Goal: Task Accomplishment & Management: Complete application form

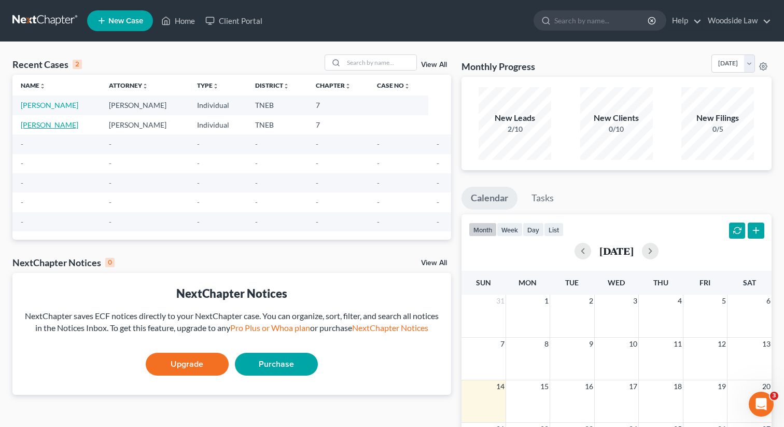
click at [68, 126] on link "[PERSON_NAME]" at bounding box center [50, 124] width 58 height 9
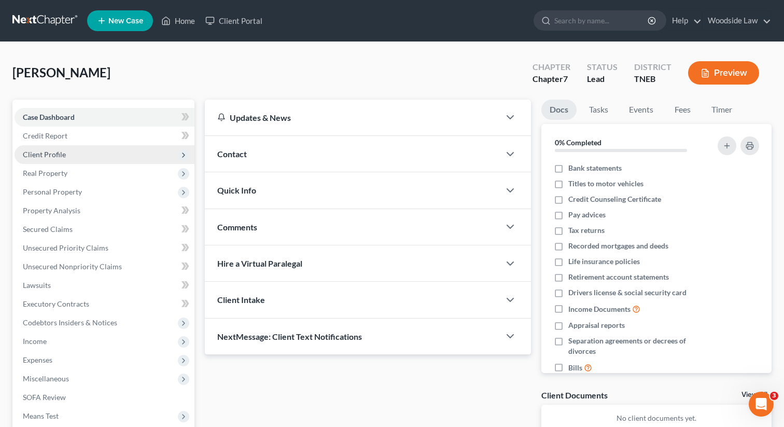
click at [52, 158] on span "Client Profile" at bounding box center [44, 154] width 43 height 9
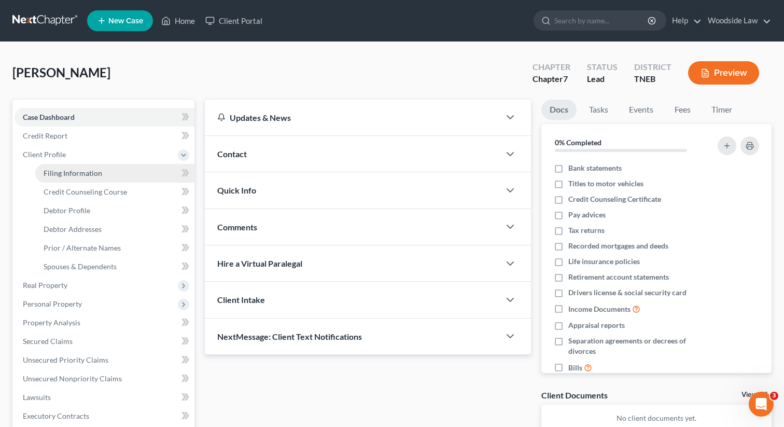
click at [85, 168] on span "Filing Information" at bounding box center [73, 172] width 59 height 9
select select "1"
select select "0"
select select "44"
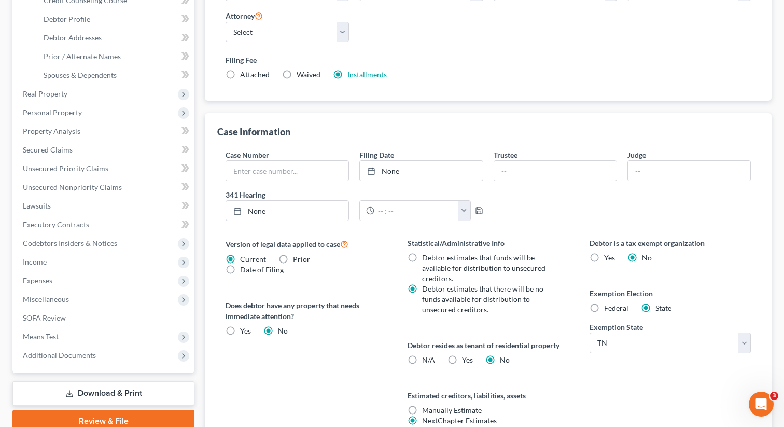
scroll to position [287, 0]
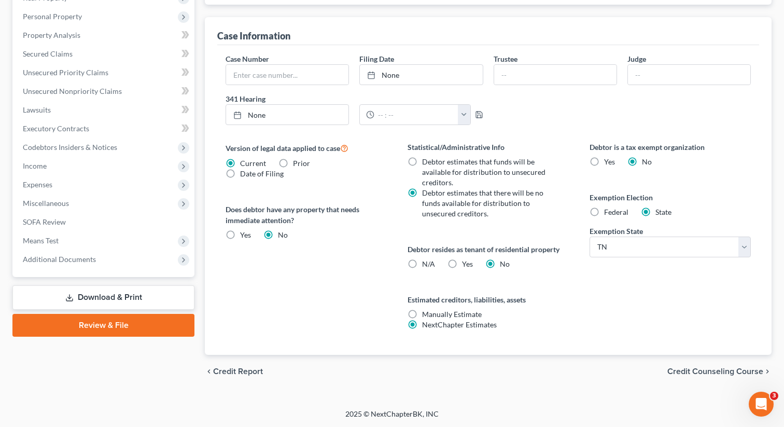
click at [706, 368] on span "Credit Counseling Course" at bounding box center [715, 371] width 96 height 8
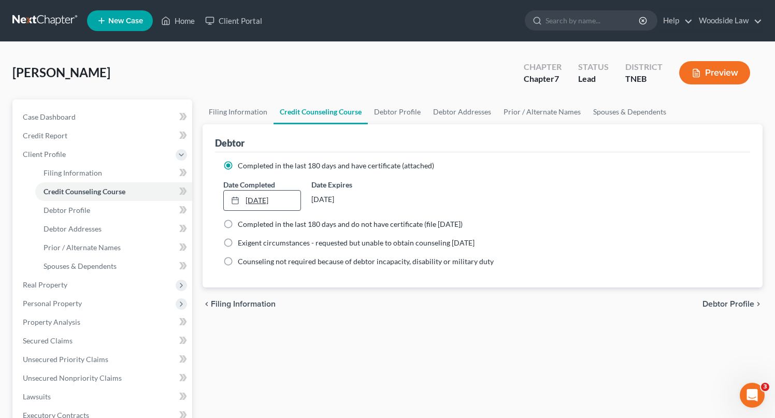
click at [261, 201] on link "[DATE]" at bounding box center [262, 201] width 77 height 20
click at [735, 303] on span "Debtor Profile" at bounding box center [729, 304] width 52 height 8
select select "1"
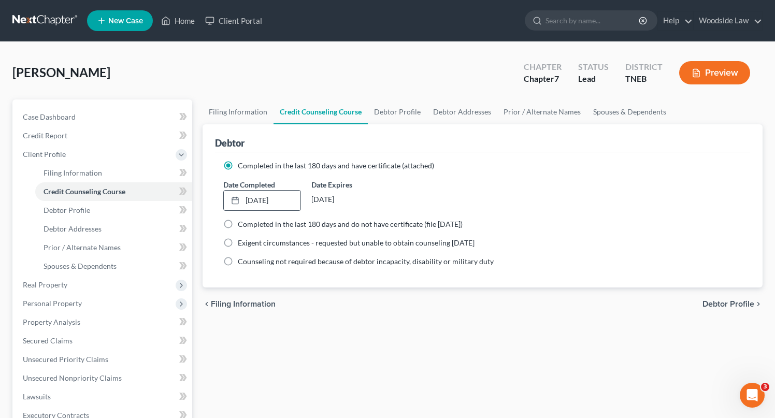
select select "3"
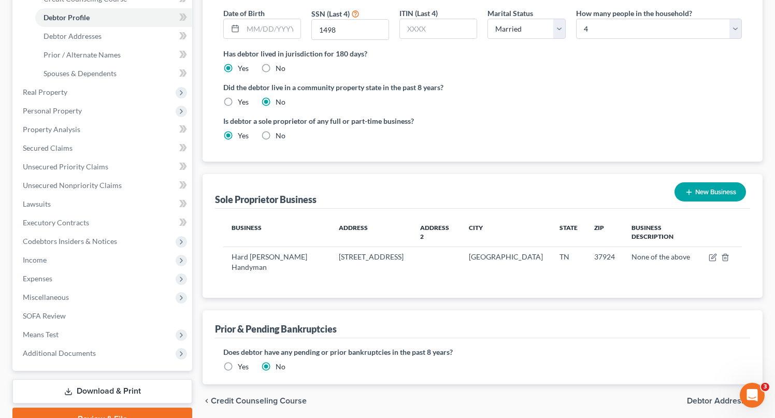
scroll to position [200, 0]
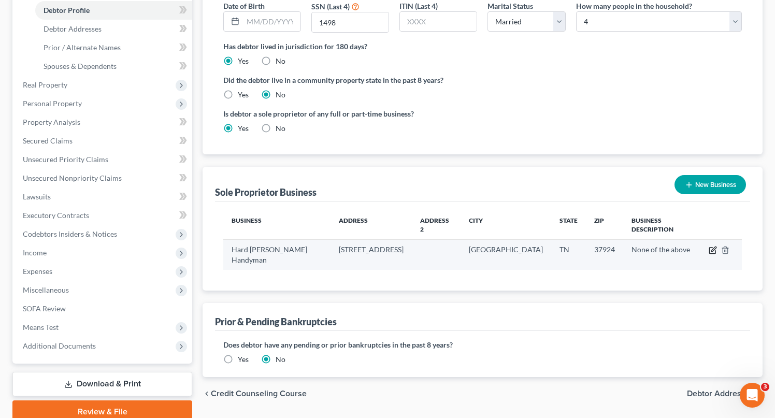
click at [712, 247] on icon "button" at bounding box center [714, 249] width 5 height 5
select select "44"
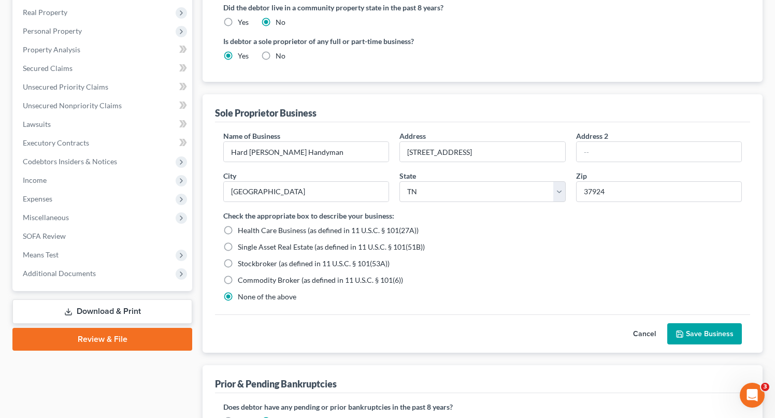
scroll to position [275, 0]
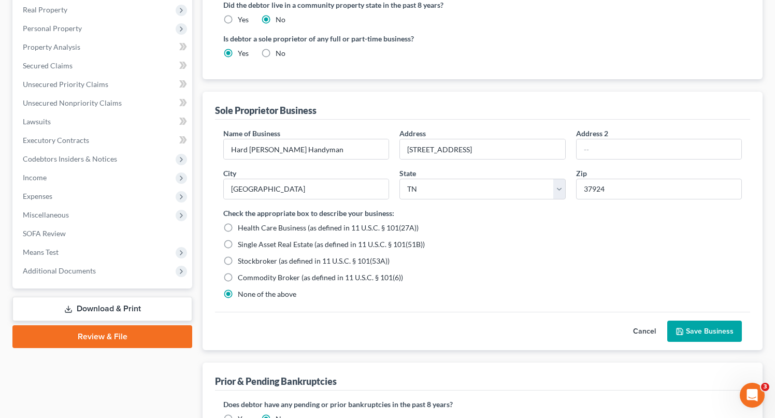
click at [703, 331] on button "Save Business" at bounding box center [705, 332] width 75 height 22
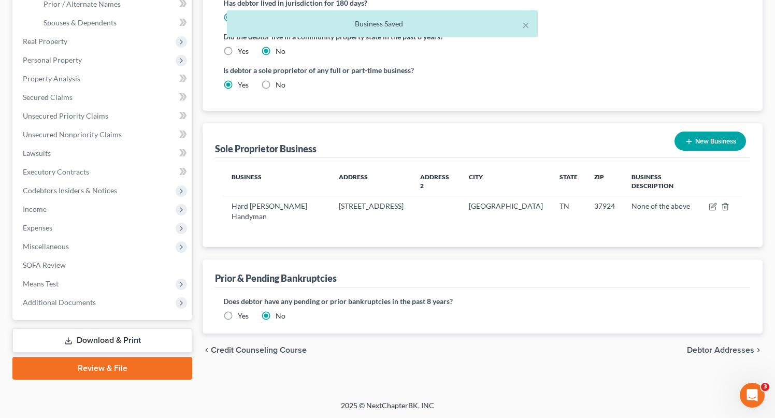
scroll to position [238, 0]
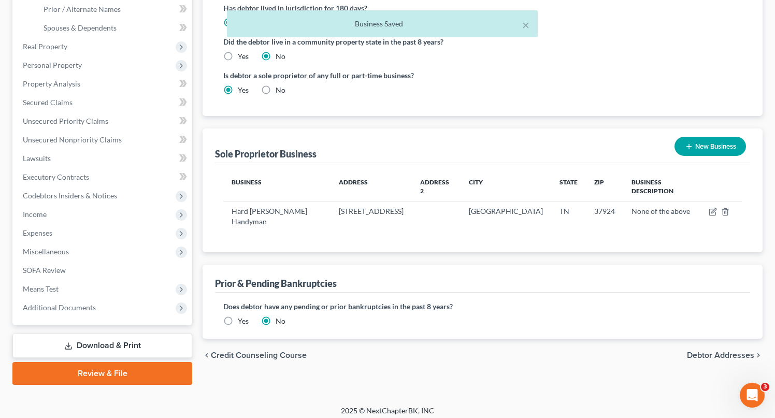
click at [730, 351] on span "Debtor Addresses" at bounding box center [720, 355] width 67 height 8
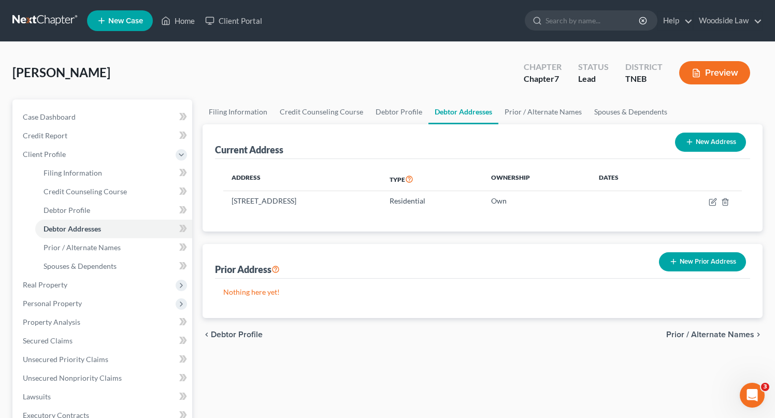
click at [723, 335] on span "Prior / Alternate Names" at bounding box center [711, 335] width 88 height 8
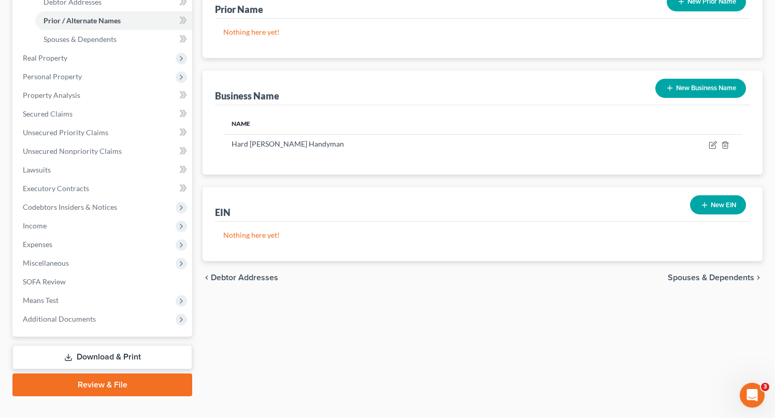
scroll to position [238, 0]
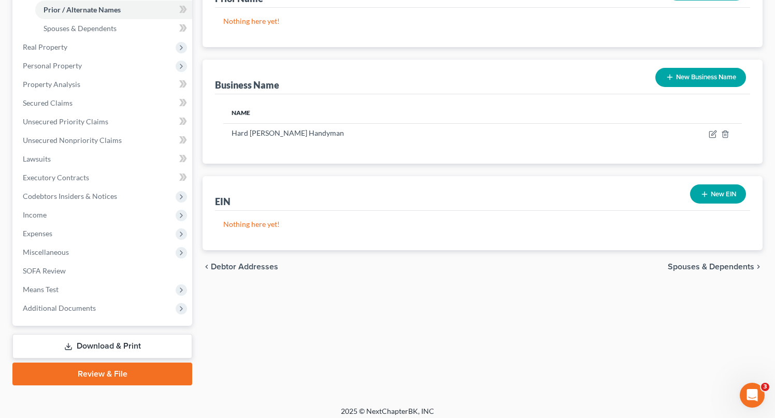
click at [712, 270] on span "Spouses & Dependents" at bounding box center [711, 267] width 87 height 8
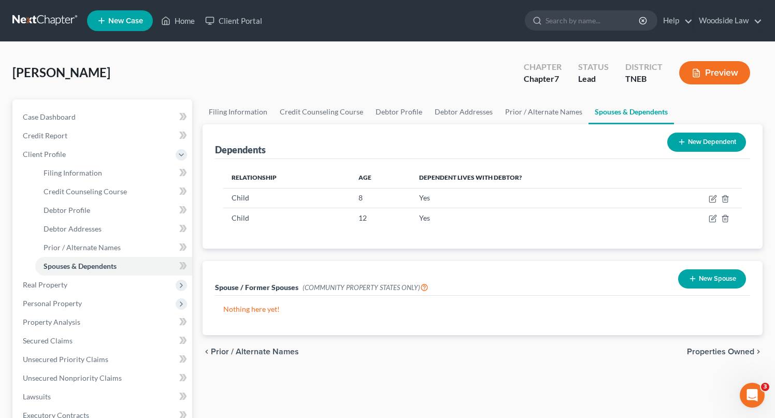
click at [719, 350] on span "Properties Owned" at bounding box center [720, 352] width 67 height 8
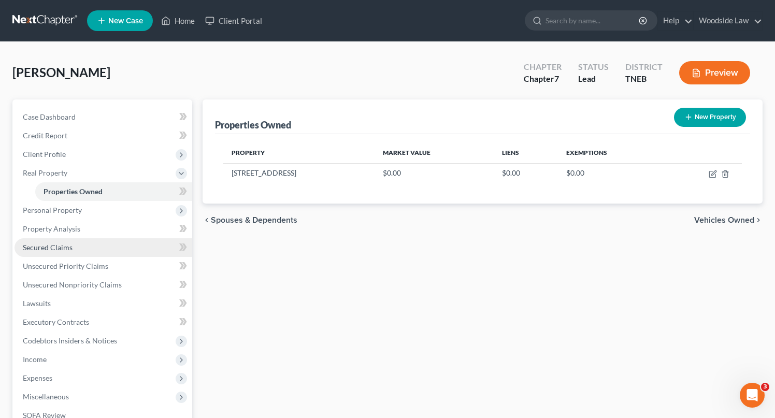
click at [46, 247] on span "Secured Claims" at bounding box center [48, 247] width 50 height 9
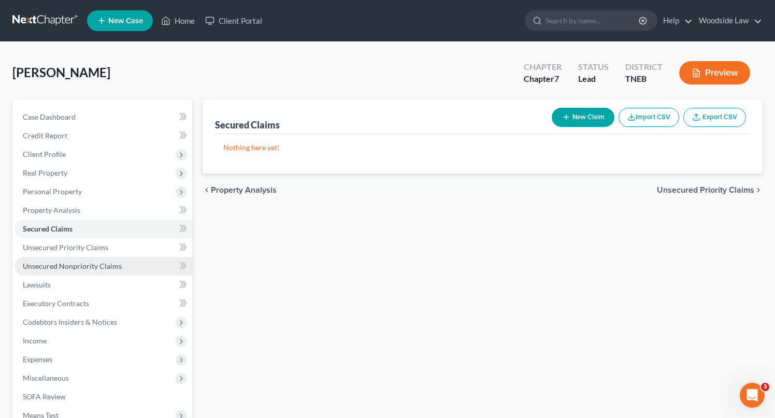
click at [100, 267] on span "Unsecured Nonpriority Claims" at bounding box center [72, 266] width 99 height 9
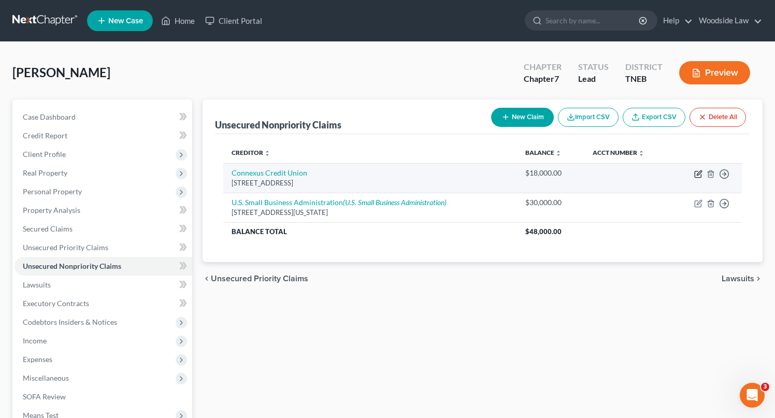
click at [697, 174] on icon "button" at bounding box center [699, 173] width 5 height 5
select select "52"
select select "4"
select select "0"
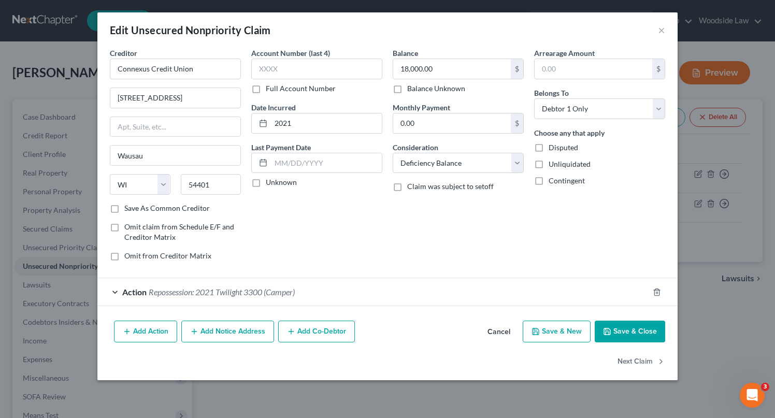
click at [426, 289] on div "Action Repossession: 2021 Twilight 3300 (Camper)" at bounding box center [373, 291] width 552 height 27
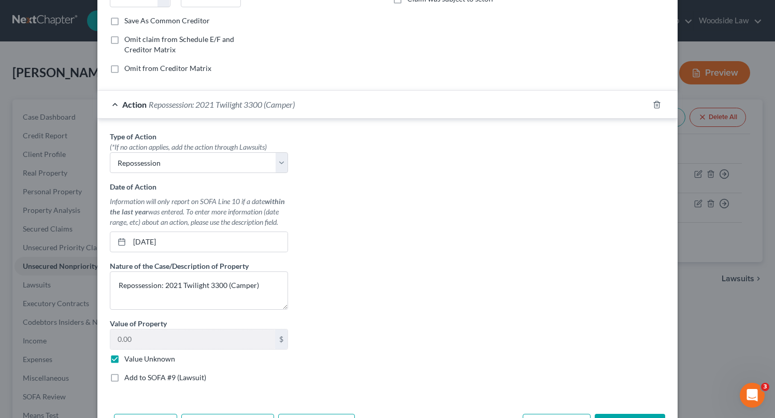
scroll to position [256, 0]
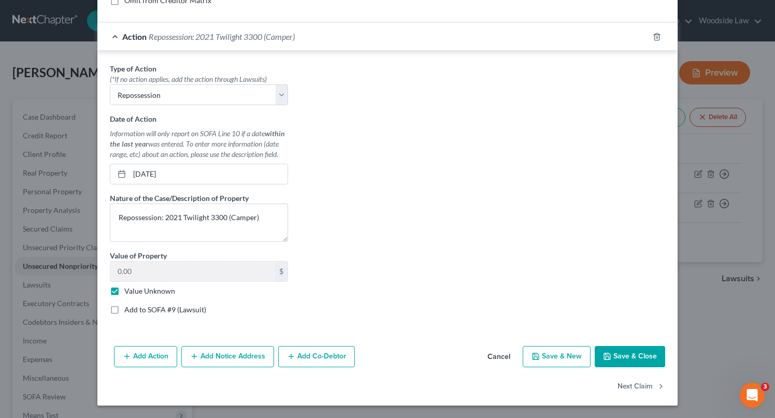
click at [648, 351] on button "Save & Close" at bounding box center [630, 357] width 70 height 22
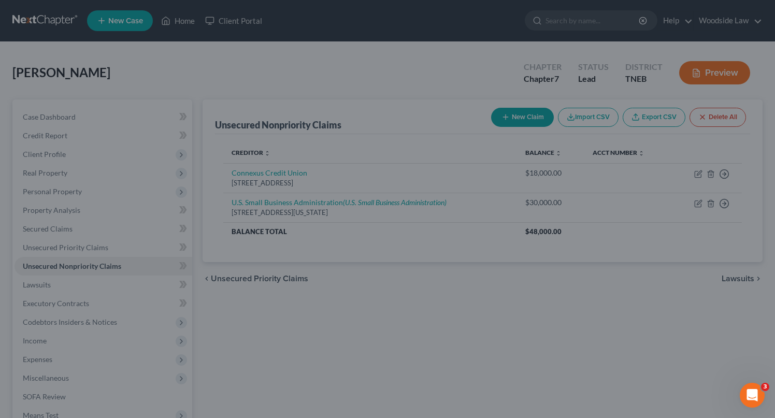
type input "0"
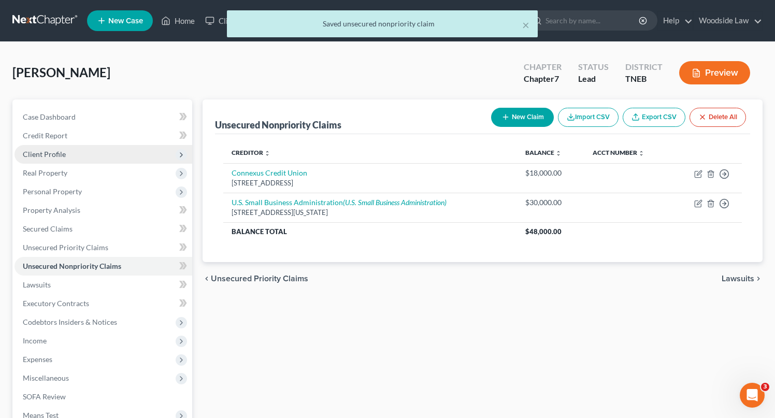
click at [52, 155] on span "Client Profile" at bounding box center [44, 154] width 43 height 9
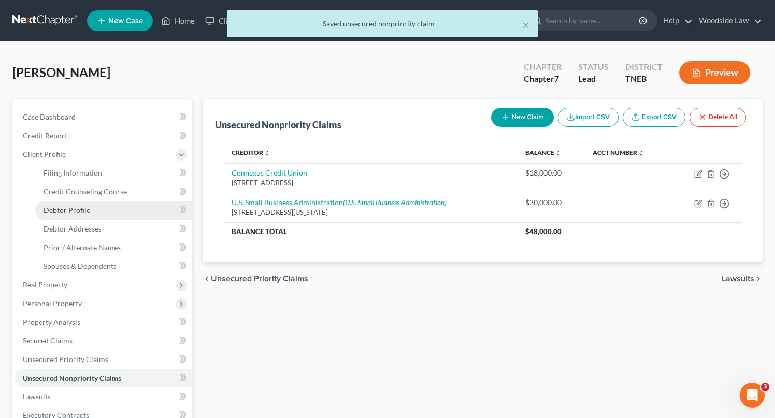
click at [74, 209] on span "Debtor Profile" at bounding box center [67, 210] width 47 height 9
select select "1"
select select "3"
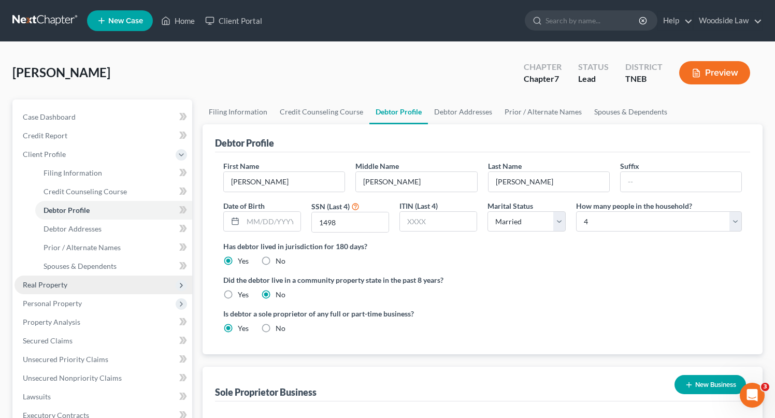
click at [52, 285] on span "Real Property" at bounding box center [45, 284] width 45 height 9
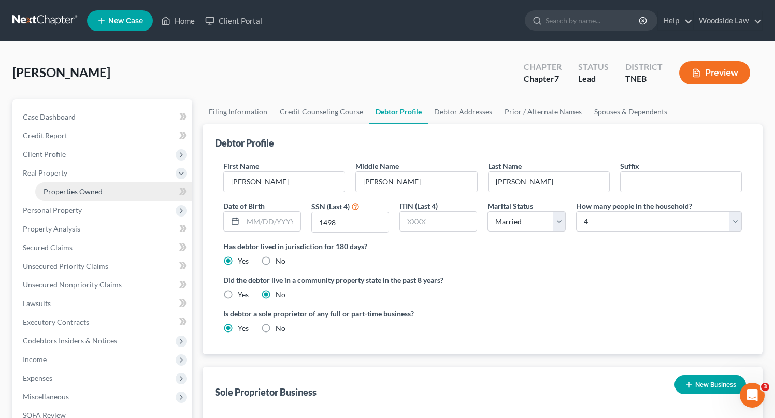
click at [89, 192] on span "Properties Owned" at bounding box center [73, 191] width 59 height 9
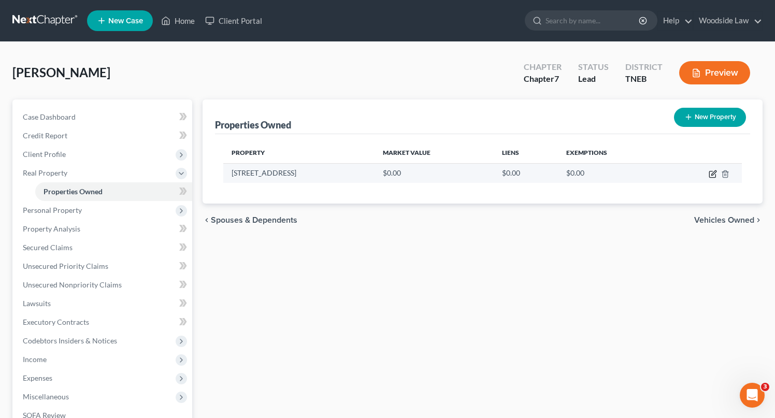
click at [714, 174] on icon "button" at bounding box center [714, 173] width 5 height 5
select select "44"
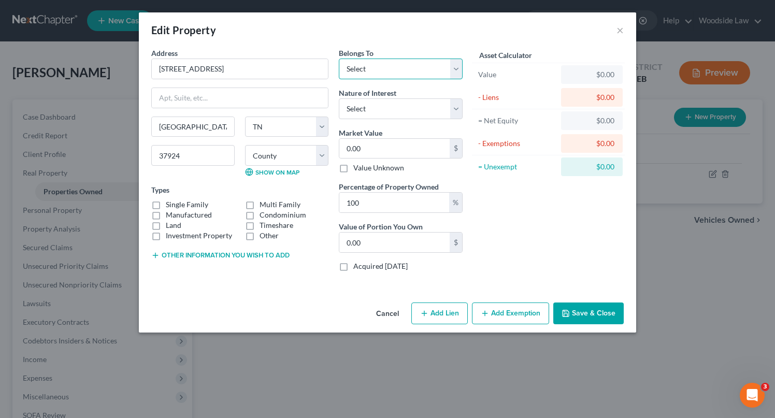
click at [393, 67] on select "Select Debtor 1 Only Debtor 2 Only Debtor 1 And Debtor 2 Only At Least One Of T…" at bounding box center [401, 69] width 124 height 21
select select "3"
click at [339, 59] on select "Select Debtor 1 Only Debtor 2 Only Debtor 1 And Debtor 2 Only At Least One Of T…" at bounding box center [401, 69] width 124 height 21
click at [166, 205] on label "Single Family" at bounding box center [187, 205] width 43 height 10
click at [170, 205] on input "Single Family" at bounding box center [173, 203] width 7 height 7
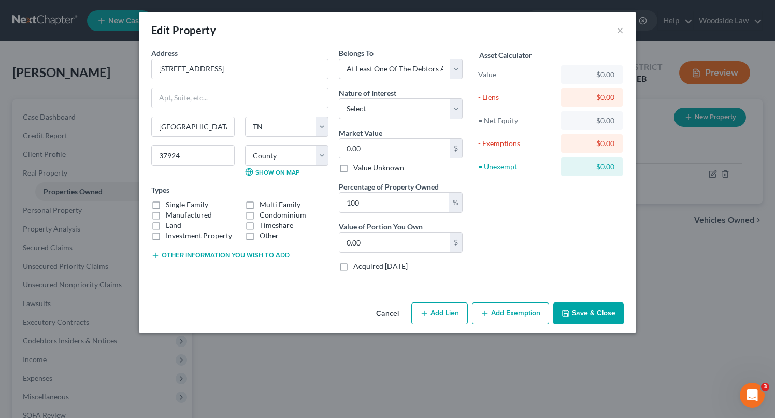
checkbox input "true"
click at [431, 107] on select "Select Fee Simple Joint Tenant Life Estate Equitable Interest Future Interest T…" at bounding box center [401, 108] width 124 height 21
select select "5"
click at [339, 98] on select "Select Fee Simple Joint Tenant Life Estate Equitable Interest Future Interest T…" at bounding box center [401, 108] width 124 height 21
click at [384, 144] on input "0.00" at bounding box center [395, 149] width 110 height 20
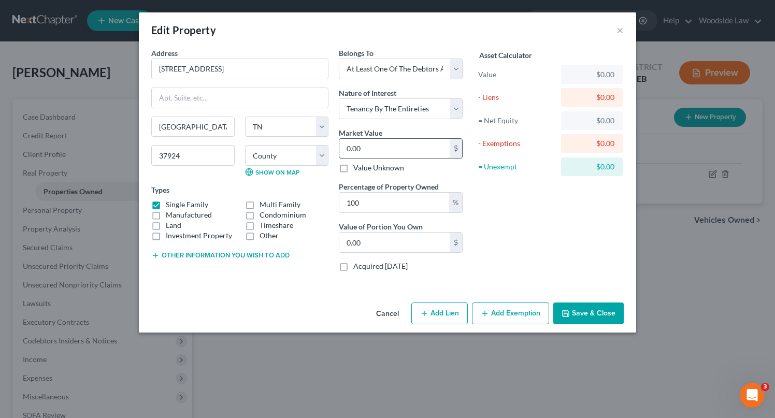
type input "2"
type input "2.00"
type input "24"
type input "24.00"
type input "240"
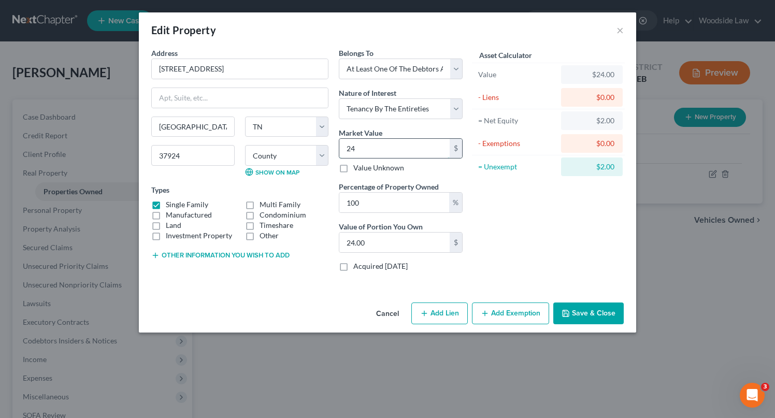
type input "240.00"
type input "2400"
type input "2,400.00"
type input "2,4000"
type input "24,000.00"
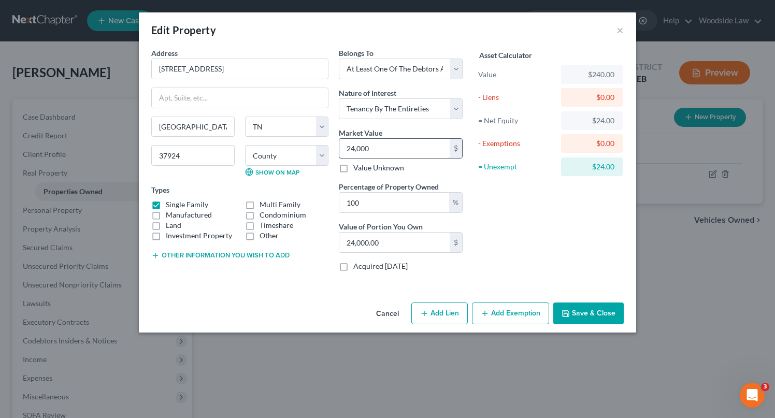
type input "24,0000"
type input "240,000.00"
type input "240,000"
click at [590, 310] on button "Save & Close" at bounding box center [589, 314] width 70 height 22
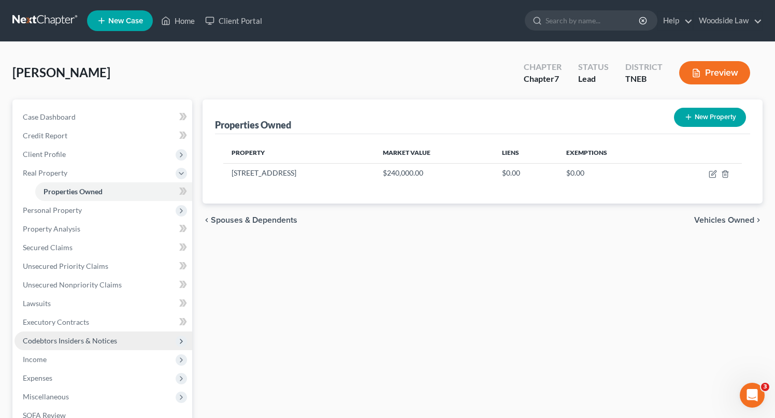
scroll to position [42, 0]
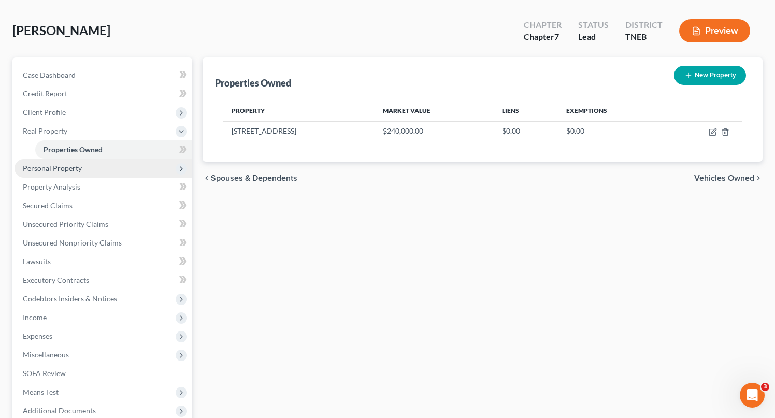
click at [61, 168] on span "Personal Property" at bounding box center [52, 168] width 59 height 9
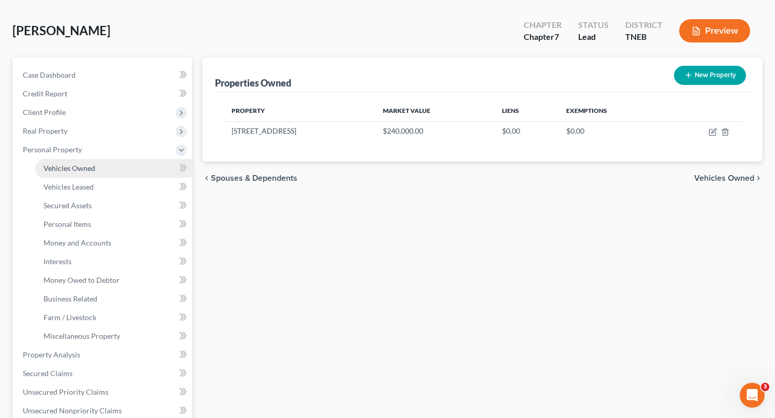
click at [73, 167] on span "Vehicles Owned" at bounding box center [70, 168] width 52 height 9
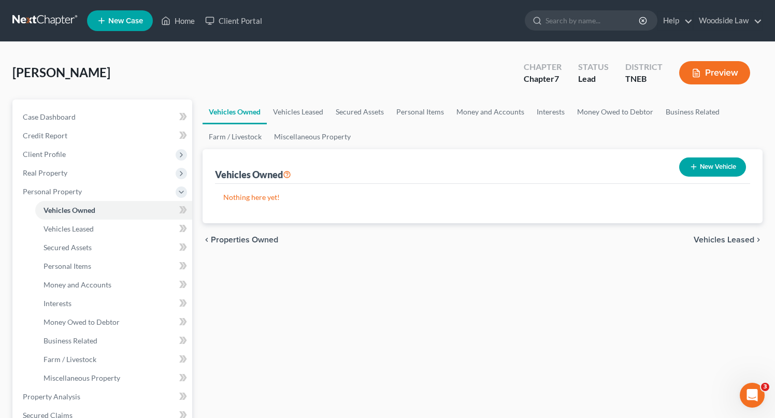
click at [704, 172] on button "New Vehicle" at bounding box center [713, 167] width 67 height 19
select select "0"
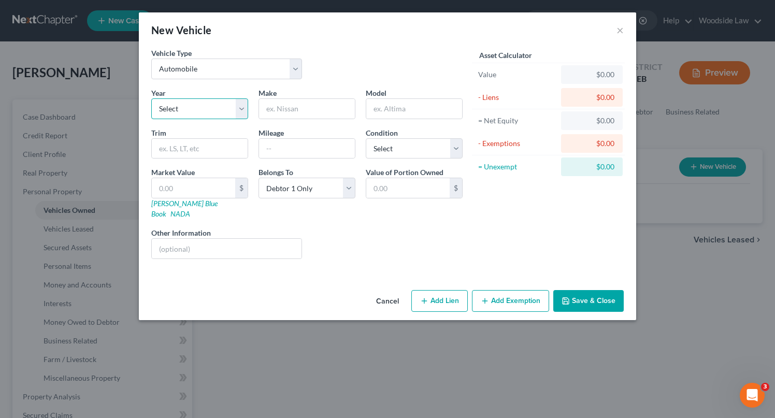
click at [196, 113] on select "Select 2026 2025 2024 2023 2022 2021 2020 2019 2018 2017 2016 2015 2014 2013 20…" at bounding box center [199, 108] width 97 height 21
select select "11"
click at [151, 98] on select "Select 2026 2025 2024 2023 2022 2021 2020 2019 2018 2017 2016 2015 2014 2013 20…" at bounding box center [199, 108] width 97 height 21
click at [319, 106] on input "text" at bounding box center [307, 109] width 96 height 20
type input "Chevy"
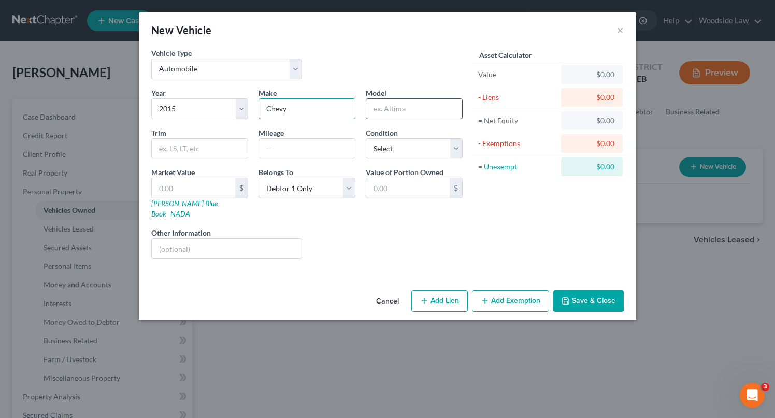
click at [405, 110] on input "text" at bounding box center [414, 109] width 96 height 20
type input "Equinox"
type input "192,000"
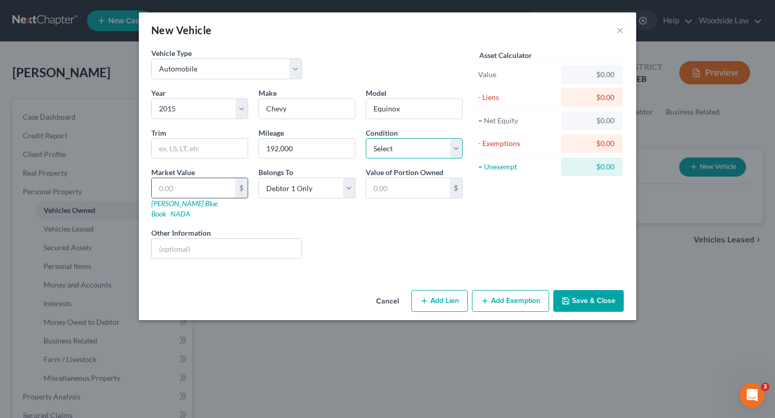
select select "2"
click at [188, 187] on input "text" at bounding box center [193, 188] width 83 height 20
type input "6"
type input "6.00"
type input "67"
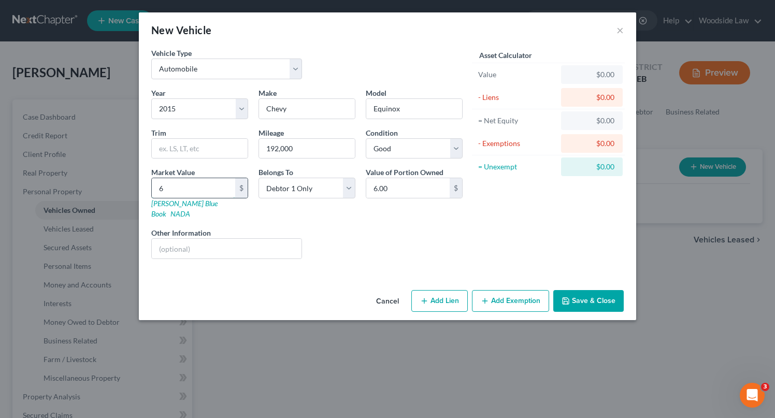
type input "67.00"
type input "670"
type input "670.00"
type input "67"
type input "67.00"
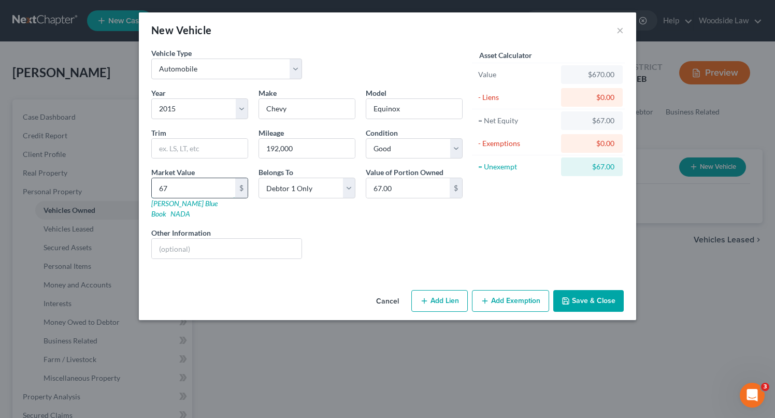
type input "6"
type input "6.00"
type input "7"
type input "7.00"
type input "7"
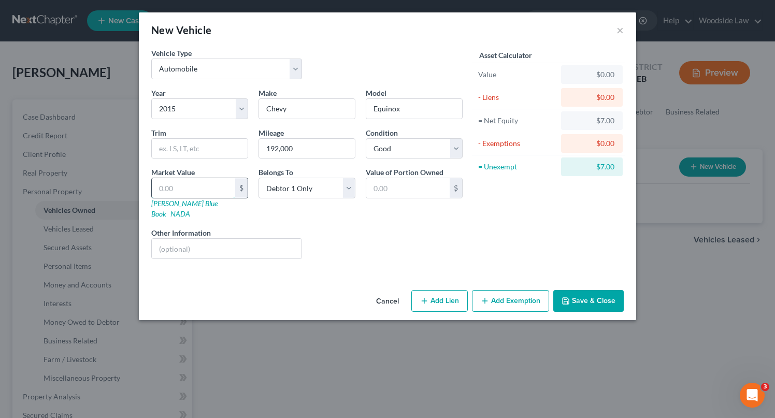
type input "7"
type input "7.00"
type input "77"
type input "77.00"
type input "770"
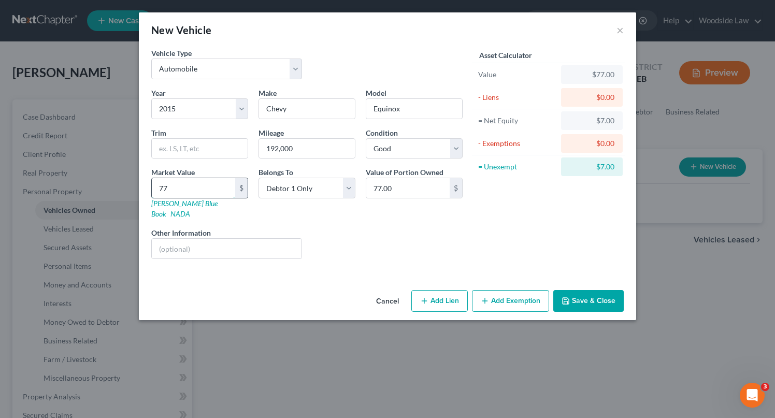
type input "770.00"
type input "7700"
type input "7,700.00"
type input "7,70"
type input "770.00"
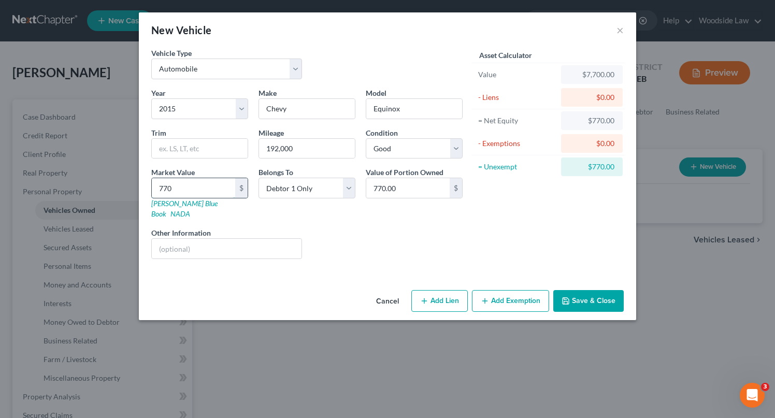
type input "77"
type input "77.00"
type input "7"
type input "7.00"
type input "6"
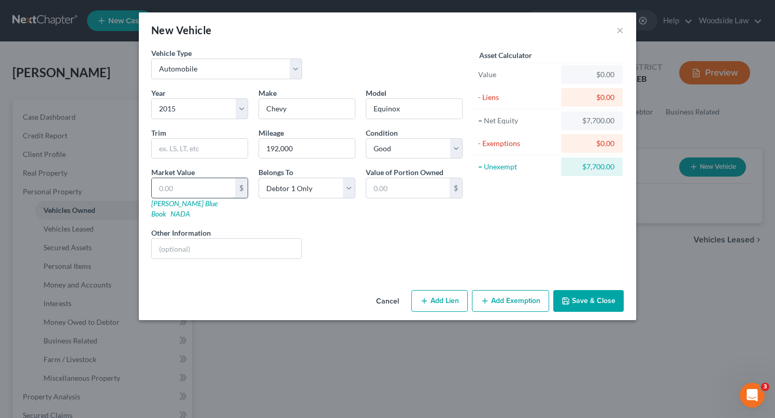
type input "6.00"
type input "67"
type input "67.00"
type input "670"
type input "670.00"
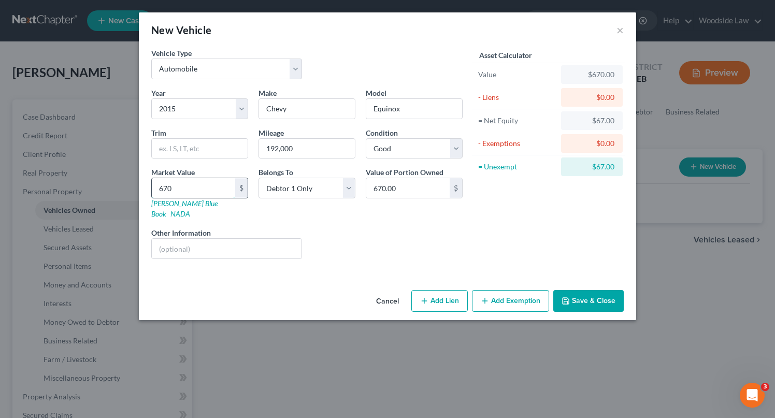
type input "6700"
type input "6,700.00"
click at [439, 290] on button "Add Lien" at bounding box center [440, 301] width 57 height 22
select select "0"
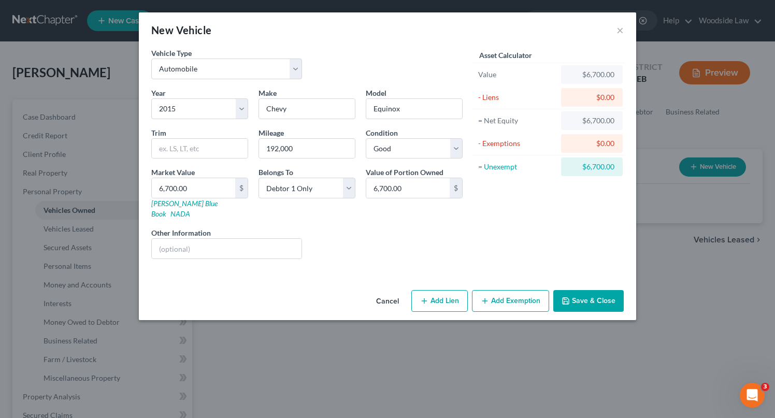
select select "0"
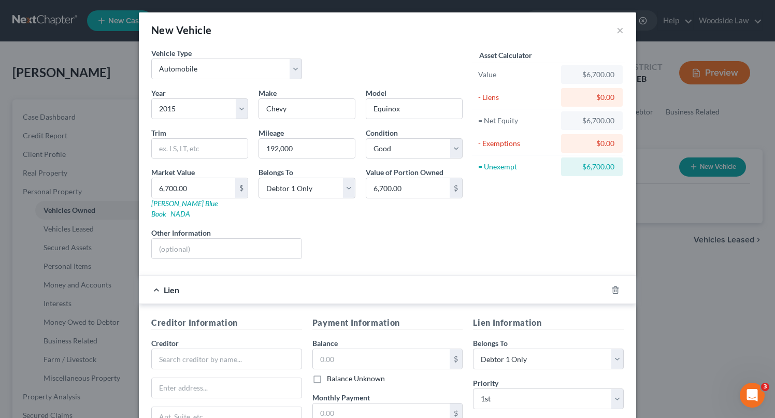
click at [234, 349] on div at bounding box center [226, 359] width 151 height 21
click at [236, 349] on input "text" at bounding box center [226, 359] width 151 height 21
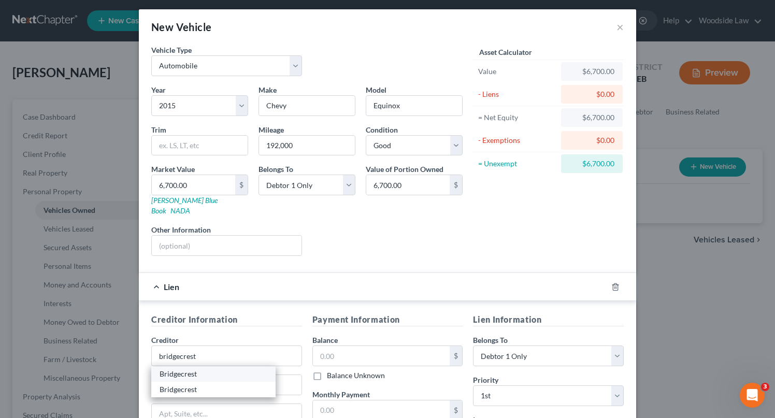
click at [185, 370] on div "Bridgecrest" at bounding box center [213, 374] width 124 height 16
type input "Bridgecrest"
type input "[STREET_ADDRESS][US_STATE]"
type input "[PERSON_NAME]"
select select "3"
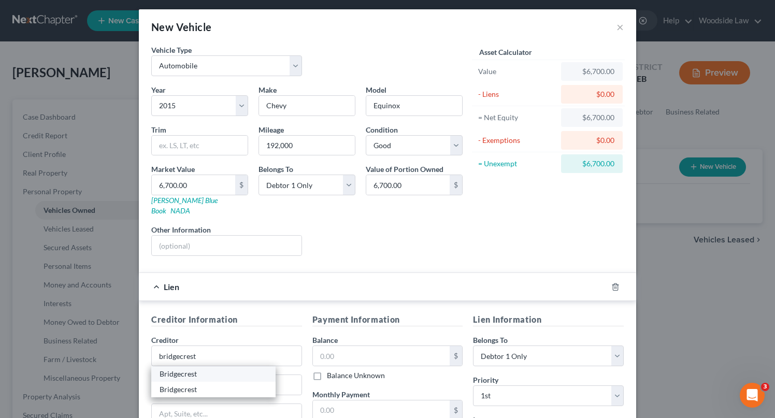
type input "85233"
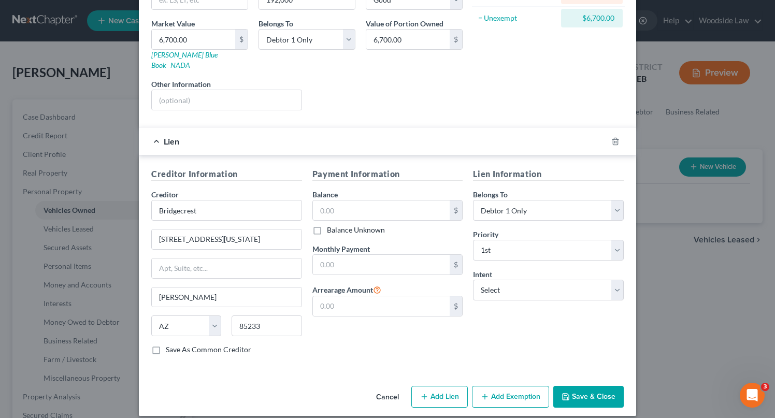
scroll to position [146, 0]
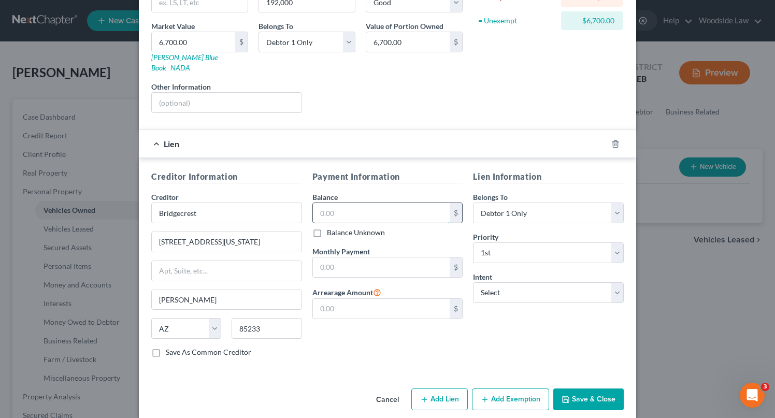
click at [350, 205] on input "text" at bounding box center [381, 213] width 137 height 20
type input "10,847.00"
click at [357, 259] on input "text" at bounding box center [381, 268] width 137 height 20
type input "406.00"
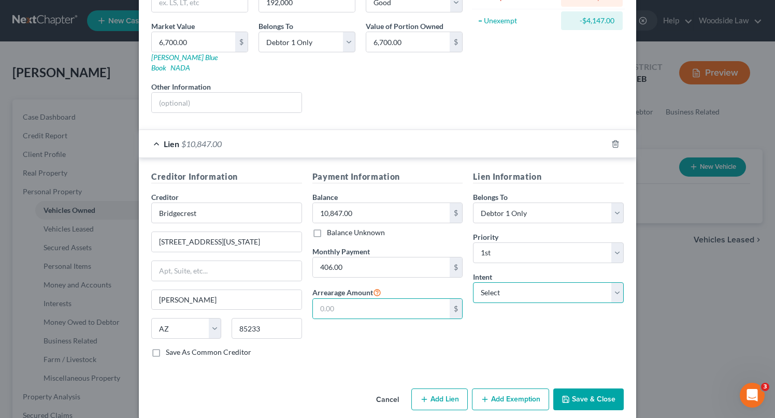
click at [585, 284] on select "Select Surrender Redeem Reaffirm Avoid Other" at bounding box center [548, 293] width 151 height 21
select select "2"
click at [473, 283] on select "Select Surrender Redeem Reaffirm Avoid Other" at bounding box center [548, 293] width 151 height 21
click at [618, 392] on button "Save & Close" at bounding box center [589, 400] width 70 height 22
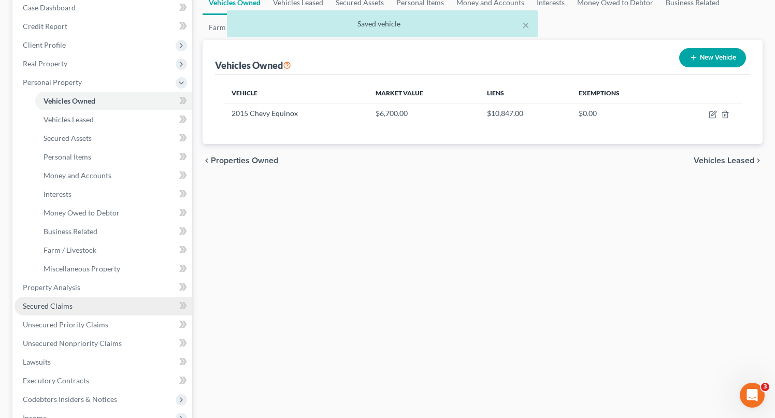
click at [49, 306] on span "Secured Claims" at bounding box center [48, 306] width 50 height 9
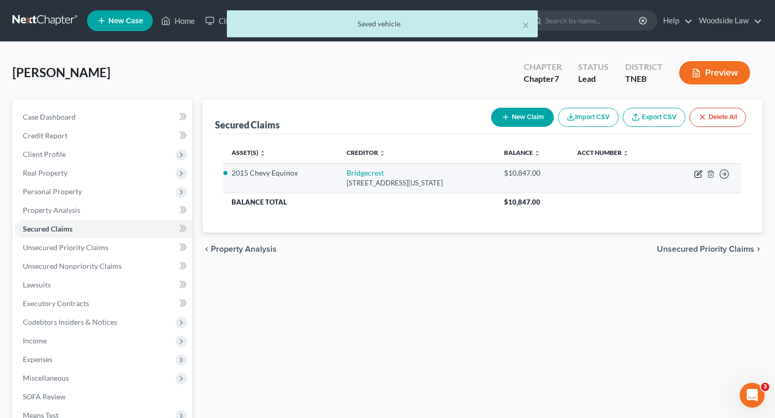
click at [698, 176] on icon "button" at bounding box center [699, 174] width 8 height 8
select select "3"
select select "4"
select select "2"
select select "0"
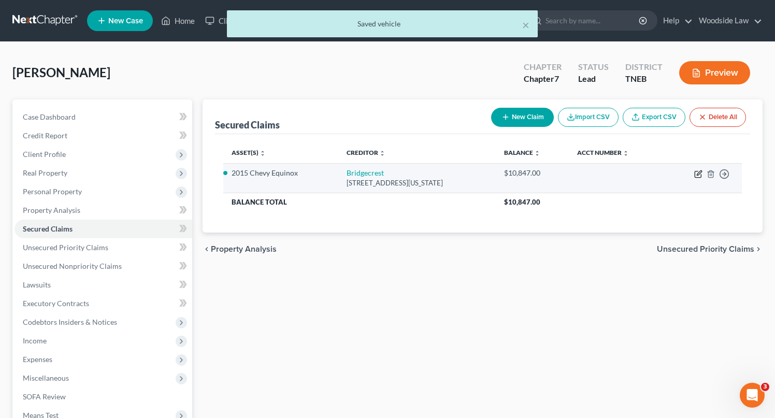
select select "0"
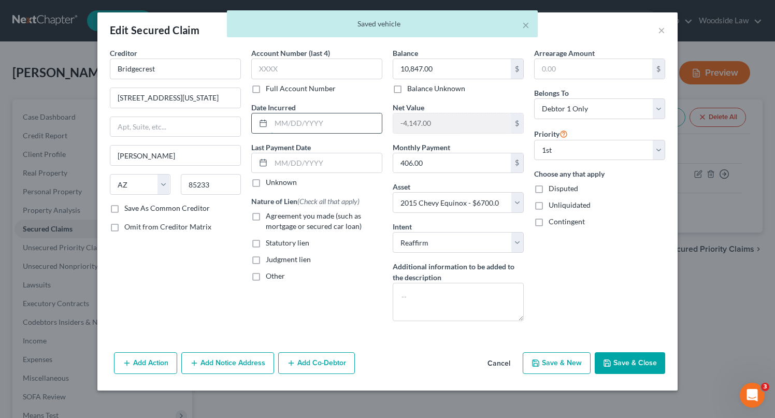
click at [321, 123] on input "text" at bounding box center [326, 124] width 111 height 20
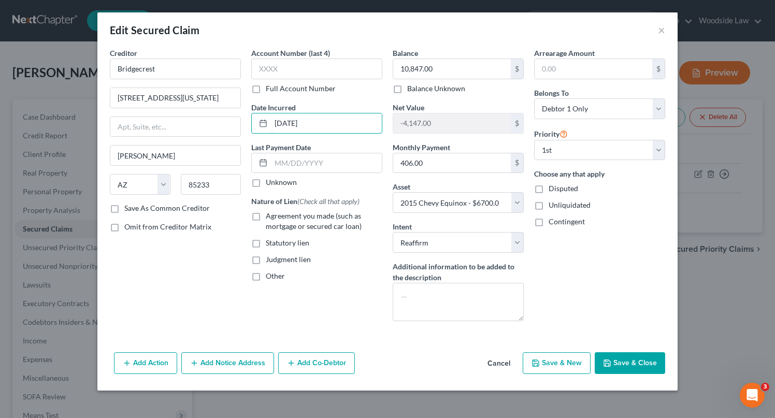
type input "[DATE]"
click at [266, 218] on label "Agreement you made (such as mortgage or secured car loan)" at bounding box center [324, 221] width 117 height 21
click at [270, 218] on input "Agreement you made (such as mortgage or secured car loan)" at bounding box center [273, 214] width 7 height 7
checkbox input "true"
click at [317, 166] on input "text" at bounding box center [326, 163] width 111 height 20
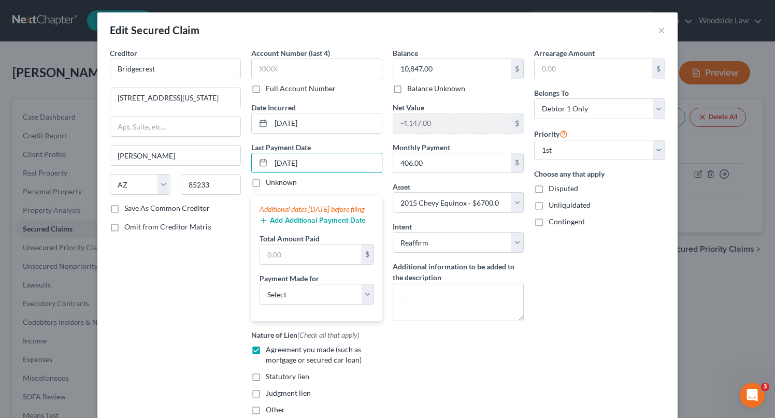
type input "[DATE]"
click at [296, 258] on input "text" at bounding box center [310, 255] width 101 height 20
type input "1,218"
click at [327, 303] on select "Select Car Credit Card Loan Repayment Mortgage Other Suppliers Or Vendors" at bounding box center [317, 294] width 115 height 21
select select "0"
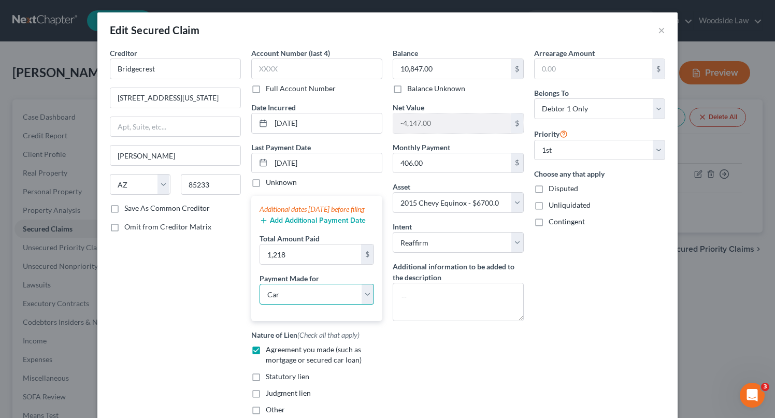
click at [260, 294] on select "Select Car Credit Card Loan Repayment Mortgage Other Suppliers Or Vendors" at bounding box center [317, 294] width 115 height 21
click at [312, 225] on button "Add Additional Payment Date" at bounding box center [313, 221] width 106 height 8
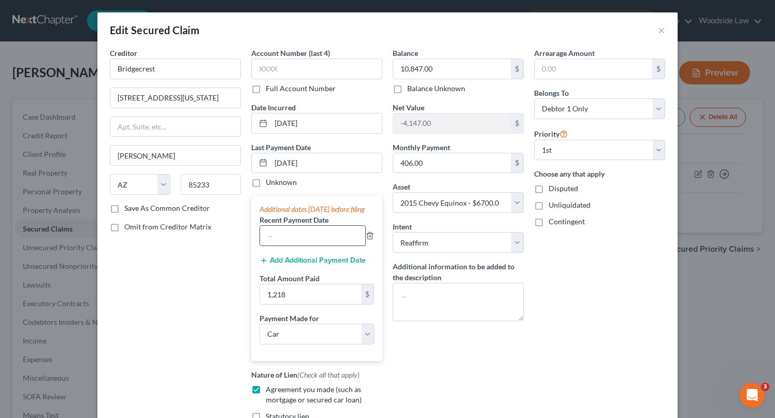
click at [312, 246] on input "text" at bounding box center [312, 236] width 105 height 20
type input "[DATE]"
click at [331, 265] on button "Add Additional Payment Date" at bounding box center [313, 261] width 106 height 8
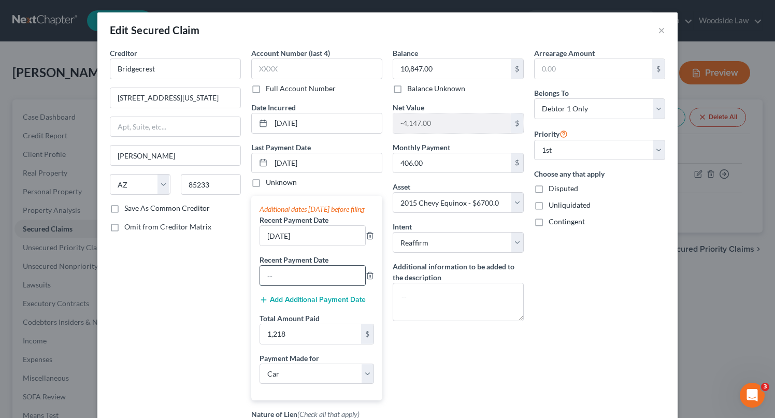
click at [286, 286] on input "text" at bounding box center [312, 276] width 105 height 20
type input "[DATE]"
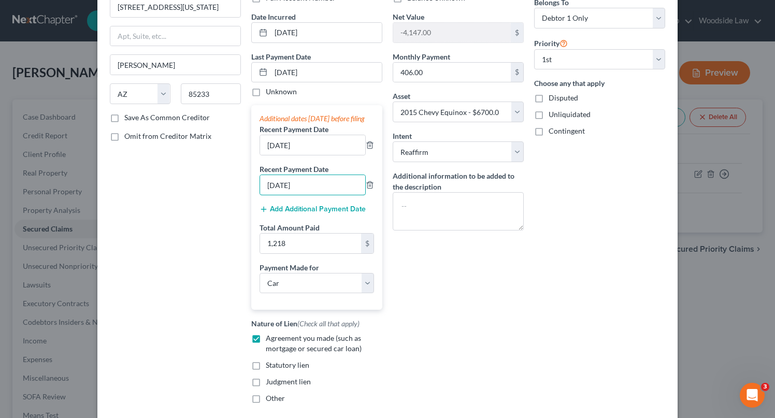
scroll to position [168, 0]
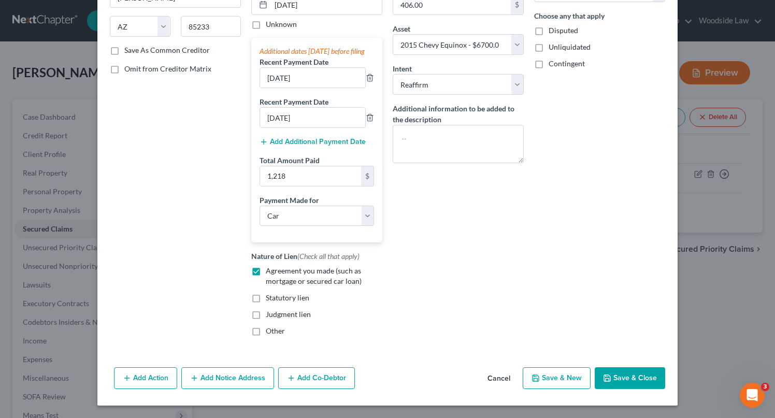
click at [628, 374] on button "Save & Close" at bounding box center [630, 379] width 70 height 22
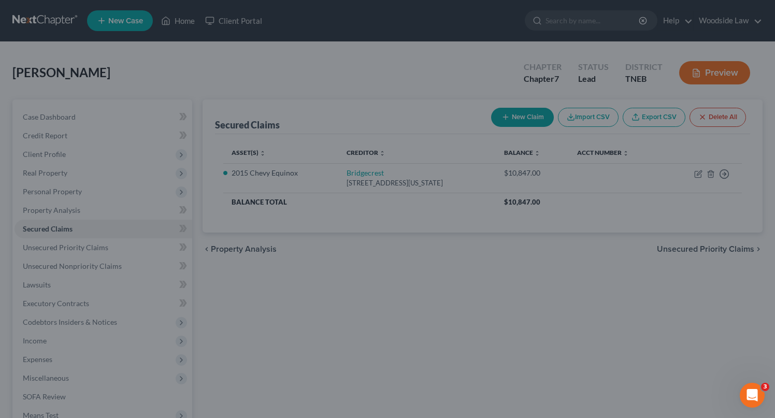
select select "4"
type input "0"
type input "1,218.00"
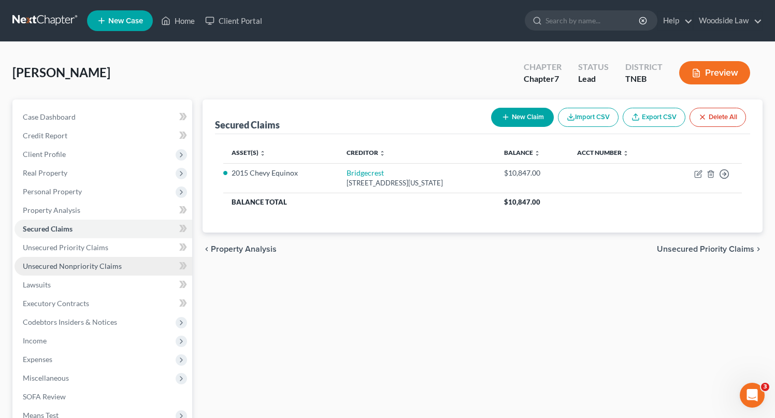
click at [75, 265] on span "Unsecured Nonpriority Claims" at bounding box center [72, 266] width 99 height 9
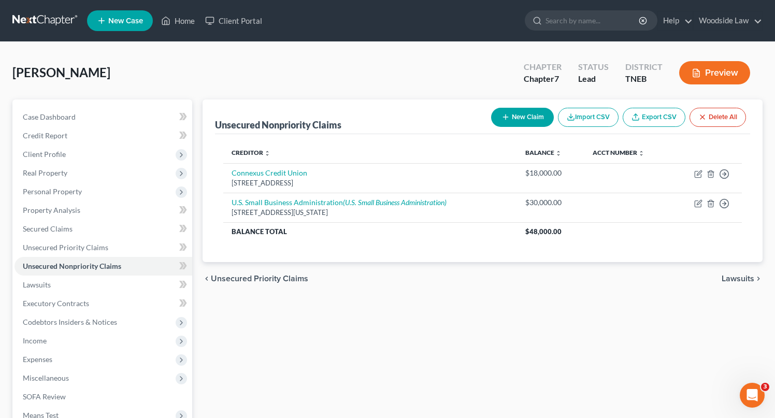
click at [524, 119] on button "New Claim" at bounding box center [522, 117] width 63 height 19
select select "0"
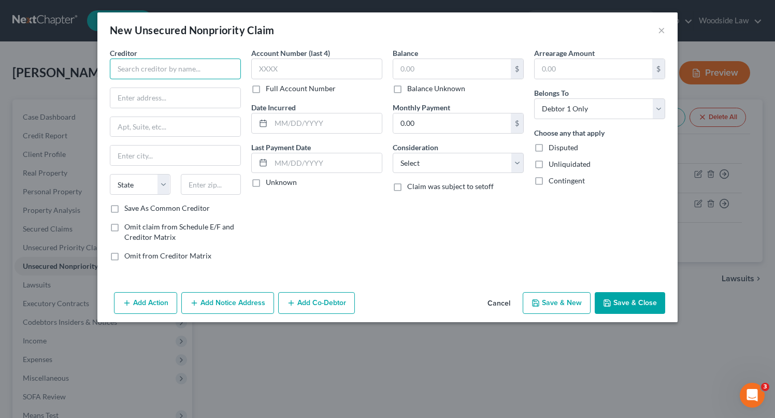
click at [195, 77] on input "text" at bounding box center [175, 69] width 131 height 21
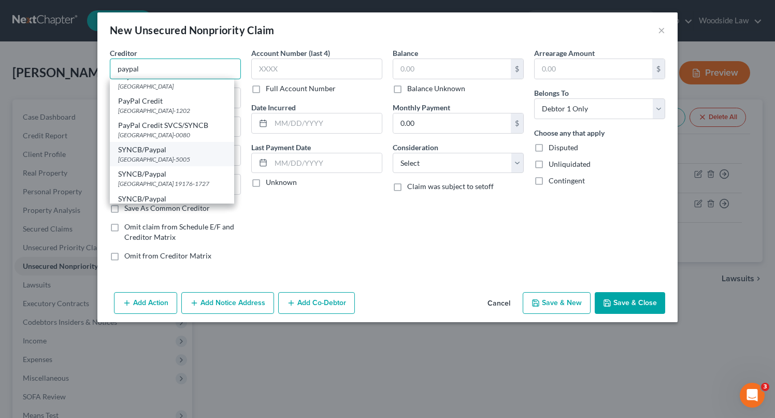
scroll to position [47, 0]
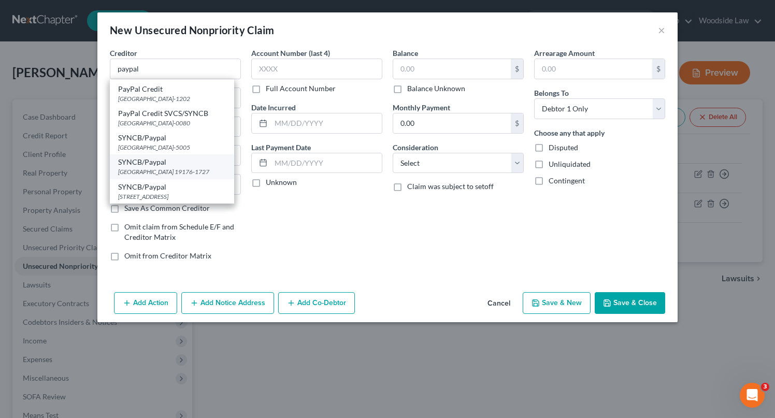
click at [175, 167] on div "[GEOGRAPHIC_DATA] 19176-1727" at bounding box center [172, 171] width 108 height 9
type input "SYNCB/Paypal"
type input "PO Box 71727"
type input "[GEOGRAPHIC_DATA]"
select select "39"
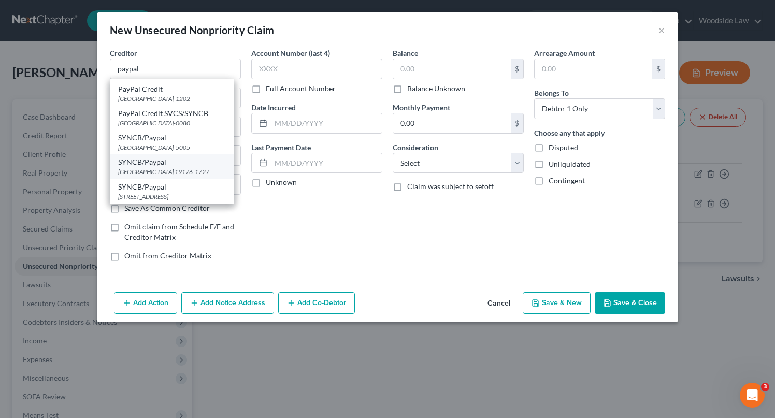
type input "19176-1727"
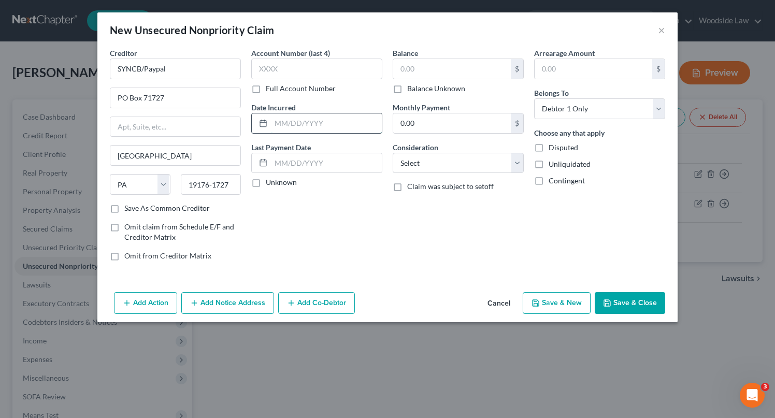
click at [341, 125] on input "text" at bounding box center [326, 124] width 111 height 20
type input "2019"
click at [460, 70] on input "text" at bounding box center [452, 69] width 118 height 20
type input "493"
click at [475, 163] on select "Select Cable / Satellite Services Collection Agency Credit Card Debt Debt Couns…" at bounding box center [458, 163] width 131 height 21
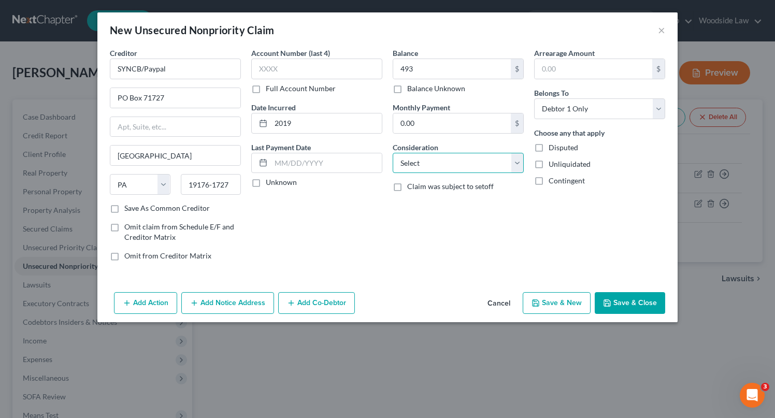
select select "2"
click at [393, 153] on select "Select Cable / Satellite Services Collection Agency Credit Card Debt Debt Couns…" at bounding box center [458, 163] width 131 height 21
click at [563, 299] on button "Save & New" at bounding box center [557, 303] width 68 height 22
select select "0"
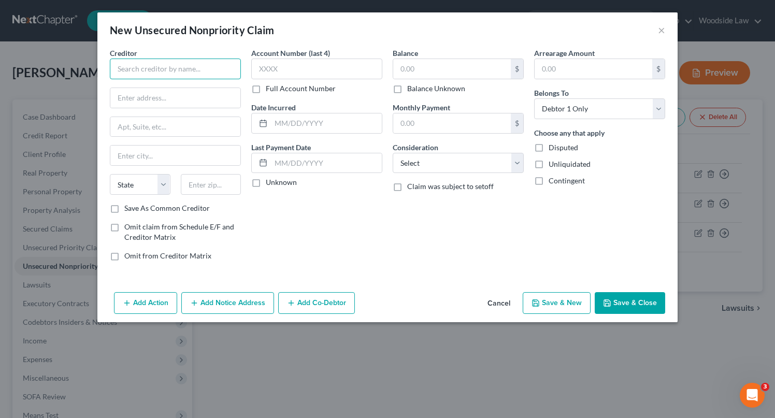
click at [185, 75] on input "text" at bounding box center [175, 69] width 131 height 21
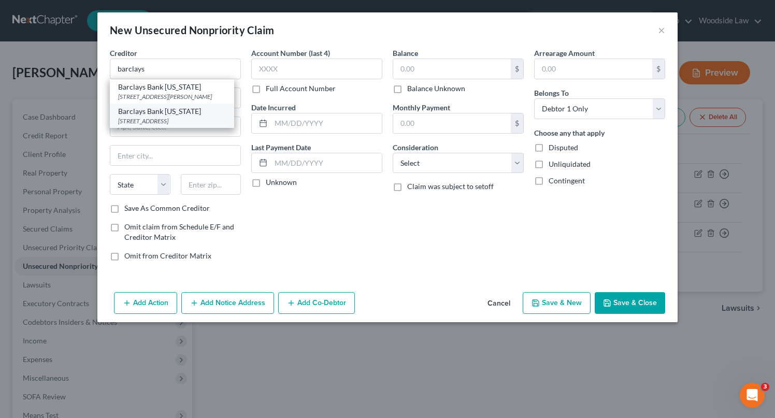
click at [183, 112] on div "Barclays Bank [US_STATE]" at bounding box center [172, 111] width 108 height 10
type input "Barclays Bank [US_STATE]"
type input "PO Box 8803"
type input "Wilmington"
select select "7"
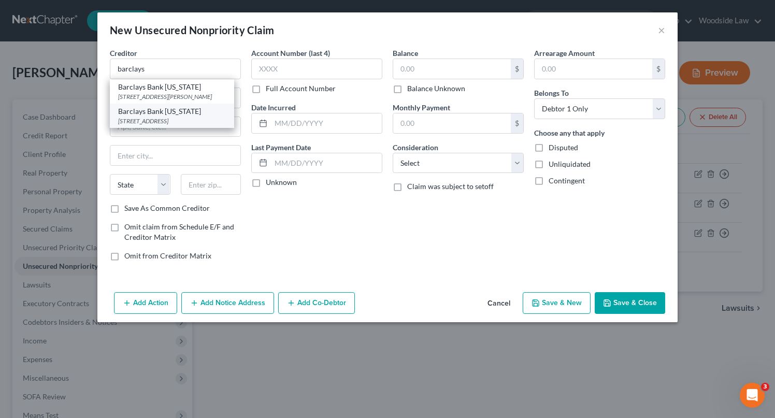
type input "19899"
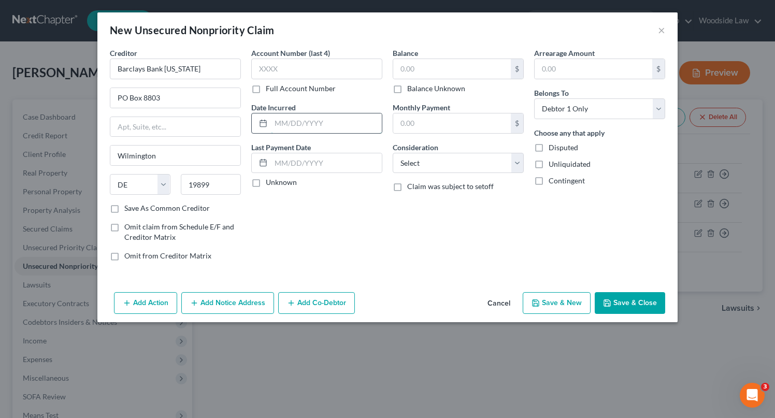
click at [337, 130] on input "text" at bounding box center [326, 124] width 111 height 20
type input "2021"
click at [472, 72] on input "text" at bounding box center [452, 69] width 118 height 20
type input "4,361"
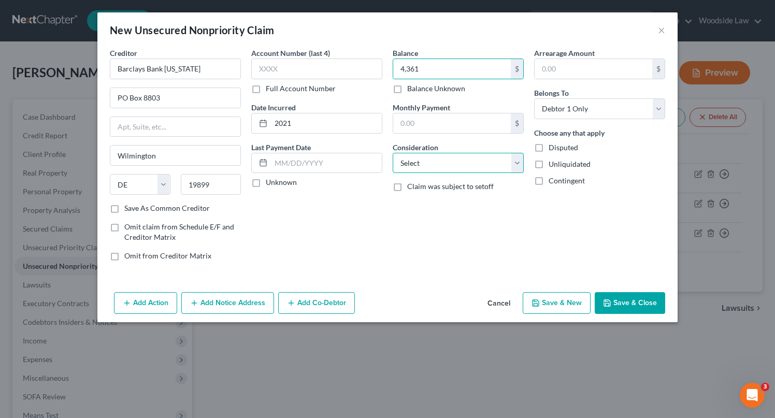
click at [511, 165] on select "Select Cable / Satellite Services Collection Agency Credit Card Debt Debt Couns…" at bounding box center [458, 163] width 131 height 21
select select "2"
click at [393, 153] on select "Select Cable / Satellite Services Collection Agency Credit Card Debt Debt Couns…" at bounding box center [458, 163] width 131 height 21
click at [559, 299] on button "Save & New" at bounding box center [557, 303] width 68 height 22
select select "0"
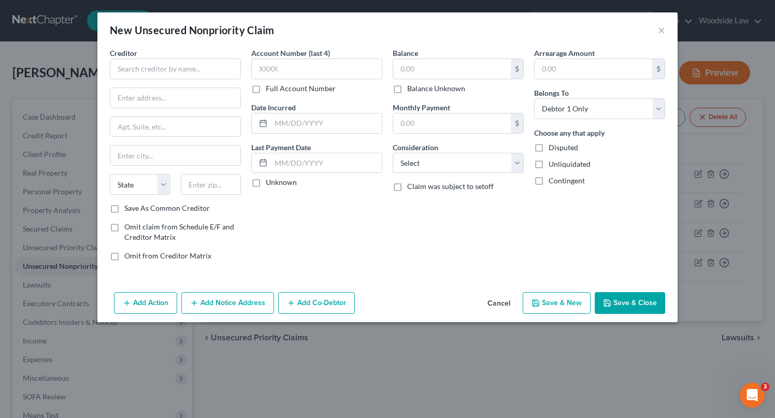
click at [506, 302] on button "Cancel" at bounding box center [498, 303] width 39 height 21
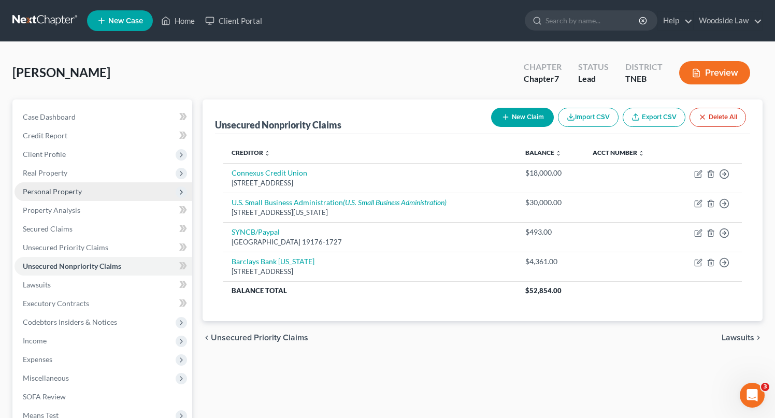
click at [51, 192] on span "Personal Property" at bounding box center [52, 191] width 59 height 9
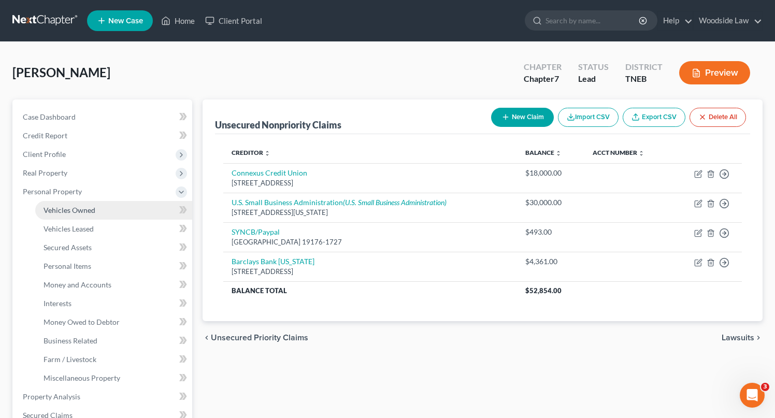
click at [79, 207] on span "Vehicles Owned" at bounding box center [70, 210] width 52 height 9
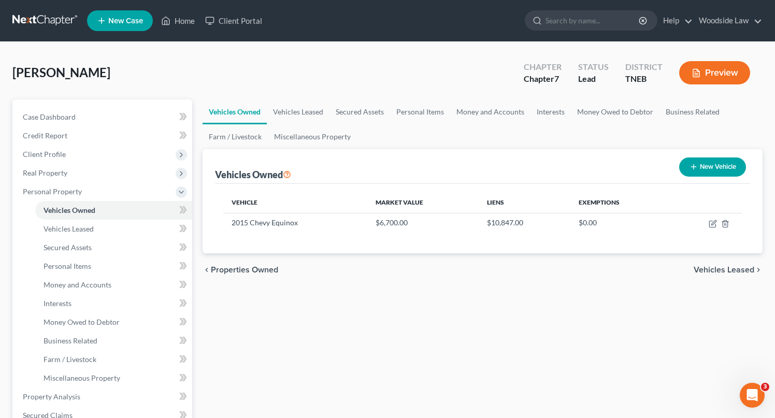
click at [707, 167] on button "New Vehicle" at bounding box center [713, 167] width 67 height 19
select select "0"
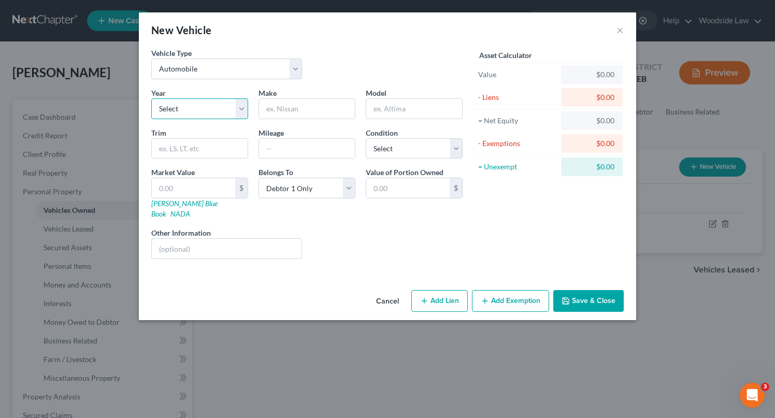
click at [218, 107] on select "Select 2026 2025 2024 2023 2022 2021 2020 2019 2018 2017 2016 2015 2014 2013 20…" at bounding box center [199, 108] width 97 height 21
select select "11"
click at [151, 98] on select "Select 2026 2025 2024 2023 2022 2021 2020 2019 2018 2017 2016 2015 2014 2013 20…" at bounding box center [199, 108] width 97 height 21
click at [304, 110] on input "text" at bounding box center [307, 109] width 96 height 20
type input "Chevy"
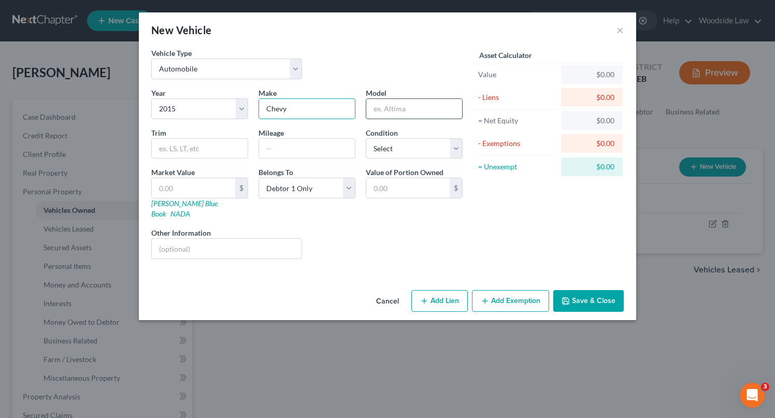
click at [399, 102] on input "text" at bounding box center [414, 109] width 96 height 20
type input "Silverado"
click at [317, 145] on input "text" at bounding box center [307, 149] width 96 height 20
type input "f"
type input "266,000"
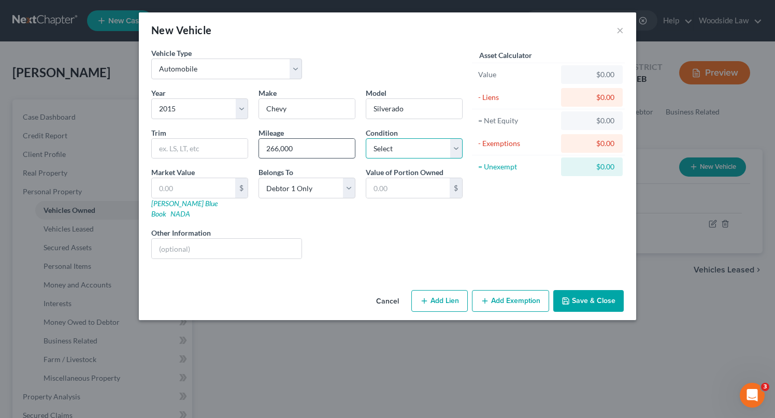
select select "2"
click at [183, 191] on input "text" at bounding box center [193, 188] width 83 height 20
type input "1"
type input "1.00"
type input "10"
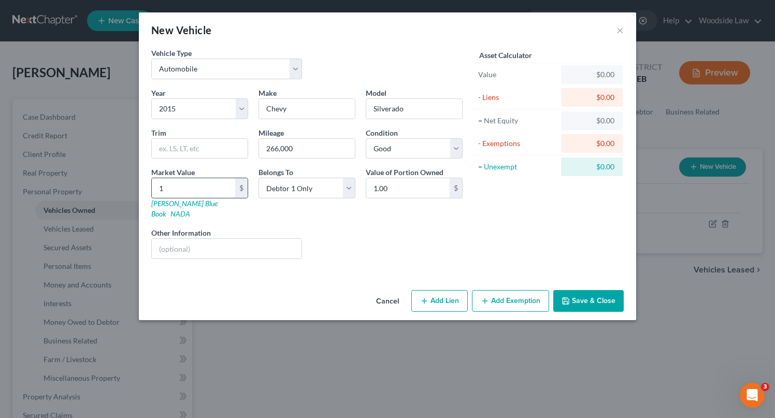
type input "10.00"
type input "105"
type input "105.00"
type input "1050"
type input "1,050.00"
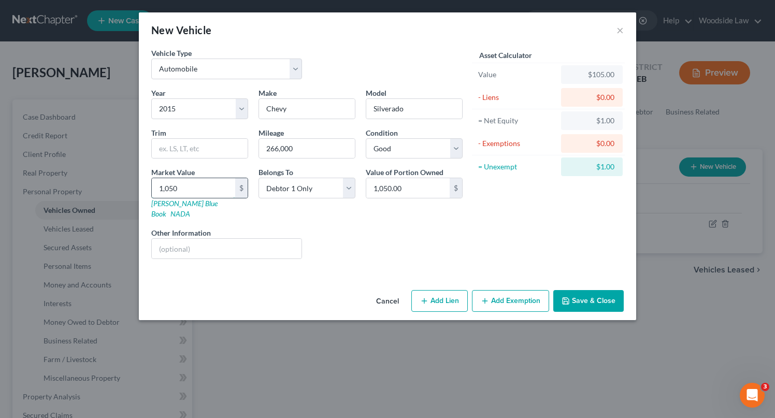
type input "1,0500"
type input "10,500.00"
click at [217, 183] on input "10,500" at bounding box center [193, 188] width 83 height 20
type input "9"
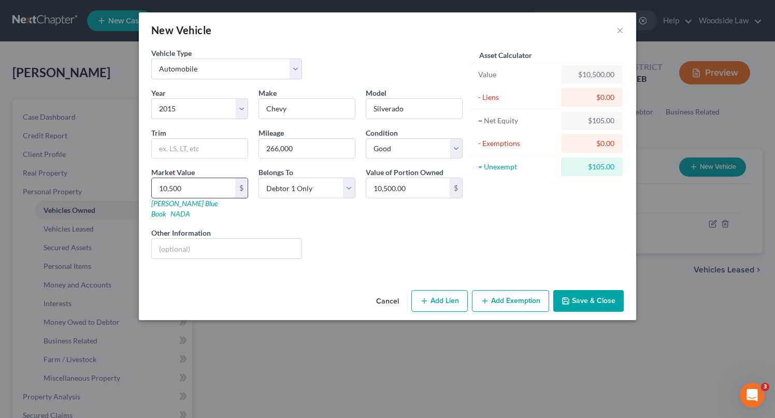
type input "9.00"
type input "95"
type input "95.00"
type input "950"
type input "950.00"
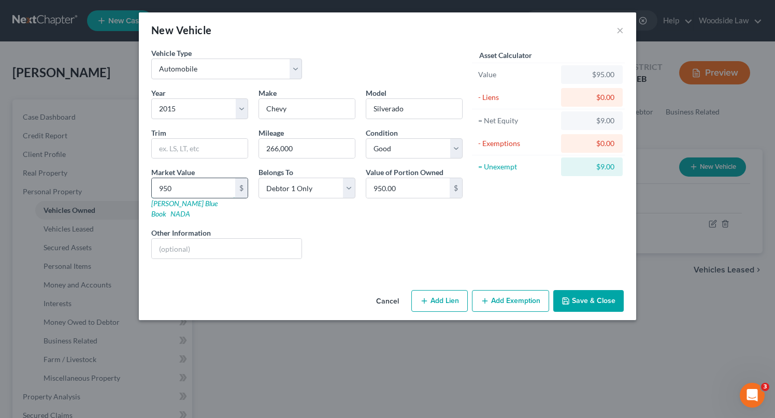
type input "9500"
type input "9,500.00"
type input "9,500"
click at [441, 290] on button "Add Lien" at bounding box center [440, 301] width 57 height 22
select select "0"
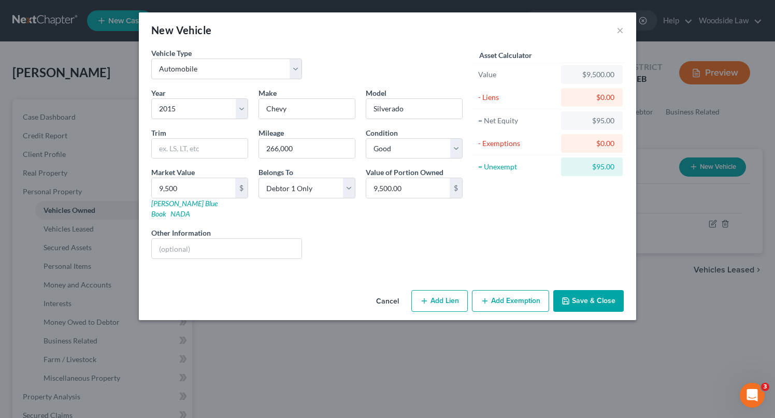
select select "0"
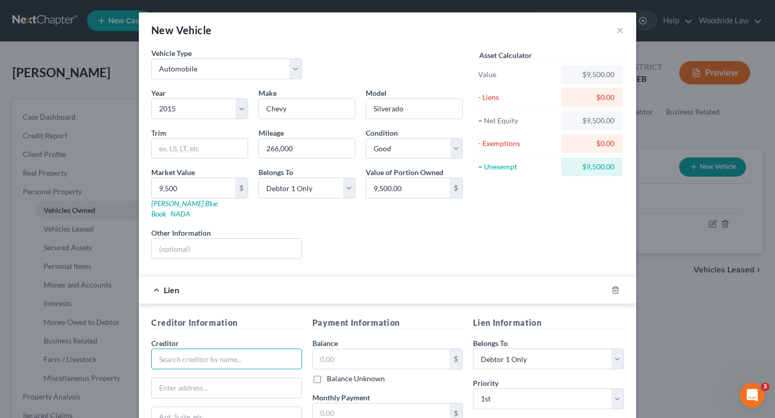
click at [228, 349] on input "text" at bounding box center [226, 359] width 151 height 21
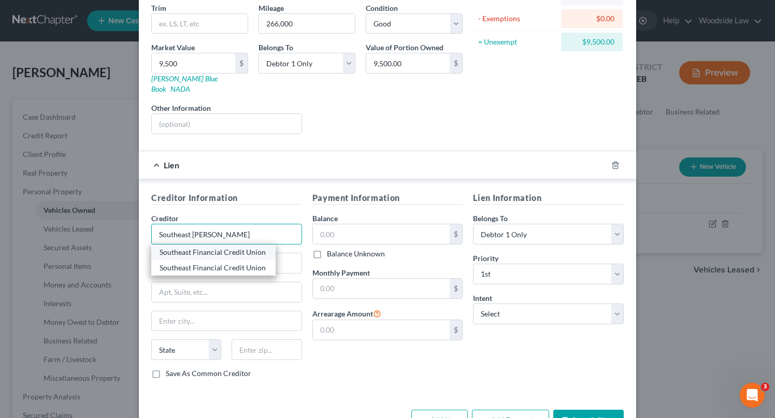
scroll to position [126, 0]
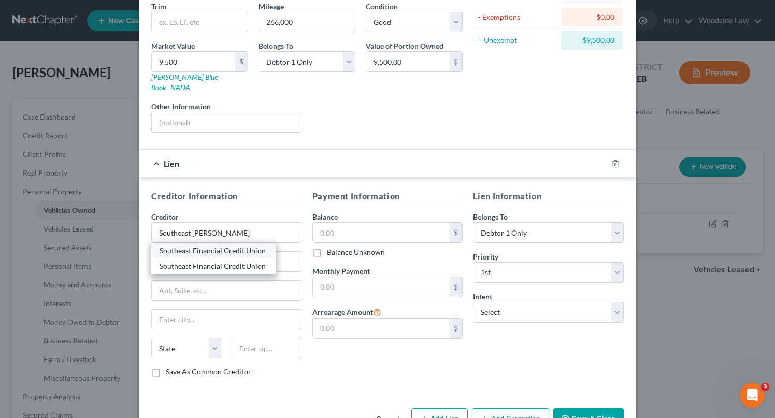
click at [260, 246] on div "Southeast Financial Credit Union" at bounding box center [214, 251] width 108 height 10
type input "Southeast Financial Credit Union"
type input "[STREET_ADDRESS][US_STATE]"
type input "Suite 100"
type input "Brentwood"
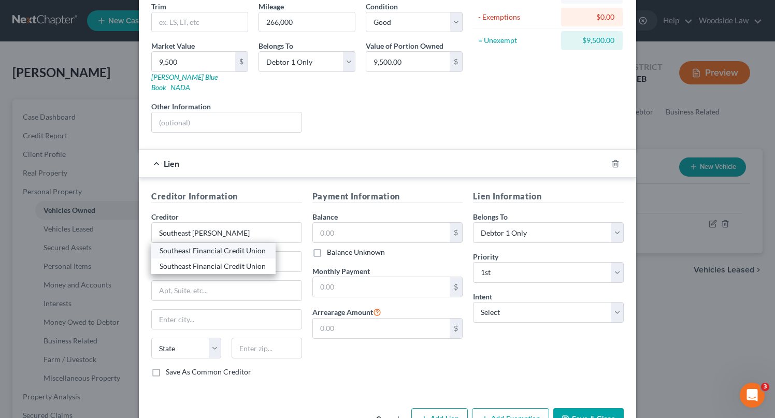
select select "44"
type input "37027-7585"
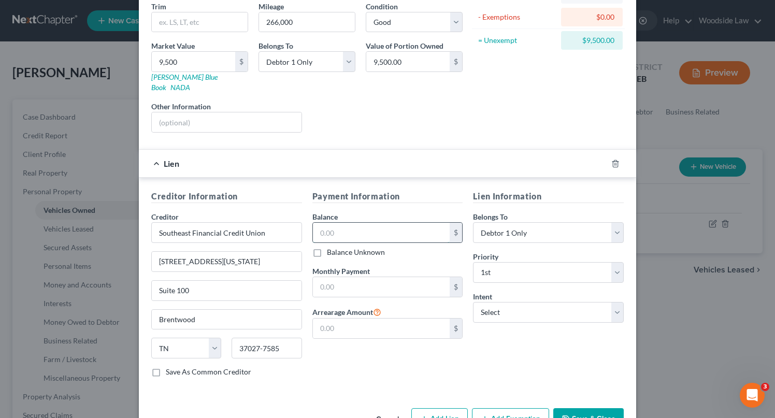
click at [373, 223] on input "text" at bounding box center [381, 233] width 137 height 20
type input "3,623.00"
click at [368, 277] on input "text" at bounding box center [381, 287] width 137 height 20
type input "540.00"
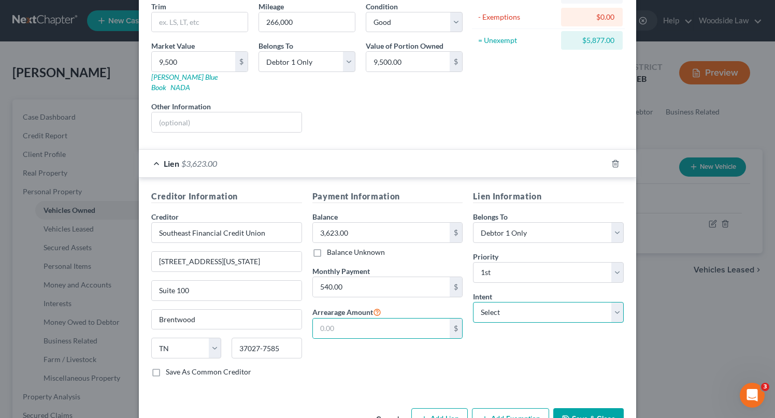
click at [572, 305] on select "Select Surrender Redeem Reaffirm Avoid Other" at bounding box center [548, 312] width 151 height 21
select select "2"
click at [473, 302] on select "Select Surrender Redeem Reaffirm Avoid Other" at bounding box center [548, 312] width 151 height 21
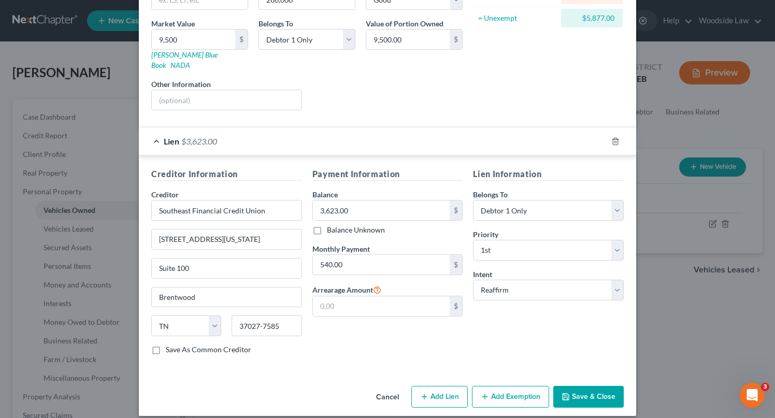
click at [581, 386] on button "Save & Close" at bounding box center [589, 397] width 70 height 22
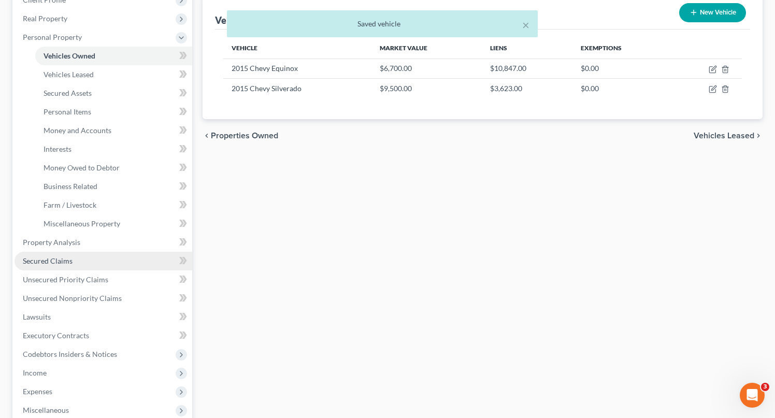
click at [61, 259] on span "Secured Claims" at bounding box center [48, 261] width 50 height 9
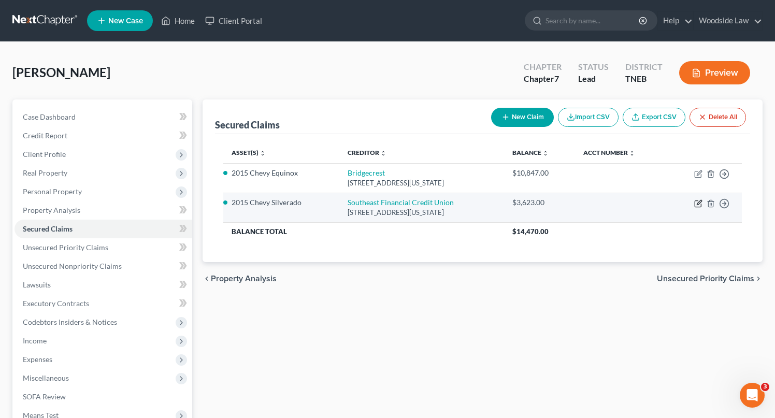
click at [696, 201] on icon "button" at bounding box center [699, 204] width 8 height 8
select select "44"
select select "2"
select select "0"
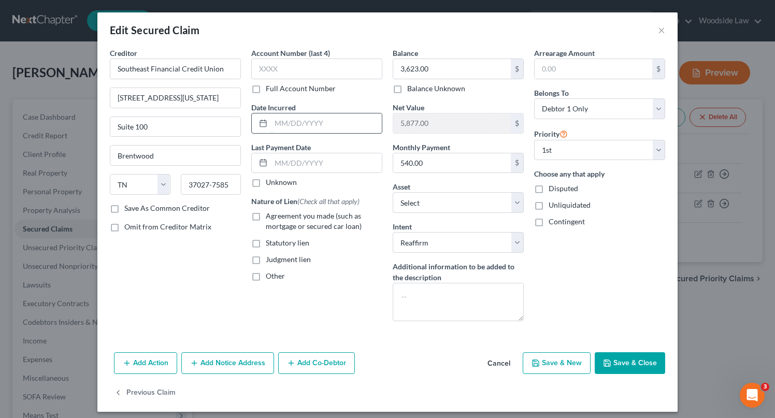
click at [340, 125] on input "text" at bounding box center [326, 124] width 111 height 20
type input "[DATE]"
click at [266, 216] on label "Agreement you made (such as mortgage or secured car loan)" at bounding box center [324, 221] width 117 height 21
click at [270, 216] on input "Agreement you made (such as mortgage or secured car loan)" at bounding box center [273, 214] width 7 height 7
checkbox input "true"
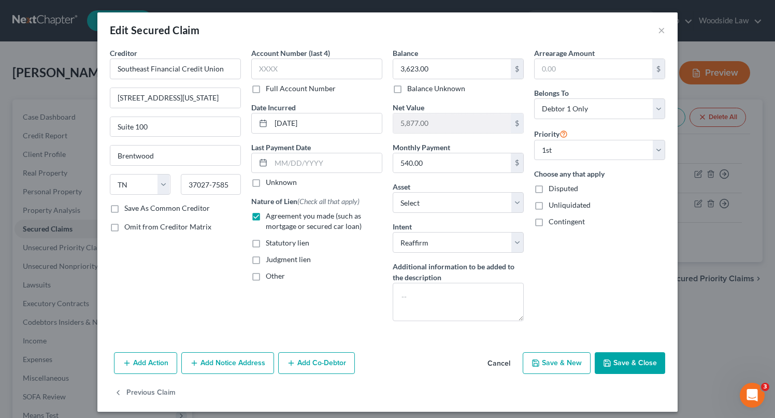
scroll to position [6, 0]
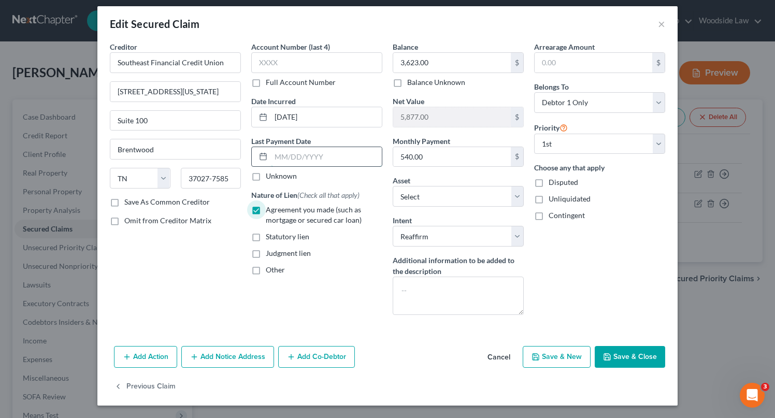
click at [324, 158] on input "text" at bounding box center [326, 157] width 111 height 20
type input "[DATE]"
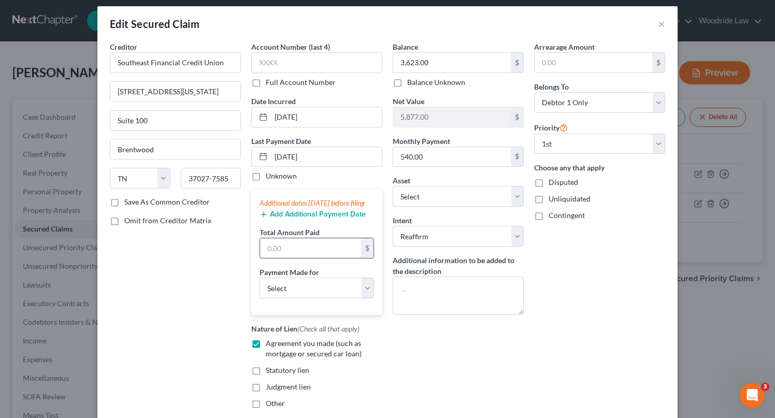
click at [314, 258] on input "text" at bounding box center [310, 248] width 101 height 20
type input "1,620.00"
click at [323, 299] on select "Select Car Credit Card Loan Repayment Mortgage Other Suppliers Or Vendors" at bounding box center [317, 288] width 115 height 21
select select "0"
click at [260, 288] on select "Select Car Credit Card Loan Repayment Mortgage Other Suppliers Or Vendors" at bounding box center [317, 288] width 115 height 21
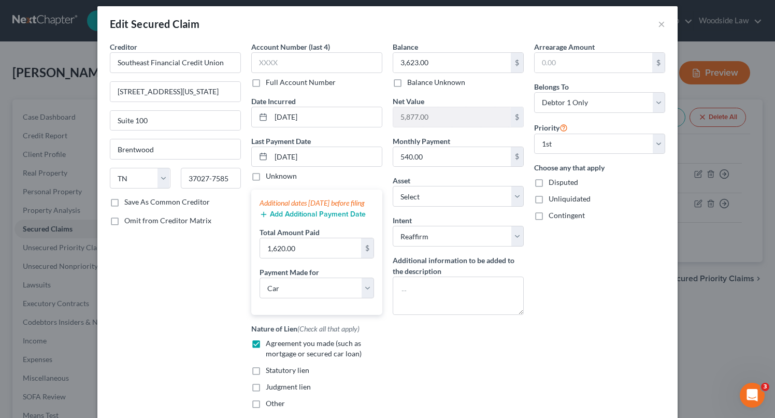
click at [314, 219] on button "Add Additional Payment Date" at bounding box center [313, 214] width 106 height 8
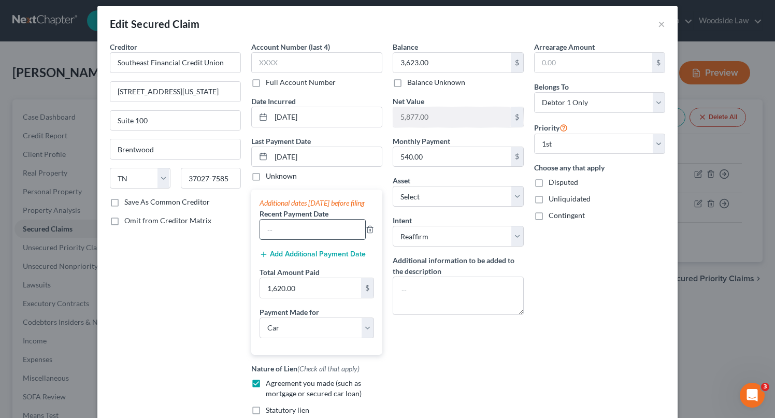
click at [316, 236] on input "text" at bounding box center [312, 230] width 105 height 20
type input "[DATE]"
click at [307, 259] on button "Add Additional Payment Date" at bounding box center [313, 254] width 106 height 8
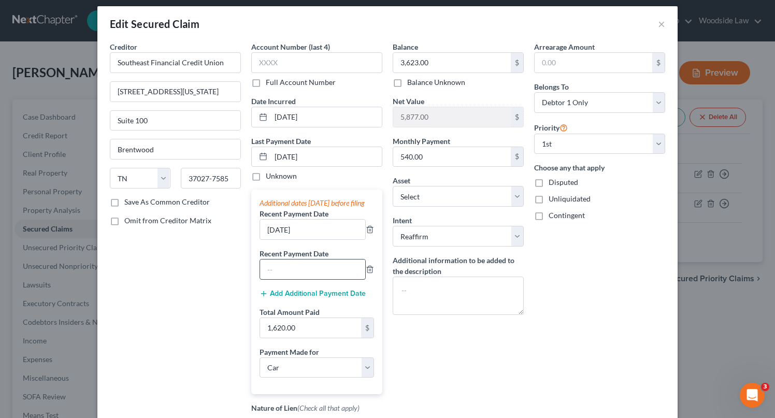
click at [306, 279] on input "text" at bounding box center [312, 270] width 105 height 20
type input "[DATE]"
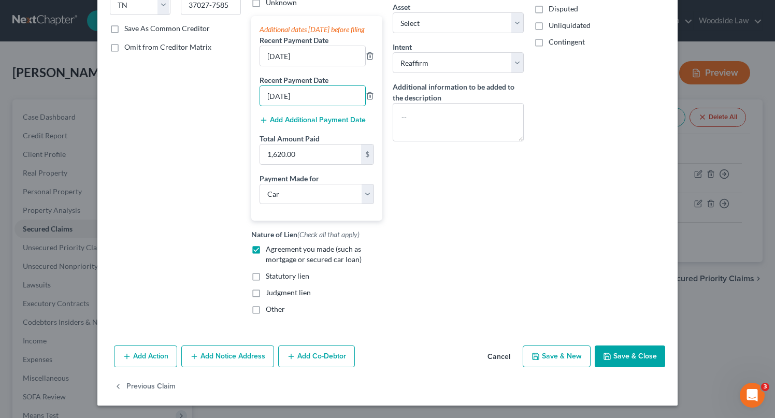
scroll to position [0, 0]
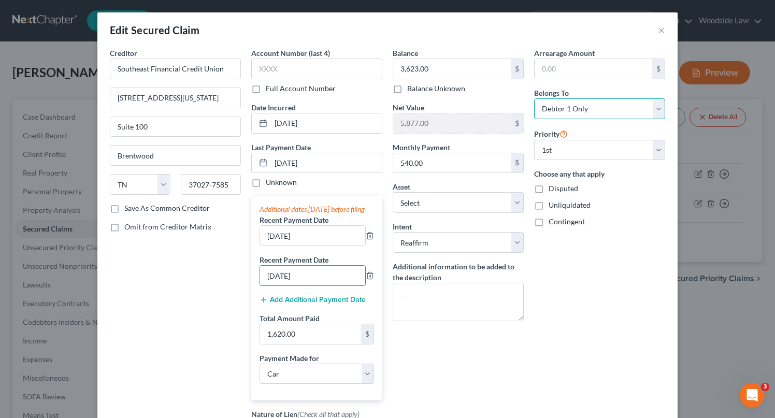
click at [613, 105] on select "Select Debtor 1 Only Debtor 2 Only Debtor 1 And Debtor 2 Only At Least One Of T…" at bounding box center [599, 108] width 131 height 21
select select "3"
click at [534, 98] on select "Select Debtor 1 Only Debtor 2 Only Debtor 1 And Debtor 2 Only At Least One Of T…" at bounding box center [599, 108] width 131 height 21
click at [624, 314] on div "Arrearage Amount $ Belongs To * Select Debtor 1 Only Debtor 2 Only Debtor 1 And…" at bounding box center [600, 275] width 142 height 455
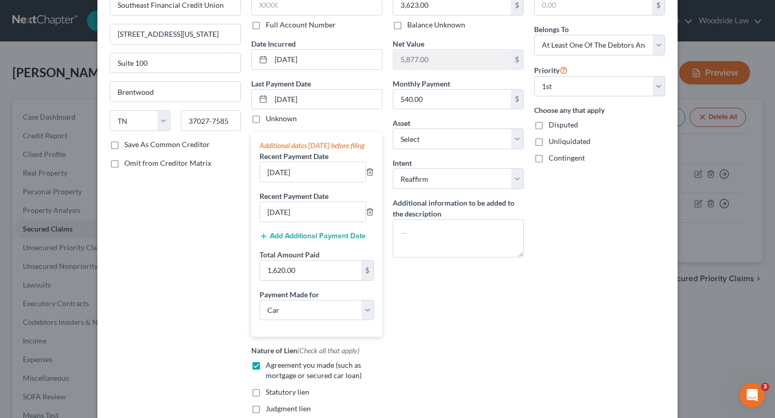
scroll to position [190, 0]
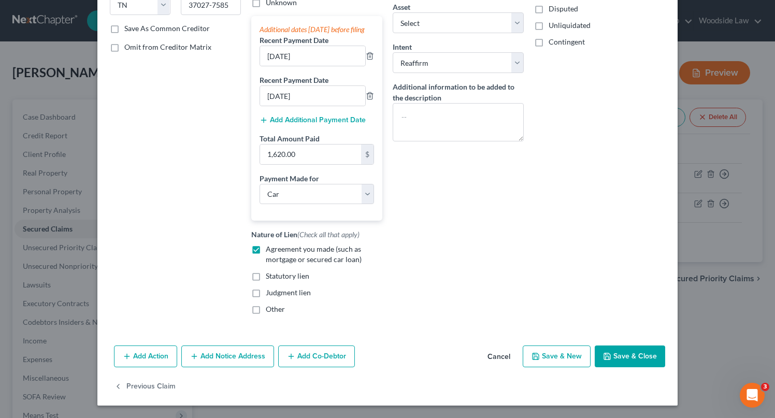
click at [620, 360] on button "Save & Close" at bounding box center [630, 357] width 70 height 22
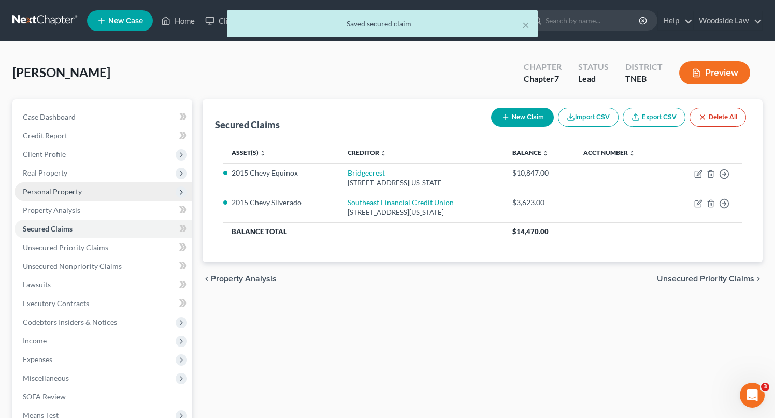
click at [57, 187] on span "Personal Property" at bounding box center [52, 191] width 59 height 9
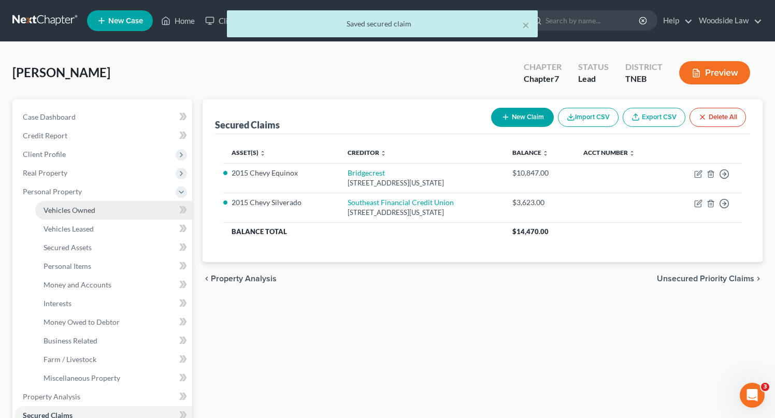
click at [77, 207] on span "Vehicles Owned" at bounding box center [70, 210] width 52 height 9
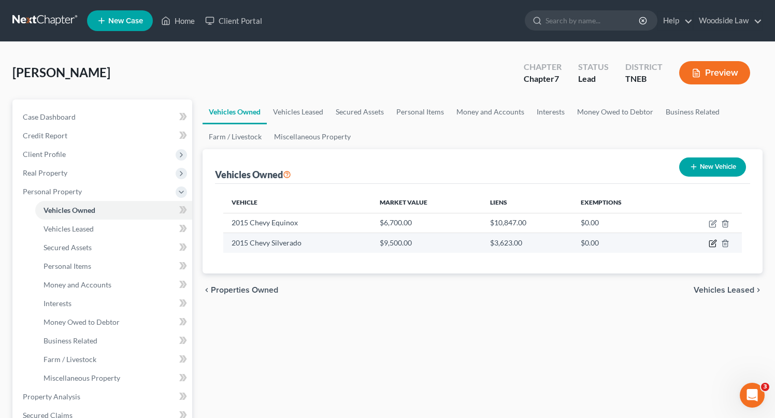
click at [709, 247] on icon "button" at bounding box center [713, 243] width 8 height 8
select select "0"
select select "11"
select select "2"
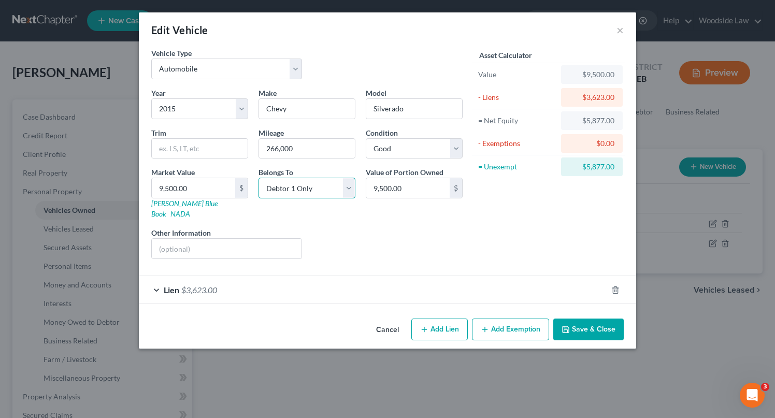
click at [321, 185] on select "Select Debtor 1 Only Debtor 2 Only Debtor 1 And Debtor 2 Only At Least One Of T…" at bounding box center [307, 188] width 97 height 21
select select "3"
click at [259, 178] on select "Select Debtor 1 Only Debtor 2 Only Debtor 1 And Debtor 2 Only At Least One Of T…" at bounding box center [307, 188] width 97 height 21
click at [229, 239] on input "text" at bounding box center [227, 249] width 150 height 20
type input "Entireties Interest"
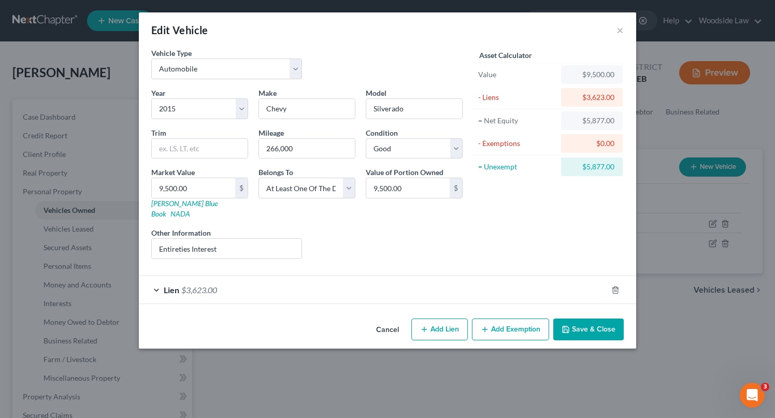
click at [440, 248] on div "Liens Select" at bounding box center [387, 244] width 161 height 32
click at [605, 319] on button "Save & Close" at bounding box center [589, 330] width 70 height 22
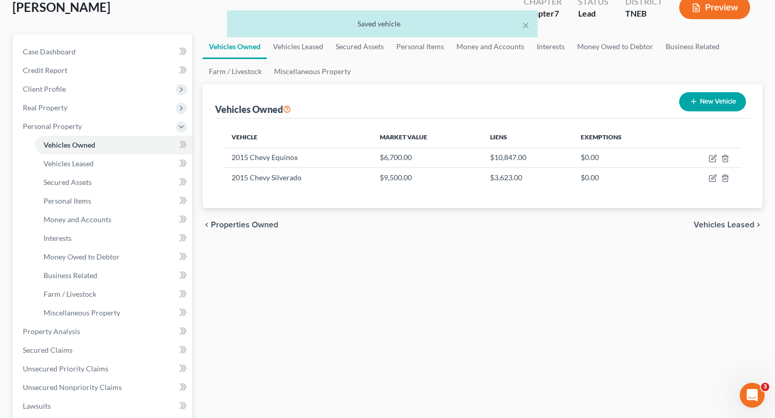
scroll to position [65, 0]
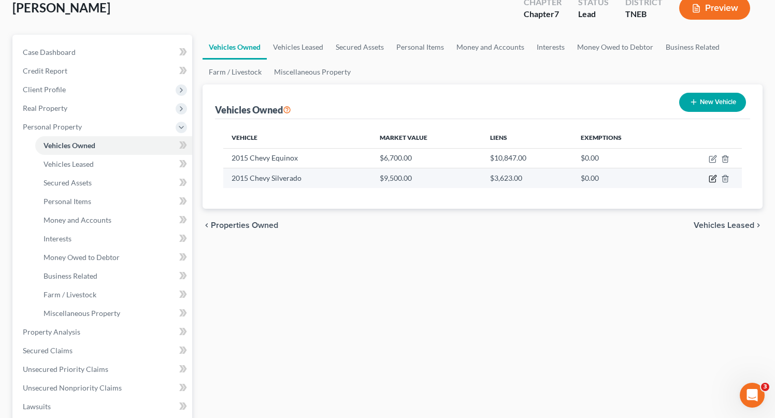
click at [712, 180] on icon "button" at bounding box center [713, 179] width 8 height 8
select select "0"
select select "11"
select select "2"
select select "3"
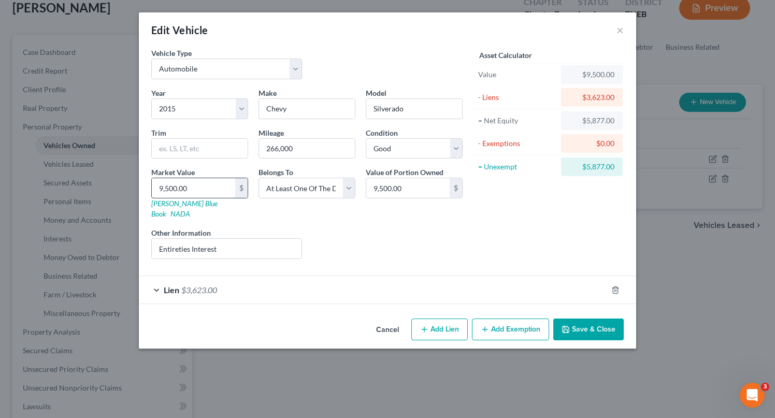
click at [203, 190] on input "9,500.00" at bounding box center [193, 188] width 83 height 20
type input "1"
type input "1.00"
type input "11"
type input "11.00"
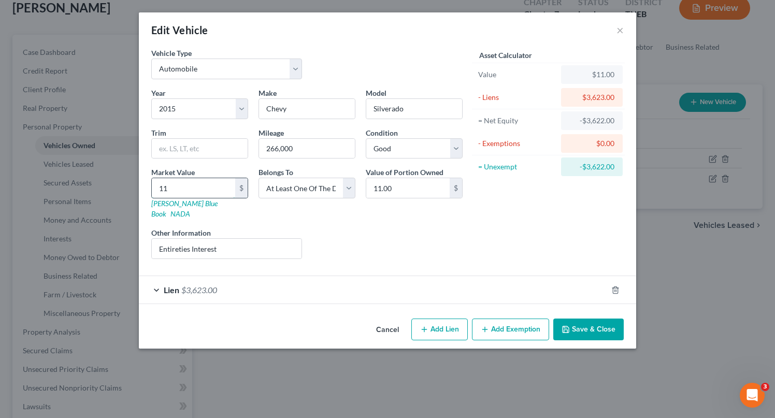
type input "110"
type input "110.00"
type input "1100"
type input "1,100.00"
type input "1,1000"
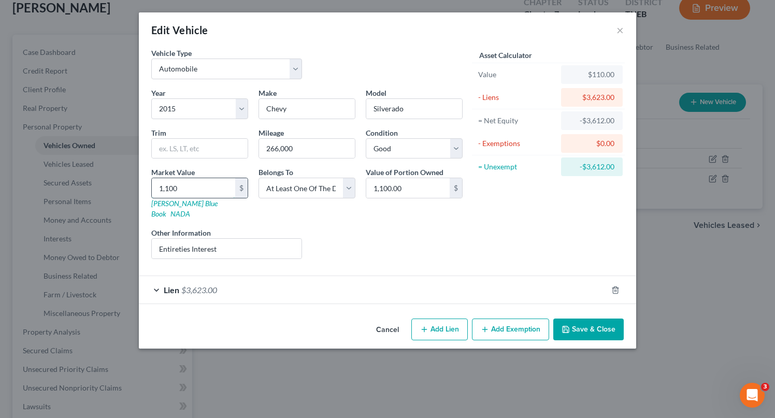
type input "11,000.00"
type input "11,000"
click at [602, 319] on button "Save & Close" at bounding box center [589, 330] width 70 height 22
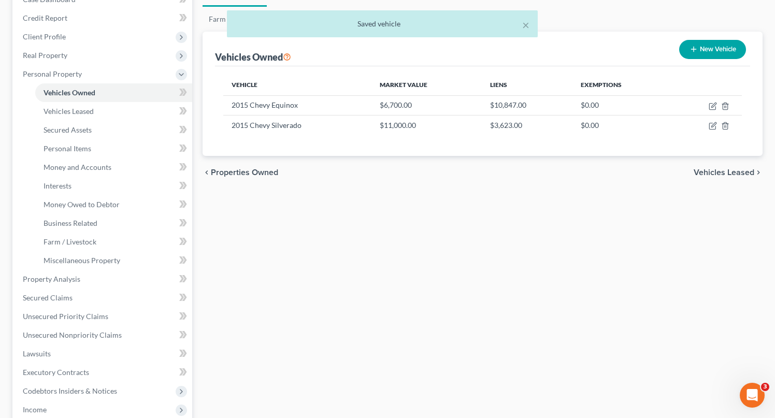
scroll to position [119, 0]
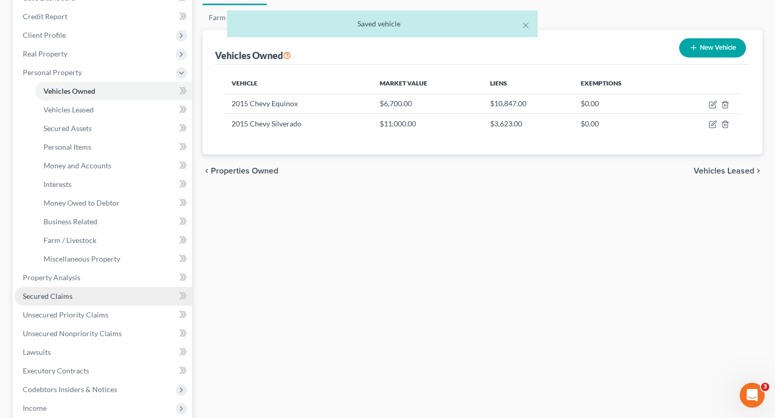
click at [54, 291] on link "Secured Claims" at bounding box center [104, 296] width 178 height 19
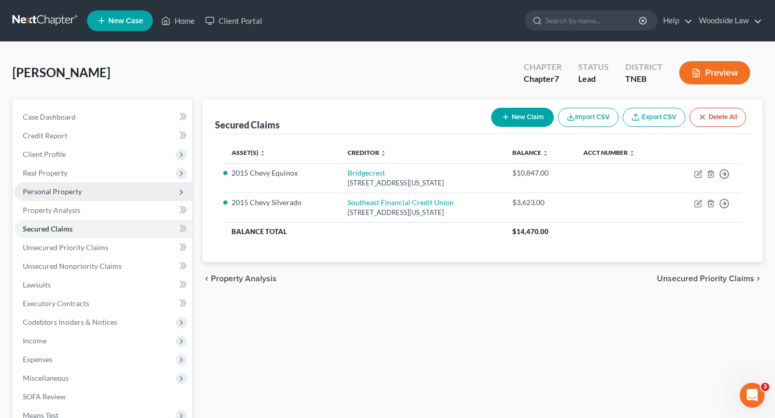
click at [117, 194] on span "Personal Property" at bounding box center [104, 191] width 178 height 19
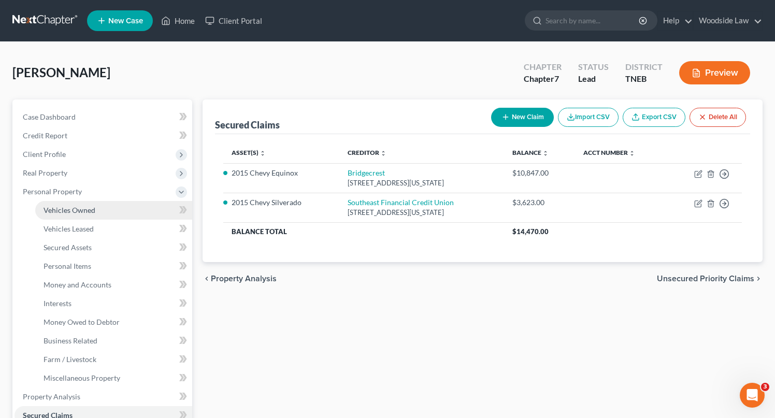
click at [82, 216] on link "Vehicles Owned" at bounding box center [113, 210] width 157 height 19
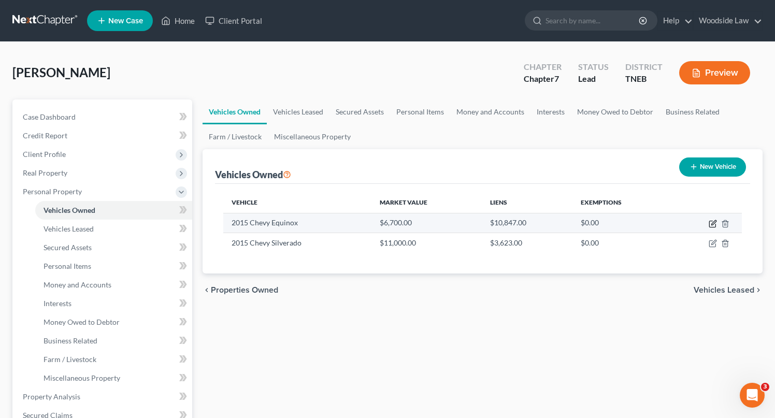
click at [715, 224] on icon "button" at bounding box center [713, 224] width 8 height 8
select select "0"
select select "11"
select select "2"
select select "0"
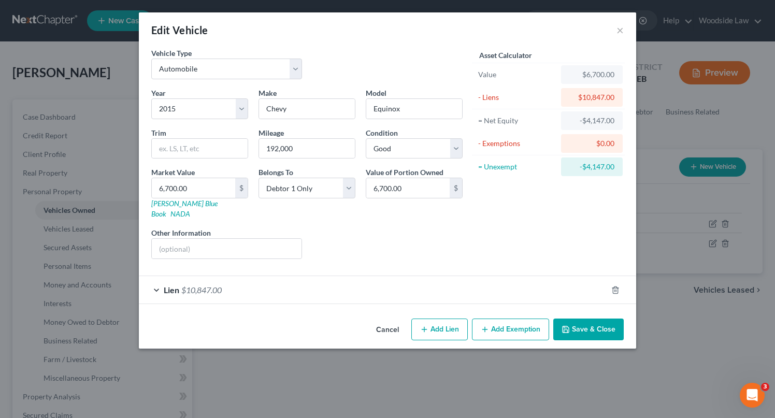
click at [578, 324] on button "Save & Close" at bounding box center [589, 330] width 70 height 22
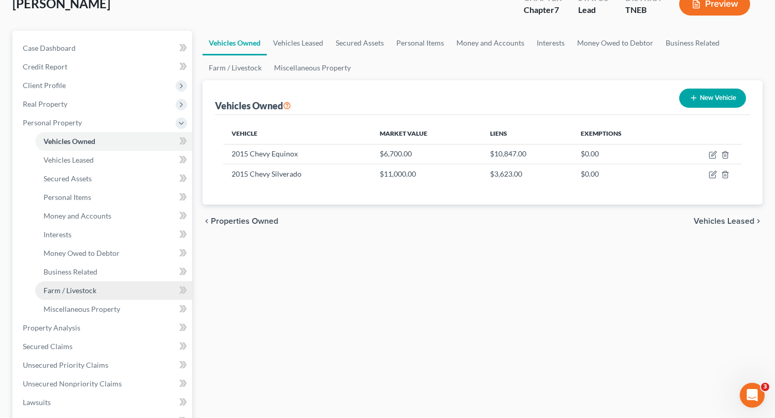
scroll to position [89, 0]
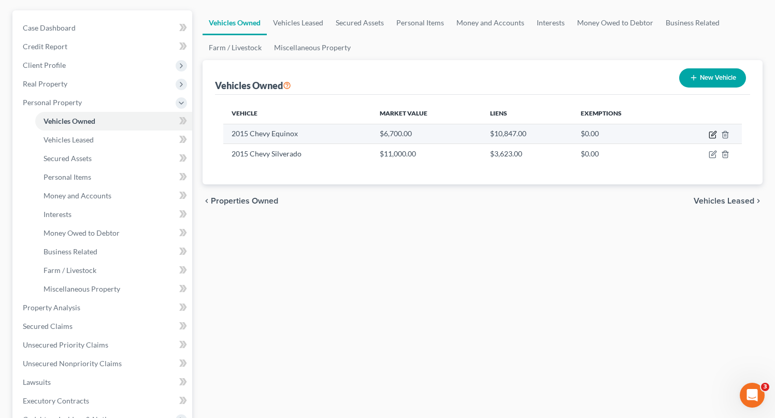
click at [713, 134] on icon "button" at bounding box center [713, 135] width 8 height 8
select select "0"
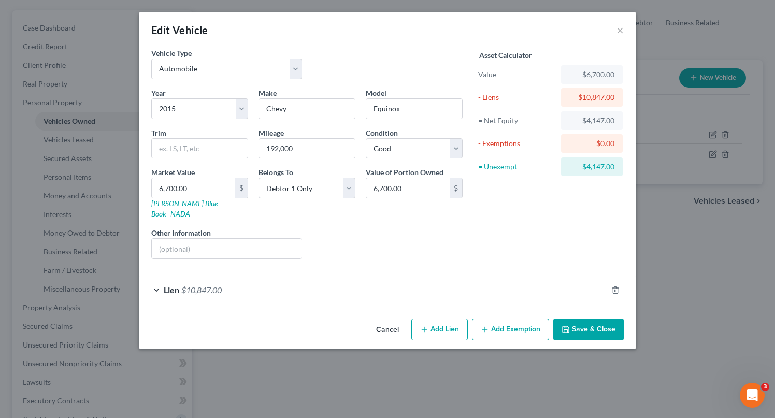
click at [596, 322] on button "Save & Close" at bounding box center [589, 330] width 70 height 22
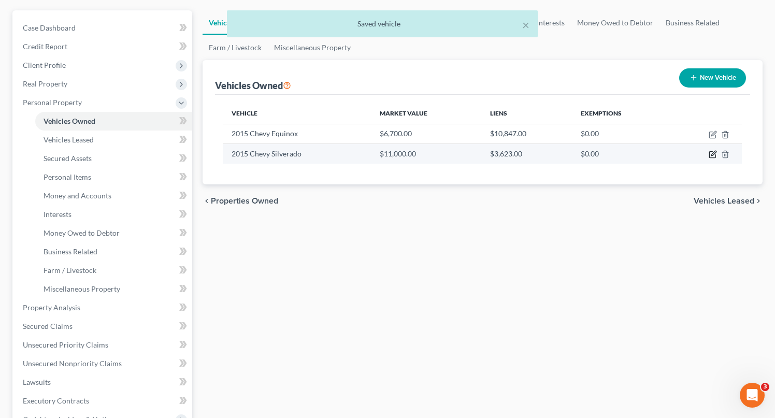
click at [711, 154] on icon "button" at bounding box center [713, 154] width 8 height 8
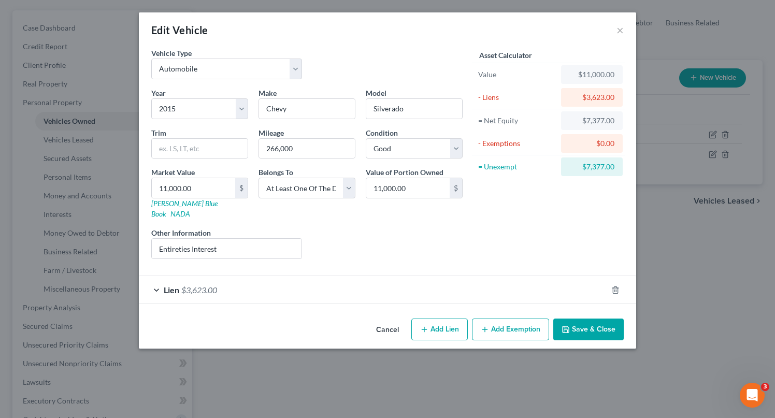
click at [363, 278] on div "Lien $3,623.00" at bounding box center [373, 289] width 469 height 27
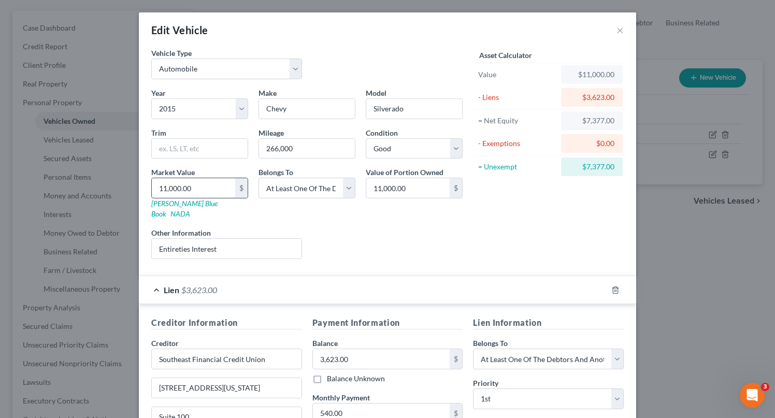
click at [208, 191] on input "11,000.00" at bounding box center [193, 188] width 83 height 20
click at [197, 186] on input "9,500" at bounding box center [193, 188] width 83 height 20
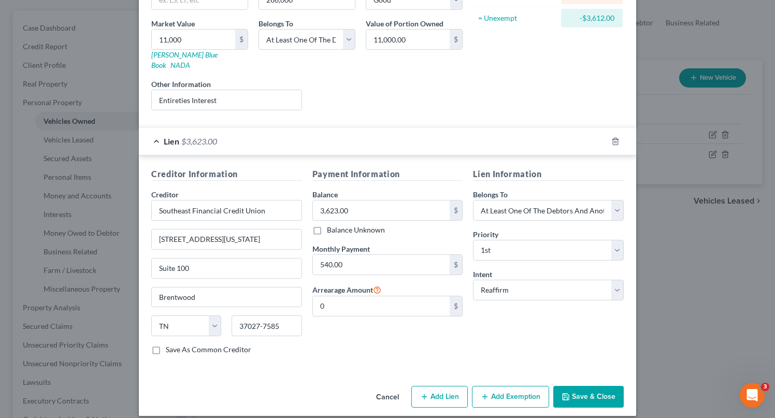
click at [596, 386] on button "Save & Close" at bounding box center [589, 397] width 70 height 22
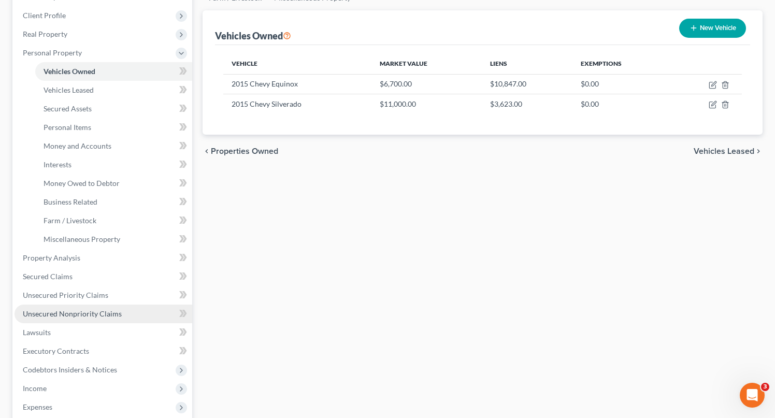
click at [89, 313] on span "Unsecured Nonpriority Claims" at bounding box center [72, 313] width 99 height 9
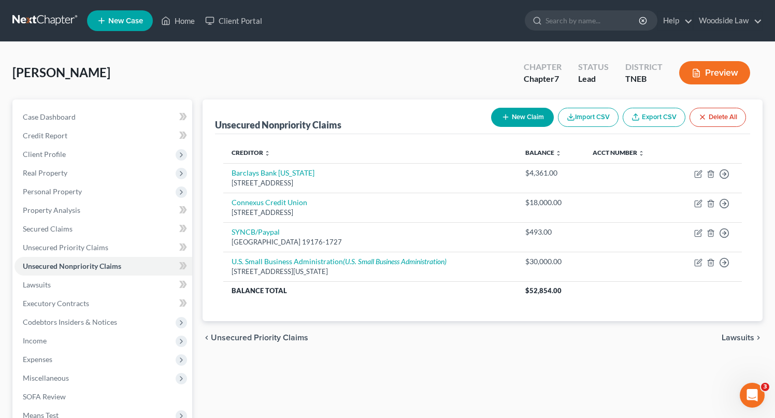
click at [512, 114] on button "New Claim" at bounding box center [522, 117] width 63 height 19
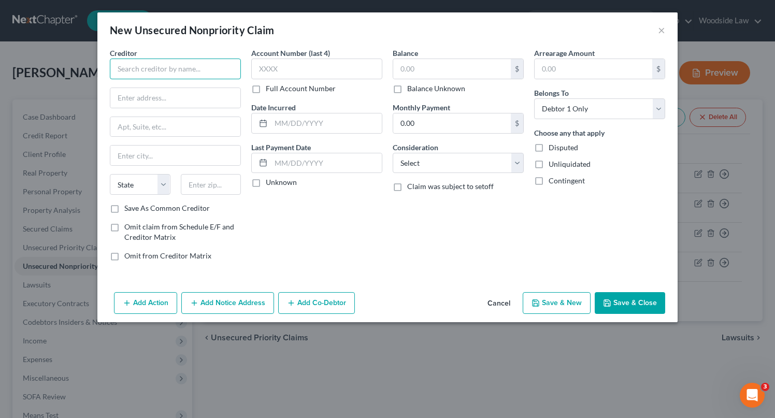
click at [190, 73] on input "text" at bounding box center [175, 69] width 131 height 21
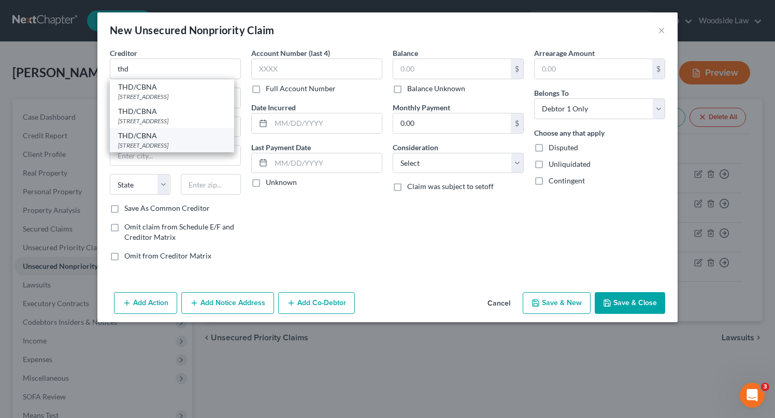
click at [192, 150] on div "[STREET_ADDRESS]" at bounding box center [172, 145] width 108 height 9
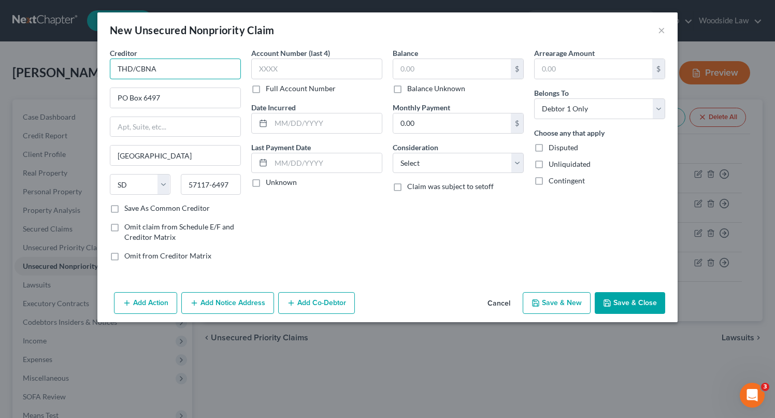
click at [197, 66] on input "THD/CBNA" at bounding box center [175, 69] width 131 height 21
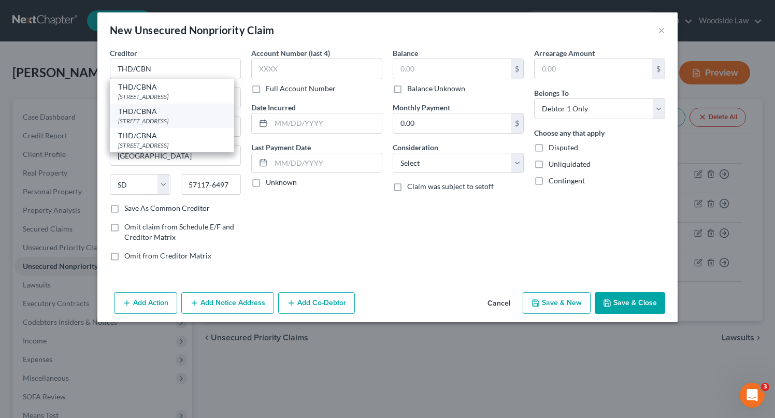
click at [204, 125] on div "[STREET_ADDRESS]" at bounding box center [172, 121] width 108 height 9
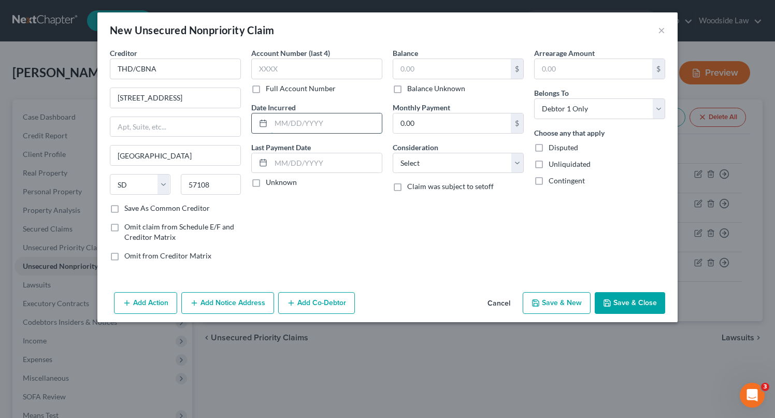
click at [315, 127] on input "text" at bounding box center [326, 124] width 111 height 20
click at [462, 68] on input "text" at bounding box center [452, 69] width 118 height 20
click at [480, 168] on select "Select Cable / Satellite Services Collection Agency Credit Card Debt Debt Couns…" at bounding box center [458, 163] width 131 height 21
click at [393, 153] on select "Select Cable / Satellite Services Collection Agency Credit Card Debt Debt Couns…" at bounding box center [458, 163] width 131 height 21
click at [556, 300] on button "Save & New" at bounding box center [557, 303] width 68 height 22
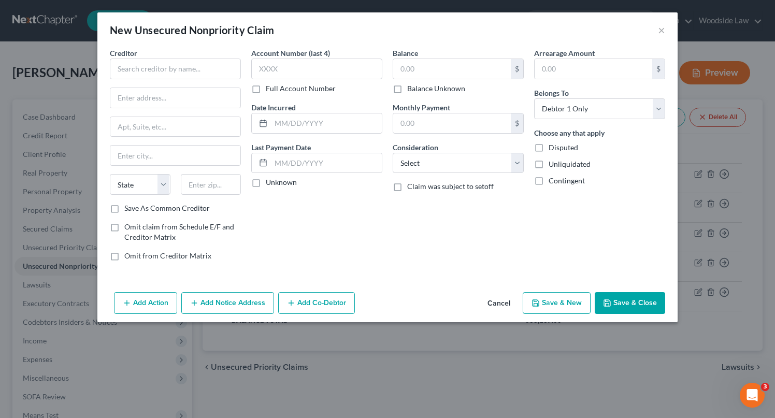
click at [515, 303] on button "Cancel" at bounding box center [498, 303] width 39 height 21
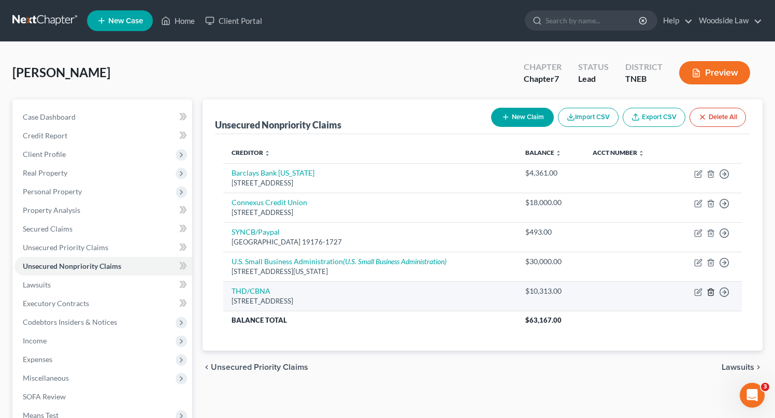
click at [710, 290] on icon "button" at bounding box center [711, 292] width 8 height 8
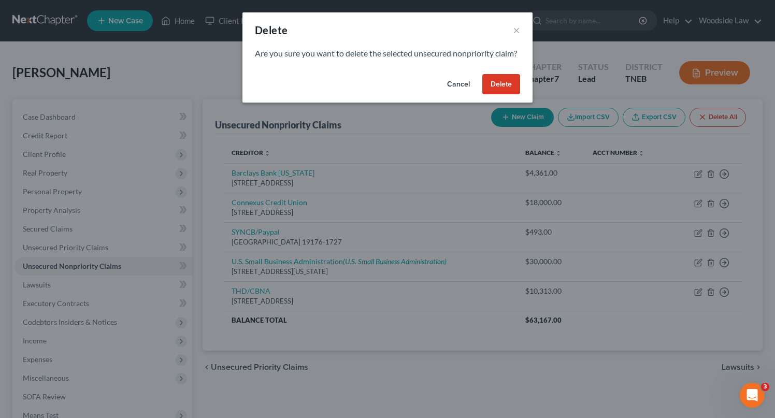
click at [496, 95] on button "Delete" at bounding box center [502, 84] width 38 height 21
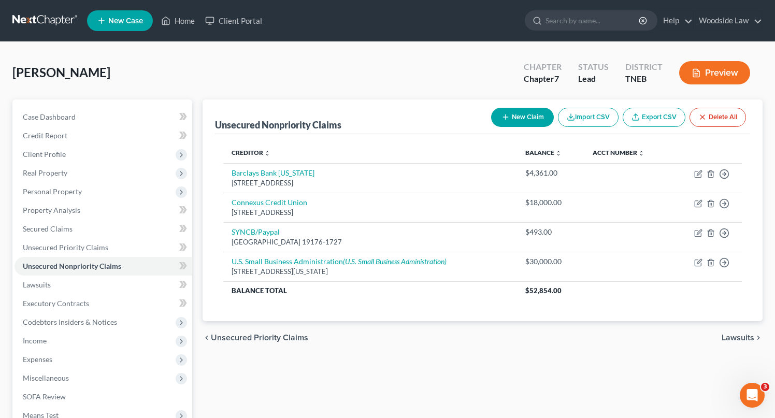
click at [528, 118] on button "New Claim" at bounding box center [522, 117] width 63 height 19
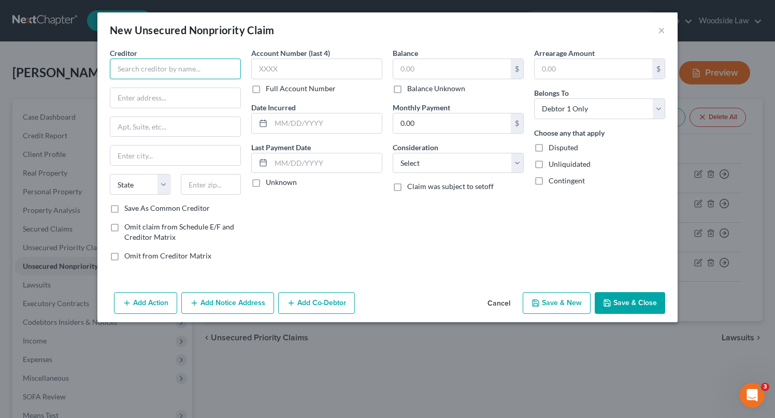
click at [178, 71] on input "text" at bounding box center [175, 69] width 131 height 21
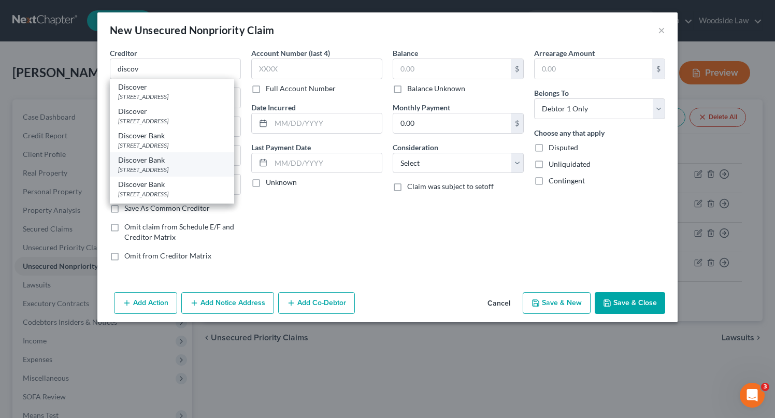
click at [174, 168] on div "[STREET_ADDRESS]" at bounding box center [172, 169] width 108 height 9
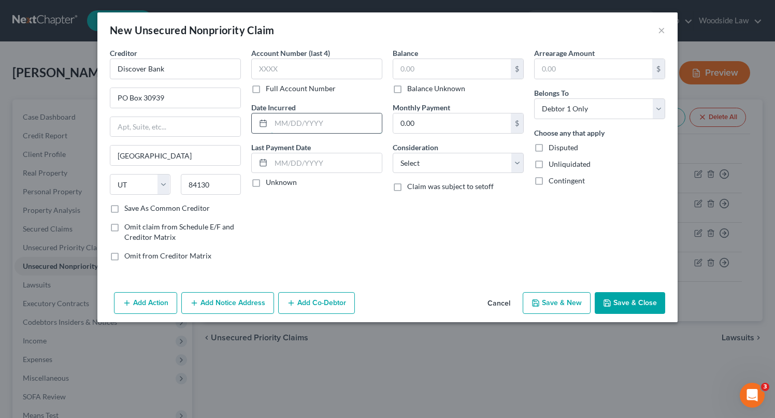
click at [336, 120] on input "text" at bounding box center [326, 124] width 111 height 20
click at [427, 73] on input "text" at bounding box center [452, 69] width 118 height 20
click at [468, 169] on select "Select Cable / Satellite Services Collection Agency Credit Card Debt Debt Couns…" at bounding box center [458, 163] width 131 height 21
click at [393, 153] on select "Select Cable / Satellite Services Collection Agency Credit Card Debt Debt Couns…" at bounding box center [458, 163] width 131 height 21
click at [559, 313] on button "Save & New" at bounding box center [557, 303] width 68 height 22
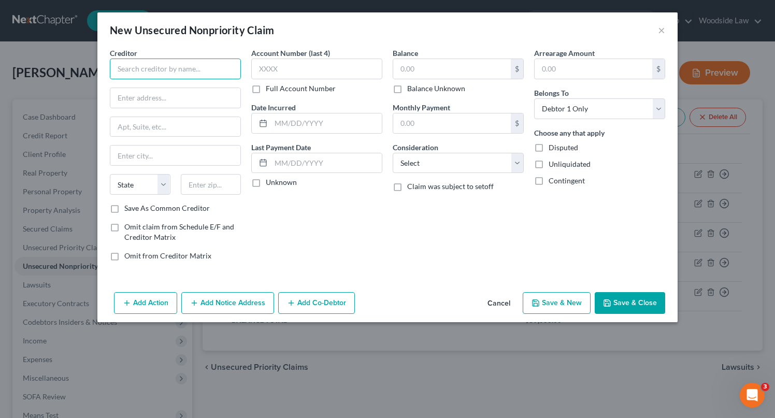
click at [150, 75] on input "text" at bounding box center [175, 69] width 131 height 21
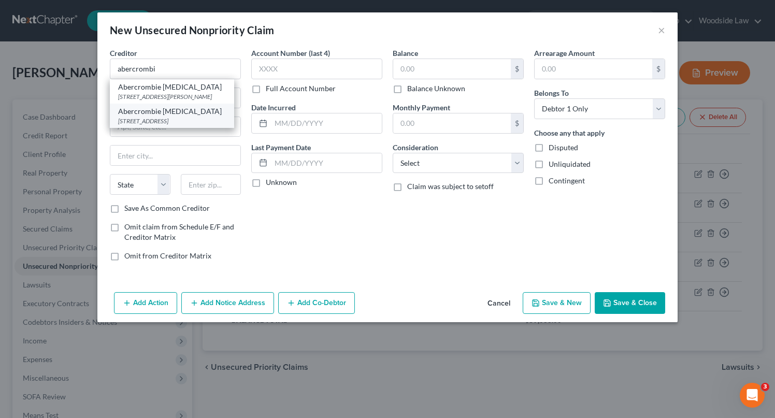
click at [166, 119] on div "[STREET_ADDRESS]" at bounding box center [172, 121] width 108 height 9
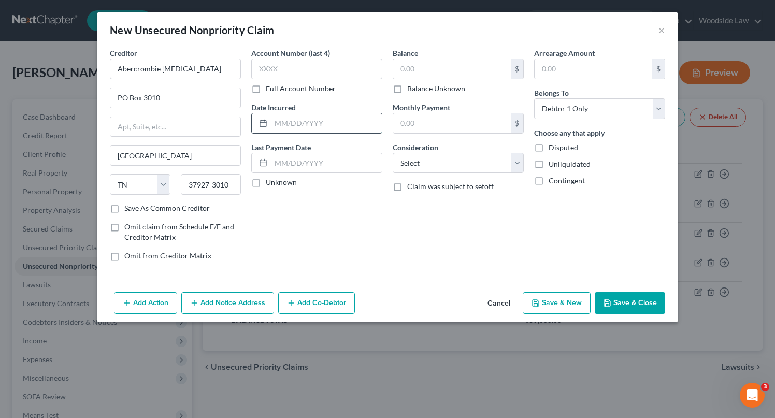
click at [324, 123] on input "text" at bounding box center [326, 124] width 111 height 20
click at [454, 64] on input "text" at bounding box center [452, 69] width 118 height 20
click at [478, 157] on select "Select Cable / Satellite Services Collection Agency Credit Card Debt Debt Couns…" at bounding box center [458, 163] width 131 height 21
click at [393, 153] on select "Select Cable / Satellite Services Collection Agency Credit Card Debt Debt Couns…" at bounding box center [458, 163] width 131 height 21
click at [549, 308] on button "Save & New" at bounding box center [557, 303] width 68 height 22
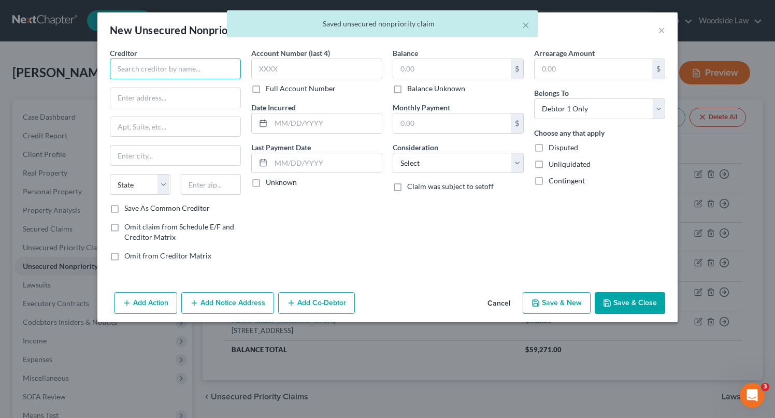
click at [156, 65] on input "text" at bounding box center [175, 69] width 131 height 21
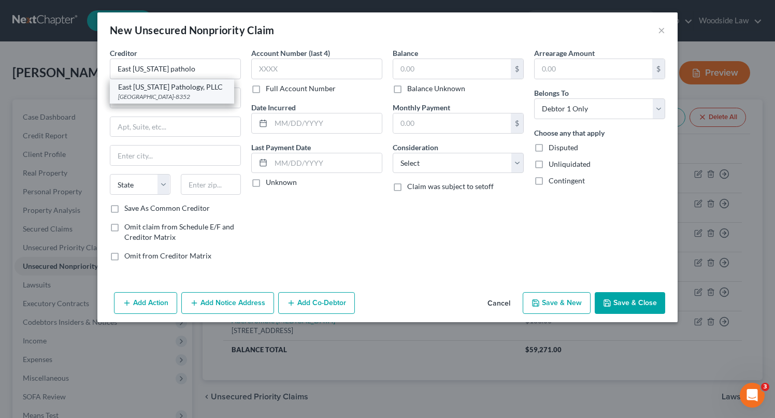
click at [171, 92] on div "[GEOGRAPHIC_DATA]-8352" at bounding box center [172, 96] width 108 height 9
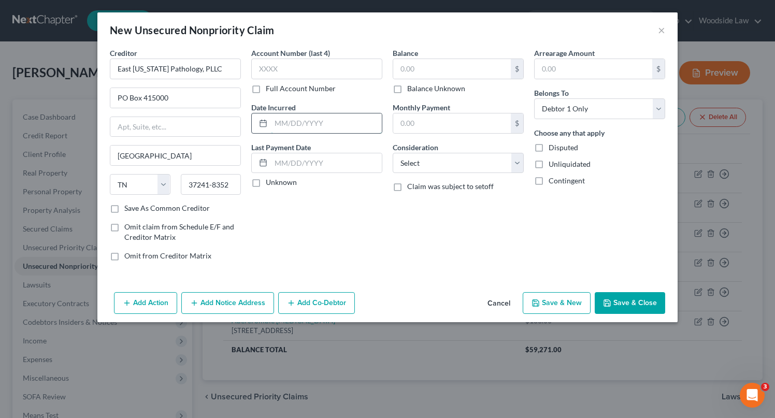
click at [319, 123] on input "text" at bounding box center [326, 124] width 111 height 20
click at [442, 64] on input "text" at bounding box center [452, 69] width 118 height 20
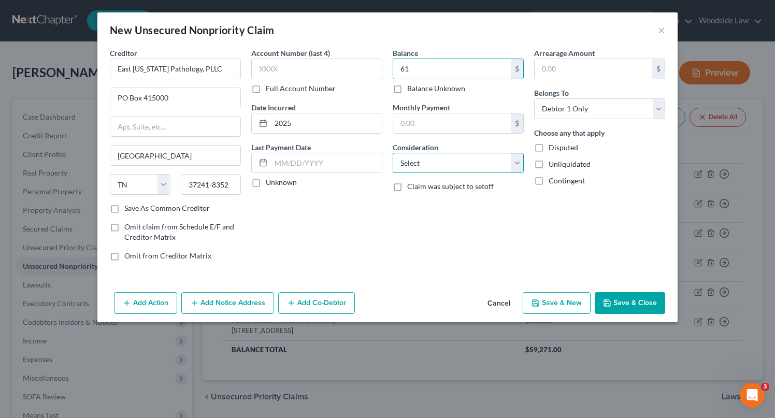
click at [458, 167] on select "Select Cable / Satellite Services Collection Agency Credit Card Debt Debt Couns…" at bounding box center [458, 163] width 131 height 21
click at [393, 153] on select "Select Cable / Satellite Services Collection Agency Credit Card Debt Debt Couns…" at bounding box center [458, 163] width 131 height 21
click at [551, 301] on button "Save & New" at bounding box center [557, 303] width 68 height 22
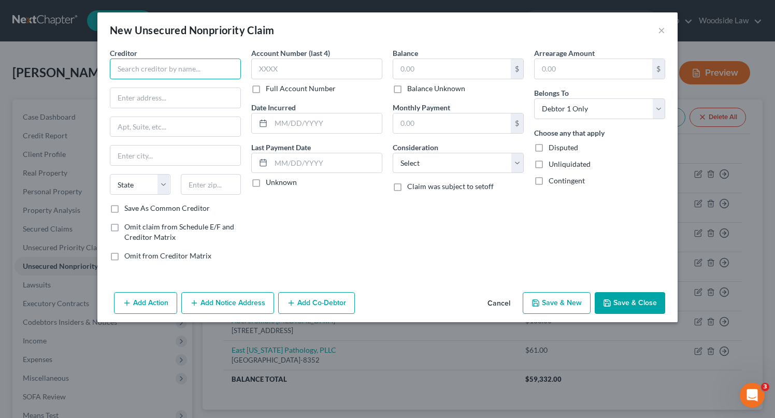
click at [170, 72] on input "text" at bounding box center [175, 69] width 131 height 21
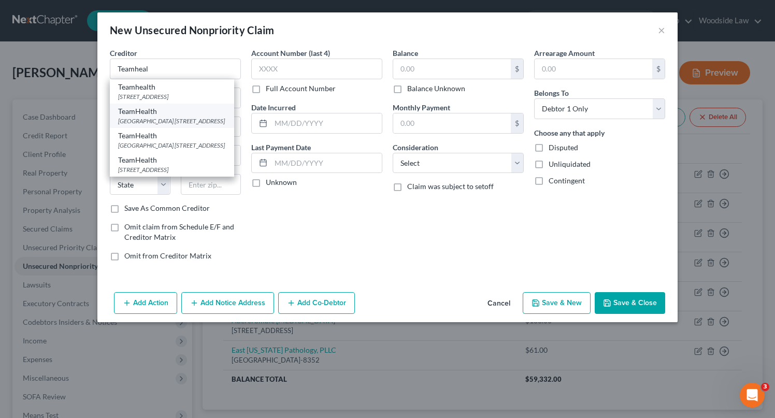
click at [197, 125] on div "[GEOGRAPHIC_DATA] [STREET_ADDRESS]" at bounding box center [172, 121] width 108 height 9
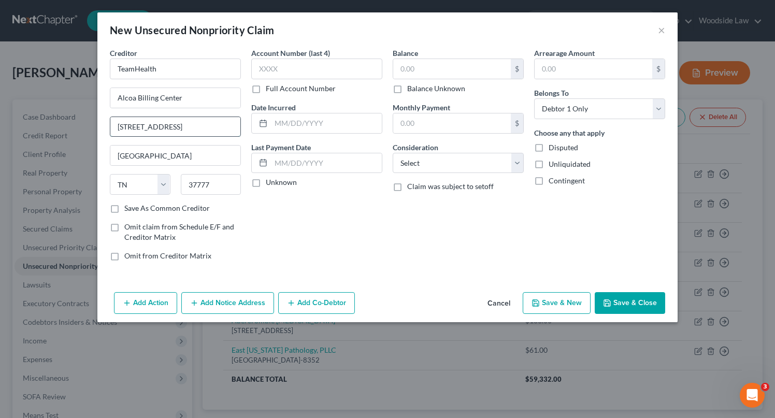
click at [134, 125] on input "[STREET_ADDRESS]" at bounding box center [175, 127] width 130 height 20
click at [217, 186] on input "37777" at bounding box center [211, 184] width 61 height 21
click at [336, 121] on input "text" at bounding box center [326, 124] width 111 height 20
click at [447, 69] on input "text" at bounding box center [452, 69] width 118 height 20
click at [472, 167] on select "Select Cable / Satellite Services Collection Agency Credit Card Debt Debt Couns…" at bounding box center [458, 163] width 131 height 21
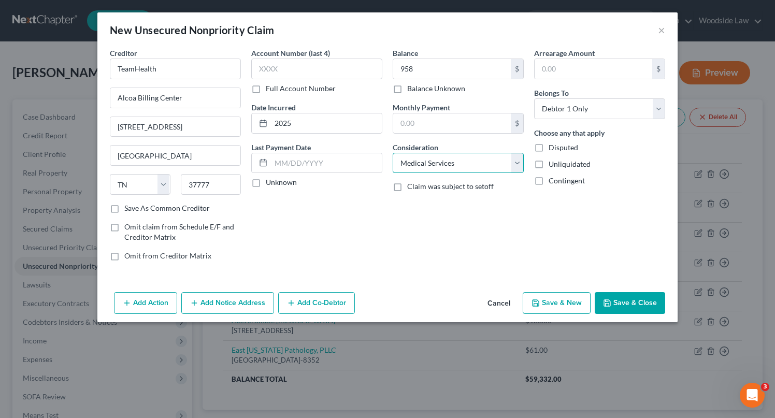
click at [393, 153] on select "Select Cable / Satellite Services Collection Agency Credit Card Debt Debt Couns…" at bounding box center [458, 163] width 131 height 21
click at [241, 303] on button "Add Notice Address" at bounding box center [227, 303] width 93 height 22
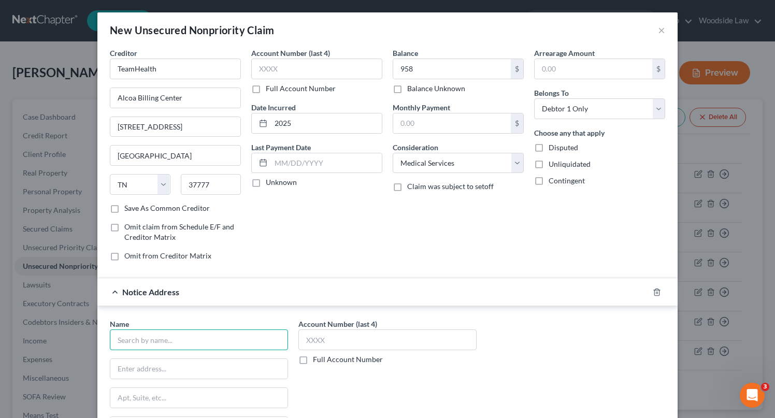
click at [159, 348] on input "text" at bounding box center [199, 340] width 178 height 21
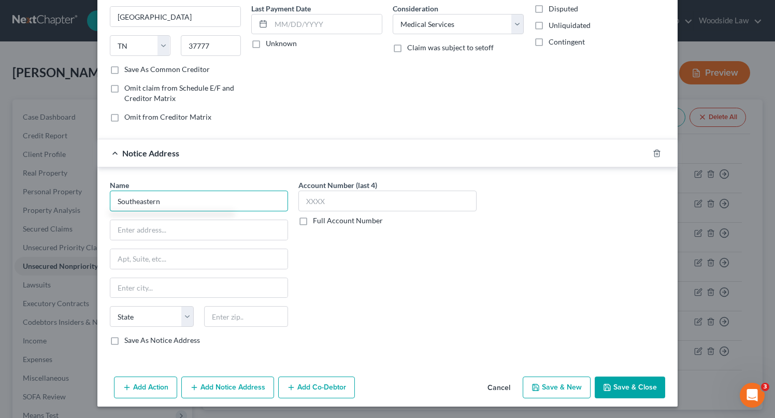
scroll to position [140, 0]
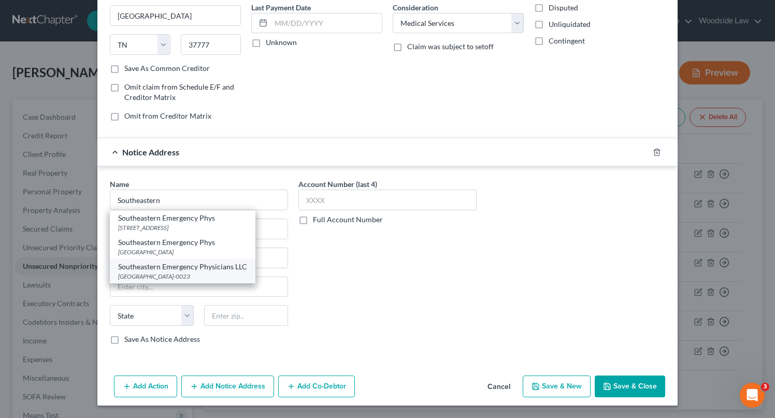
click at [218, 270] on div "Southeastern Emergency Physicians LLC" at bounding box center [182, 267] width 129 height 10
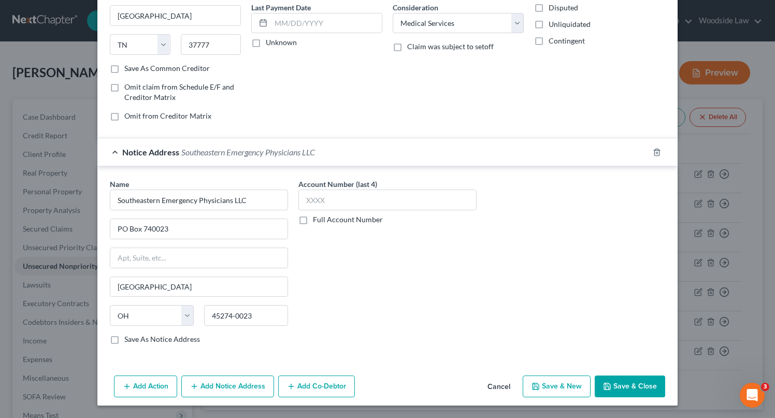
click at [570, 382] on button "Save & New" at bounding box center [557, 387] width 68 height 22
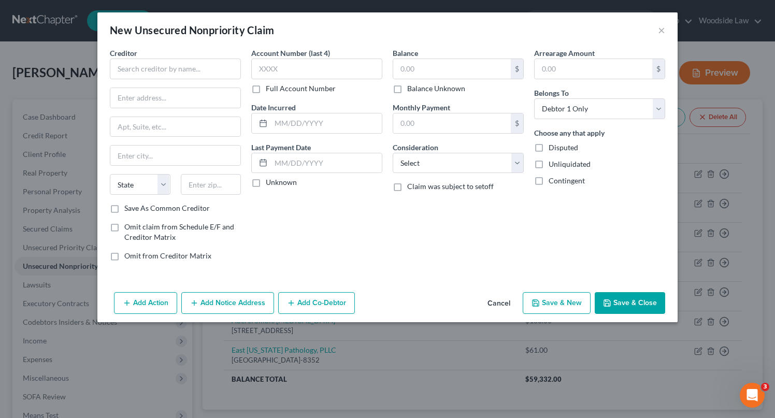
scroll to position [0, 0]
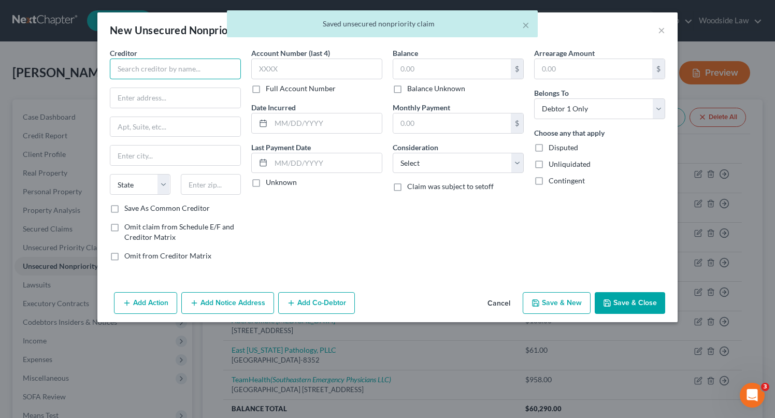
click at [186, 77] on input "text" at bounding box center [175, 69] width 131 height 21
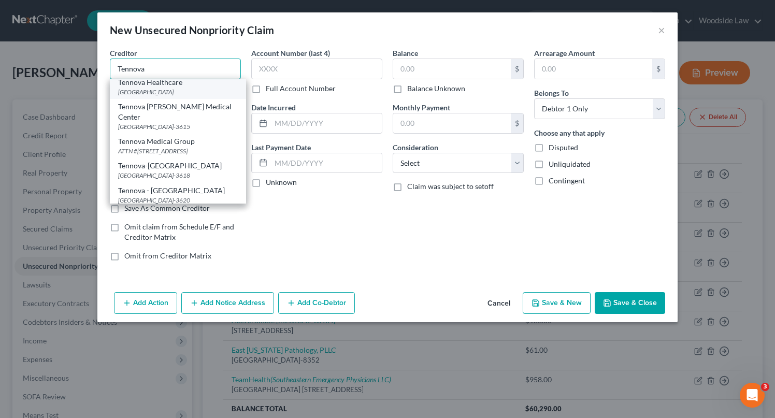
scroll to position [52, 0]
click at [191, 97] on div "[GEOGRAPHIC_DATA]" at bounding box center [178, 93] width 120 height 9
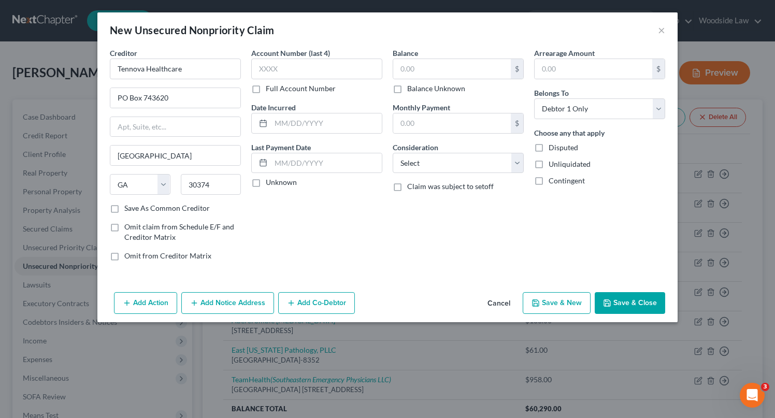
scroll to position [0, 0]
click at [187, 69] on input "Tennova Healthcare" at bounding box center [175, 69] width 131 height 21
click at [221, 183] on input "30374" at bounding box center [211, 184] width 61 height 21
click at [124, 210] on label "Save As Common Creditor" at bounding box center [167, 208] width 86 height 10
click at [129, 210] on input "Save As Common Creditor" at bounding box center [132, 206] width 7 height 7
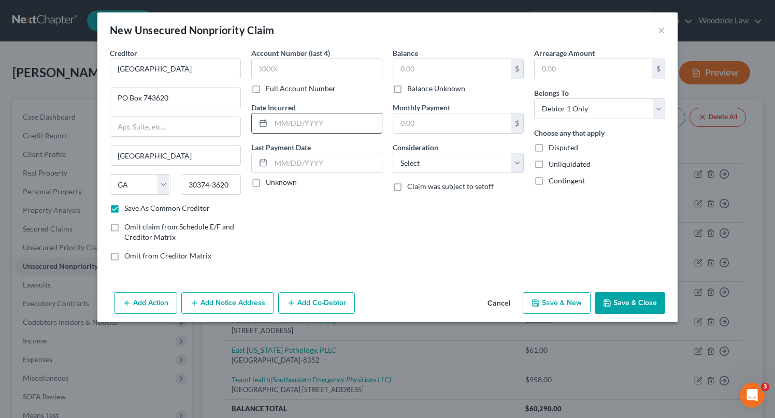
click at [327, 121] on input "text" at bounding box center [326, 124] width 111 height 20
click at [429, 70] on input "text" at bounding box center [452, 69] width 118 height 20
click at [483, 163] on select "Select Cable / Satellite Services Collection Agency Credit Card Debt Debt Couns…" at bounding box center [458, 163] width 131 height 21
click at [393, 153] on select "Select Cable / Satellite Services Collection Agency Credit Card Debt Debt Couns…" at bounding box center [458, 163] width 131 height 21
click at [631, 304] on button "Save & Close" at bounding box center [630, 303] width 70 height 22
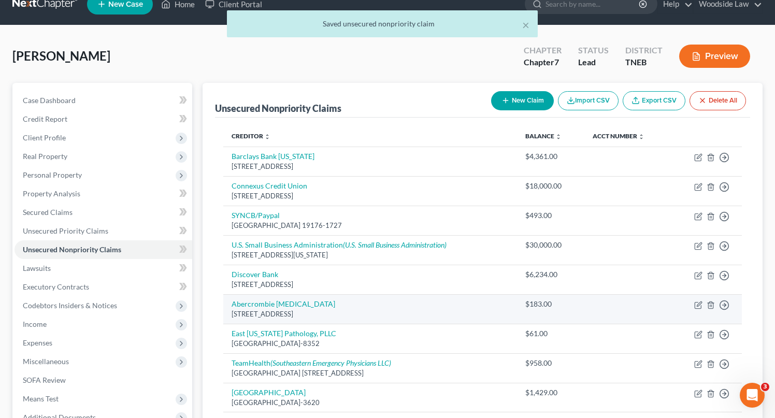
scroll to position [18, 0]
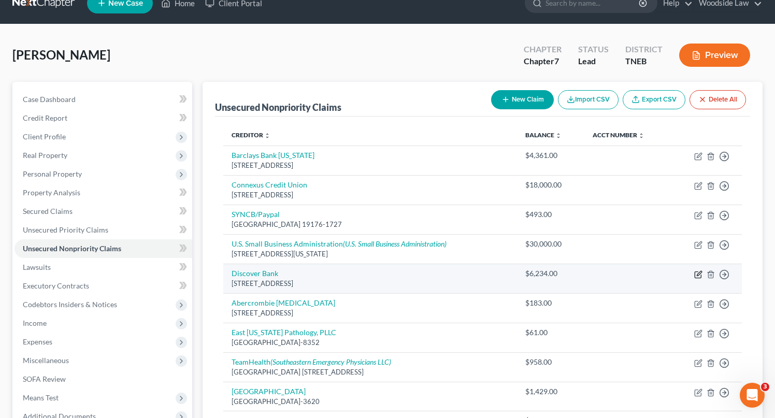
click at [696, 277] on icon "button" at bounding box center [699, 275] width 8 height 8
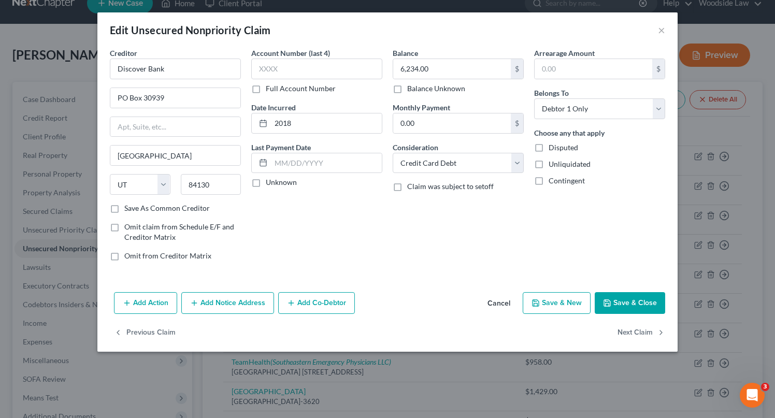
click at [233, 306] on button "Add Notice Address" at bounding box center [227, 303] width 93 height 22
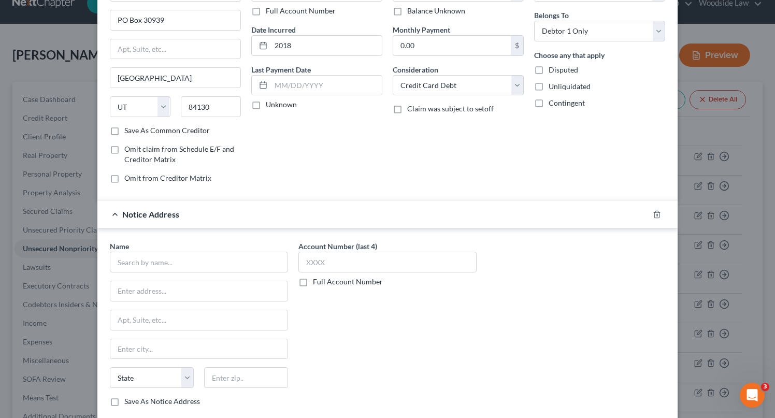
scroll to position [140, 0]
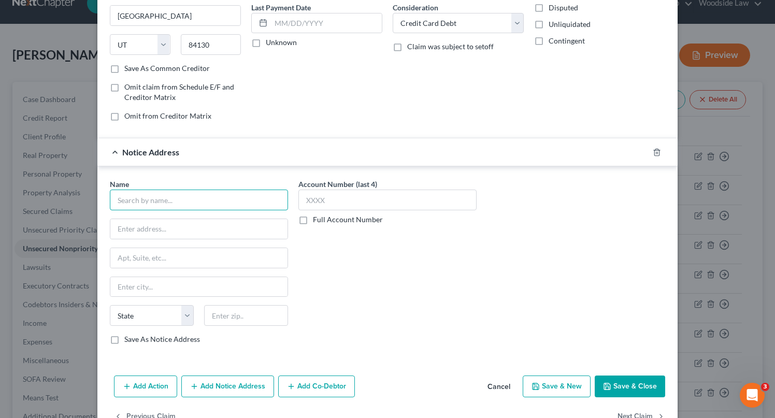
click at [222, 195] on input "text" at bounding box center [199, 200] width 178 height 21
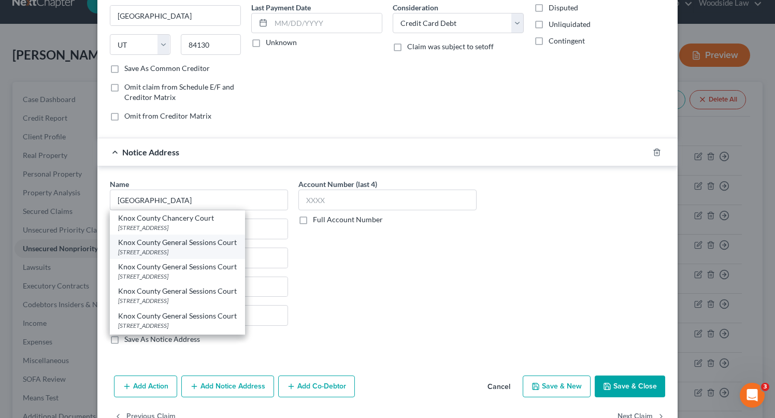
click at [210, 250] on div "[STREET_ADDRESS]" at bounding box center [177, 252] width 119 height 9
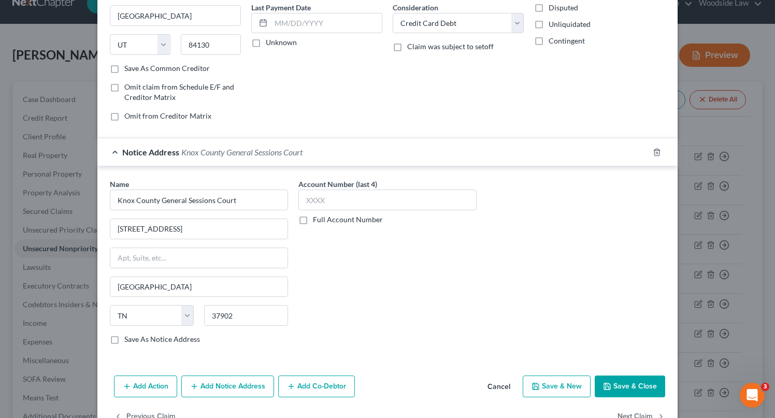
click at [234, 391] on button "Add Notice Address" at bounding box center [227, 387] width 93 height 22
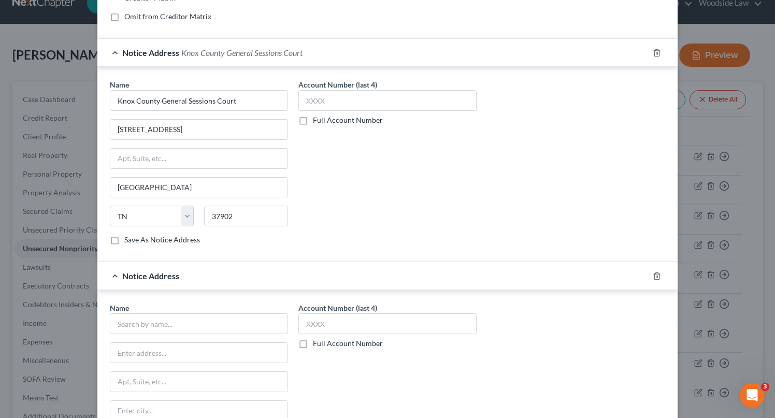
scroll to position [268, 0]
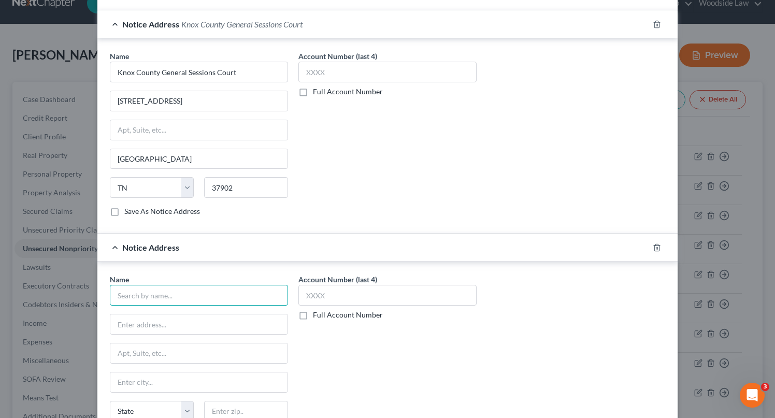
click at [224, 286] on input "text" at bounding box center [199, 295] width 178 height 21
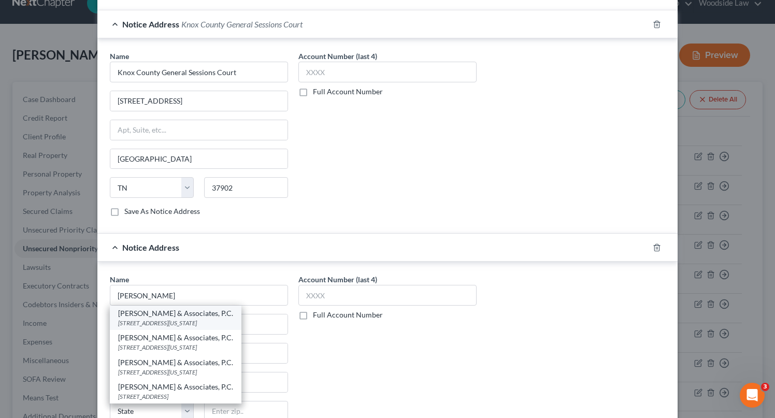
click at [207, 313] on div "[PERSON_NAME] & Associates, P.C." at bounding box center [175, 313] width 115 height 10
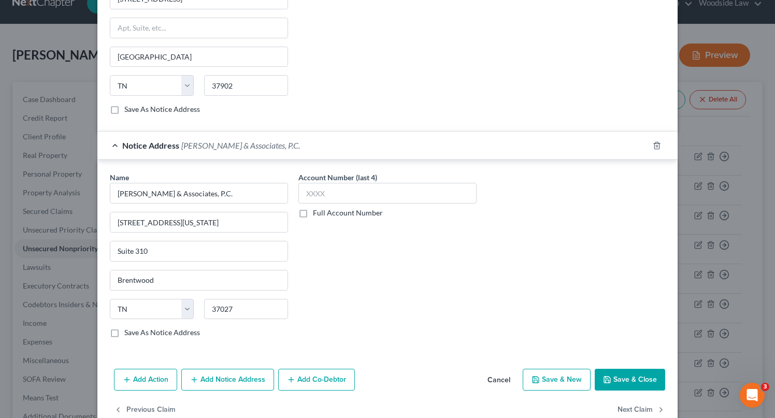
scroll to position [393, 0]
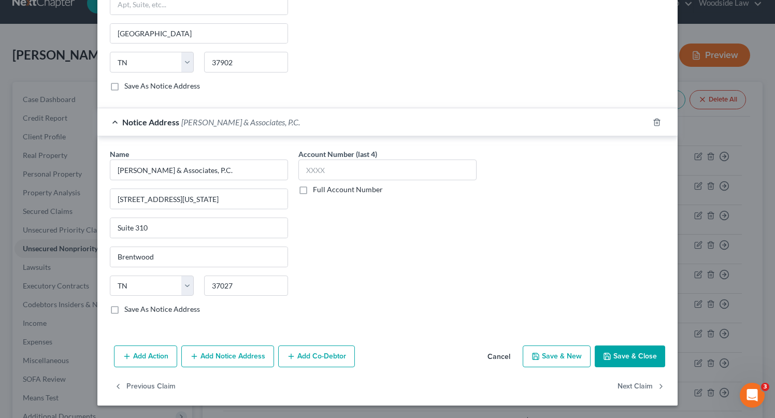
click at [643, 355] on button "Save & Close" at bounding box center [630, 357] width 70 height 22
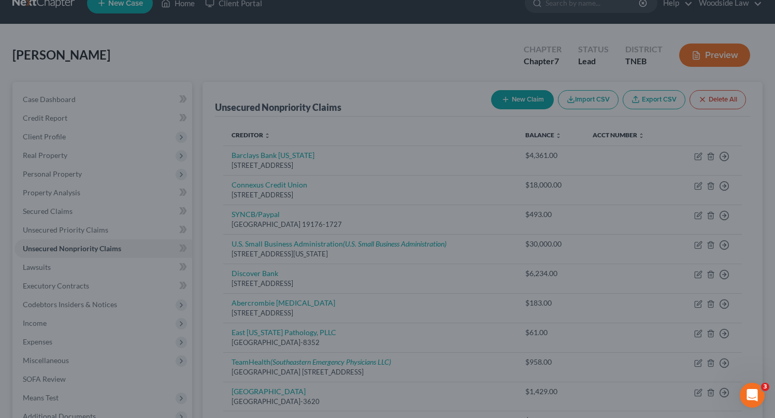
scroll to position [0, 0]
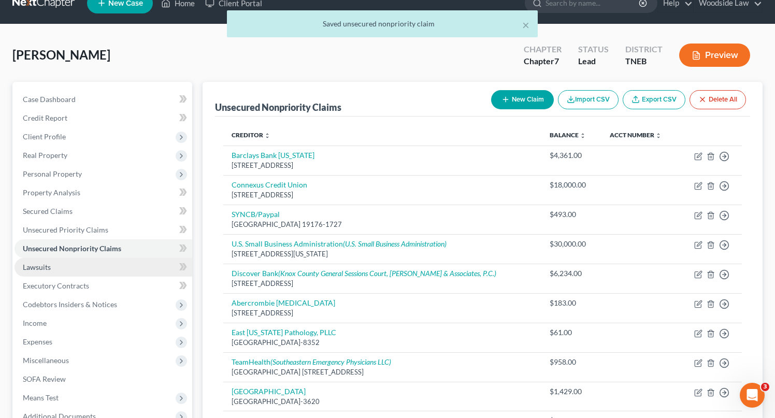
click at [57, 268] on link "Lawsuits" at bounding box center [104, 267] width 178 height 19
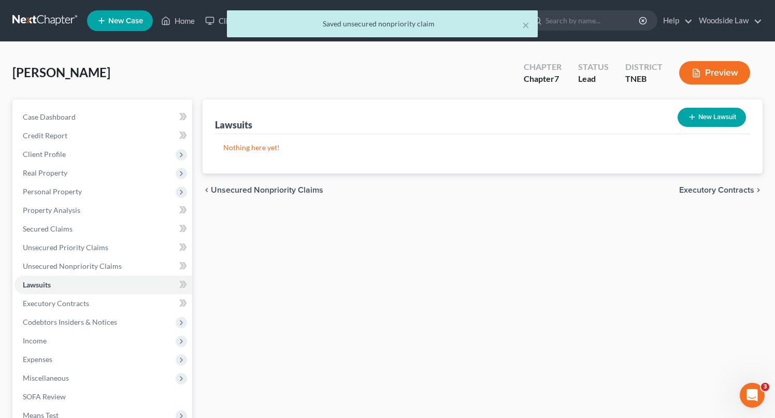
click at [700, 115] on button "New Lawsuit" at bounding box center [712, 117] width 68 height 19
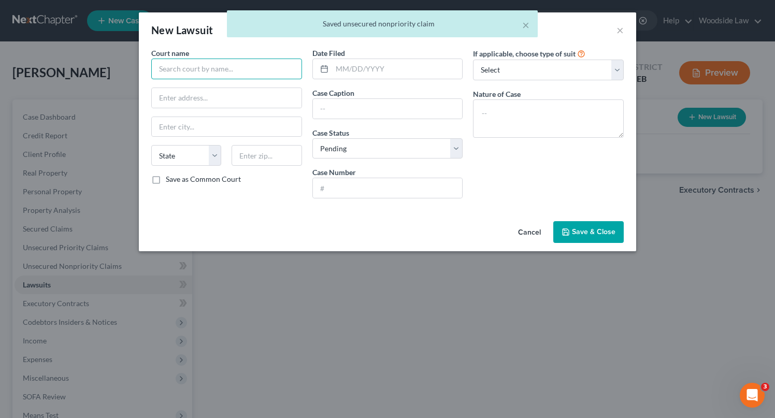
click at [193, 66] on input "text" at bounding box center [226, 69] width 151 height 21
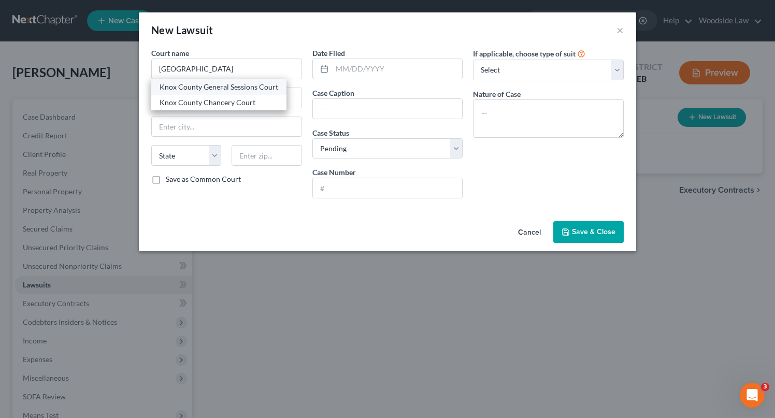
click at [200, 85] on div "Knox County General Sessions Court" at bounding box center [219, 87] width 119 height 10
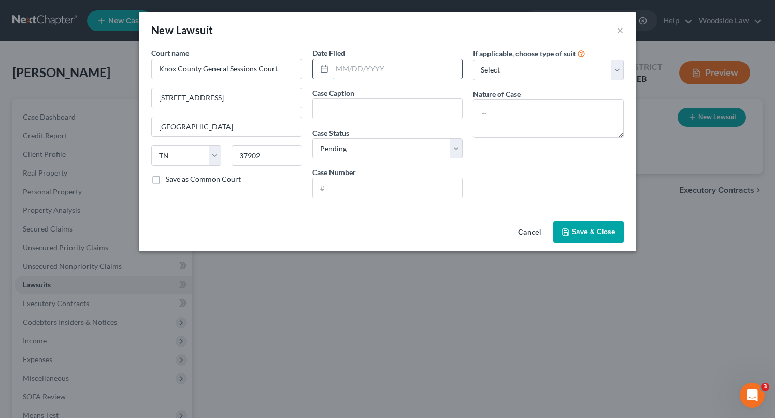
click at [387, 69] on input "text" at bounding box center [397, 69] width 131 height 20
click at [543, 116] on textarea at bounding box center [548, 119] width 151 height 38
click at [608, 227] on button "Save & Close" at bounding box center [589, 232] width 70 height 22
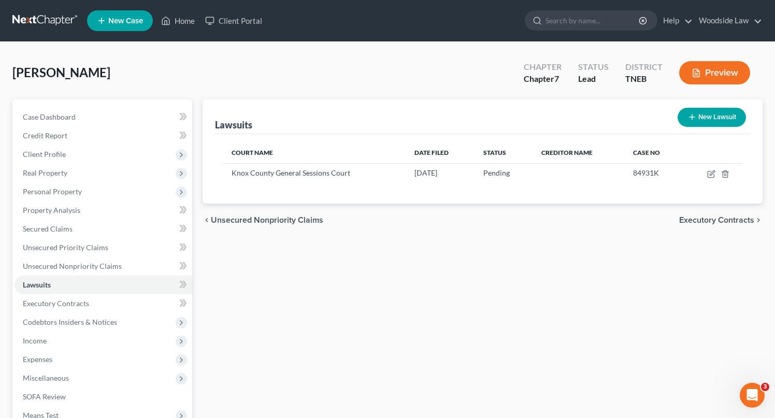
click at [715, 115] on button "New Lawsuit" at bounding box center [712, 117] width 68 height 19
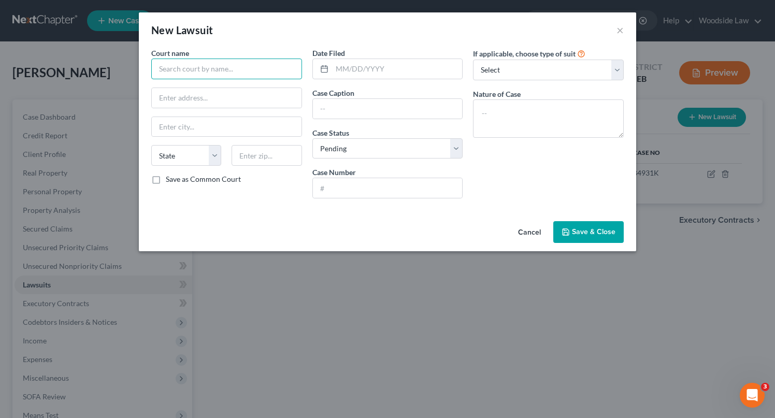
click at [269, 71] on input "text" at bounding box center [226, 69] width 151 height 21
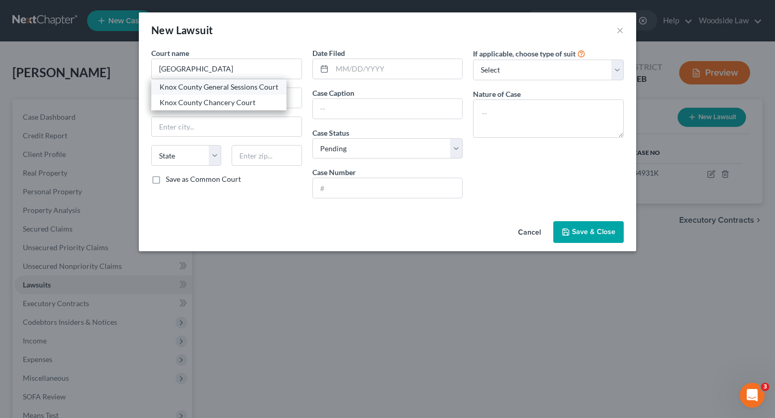
click at [265, 87] on div "Knox County General Sessions Court" at bounding box center [219, 87] width 119 height 10
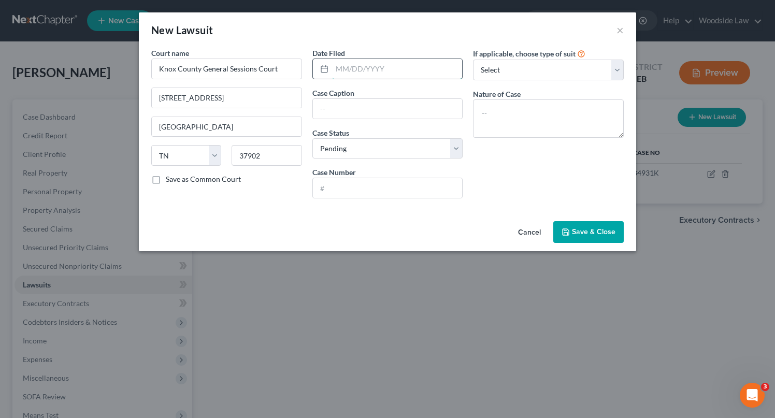
click at [399, 69] on input "text" at bounding box center [397, 69] width 131 height 20
click at [594, 245] on div "Cancel Save & Close" at bounding box center [388, 234] width 498 height 34
click at [593, 236] on span "Save & Close" at bounding box center [594, 232] width 44 height 9
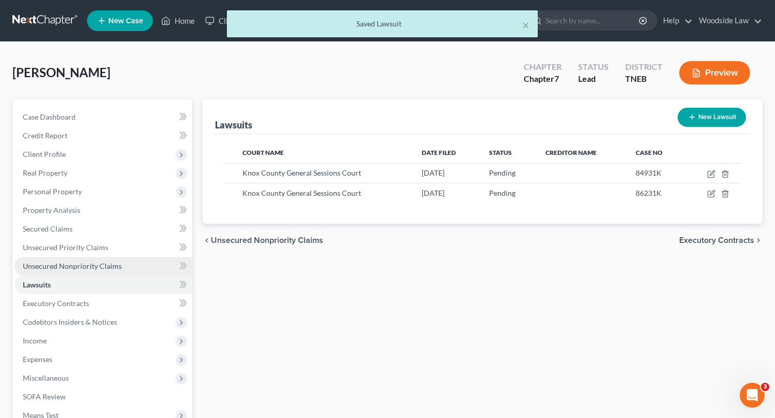
click at [103, 264] on span "Unsecured Nonpriority Claims" at bounding box center [72, 266] width 99 height 9
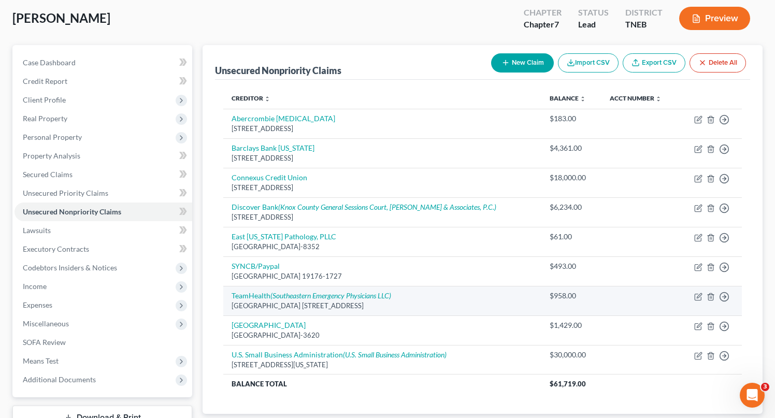
scroll to position [55, 0]
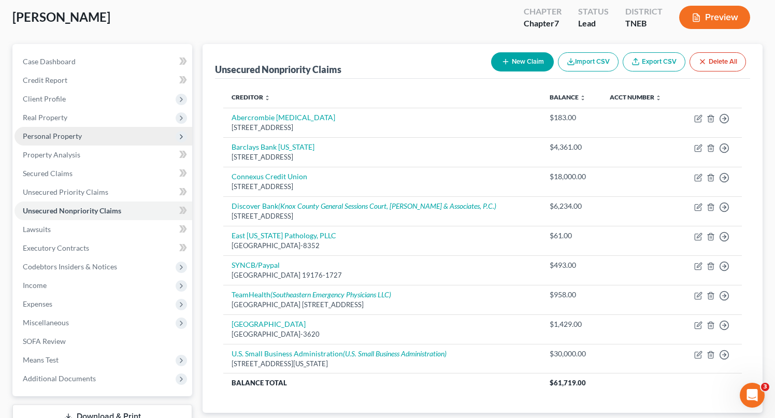
click at [61, 135] on span "Personal Property" at bounding box center [52, 136] width 59 height 9
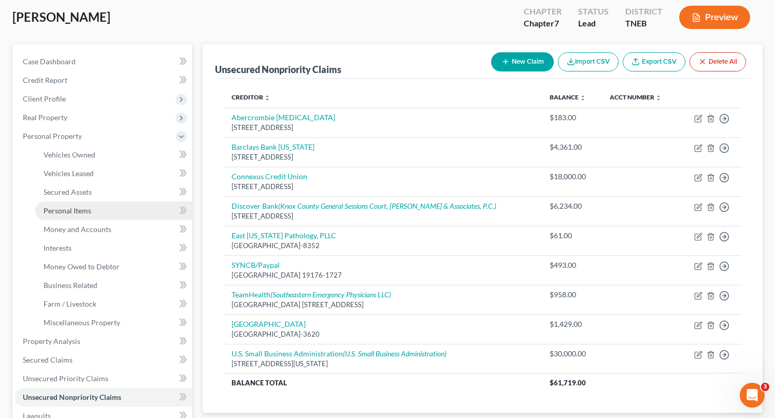
click at [83, 211] on span "Personal Items" at bounding box center [68, 210] width 48 height 9
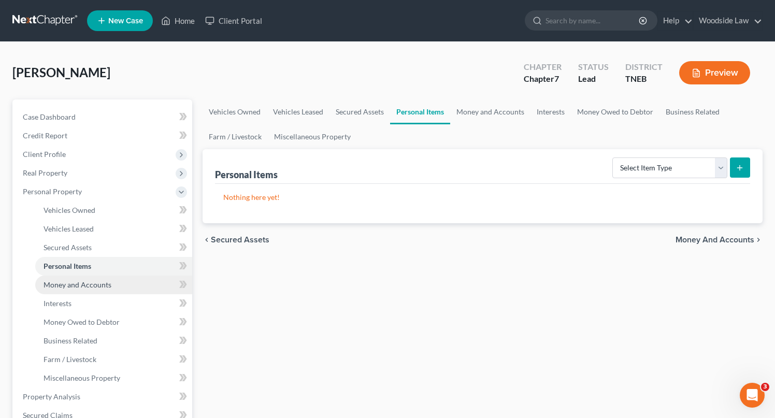
click at [103, 280] on span "Money and Accounts" at bounding box center [78, 284] width 68 height 9
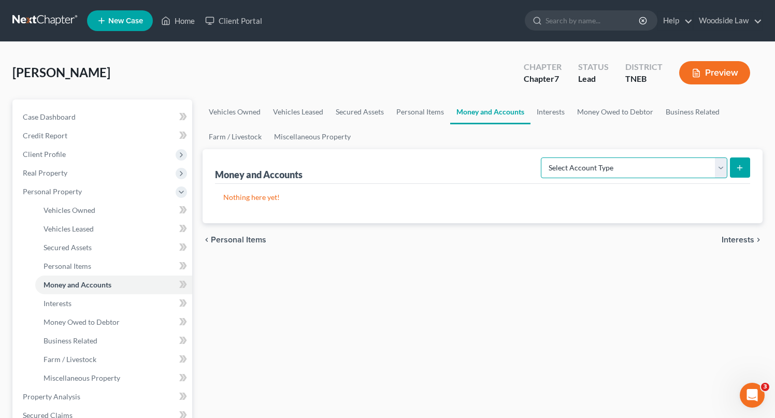
click at [697, 169] on select "Select Account Type Brokerage Cash on Hand Certificates of Deposit Checking Acc…" at bounding box center [634, 168] width 187 height 21
click at [543, 158] on select "Select Account Type Brokerage Cash on Hand Certificates of Deposit Checking Acc…" at bounding box center [634, 168] width 187 height 21
click at [744, 168] on icon "submit" at bounding box center [740, 168] width 8 height 8
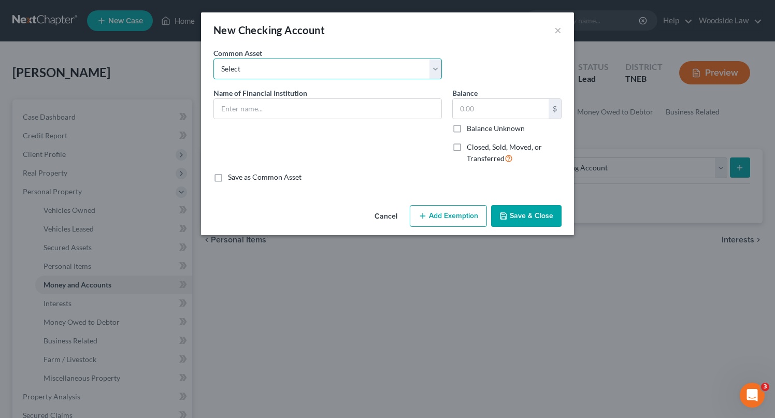
click at [273, 68] on select "Select Knoxville TVA CU" at bounding box center [328, 69] width 229 height 21
click at [214, 59] on select "Select Knoxville TVA CU" at bounding box center [328, 69] width 229 height 21
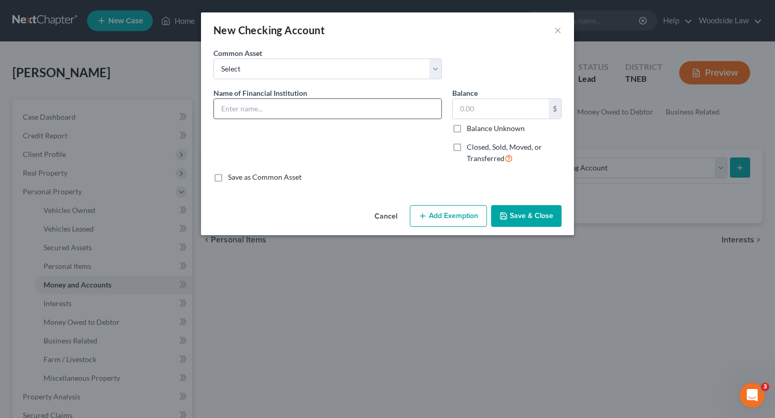
click at [265, 109] on input "text" at bounding box center [328, 109] width 228 height 20
click at [506, 105] on input "text" at bounding box center [501, 109] width 96 height 20
click at [350, 110] on input "ORNL FCU" at bounding box center [328, 109] width 228 height 20
click at [538, 209] on button "Save & Close" at bounding box center [526, 216] width 70 height 22
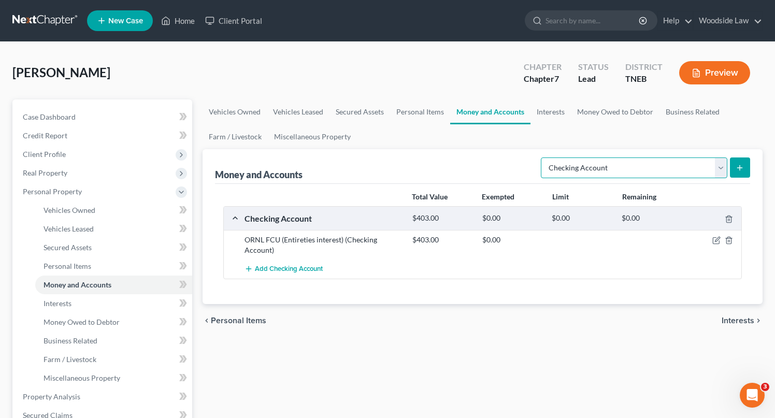
click at [696, 170] on select "Select Account Type Brokerage Cash on Hand Certificates of Deposit Checking Acc…" at bounding box center [634, 168] width 187 height 21
click at [543, 158] on select "Select Account Type Brokerage Cash on Hand Certificates of Deposit Checking Acc…" at bounding box center [634, 168] width 187 height 21
click at [740, 169] on icon "submit" at bounding box center [740, 168] width 8 height 8
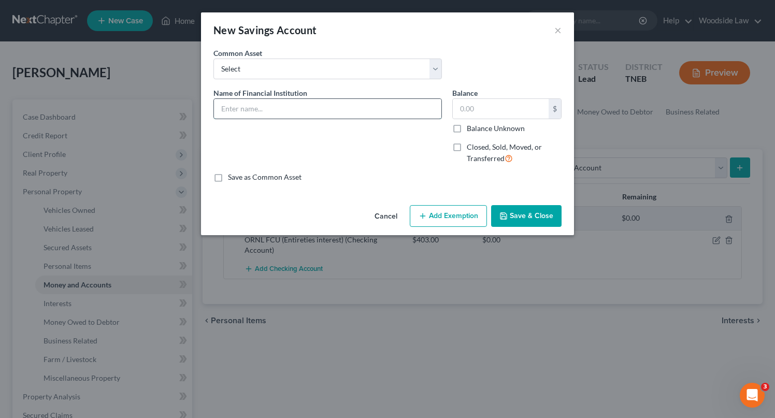
click at [263, 114] on input "text" at bounding box center [328, 109] width 228 height 20
click at [503, 114] on input "text" at bounding box center [501, 109] width 96 height 20
click at [540, 214] on button "Save & Close" at bounding box center [526, 216] width 70 height 22
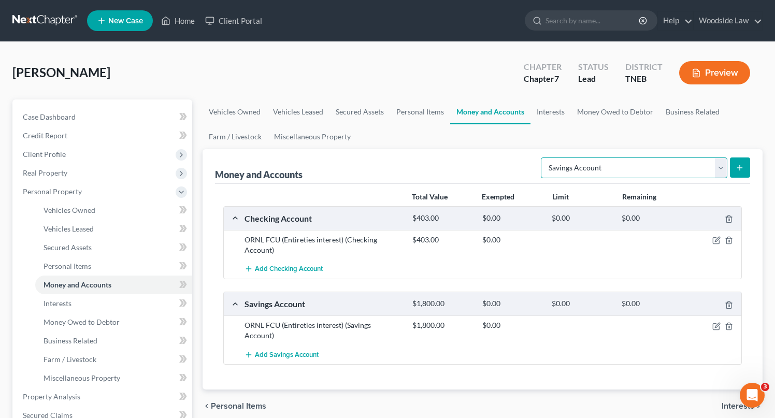
click at [699, 161] on select "Select Account Type Brokerage Cash on Hand Certificates of Deposit Checking Acc…" at bounding box center [634, 168] width 187 height 21
click at [543, 158] on select "Select Account Type Brokerage Cash on Hand Certificates of Deposit Checking Acc…" at bounding box center [634, 168] width 187 height 21
click at [741, 164] on icon "submit" at bounding box center [740, 168] width 8 height 8
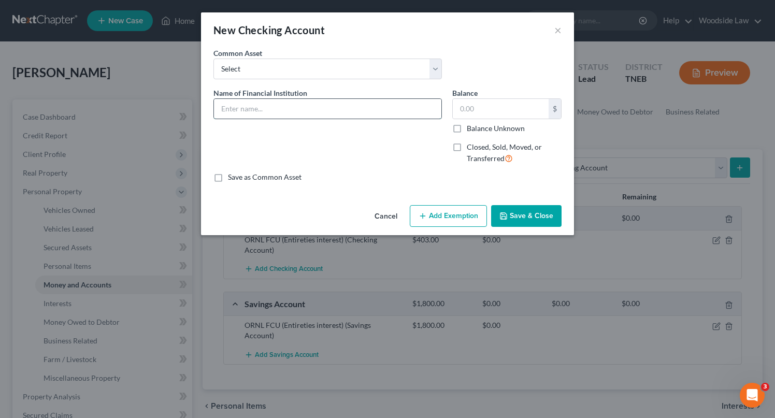
click at [288, 102] on input "text" at bounding box center [328, 109] width 228 height 20
click at [509, 112] on input "text" at bounding box center [501, 109] width 96 height 20
click at [454, 217] on button "Add Exemption" at bounding box center [448, 216] width 77 height 22
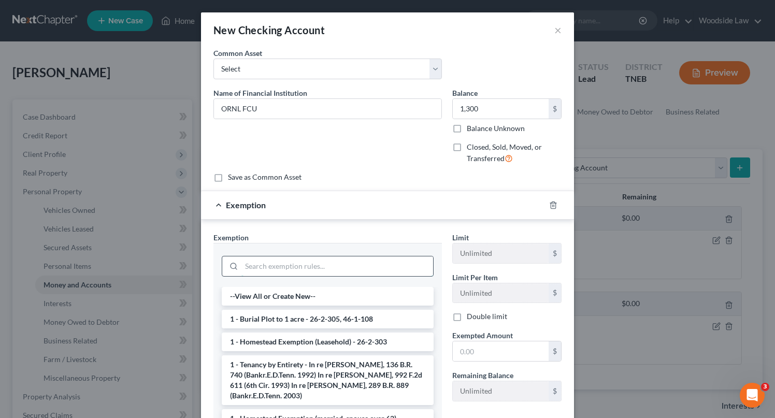
click at [304, 271] on input "search" at bounding box center [338, 267] width 192 height 20
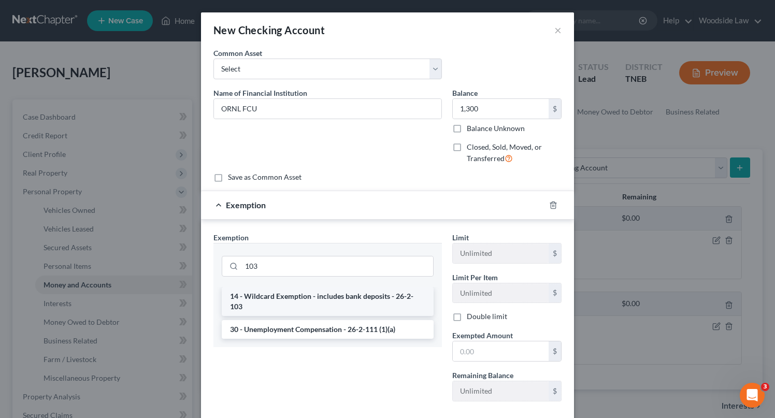
click at [315, 295] on li "14 - Wildcard Exemption - includes bank deposits - 26-2-103" at bounding box center [328, 301] width 212 height 29
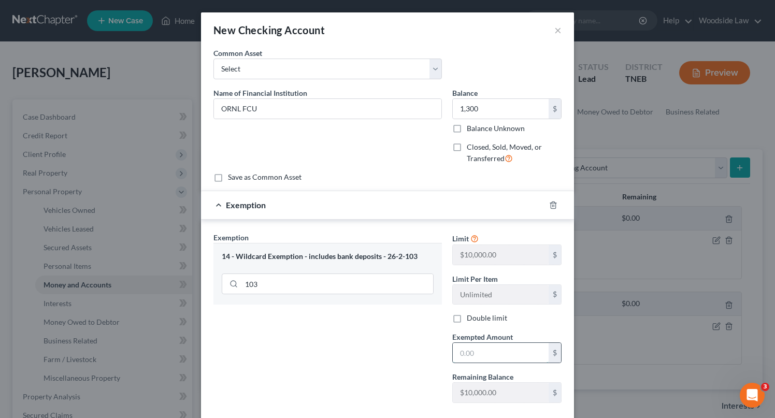
click at [485, 356] on input "text" at bounding box center [501, 353] width 96 height 20
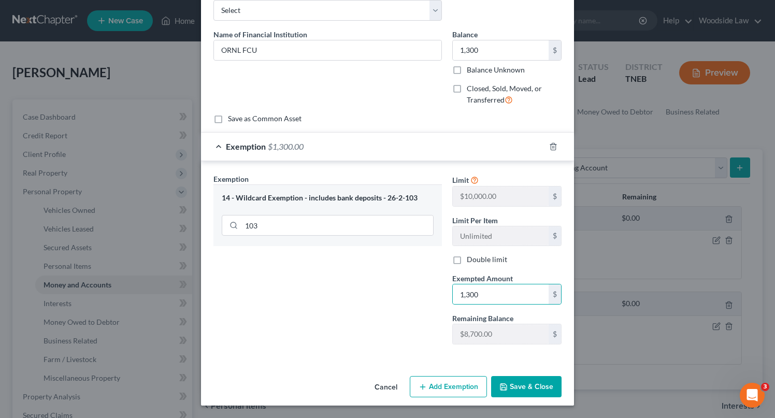
click at [549, 385] on button "Save & Close" at bounding box center [526, 387] width 70 height 22
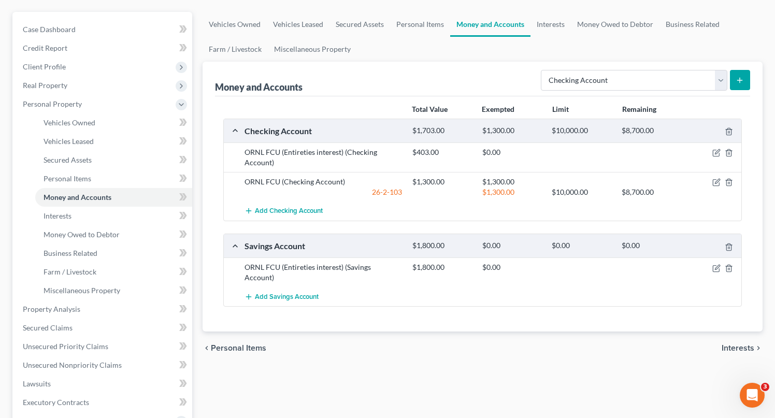
scroll to position [94, 0]
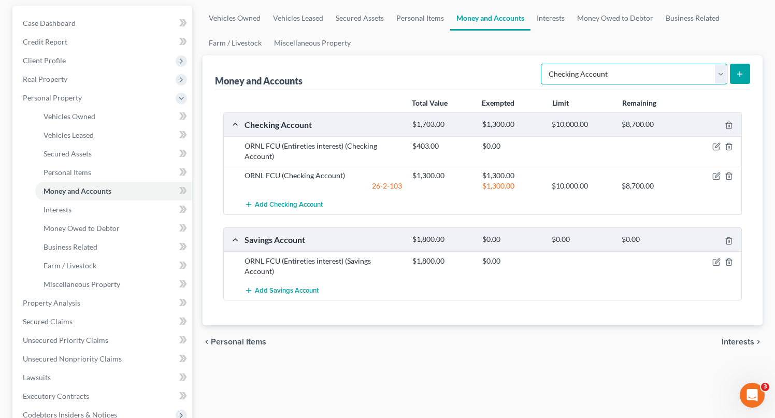
click at [675, 79] on select "Select Account Type Brokerage Cash on Hand Certificates of Deposit Checking Acc…" at bounding box center [634, 74] width 187 height 21
click at [543, 64] on select "Select Account Type Brokerage Cash on Hand Certificates of Deposit Checking Acc…" at bounding box center [634, 74] width 187 height 21
click at [744, 69] on button "submit" at bounding box center [740, 74] width 20 height 20
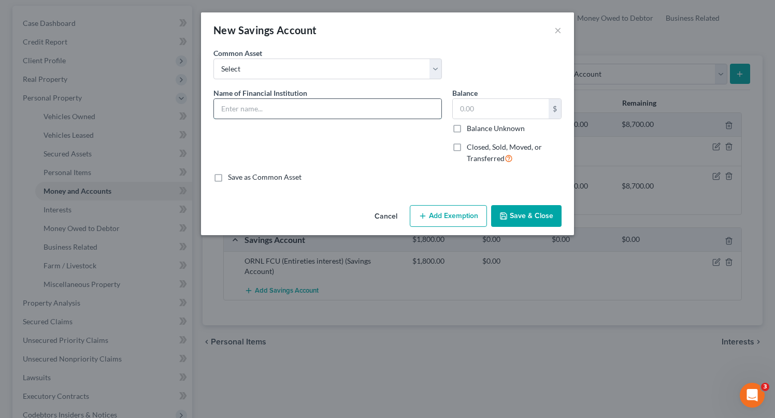
click at [332, 100] on input "text" at bounding box center [328, 109] width 228 height 20
click at [493, 113] on input "text" at bounding box center [501, 109] width 96 height 20
click at [446, 217] on button "Add Exemption" at bounding box center [448, 216] width 77 height 22
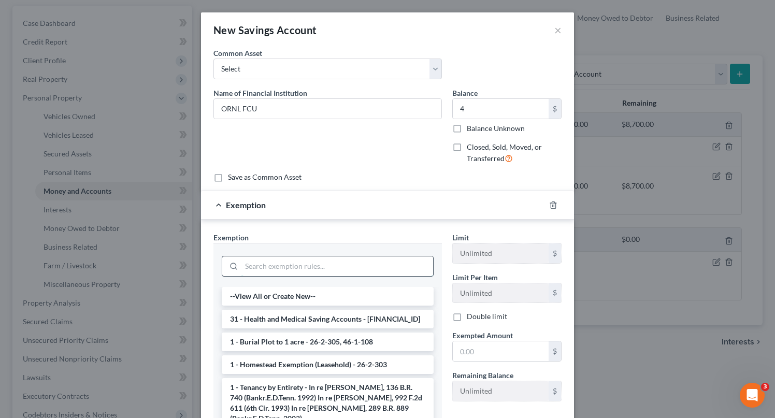
click at [298, 265] on input "search" at bounding box center [338, 267] width 192 height 20
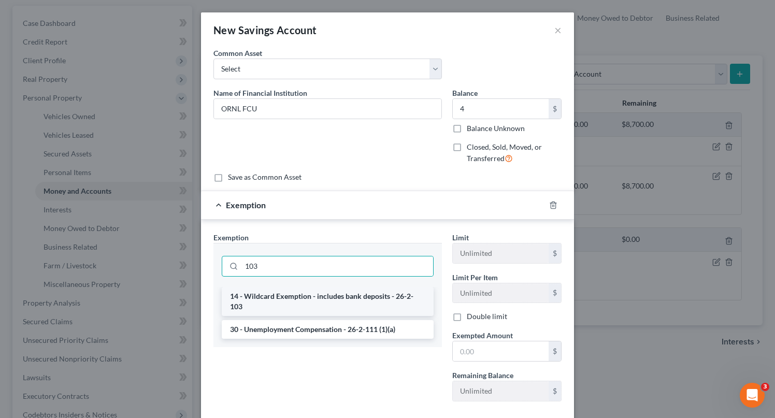
click at [314, 294] on li "14 - Wildcard Exemption - includes bank deposits - 26-2-103" at bounding box center [328, 301] width 212 height 29
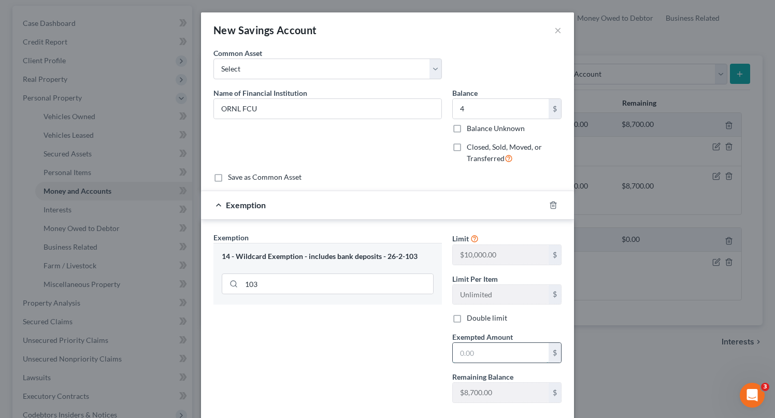
click at [481, 352] on input "text" at bounding box center [501, 353] width 96 height 20
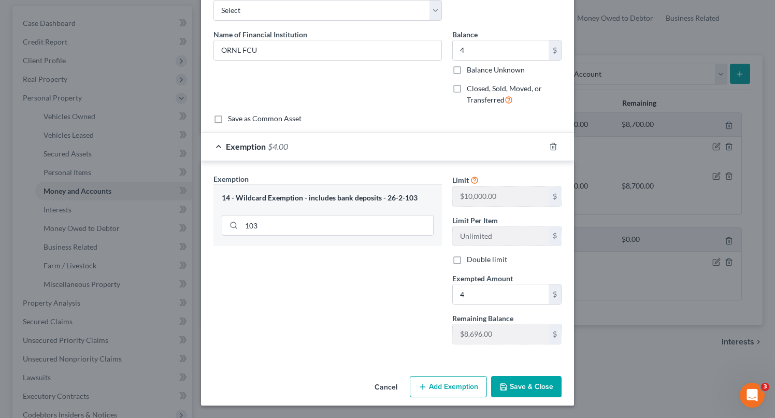
click at [506, 395] on button "Save & Close" at bounding box center [526, 387] width 70 height 22
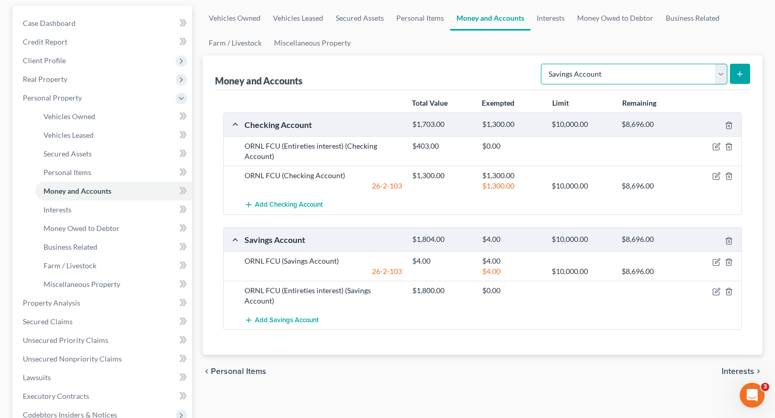
click at [697, 79] on select "Select Account Type Brokerage Cash on Hand Certificates of Deposit Checking Acc…" at bounding box center [634, 74] width 187 height 21
click at [543, 64] on select "Select Account Type Brokerage Cash on Hand Certificates of Deposit Checking Acc…" at bounding box center [634, 74] width 187 height 21
click at [737, 73] on icon "submit" at bounding box center [740, 74] width 8 height 8
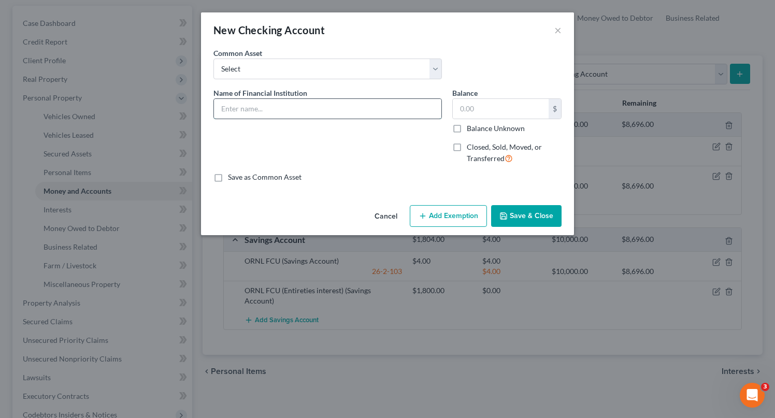
click at [301, 111] on input "text" at bounding box center [328, 109] width 228 height 20
click at [465, 220] on button "Add Exemption" at bounding box center [448, 216] width 77 height 22
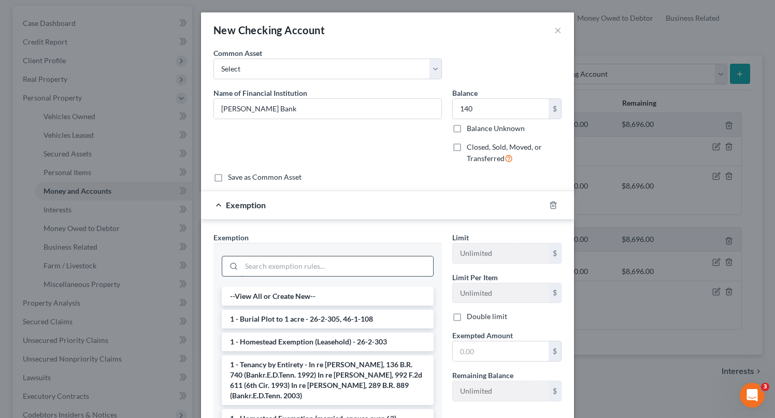
click at [321, 260] on input "search" at bounding box center [338, 267] width 192 height 20
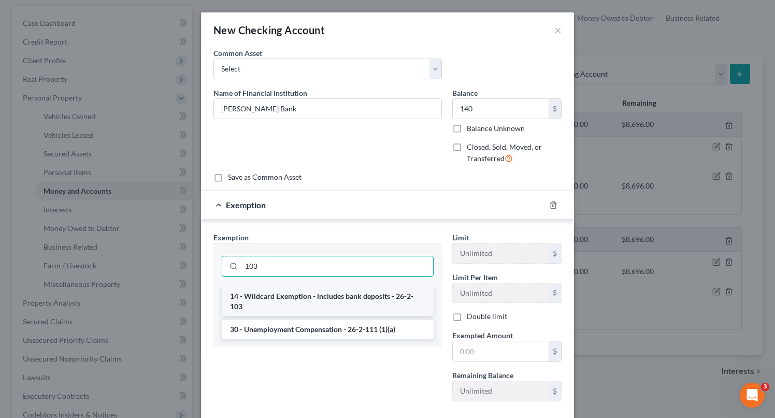
click at [344, 289] on li "14 - Wildcard Exemption - includes bank deposits - 26-2-103" at bounding box center [328, 301] width 212 height 29
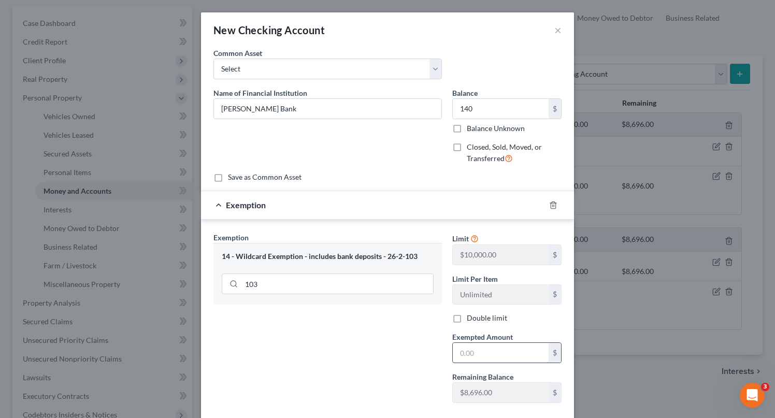
click at [491, 355] on input "text" at bounding box center [501, 353] width 96 height 20
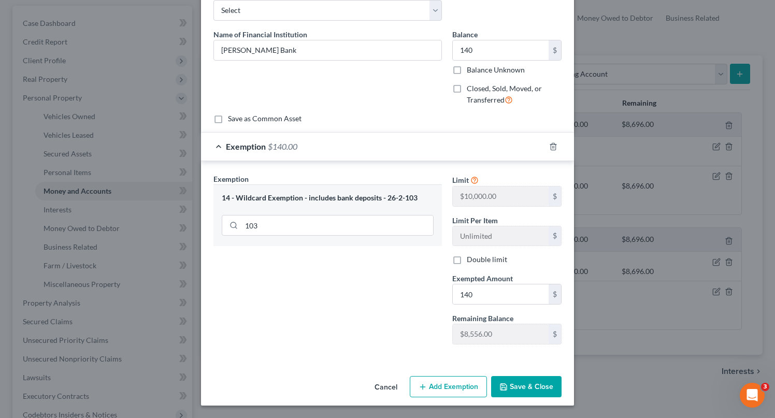
click at [522, 396] on button "Save & Close" at bounding box center [526, 387] width 70 height 22
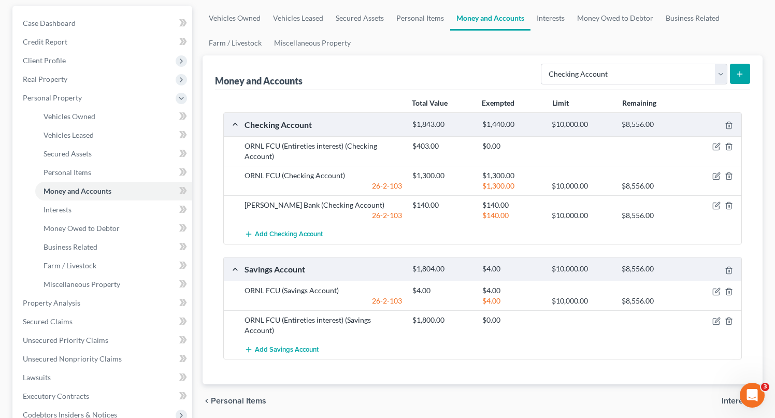
click at [742, 73] on icon "submit" at bounding box center [740, 74] width 8 height 8
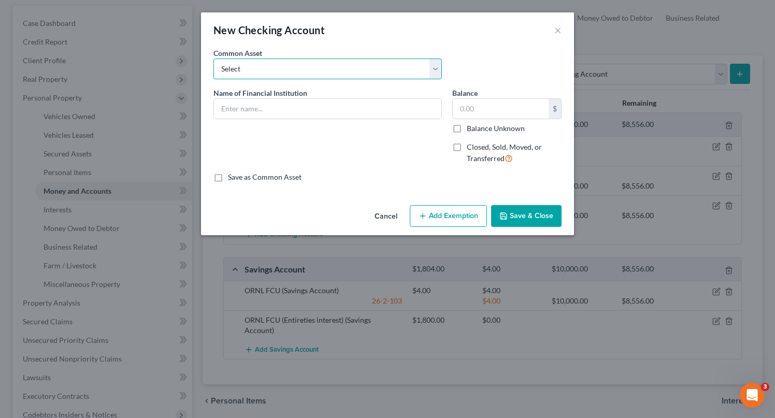
click at [345, 72] on select "Select Knoxville TVA CU" at bounding box center [328, 69] width 229 height 21
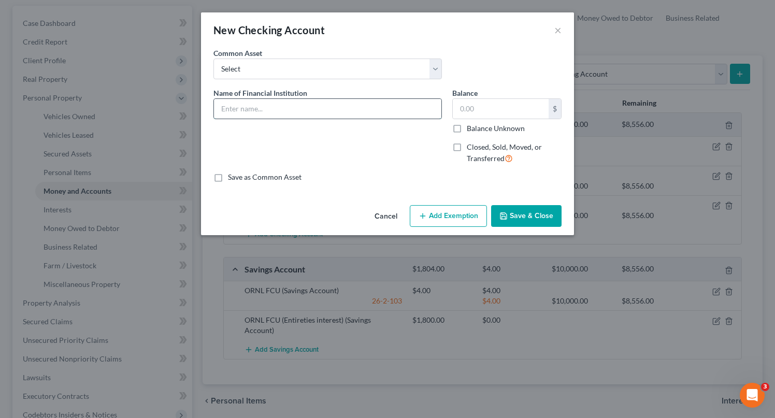
click at [338, 108] on input "text" at bounding box center [328, 109] width 228 height 20
click at [496, 107] on input "text" at bounding box center [501, 109] width 96 height 20
click at [542, 214] on button "Save & Close" at bounding box center [526, 216] width 70 height 22
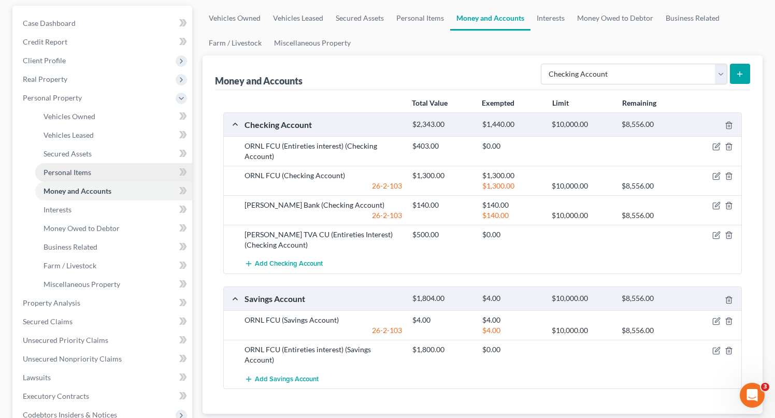
click at [76, 170] on span "Personal Items" at bounding box center [68, 172] width 48 height 9
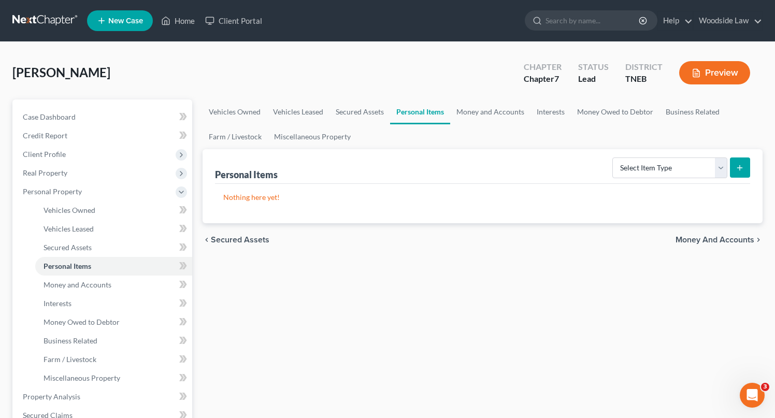
click at [686, 179] on div "Select Item Type Clothing Collectibles Of Value Electronics Firearms Household …" at bounding box center [680, 166] width 142 height 27
click at [684, 170] on select "Select Item Type Clothing Collectibles Of Value Electronics Firearms Household …" at bounding box center [670, 168] width 115 height 21
click at [614, 158] on select "Select Item Type Clothing Collectibles Of Value Electronics Firearms Household …" at bounding box center [670, 168] width 115 height 21
click at [740, 161] on button "submit" at bounding box center [740, 168] width 20 height 20
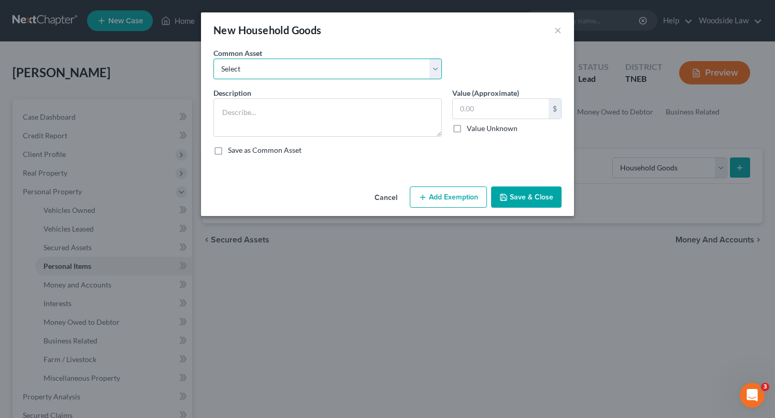
click at [271, 64] on select "Select Household goods & furnishings" at bounding box center [328, 69] width 229 height 21
click at [214, 59] on select "Select Household goods & furnishings" at bounding box center [328, 69] width 229 height 21
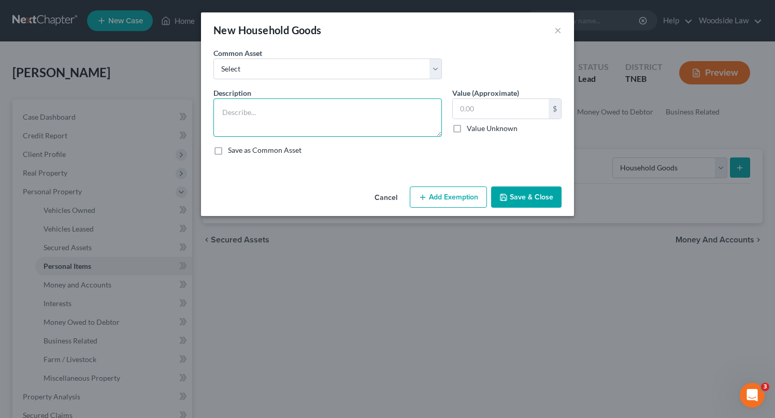
click at [268, 114] on textarea at bounding box center [328, 117] width 229 height 38
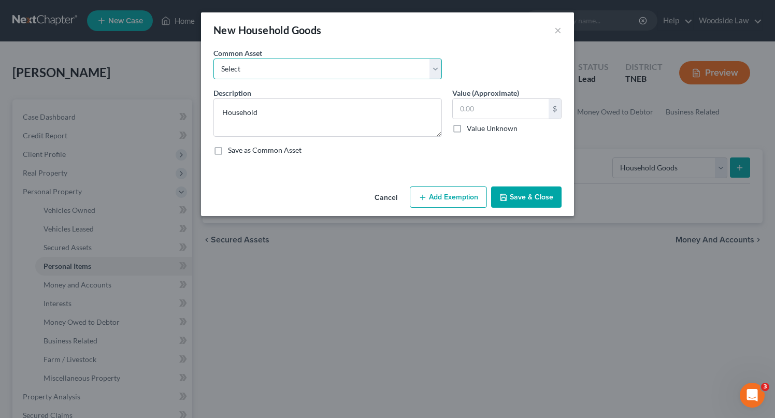
click at [292, 72] on select "Select Household goods & furnishings" at bounding box center [328, 69] width 229 height 21
click at [214, 59] on select "Select Household goods & furnishings" at bounding box center [328, 69] width 229 height 21
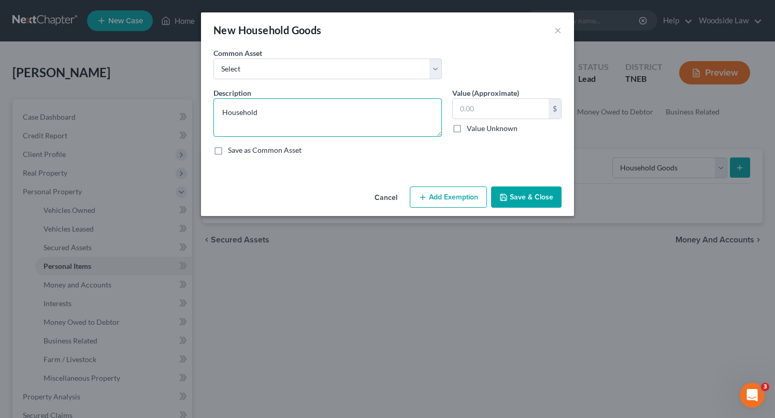
click at [280, 115] on textarea "Household" at bounding box center [328, 117] width 229 height 38
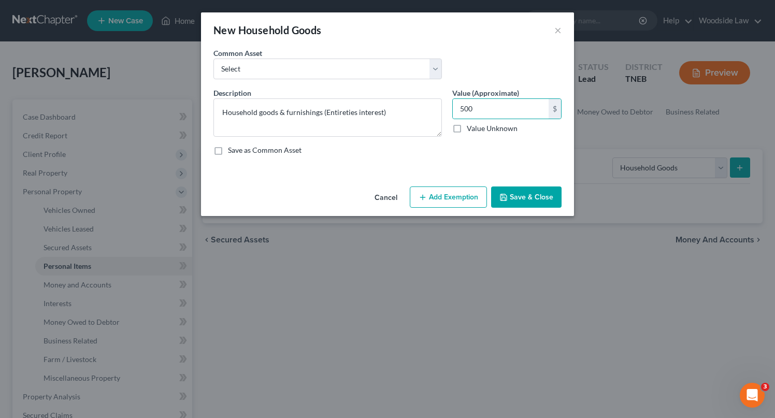
click at [527, 201] on button "Save & Close" at bounding box center [526, 198] width 70 height 22
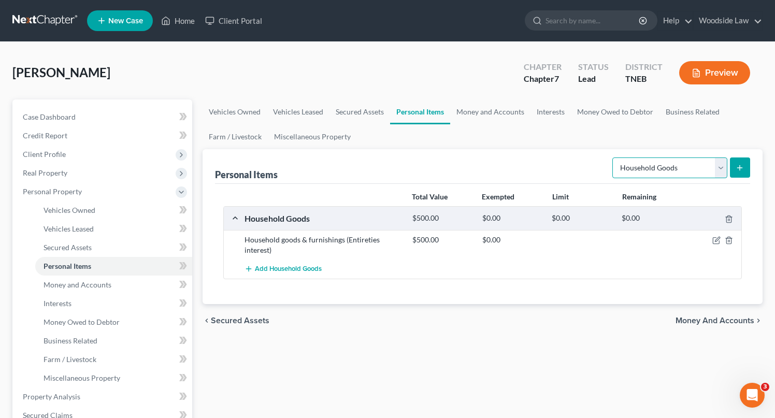
click at [708, 164] on select "Select Item Type Clothing Collectibles Of Value Electronics Firearms Household …" at bounding box center [670, 168] width 115 height 21
click at [614, 158] on select "Select Item Type Clothing Collectibles Of Value Electronics Firearms Household …" at bounding box center [670, 168] width 115 height 21
click at [705, 166] on select "Select Item Type Clothing Collectibles Of Value Electronics Firearms Household …" at bounding box center [670, 168] width 115 height 21
click at [614, 158] on select "Select Item Type Clothing Collectibles Of Value Electronics Firearms Household …" at bounding box center [670, 168] width 115 height 21
click at [746, 175] on button "submit" at bounding box center [740, 168] width 20 height 20
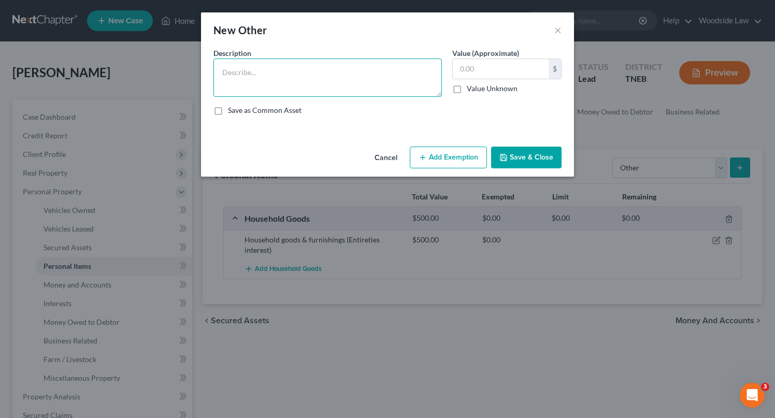
click at [394, 69] on textarea at bounding box center [328, 78] width 229 height 38
click at [429, 152] on button "Add Exemption" at bounding box center [448, 158] width 77 height 22
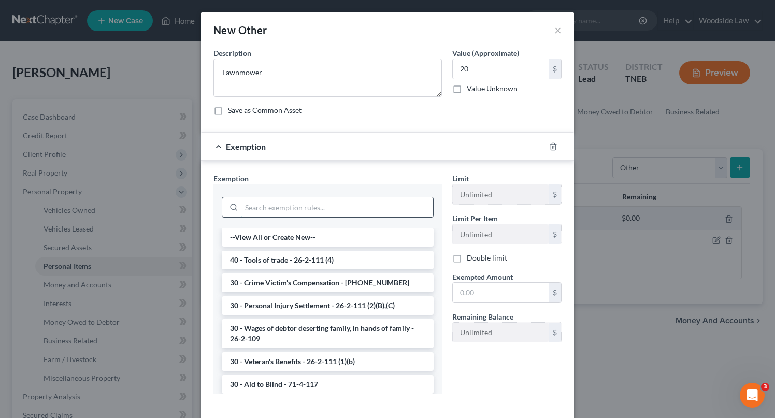
click at [311, 208] on input "search" at bounding box center [338, 207] width 192 height 20
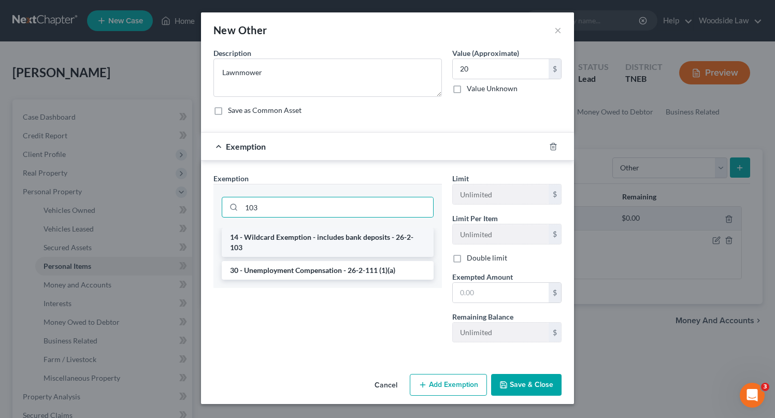
click at [346, 237] on li "14 - Wildcard Exemption - includes bank deposits - 26-2-103" at bounding box center [328, 242] width 212 height 29
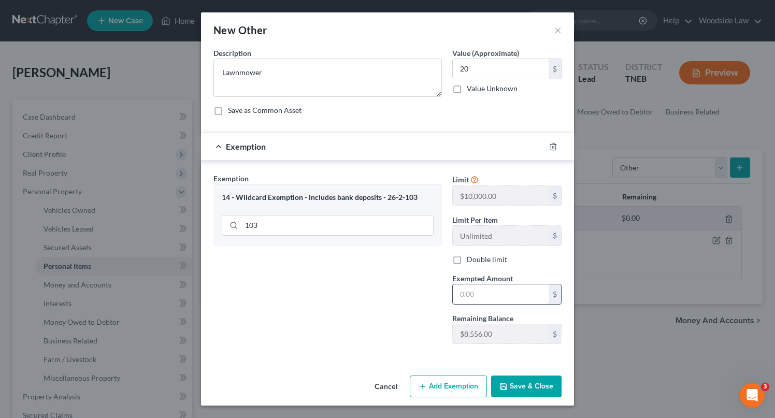
click at [485, 294] on input "text" at bounding box center [501, 295] width 96 height 20
click at [527, 387] on button "Save & Close" at bounding box center [526, 387] width 70 height 22
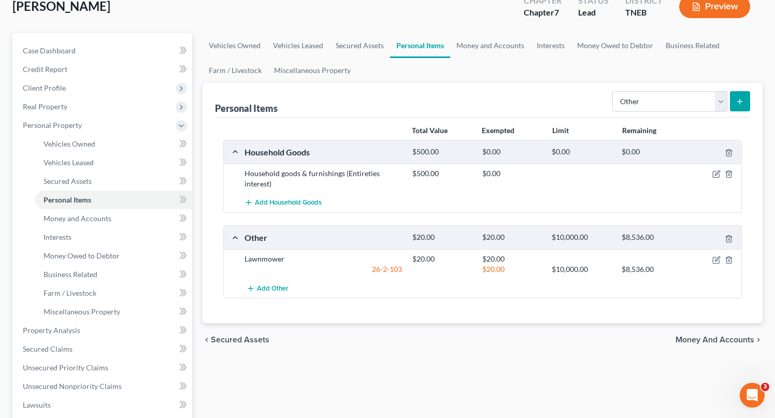
scroll to position [67, 0]
click at [677, 95] on select "Select Item Type Clothing Collectibles Of Value Electronics Firearms Household …" at bounding box center [670, 101] width 115 height 21
click at [614, 91] on select "Select Item Type Clothing Collectibles Of Value Electronics Firearms Household …" at bounding box center [670, 101] width 115 height 21
click at [745, 107] on button "submit" at bounding box center [740, 101] width 20 height 20
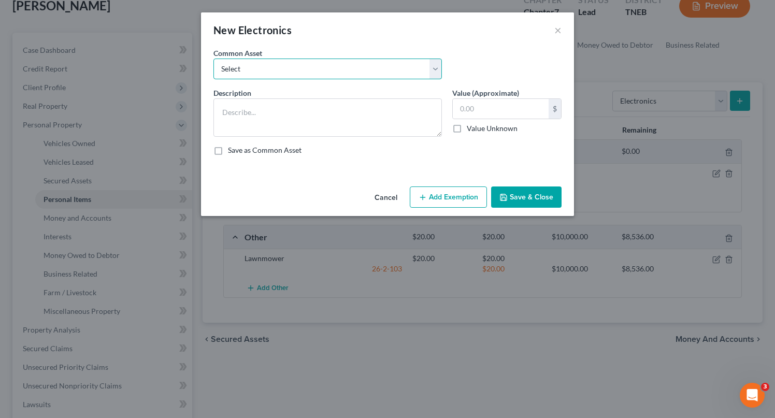
click at [312, 66] on select "Select Electronics" at bounding box center [328, 69] width 229 height 21
click at [214, 59] on select "Select Electronics" at bounding box center [328, 69] width 229 height 21
click at [332, 69] on select "Select Electronics" at bounding box center [328, 69] width 229 height 21
click at [214, 59] on select "Select Electronics" at bounding box center [328, 69] width 229 height 21
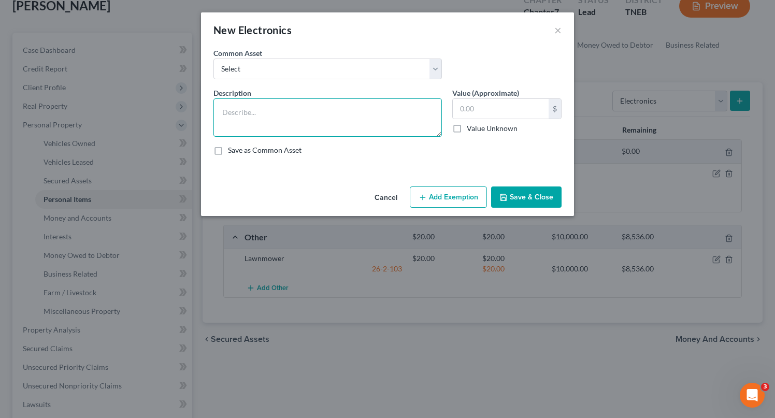
click at [271, 114] on textarea at bounding box center [328, 117] width 229 height 38
click at [532, 201] on button "Save & Close" at bounding box center [526, 198] width 70 height 22
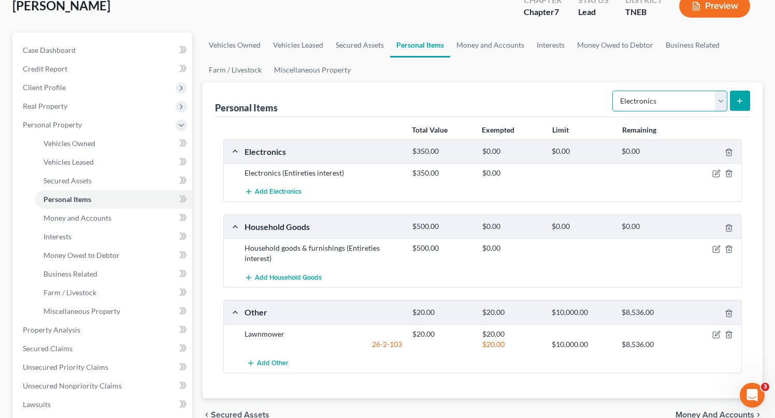
click at [698, 97] on select "Select Item Type Clothing Collectibles Of Value Electronics Firearms Household …" at bounding box center [670, 101] width 115 height 21
click at [614, 91] on select "Select Item Type Clothing Collectibles Of Value Electronics Firearms Household …" at bounding box center [670, 101] width 115 height 21
click at [746, 102] on button "submit" at bounding box center [740, 101] width 20 height 20
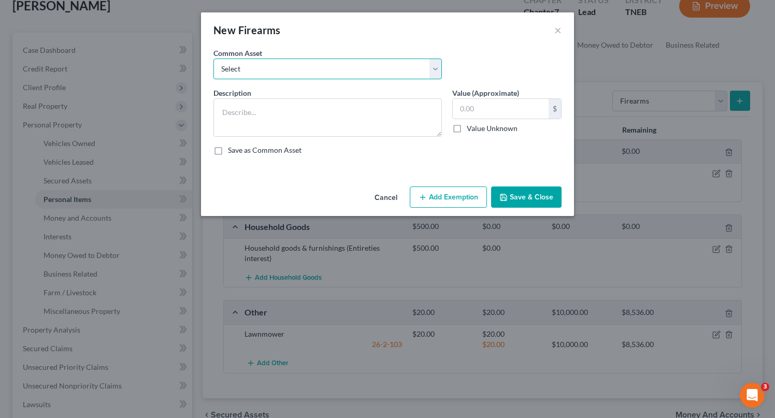
click at [307, 73] on select "Select Firearms" at bounding box center [328, 69] width 229 height 21
click at [214, 59] on select "Select Firearms" at bounding box center [328, 69] width 229 height 21
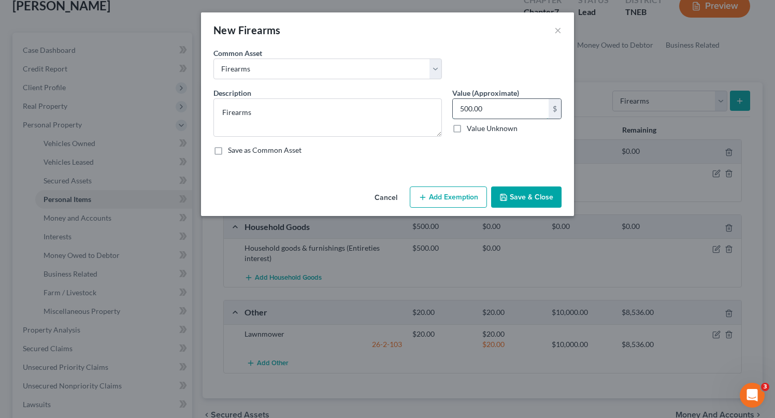
click at [478, 105] on input "500.00" at bounding box center [501, 109] width 96 height 20
click at [463, 191] on button "Add Exemption" at bounding box center [448, 198] width 77 height 22
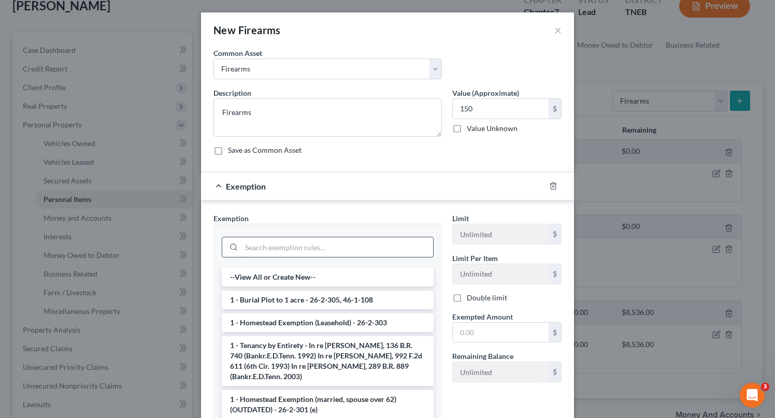
click at [328, 244] on input "search" at bounding box center [338, 247] width 192 height 20
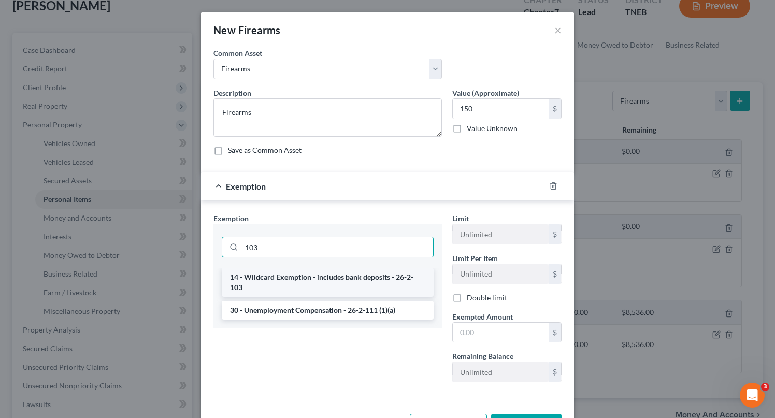
click at [345, 273] on li "14 - Wildcard Exemption - includes bank deposits - 26-2-103" at bounding box center [328, 282] width 212 height 29
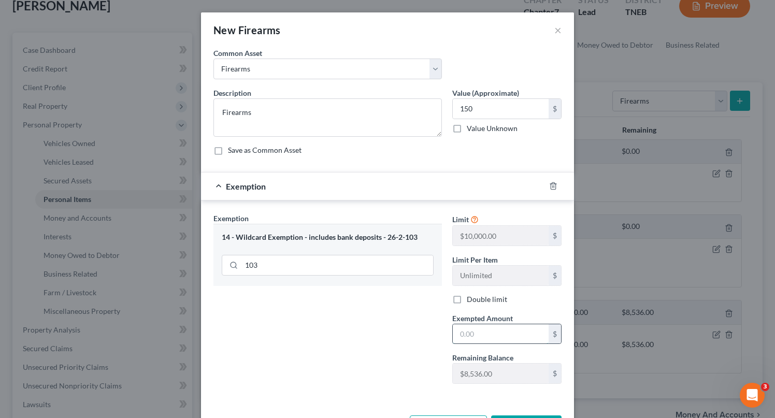
click at [459, 328] on input "text" at bounding box center [501, 334] width 96 height 20
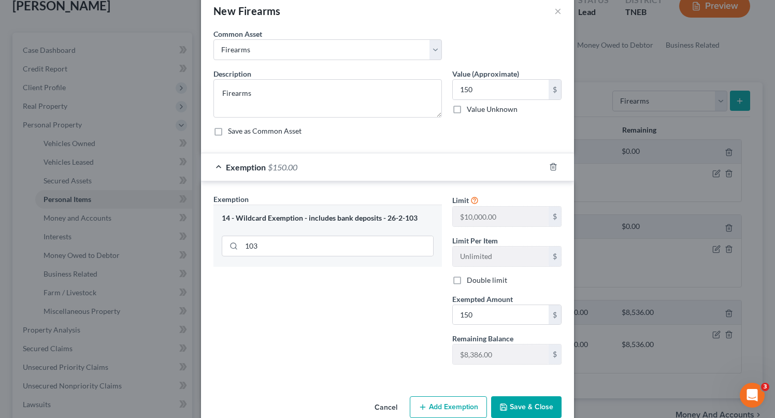
click at [514, 401] on button "Save & Close" at bounding box center [526, 408] width 70 height 22
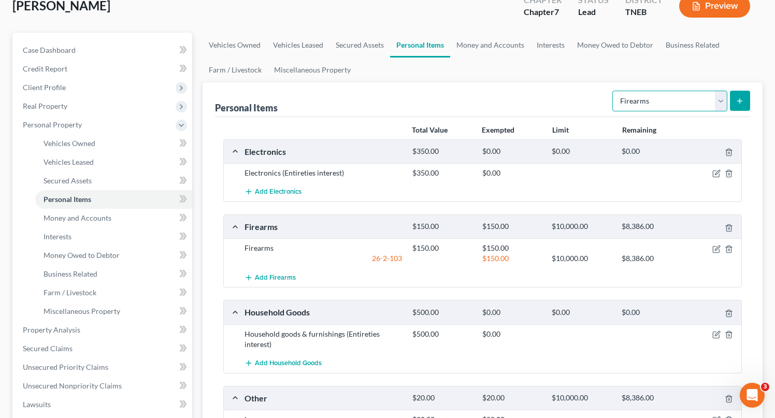
click at [669, 95] on select "Select Item Type Clothing Collectibles Of Value Electronics Firearms Household …" at bounding box center [670, 101] width 115 height 21
click at [614, 91] on select "Select Item Type Clothing Collectibles Of Value Electronics Firearms Household …" at bounding box center [670, 101] width 115 height 21
click at [740, 101] on line "submit" at bounding box center [740, 100] width 0 height 5
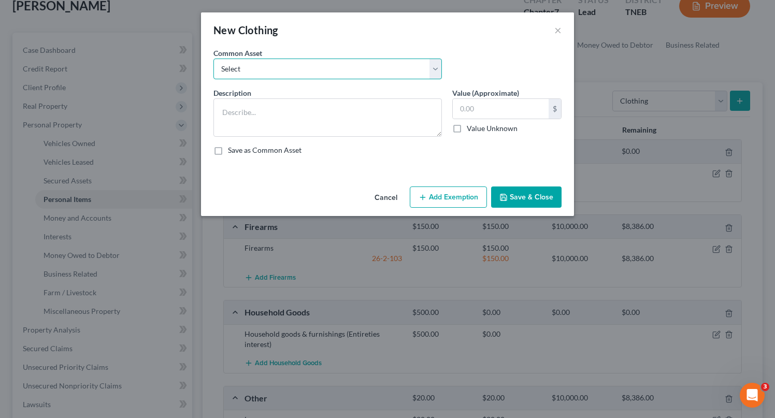
click at [329, 66] on select "Select Clothing" at bounding box center [328, 69] width 229 height 21
click at [214, 59] on select "Select Clothing" at bounding box center [328, 69] width 229 height 21
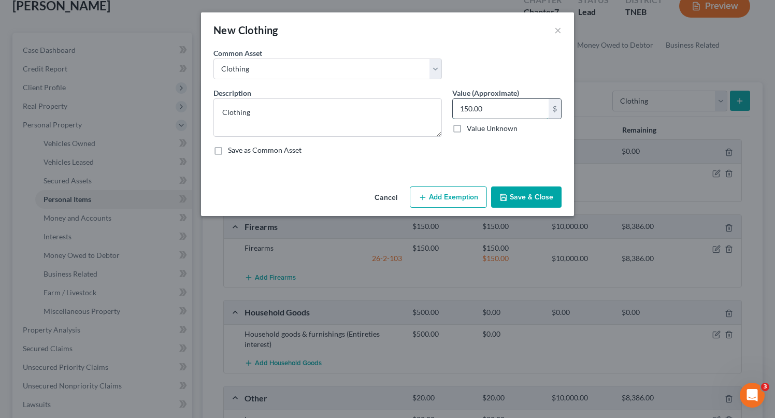
click at [501, 114] on input "150.00" at bounding box center [501, 109] width 96 height 20
click at [448, 194] on button "Add Exemption" at bounding box center [448, 198] width 77 height 22
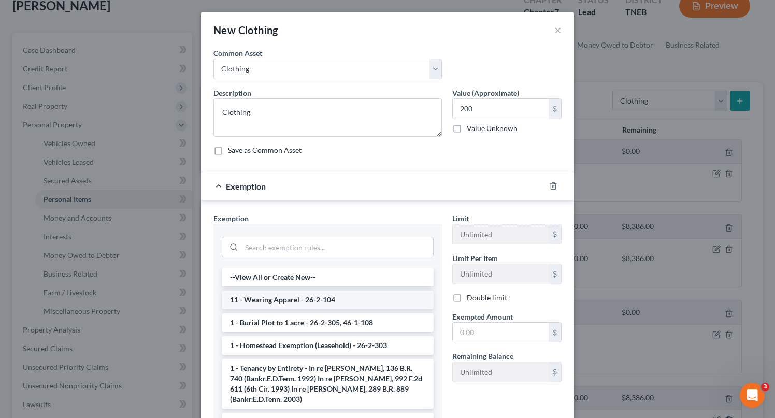
click at [331, 301] on li "11 - Wearing Apparel - 26-2-104" at bounding box center [328, 300] width 212 height 19
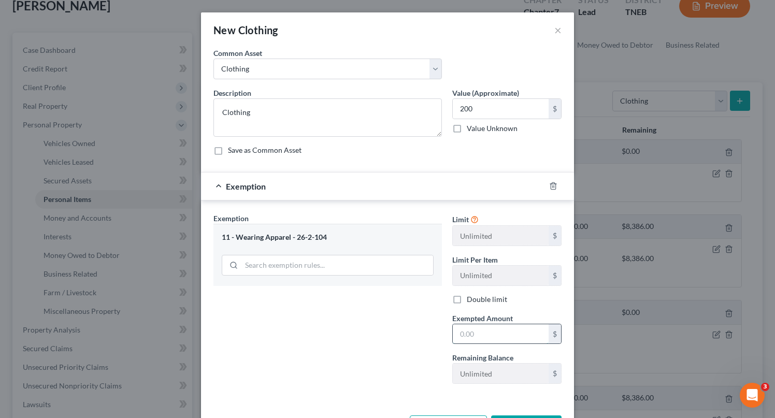
click at [497, 326] on input "text" at bounding box center [501, 334] width 96 height 20
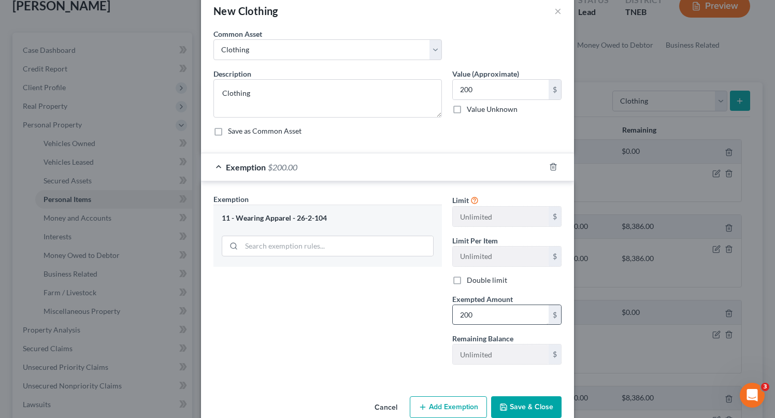
scroll to position [40, 0]
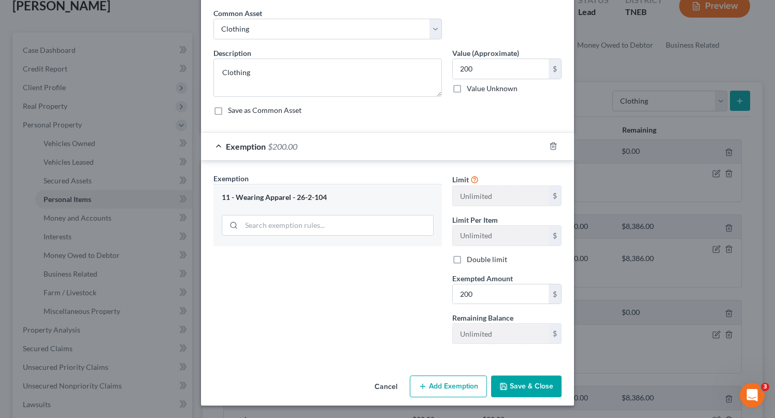
click at [536, 383] on button "Save & Close" at bounding box center [526, 387] width 70 height 22
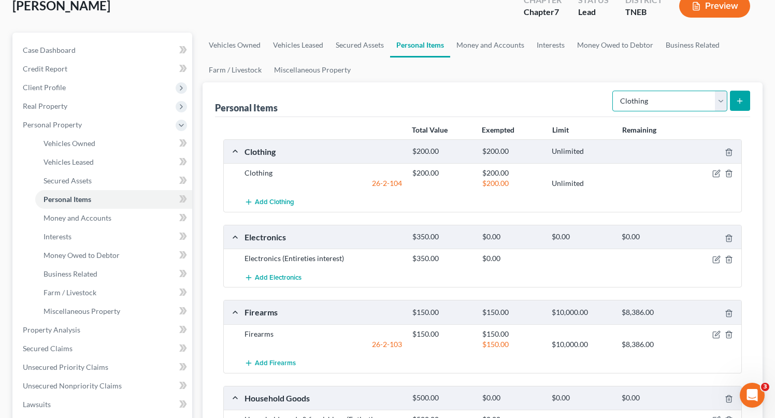
click at [696, 102] on select "Select Item Type Clothing Collectibles Of Value Electronics Firearms Household …" at bounding box center [670, 101] width 115 height 21
click at [614, 91] on select "Select Item Type Clothing Collectibles Of Value Electronics Firearms Household …" at bounding box center [670, 101] width 115 height 21
click at [743, 102] on icon "submit" at bounding box center [740, 101] width 8 height 8
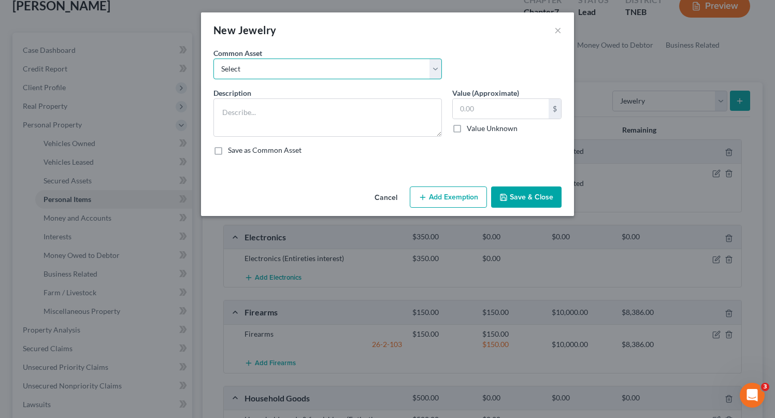
click at [275, 72] on select "Select Jewelry" at bounding box center [328, 69] width 229 height 21
click at [214, 59] on select "Select Jewelry" at bounding box center [328, 69] width 229 height 21
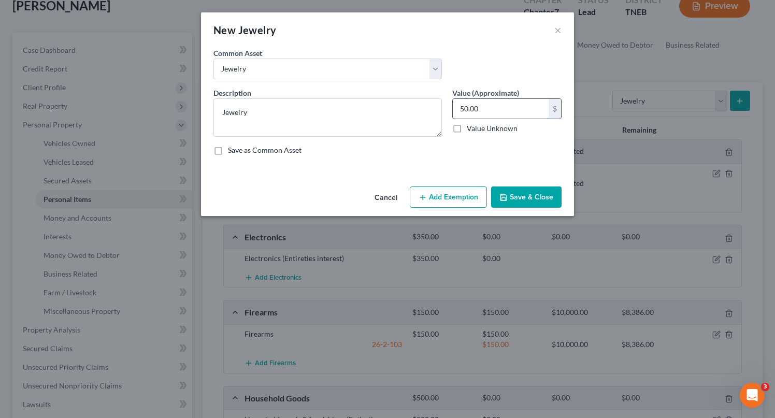
click at [490, 106] on input "50.00" at bounding box center [501, 109] width 96 height 20
click at [468, 204] on button "Add Exemption" at bounding box center [448, 198] width 77 height 22
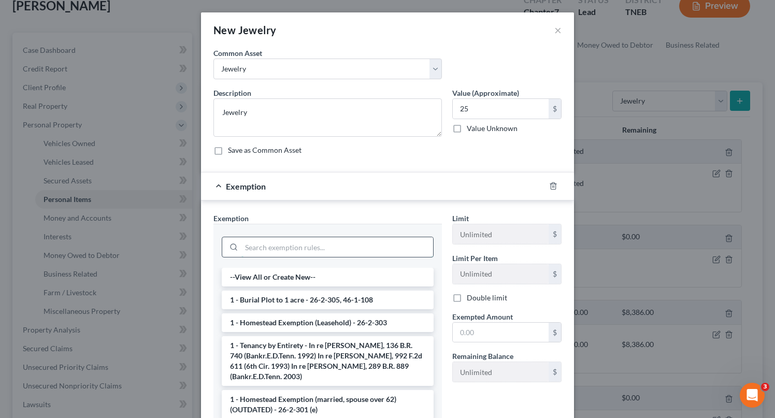
click at [316, 246] on input "search" at bounding box center [338, 247] width 192 height 20
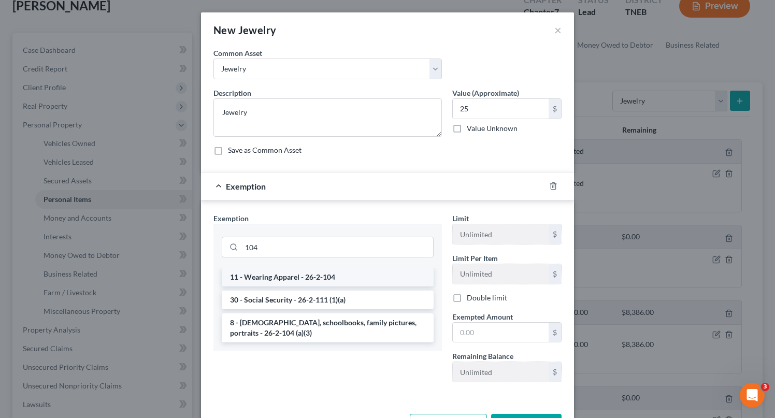
click at [328, 277] on li "11 - Wearing Apparel - 26-2-104" at bounding box center [328, 277] width 212 height 19
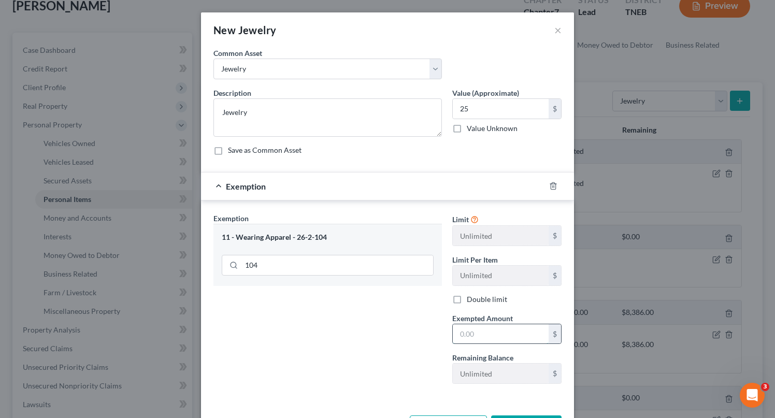
click at [477, 331] on input "text" at bounding box center [501, 334] width 96 height 20
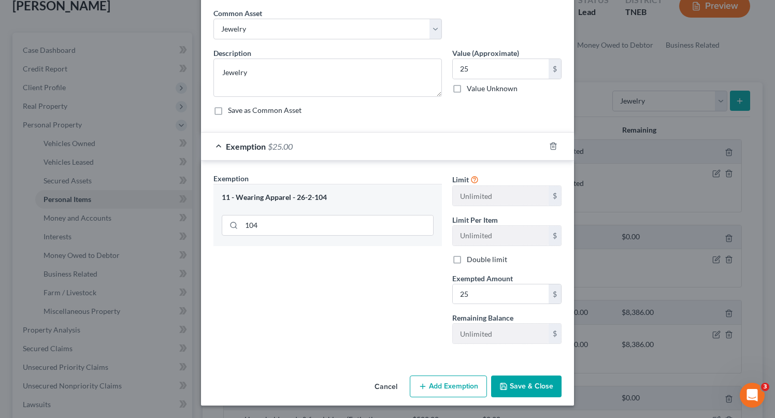
click at [522, 385] on button "Save & Close" at bounding box center [526, 387] width 70 height 22
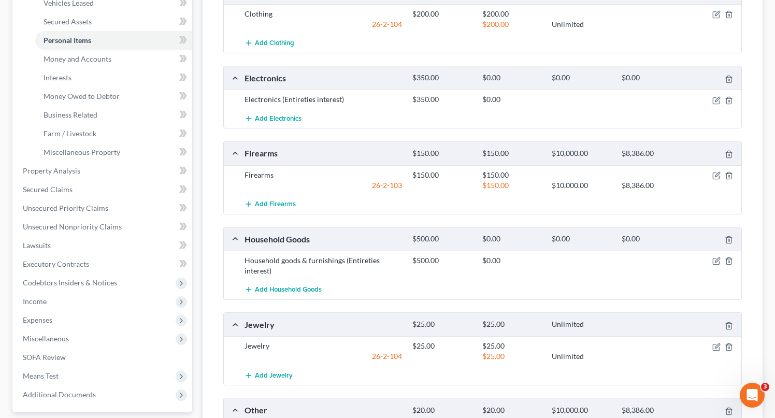
scroll to position [0, 0]
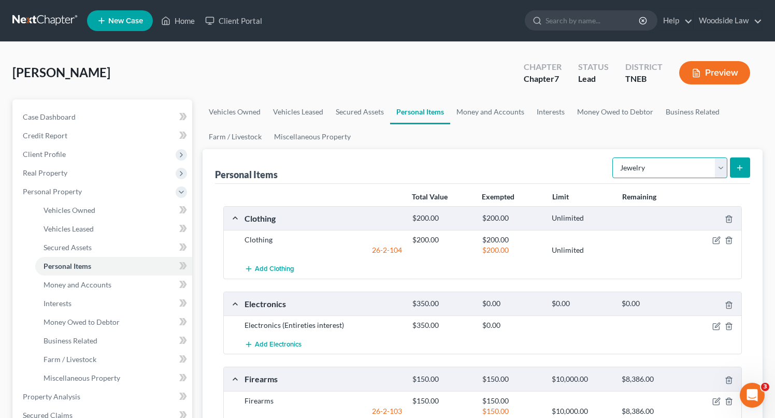
click at [681, 167] on select "Select Item Type Clothing Collectibles Of Value Electronics Firearms Household …" at bounding box center [670, 168] width 115 height 21
click at [614, 158] on select "Select Item Type Clothing Collectibles Of Value Electronics Firearms Household …" at bounding box center [670, 168] width 115 height 21
click at [742, 176] on button "submit" at bounding box center [740, 168] width 20 height 20
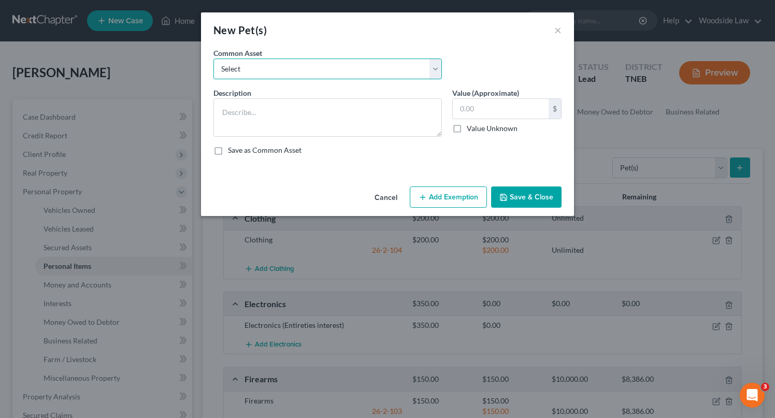
click at [334, 65] on select "Select Pet(s)" at bounding box center [328, 69] width 229 height 21
click at [214, 59] on select "Select Pet(s)" at bounding box center [328, 69] width 229 height 21
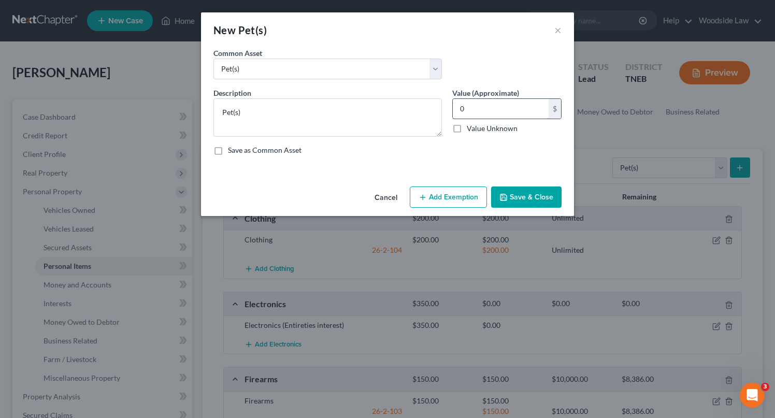
click at [475, 115] on input "0" at bounding box center [501, 109] width 96 height 20
click at [534, 193] on button "Save & Close" at bounding box center [526, 198] width 70 height 22
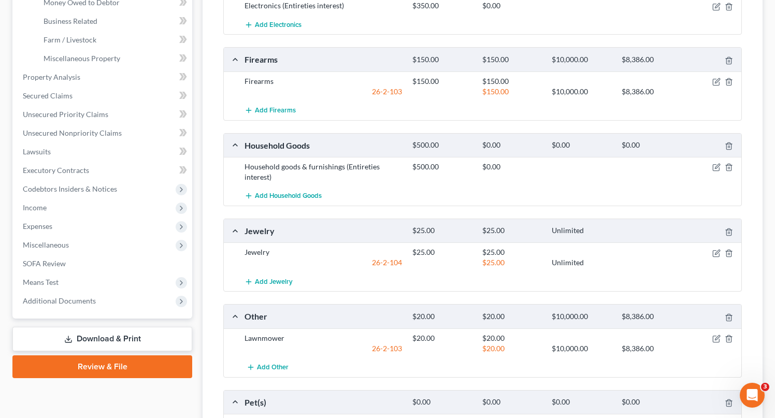
scroll to position [317, 0]
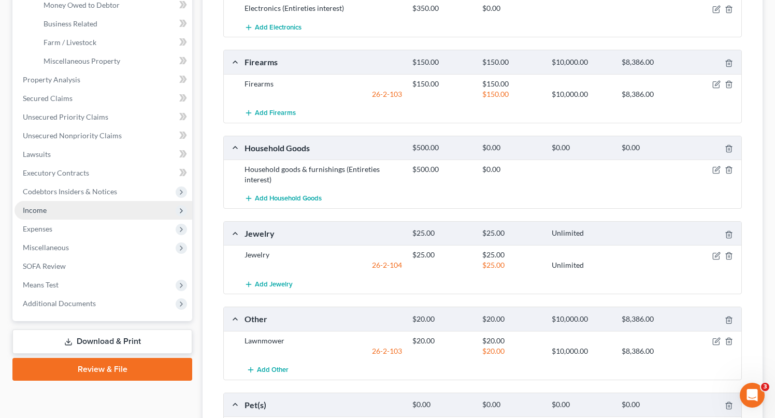
click at [39, 208] on span "Income" at bounding box center [35, 210] width 24 height 9
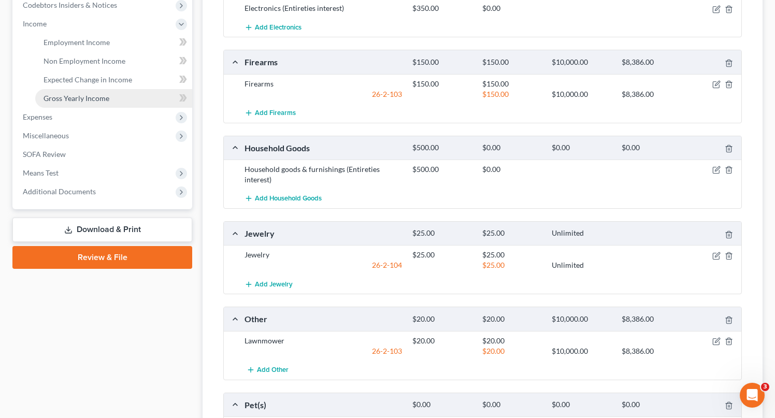
click at [79, 100] on span "Gross Yearly Income" at bounding box center [77, 98] width 66 height 9
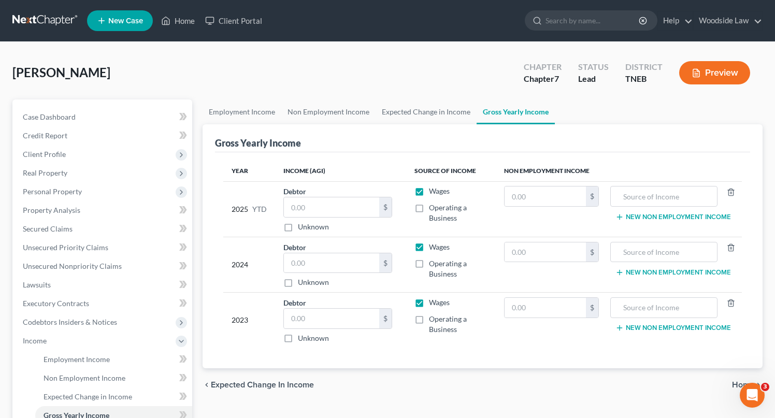
click at [429, 247] on label "Wages" at bounding box center [439, 247] width 21 height 10
click at [433, 247] on input "Wages" at bounding box center [436, 245] width 7 height 7
click at [307, 260] on input "text" at bounding box center [331, 263] width 95 height 20
click at [429, 263] on label "Operating a Business" at bounding box center [458, 269] width 59 height 21
click at [433, 263] on input "Operating a Business" at bounding box center [436, 262] width 7 height 7
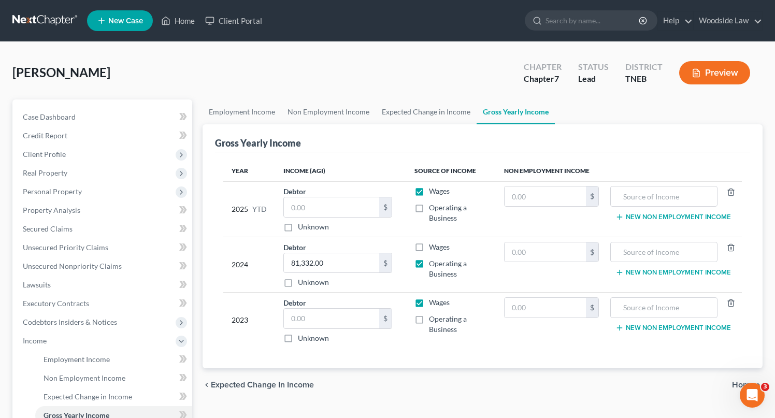
click at [429, 191] on label "Wages" at bounding box center [439, 191] width 21 height 10
click at [433, 191] on input "Wages" at bounding box center [436, 189] width 7 height 7
click at [429, 206] on label "Operating a Business" at bounding box center [458, 213] width 59 height 21
click at [433, 206] on input "Operating a Business" at bounding box center [436, 206] width 7 height 7
click at [429, 303] on label "Wages" at bounding box center [439, 303] width 21 height 10
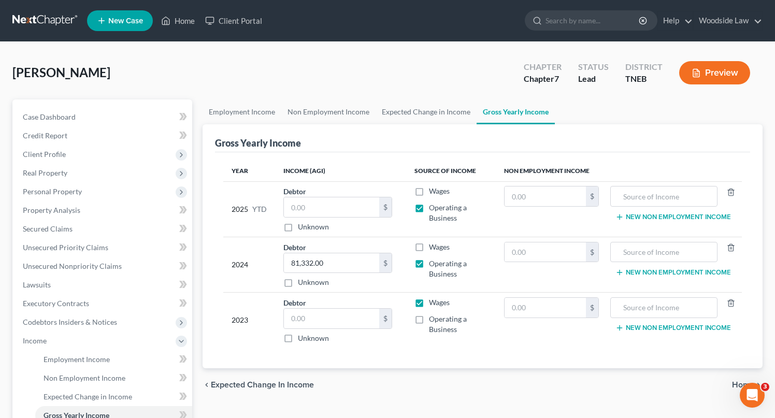
click at [433, 303] on input "Wages" at bounding box center [436, 301] width 7 height 7
click at [429, 321] on label "Operating a Business" at bounding box center [458, 324] width 59 height 21
click at [433, 321] on input "Operating a Business" at bounding box center [436, 317] width 7 height 7
click at [325, 324] on input "text" at bounding box center [331, 319] width 95 height 20
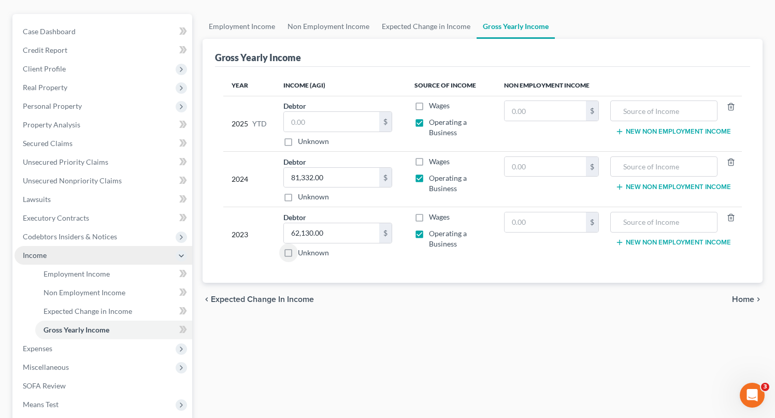
scroll to position [79, 0]
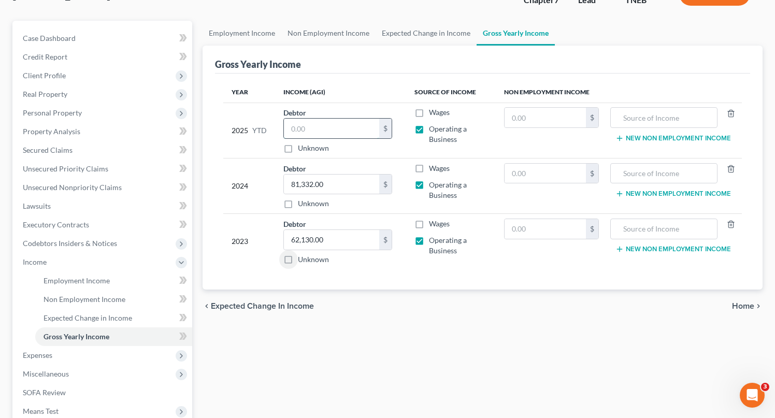
click at [323, 133] on input "text" at bounding box center [331, 129] width 95 height 20
click at [737, 304] on span "Home" at bounding box center [743, 306] width 22 height 8
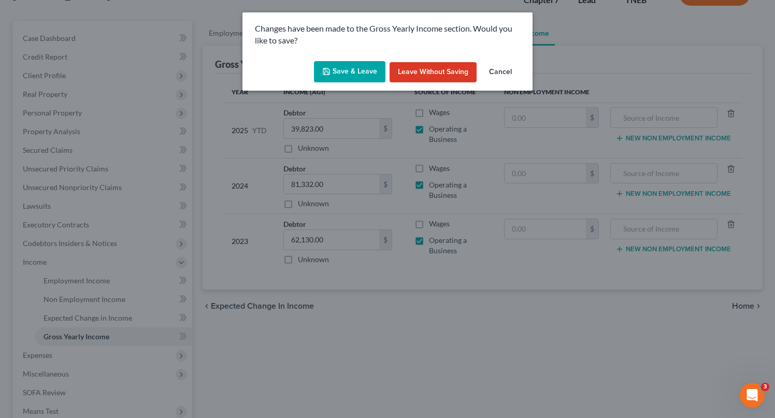
click at [359, 75] on button "Save & Leave" at bounding box center [350, 72] width 72 height 22
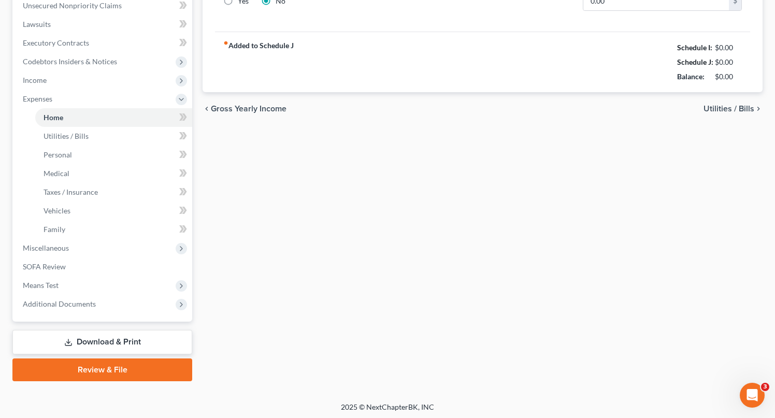
scroll to position [262, 0]
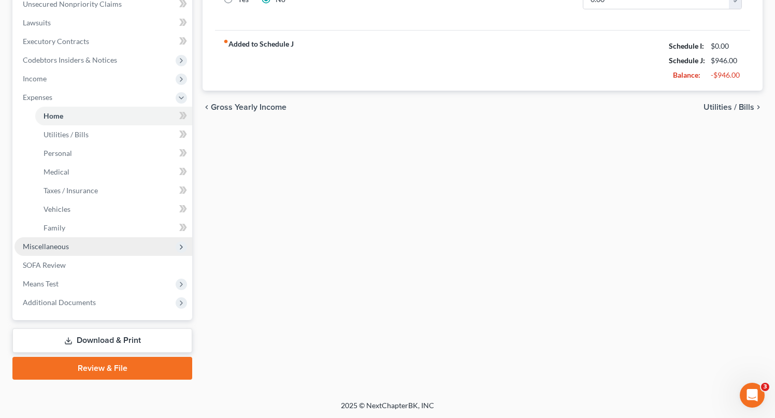
click at [69, 246] on span "Miscellaneous" at bounding box center [104, 246] width 178 height 19
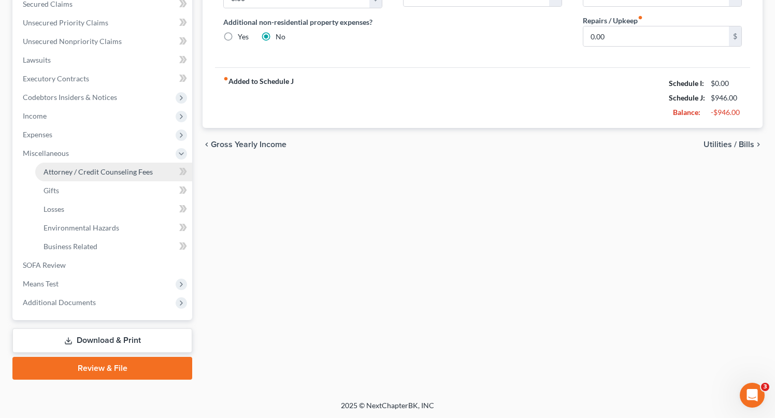
click at [119, 176] on link "Attorney / Credit Counseling Fees" at bounding box center [113, 172] width 157 height 19
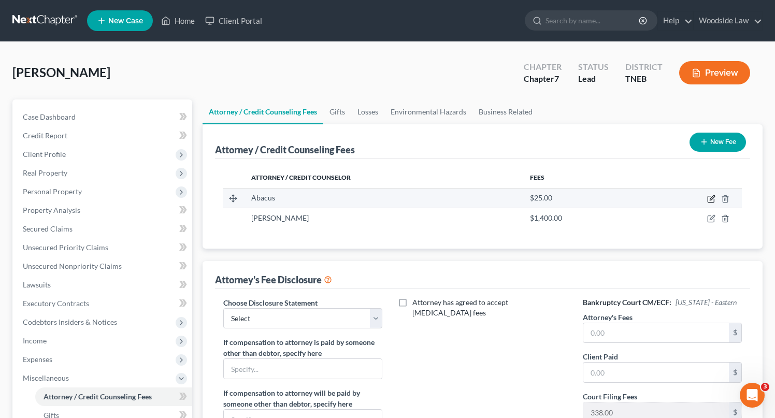
click at [712, 197] on icon "button" at bounding box center [712, 197] width 5 height 5
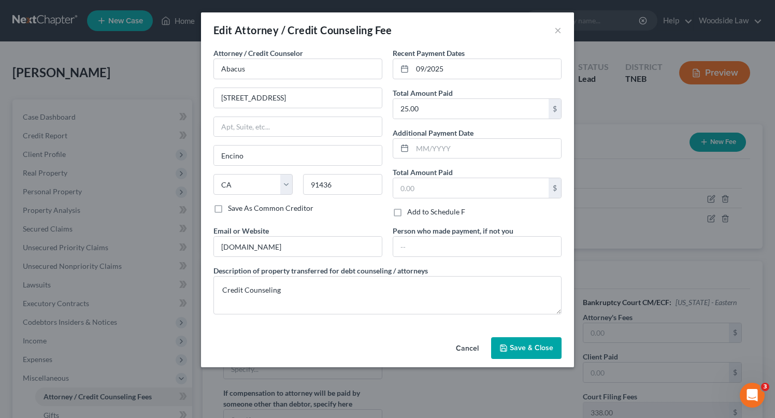
click at [521, 347] on span "Save & Close" at bounding box center [532, 348] width 44 height 9
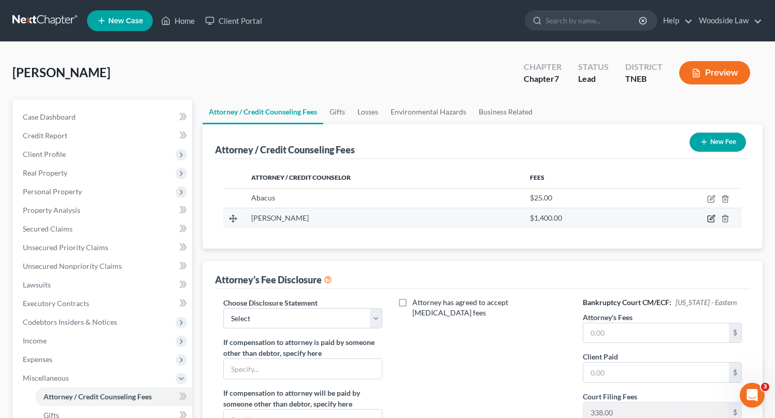
click at [711, 220] on icon "button" at bounding box center [712, 218] width 5 height 5
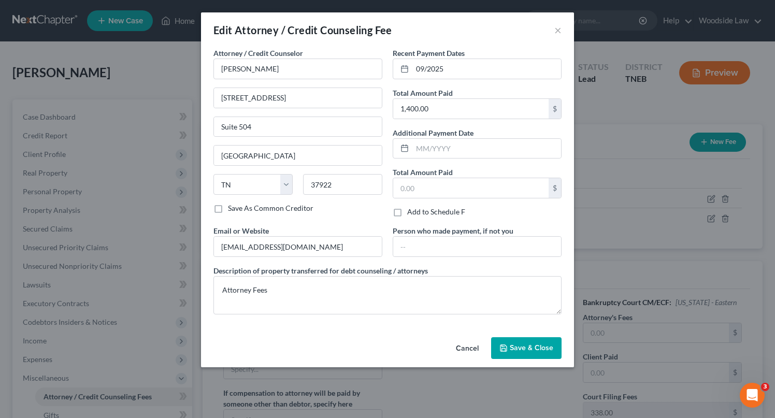
click at [551, 340] on button "Save & Close" at bounding box center [526, 348] width 70 height 22
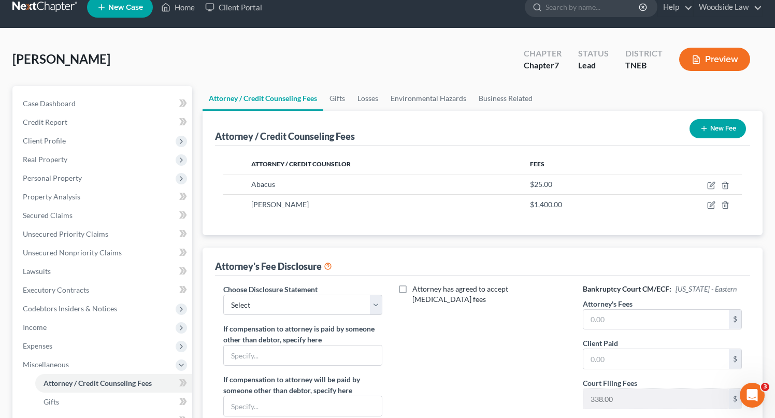
scroll to position [12, 0]
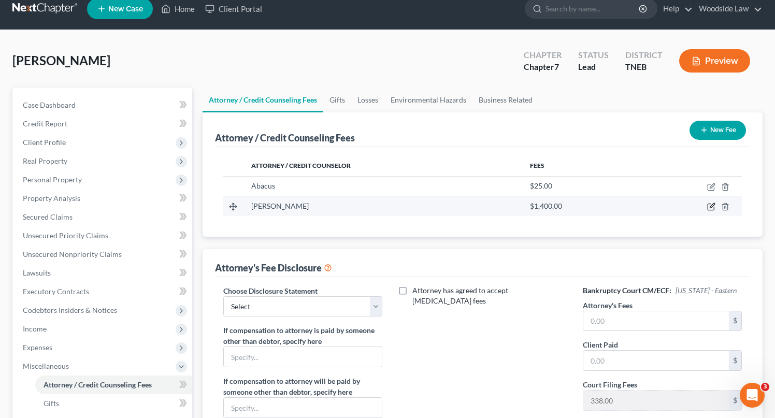
click at [712, 209] on icon "button" at bounding box center [712, 207] width 8 height 8
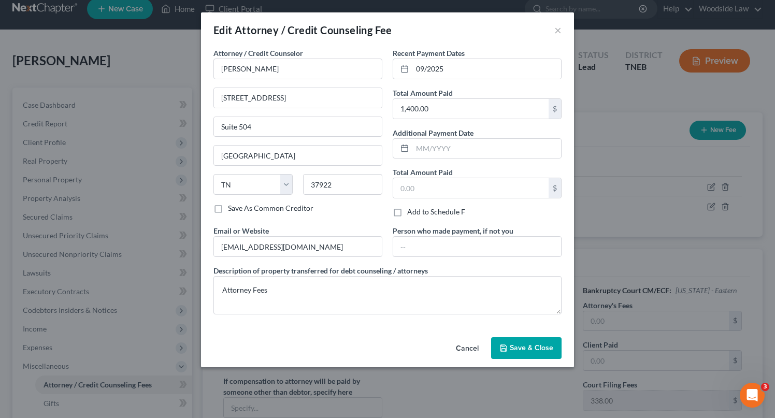
click at [527, 346] on span "Save & Close" at bounding box center [532, 348] width 44 height 9
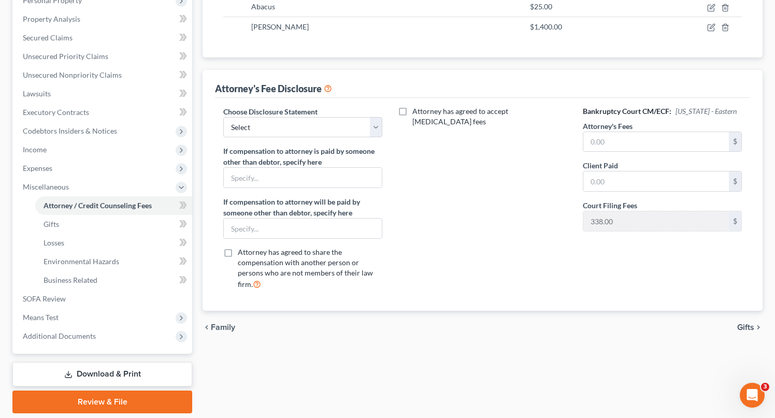
scroll to position [225, 0]
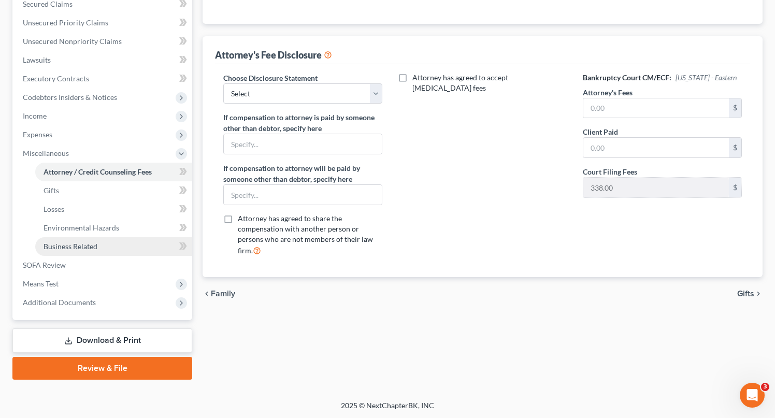
click at [94, 248] on span "Business Related" at bounding box center [71, 246] width 54 height 9
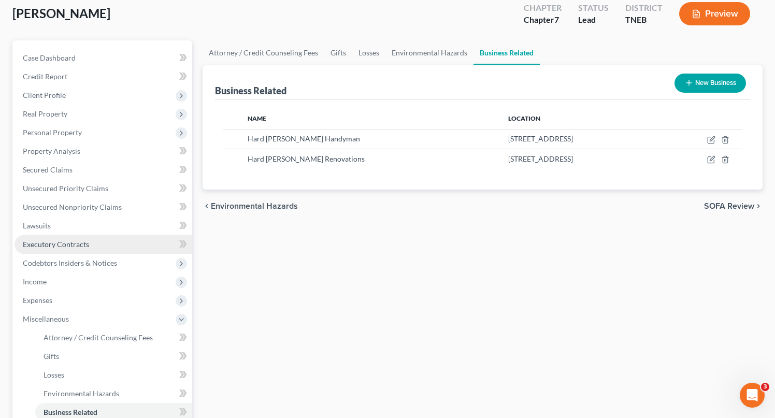
scroll to position [53, 0]
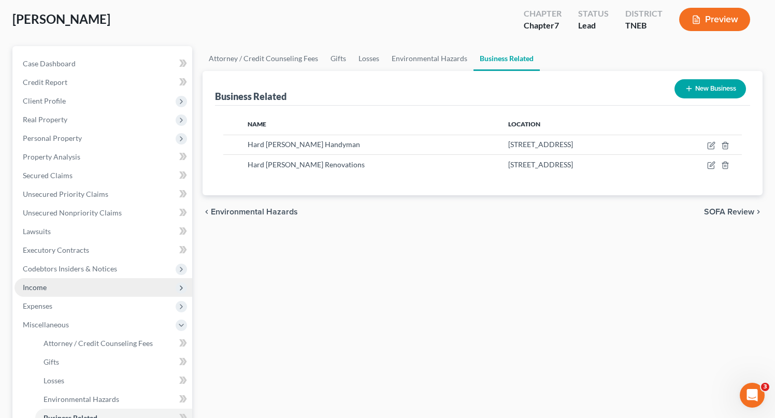
click at [35, 287] on span "Income" at bounding box center [35, 287] width 24 height 9
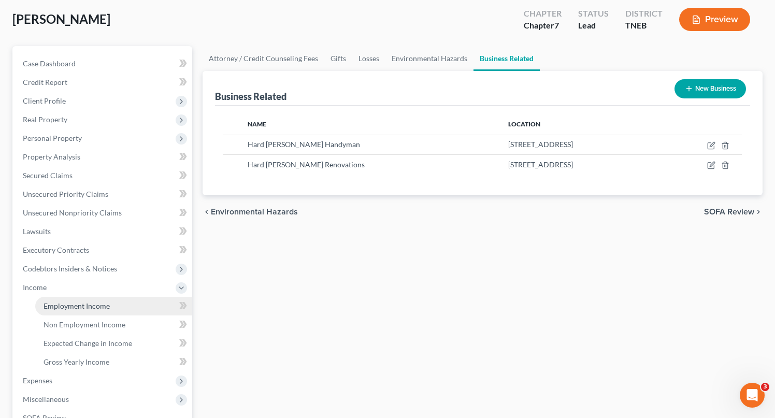
click at [87, 304] on span "Employment Income" at bounding box center [77, 306] width 66 height 9
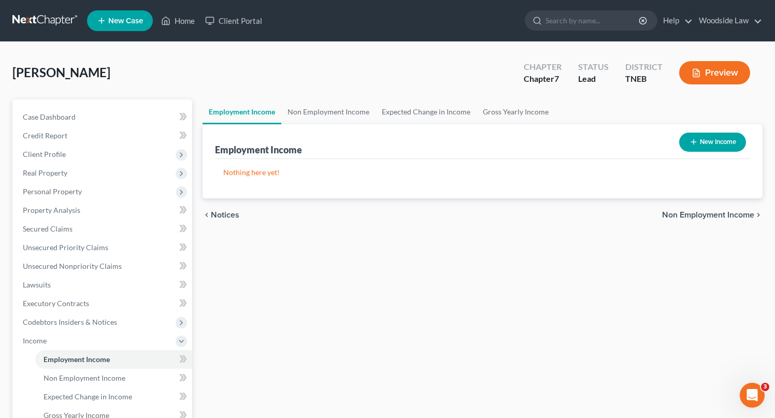
click at [708, 143] on button "New Income" at bounding box center [713, 142] width 67 height 19
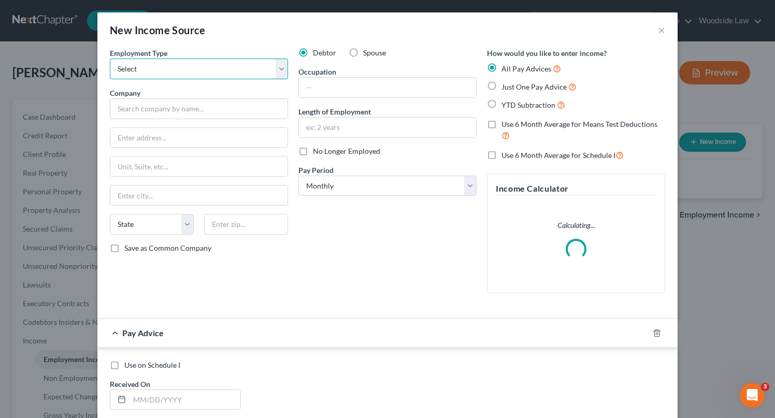
click at [207, 67] on select "Select Full or [DEMOGRAPHIC_DATA] Employment Self Employment" at bounding box center [199, 69] width 178 height 21
click at [110, 59] on select "Select Full or [DEMOGRAPHIC_DATA] Employment Self Employment" at bounding box center [199, 69] width 178 height 21
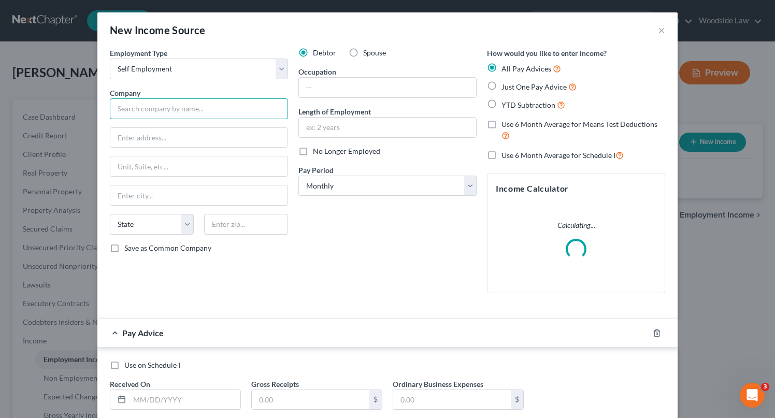
click at [220, 107] on input "text" at bounding box center [199, 108] width 178 height 21
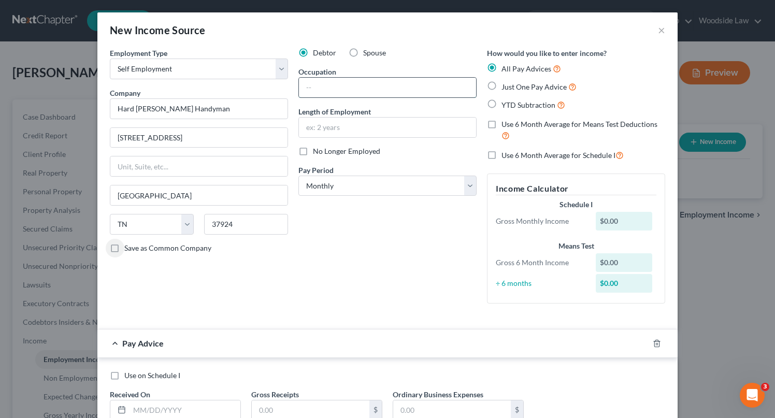
click at [333, 89] on input "text" at bounding box center [387, 88] width 177 height 20
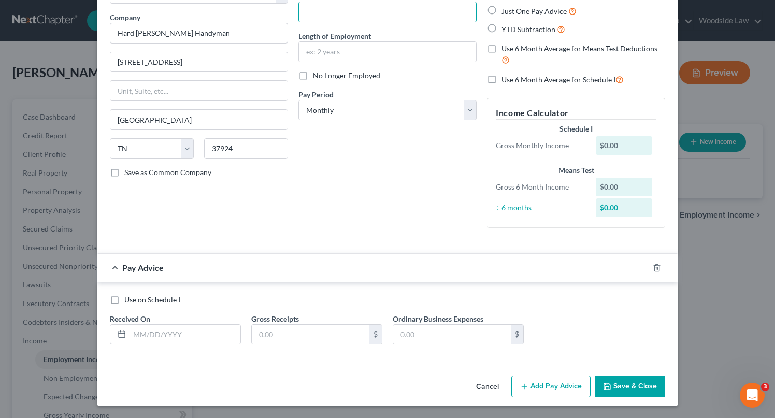
click at [502, 12] on label "Just One Pay Advice" at bounding box center [539, 11] width 75 height 12
click at [506, 12] on input "Just One Pay Advice" at bounding box center [509, 8] width 7 height 7
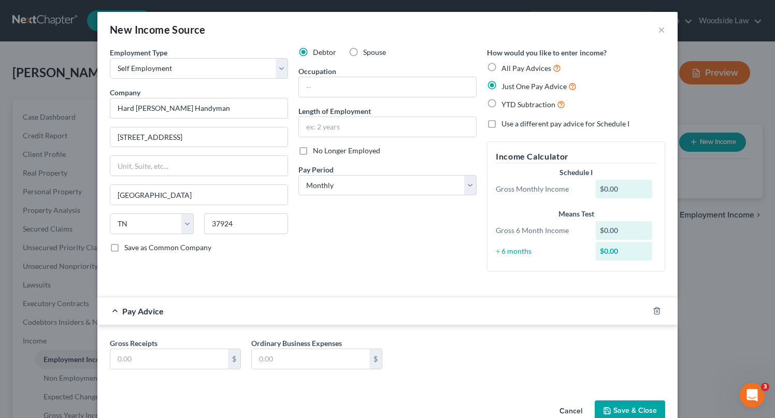
scroll to position [0, 0]
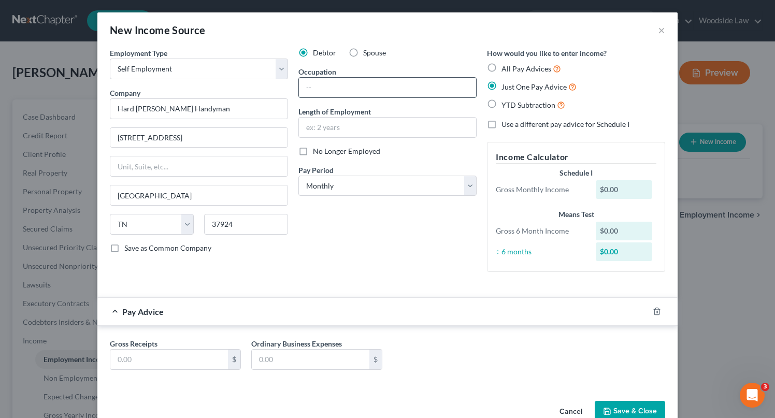
click at [336, 88] on input "text" at bounding box center [387, 88] width 177 height 20
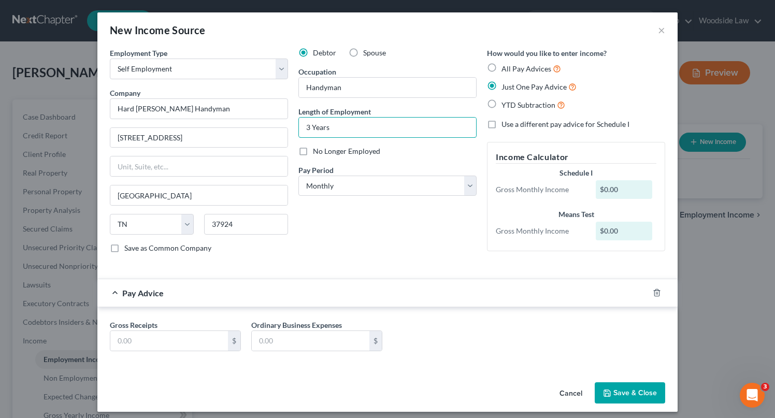
scroll to position [6, 0]
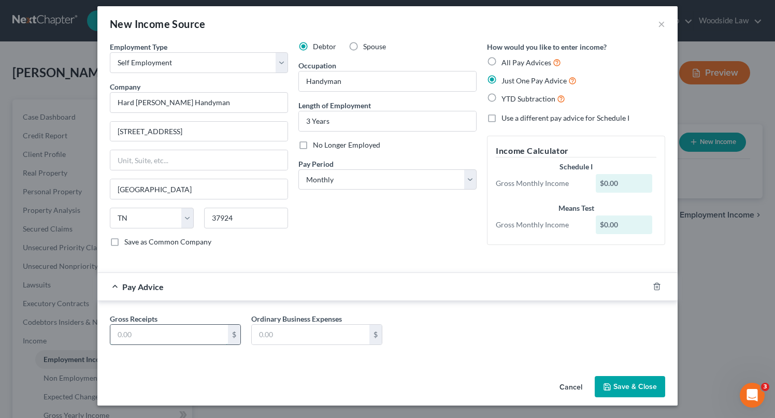
click at [146, 332] on input "text" at bounding box center [169, 335] width 118 height 20
click at [624, 380] on button "Save & Close" at bounding box center [630, 387] width 70 height 22
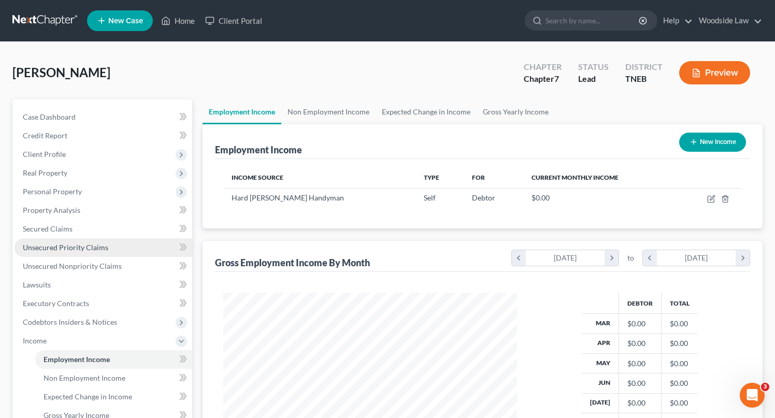
scroll to position [206, 0]
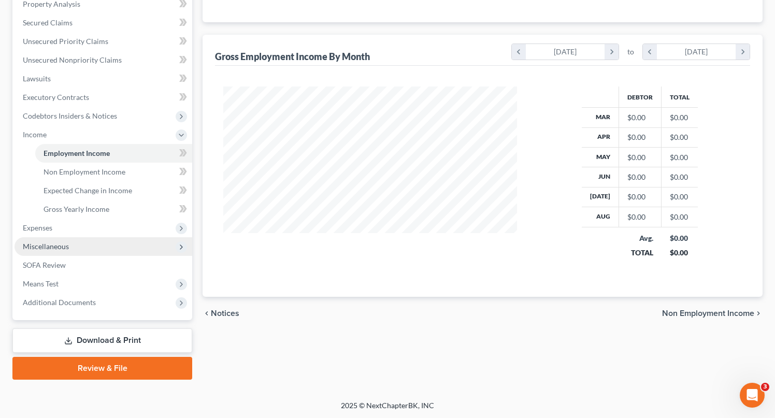
click at [68, 247] on span "Miscellaneous" at bounding box center [46, 246] width 46 height 9
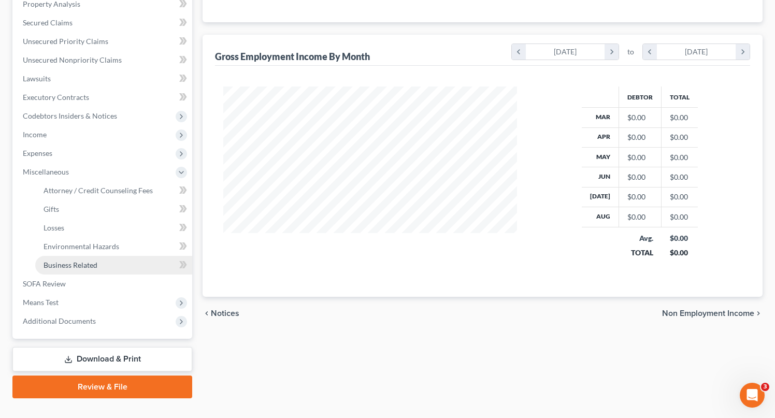
click at [74, 263] on span "Business Related" at bounding box center [71, 265] width 54 height 9
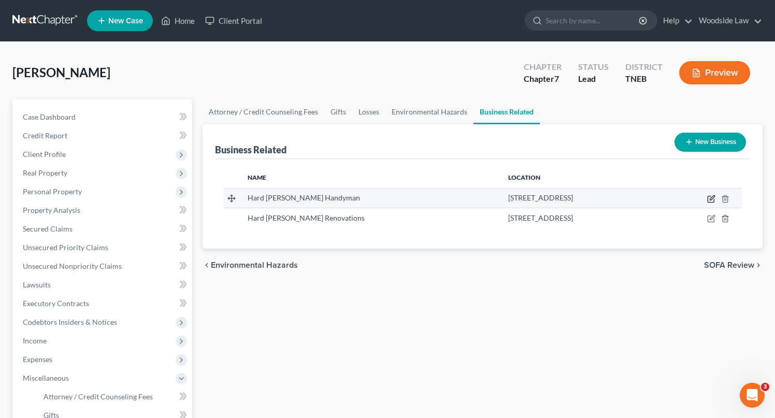
click at [712, 197] on icon "button" at bounding box center [712, 197] width 5 height 5
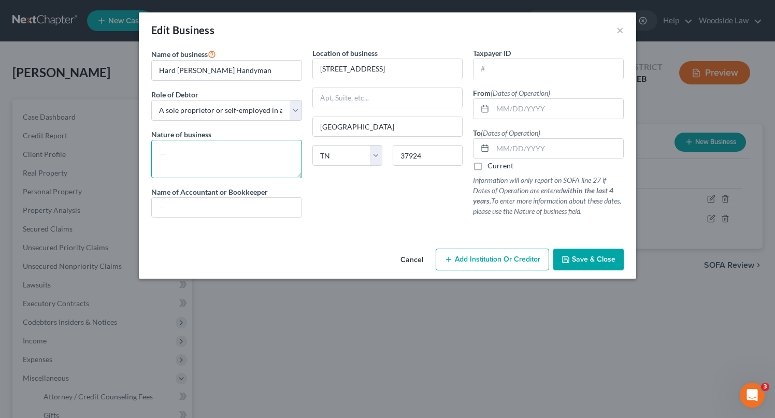
click at [227, 162] on textarea at bounding box center [226, 159] width 151 height 38
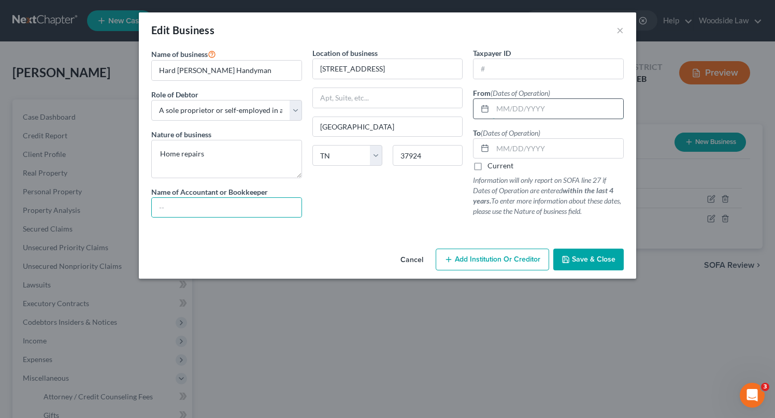
click at [568, 103] on input "text" at bounding box center [558, 109] width 131 height 20
click at [488, 168] on label "Current" at bounding box center [501, 166] width 26 height 10
click at [492, 167] on input "Current" at bounding box center [495, 164] width 7 height 7
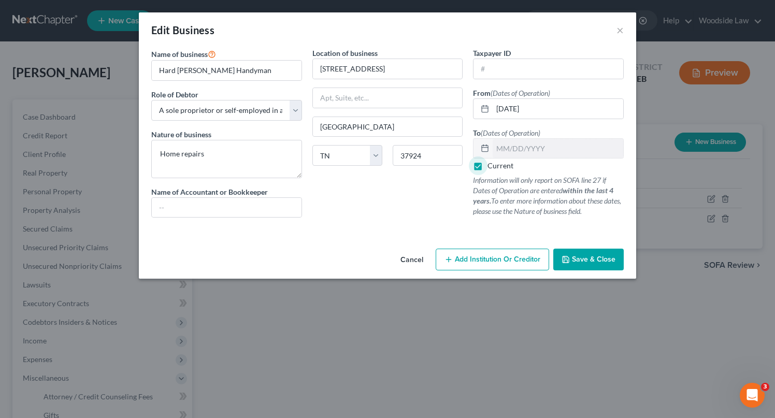
click at [588, 269] on button "Save & Close" at bounding box center [589, 260] width 70 height 22
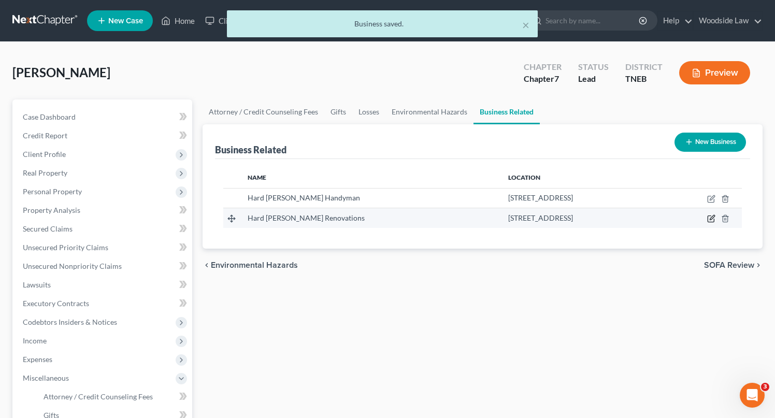
click at [715, 216] on icon "button" at bounding box center [712, 219] width 8 height 8
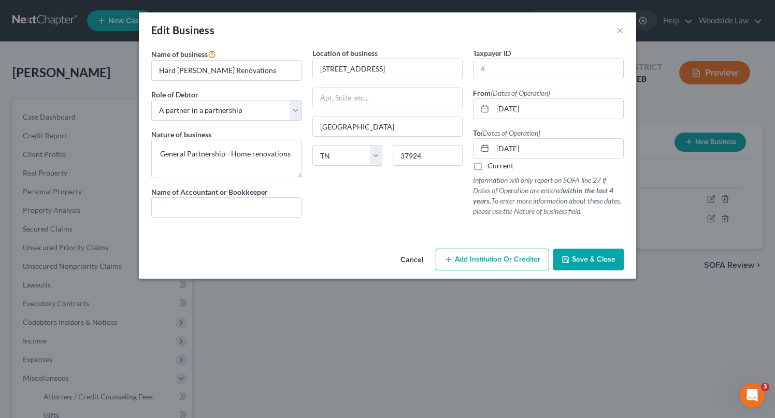
click at [600, 256] on span "Save & Close" at bounding box center [594, 259] width 44 height 9
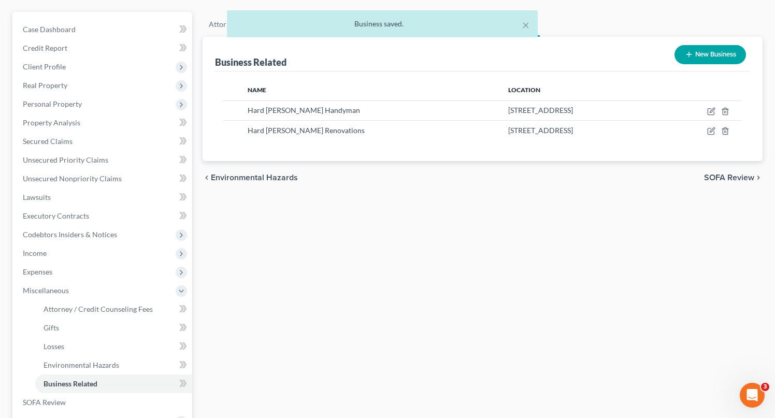
scroll to position [91, 0]
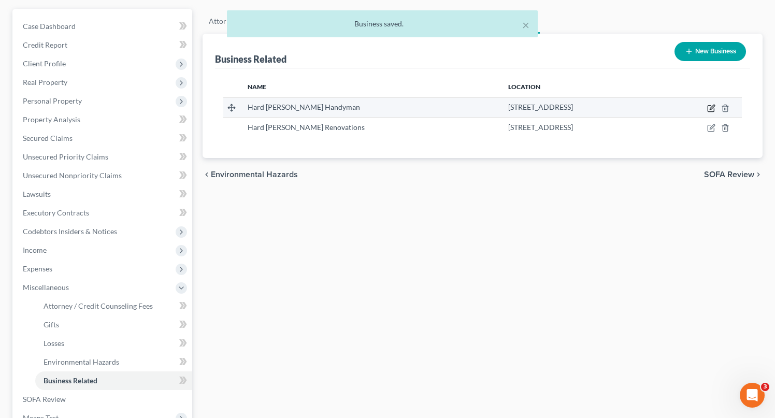
click at [709, 109] on icon "button" at bounding box center [712, 108] width 8 height 8
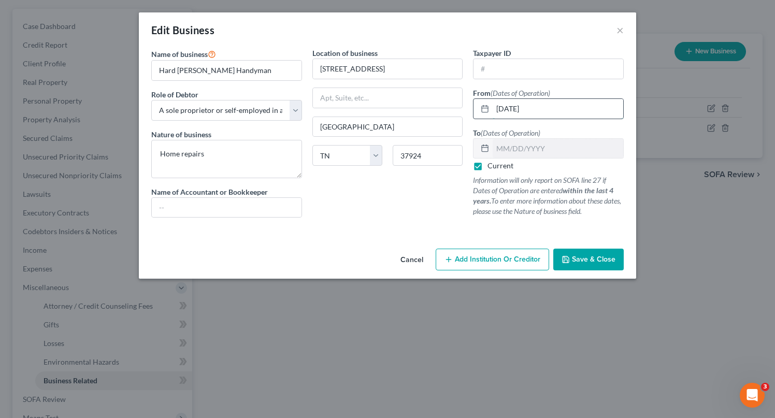
click at [504, 105] on input "[DATE]" at bounding box center [558, 109] width 131 height 20
click at [588, 265] on button "Save & Close" at bounding box center [589, 260] width 70 height 22
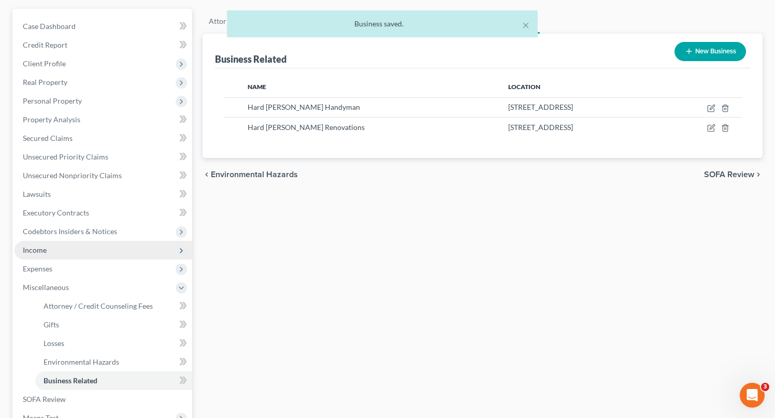
click at [39, 250] on span "Income" at bounding box center [35, 250] width 24 height 9
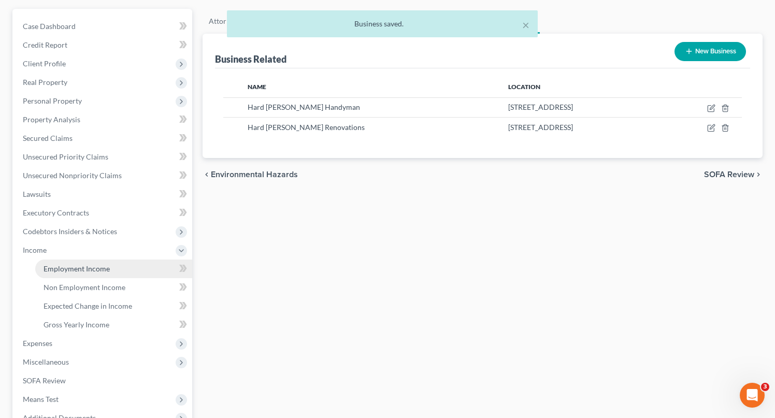
click at [79, 275] on link "Employment Income" at bounding box center [113, 269] width 157 height 19
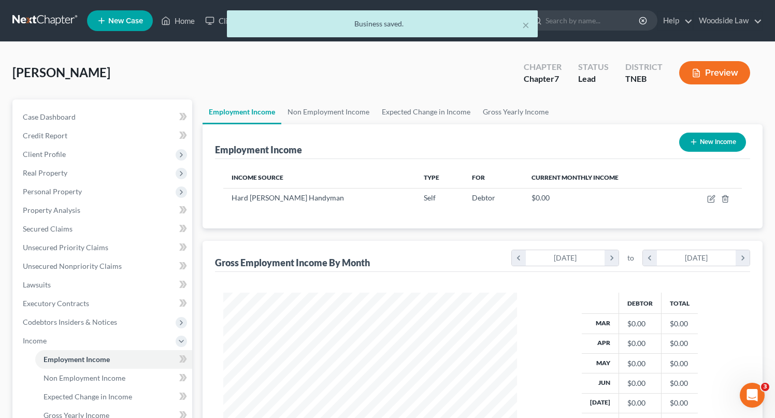
scroll to position [186, 315]
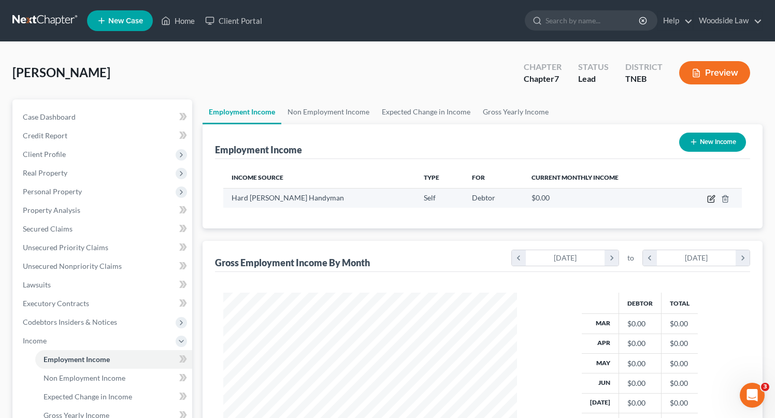
click at [713, 201] on icon "button" at bounding box center [712, 199] width 8 height 8
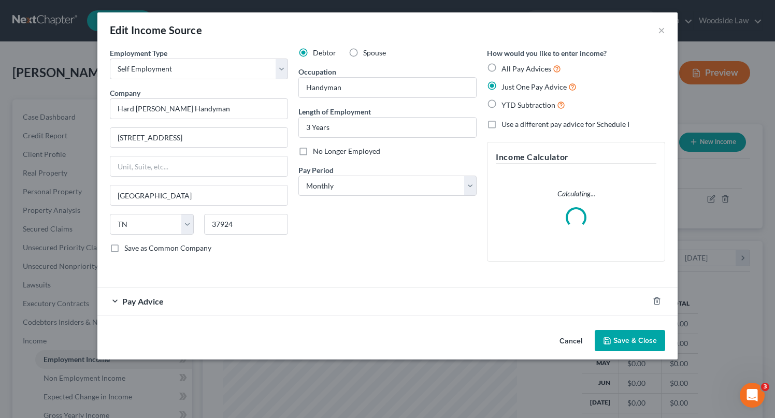
click at [317, 303] on div "Pay Advice" at bounding box center [373, 301] width 552 height 27
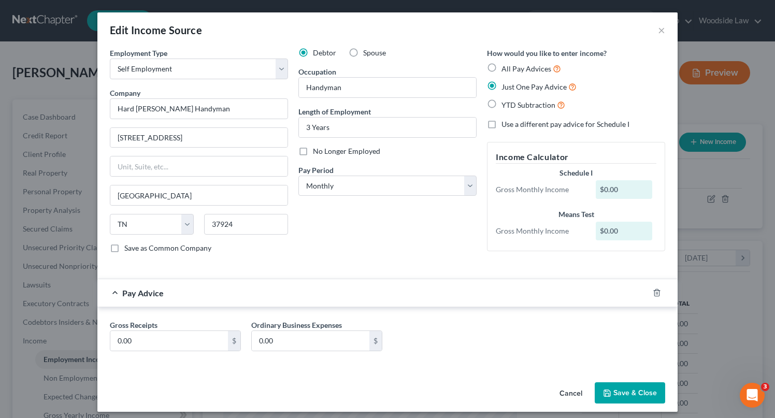
scroll to position [6, 0]
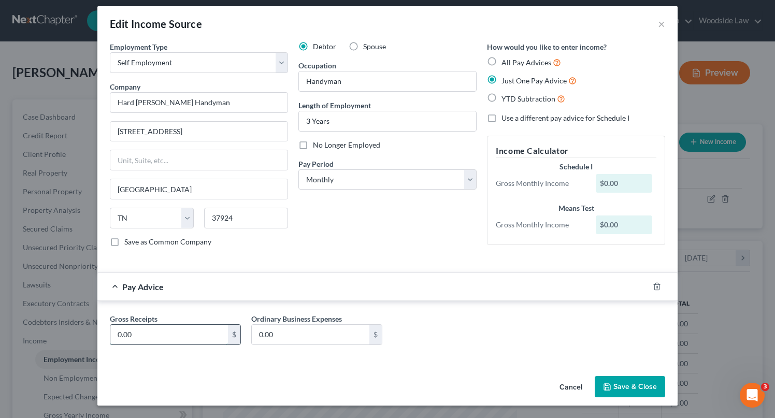
click at [185, 328] on input "0.00" at bounding box center [169, 335] width 118 height 20
click at [633, 388] on button "Save & Close" at bounding box center [630, 387] width 70 height 22
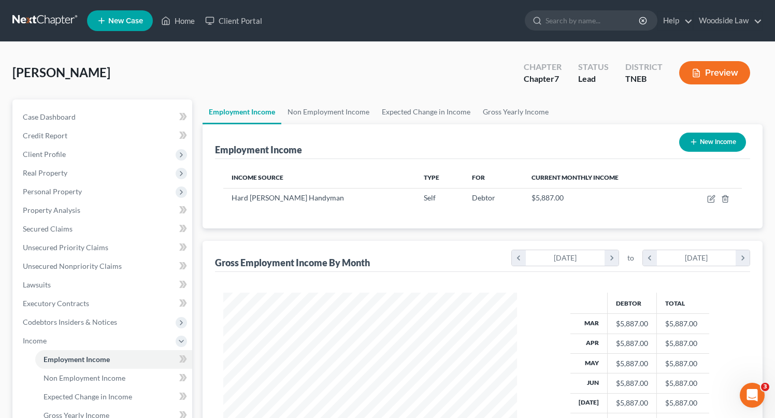
click at [705, 145] on button "New Income" at bounding box center [713, 142] width 67 height 19
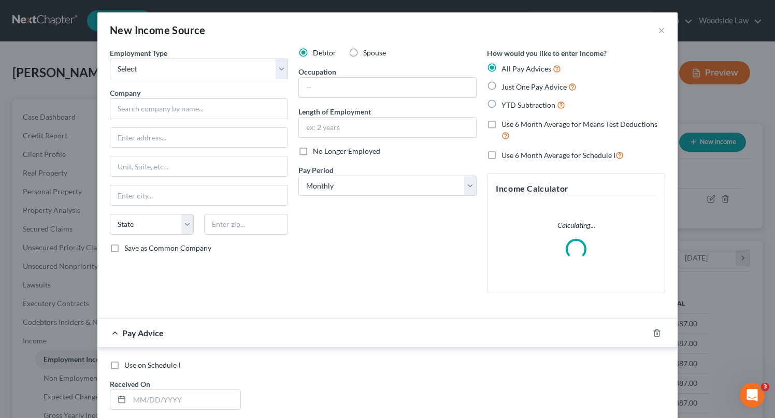
click at [363, 54] on label "Spouse" at bounding box center [374, 53] width 23 height 10
click at [368, 54] on input "Spouse" at bounding box center [371, 51] width 7 height 7
click at [223, 73] on select "Select Full or [DEMOGRAPHIC_DATA] Employment Self Employment" at bounding box center [199, 69] width 178 height 21
click at [110, 59] on select "Select Full or [DEMOGRAPHIC_DATA] Employment Self Employment" at bounding box center [199, 69] width 178 height 21
click at [200, 111] on input "text" at bounding box center [199, 108] width 178 height 21
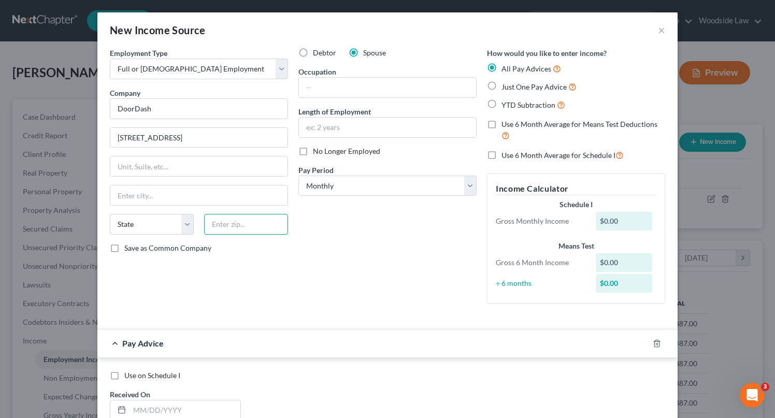
click at [248, 231] on input "text" at bounding box center [246, 224] width 84 height 21
click at [502, 87] on label "Just One Pay Advice" at bounding box center [539, 87] width 75 height 12
click at [506, 87] on input "Just One Pay Advice" at bounding box center [509, 84] width 7 height 7
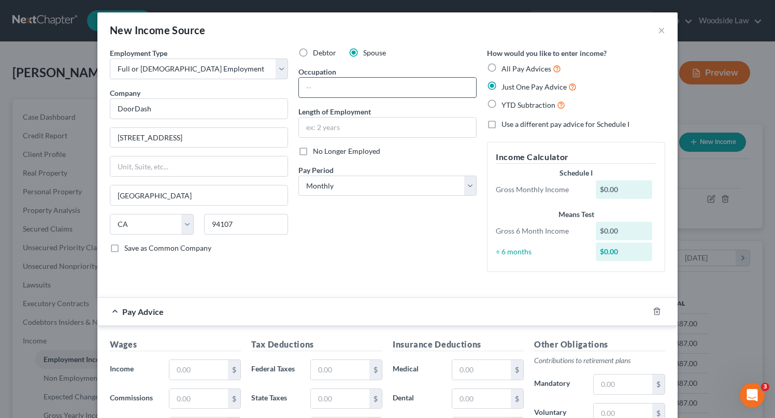
click at [389, 94] on input "text" at bounding box center [387, 88] width 177 height 20
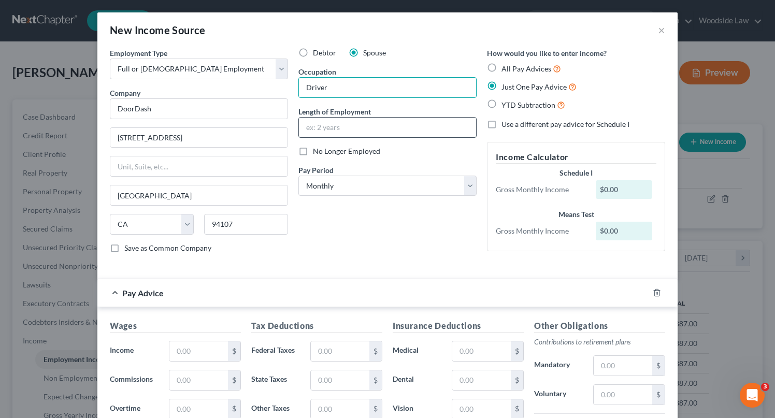
click at [350, 132] on input "text" at bounding box center [387, 128] width 177 height 20
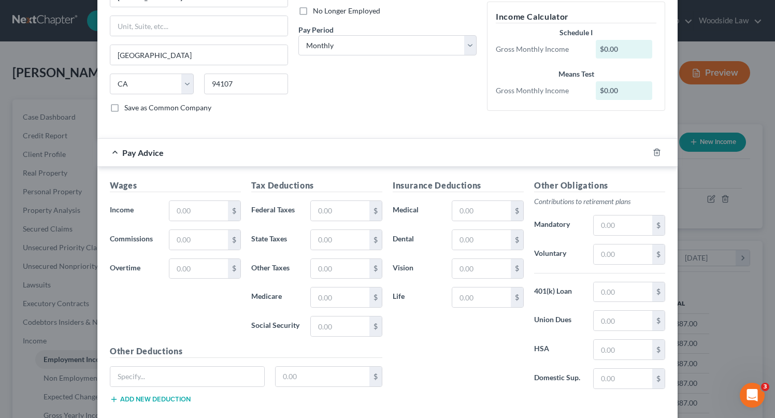
scroll to position [143, 0]
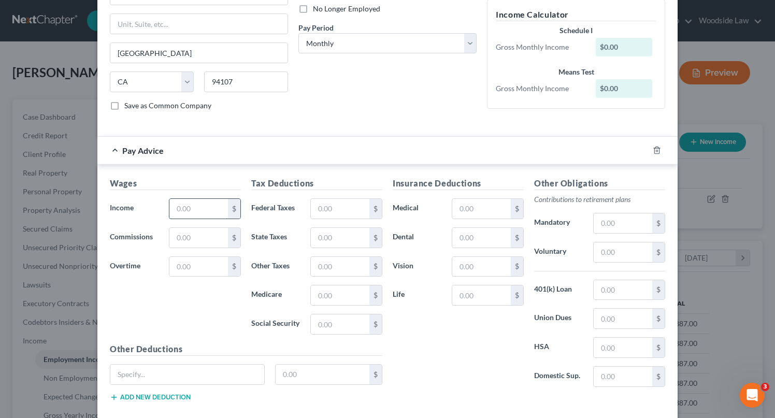
click at [210, 205] on input "text" at bounding box center [199, 209] width 59 height 20
click at [323, 210] on input "text" at bounding box center [340, 209] width 59 height 20
click at [204, 216] on input "1,607.00" at bounding box center [199, 209] width 59 height 20
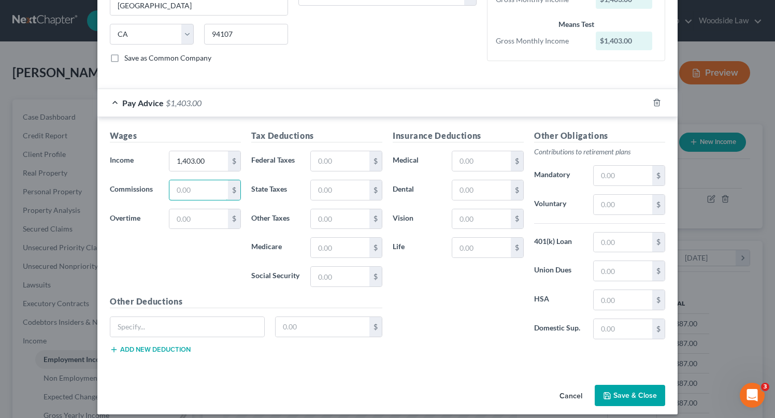
scroll to position [199, 0]
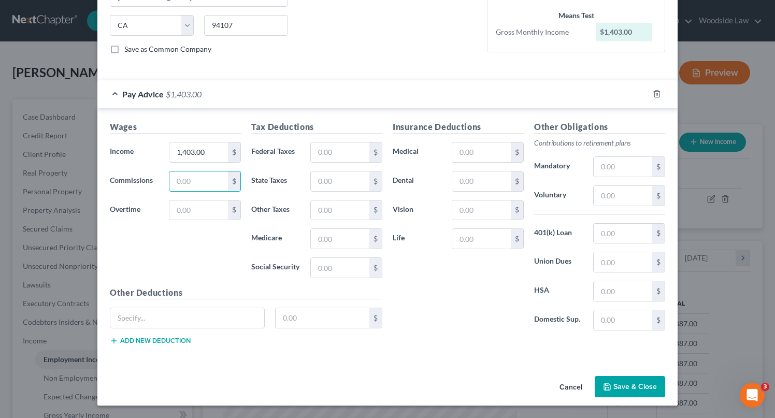
click at [641, 386] on button "Save & Close" at bounding box center [630, 387] width 70 height 22
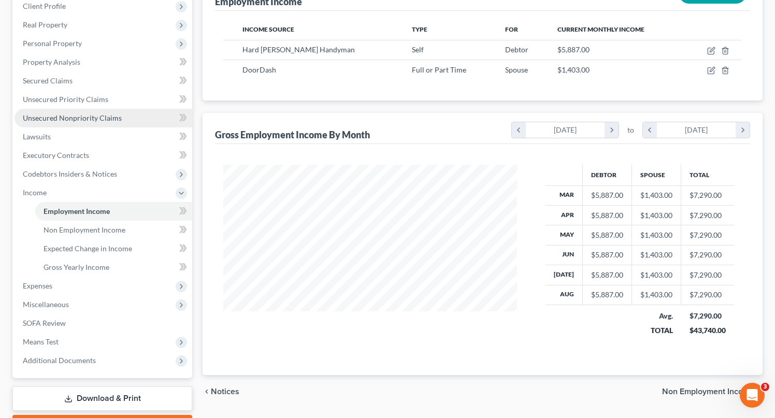
scroll to position [149, 0]
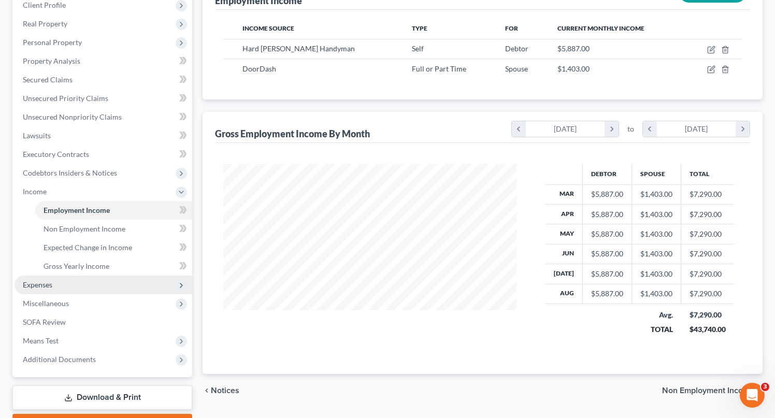
click at [47, 292] on span "Expenses" at bounding box center [104, 285] width 178 height 19
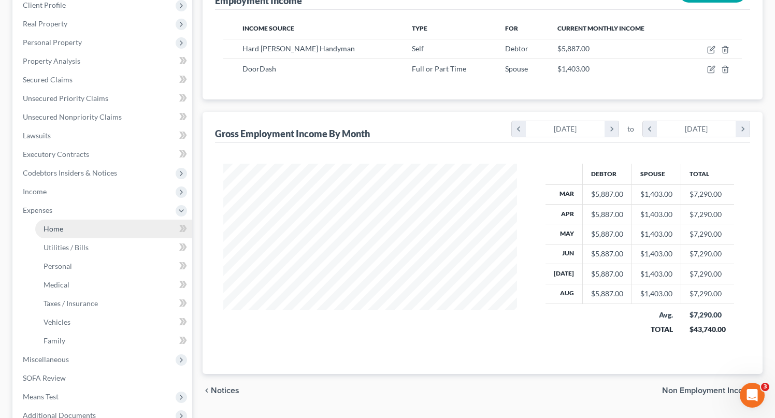
click at [54, 236] on link "Home" at bounding box center [113, 229] width 157 height 19
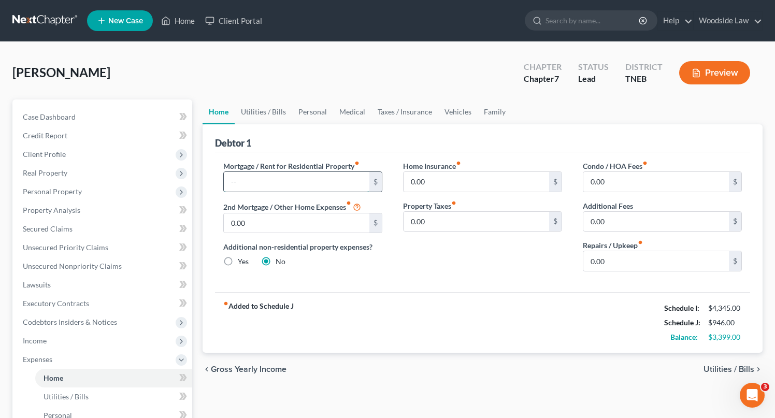
click at [327, 186] on input "text" at bounding box center [297, 182] width 146 height 20
click at [731, 368] on span "Utilities / Bills" at bounding box center [729, 369] width 51 height 8
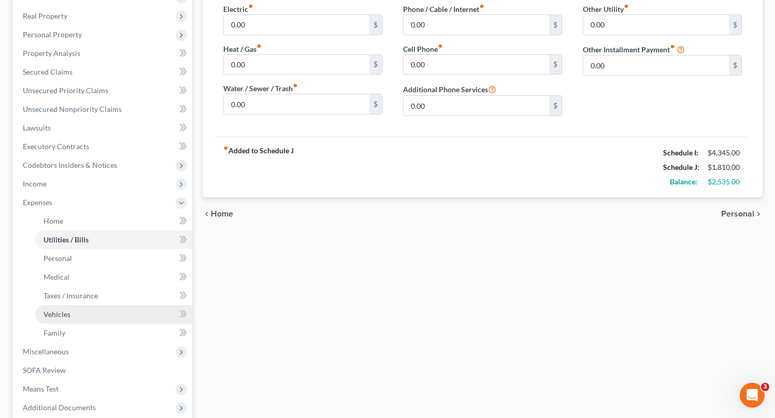
click at [60, 308] on link "Vehicles" at bounding box center [113, 314] width 157 height 19
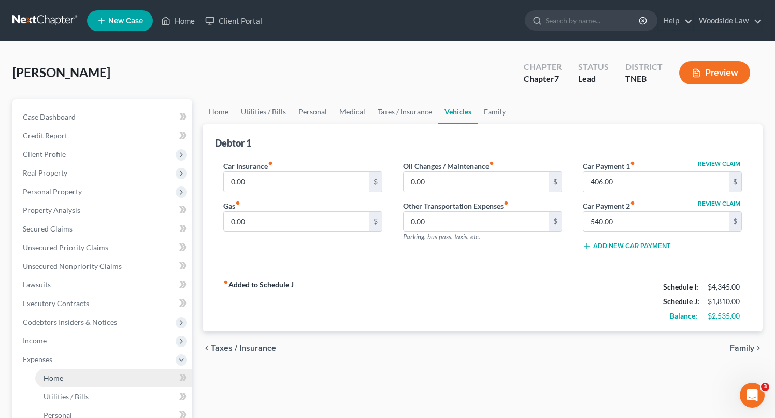
click at [58, 375] on span "Home" at bounding box center [54, 378] width 20 height 9
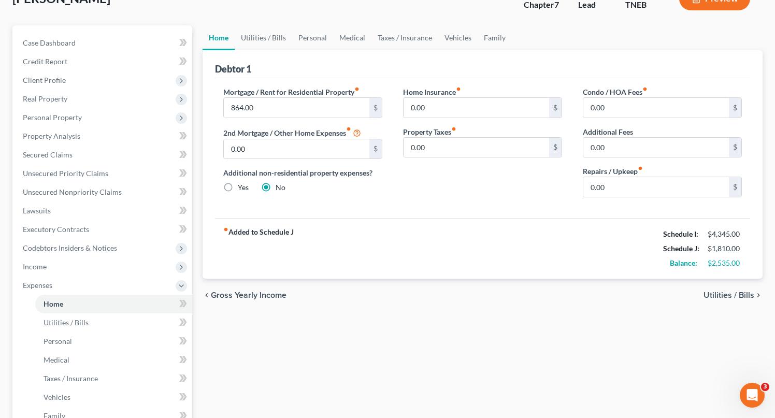
scroll to position [79, 0]
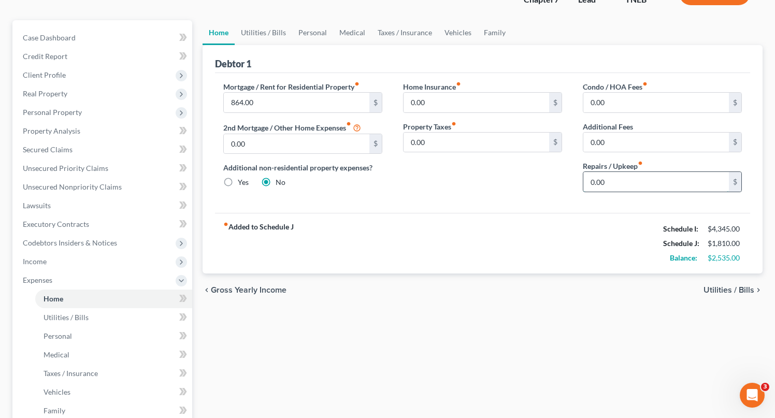
click at [636, 190] on input "0.00" at bounding box center [657, 182] width 146 height 20
click at [737, 288] on span "Utilities / Bills" at bounding box center [729, 290] width 51 height 8
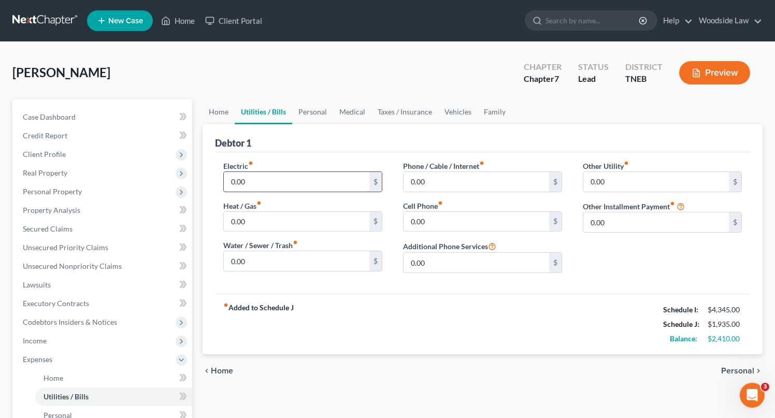
click at [310, 179] on input "0.00" at bounding box center [297, 182] width 146 height 20
click at [279, 263] on input "45" at bounding box center [297, 261] width 146 height 20
click at [747, 370] on span "Personal" at bounding box center [738, 371] width 33 height 8
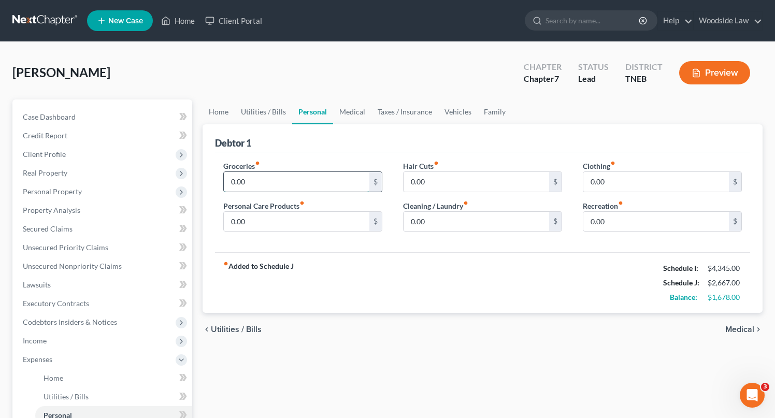
click at [273, 175] on input "0.00" at bounding box center [297, 182] width 146 height 20
click at [747, 330] on span "Medical" at bounding box center [740, 330] width 29 height 8
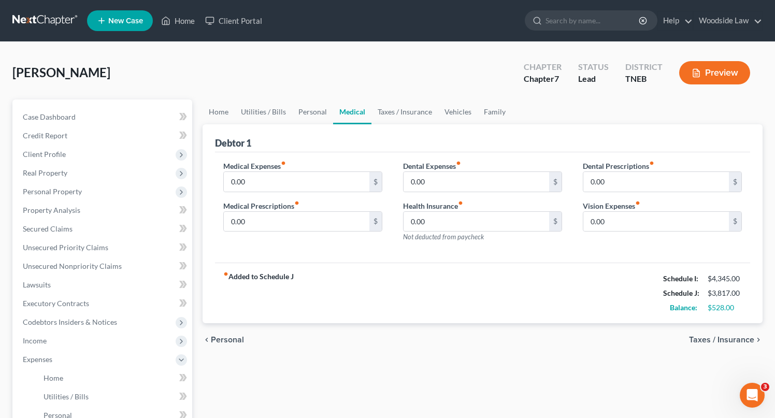
click at [728, 340] on span "Taxes / Insurance" at bounding box center [721, 340] width 65 height 8
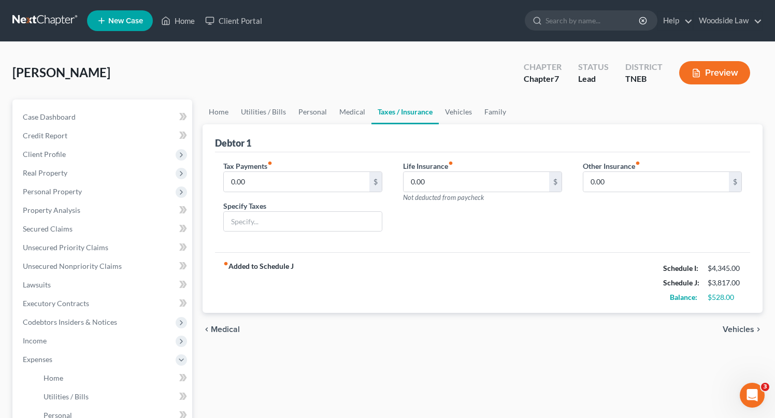
click at [739, 326] on span "Vehicles" at bounding box center [739, 330] width 32 height 8
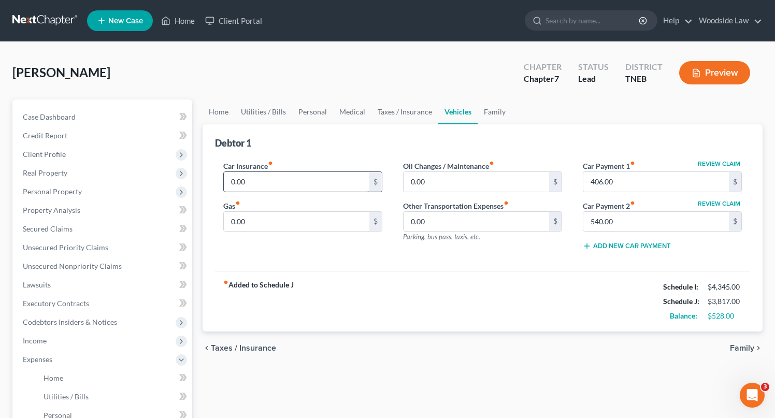
click at [294, 182] on input "0.00" at bounding box center [297, 182] width 146 height 20
click at [749, 346] on span "Family" at bounding box center [742, 348] width 24 height 8
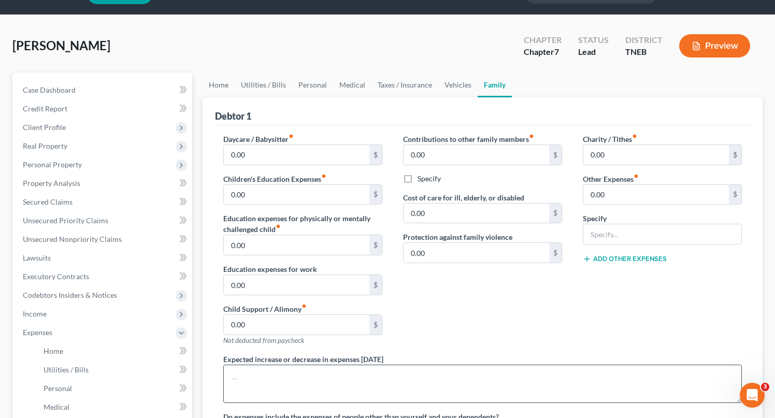
scroll to position [15, 0]
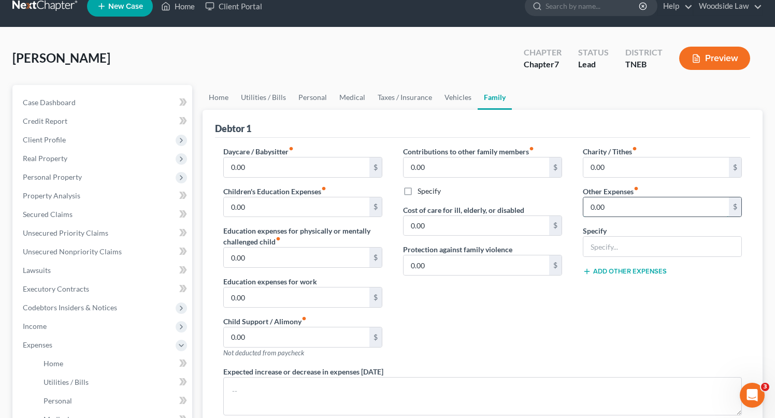
click at [647, 210] on input "0.00" at bounding box center [657, 207] width 146 height 20
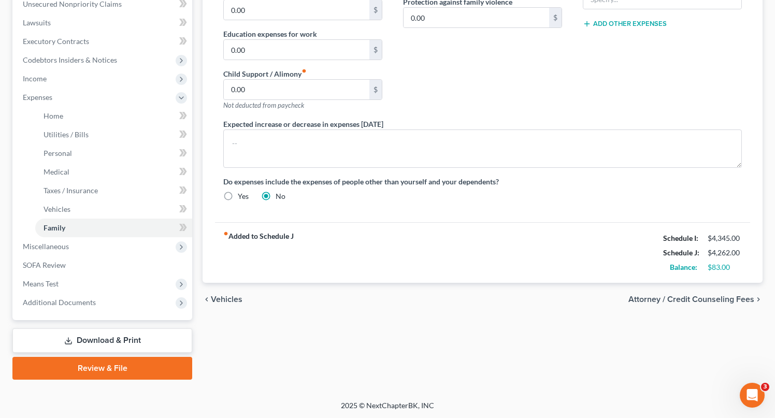
click at [709, 298] on span "Attorney / Credit Counseling Fees" at bounding box center [692, 299] width 126 height 8
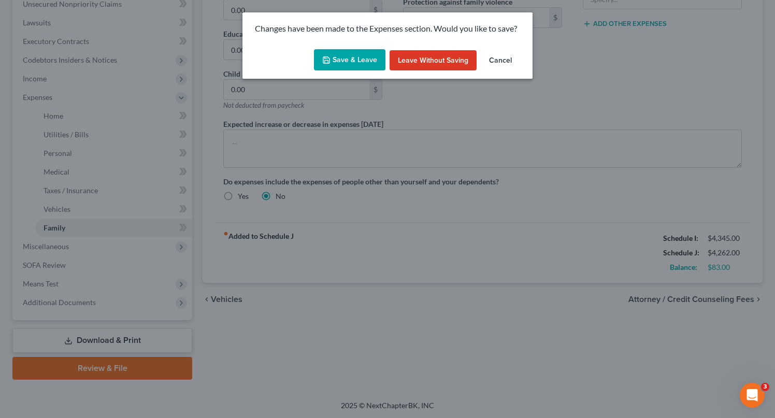
click at [334, 58] on button "Save & Leave" at bounding box center [350, 60] width 72 height 22
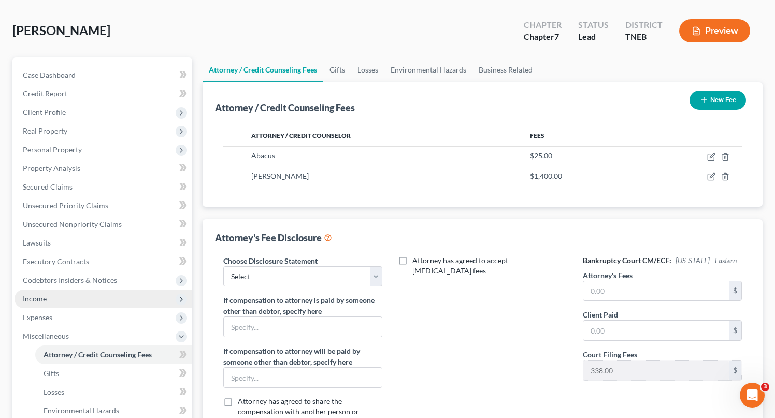
scroll to position [44, 0]
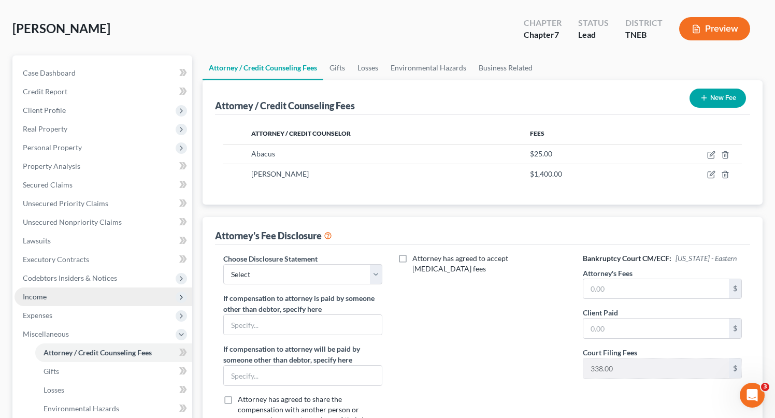
click at [63, 295] on span "Income" at bounding box center [104, 297] width 178 height 19
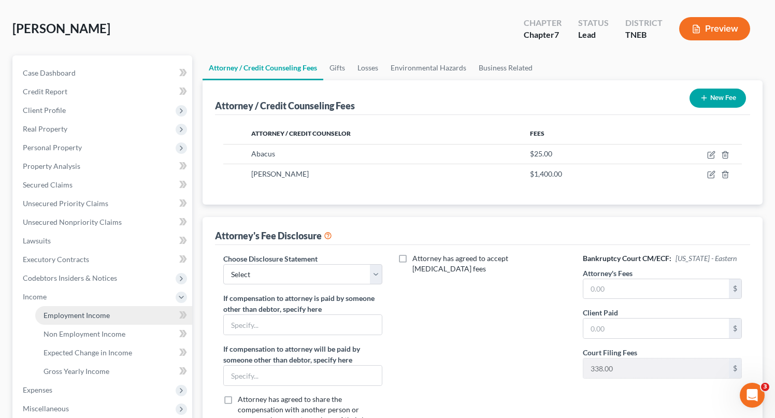
click at [101, 316] on span "Employment Income" at bounding box center [77, 315] width 66 height 9
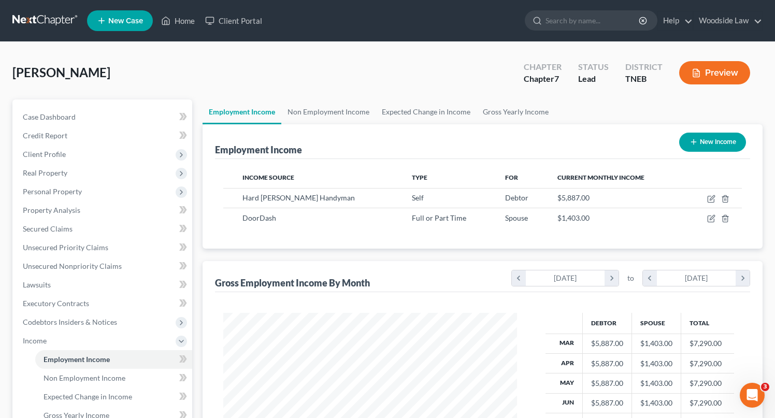
scroll to position [186, 315]
click at [709, 196] on icon "button" at bounding box center [712, 199] width 8 height 8
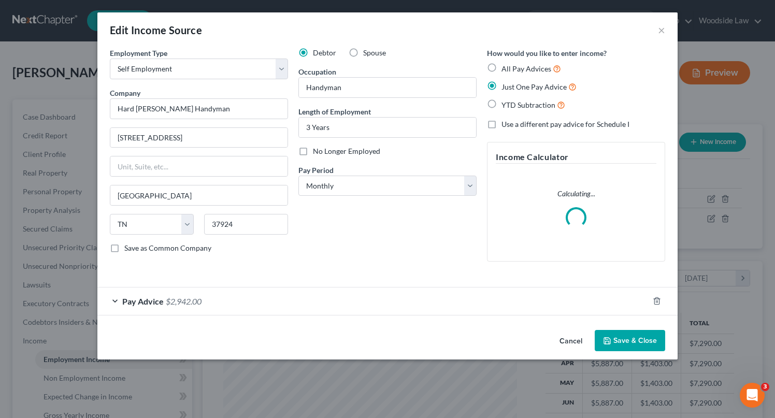
click at [266, 296] on div "Pay Advice $2,942.00" at bounding box center [373, 301] width 552 height 27
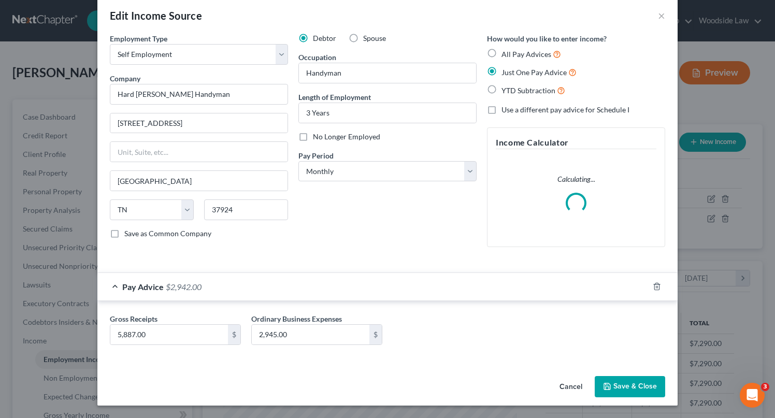
scroll to position [6, 0]
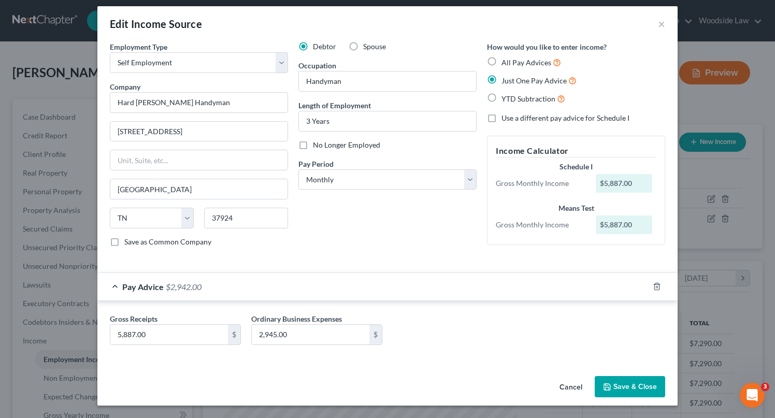
click at [652, 386] on button "Save & Close" at bounding box center [630, 387] width 70 height 22
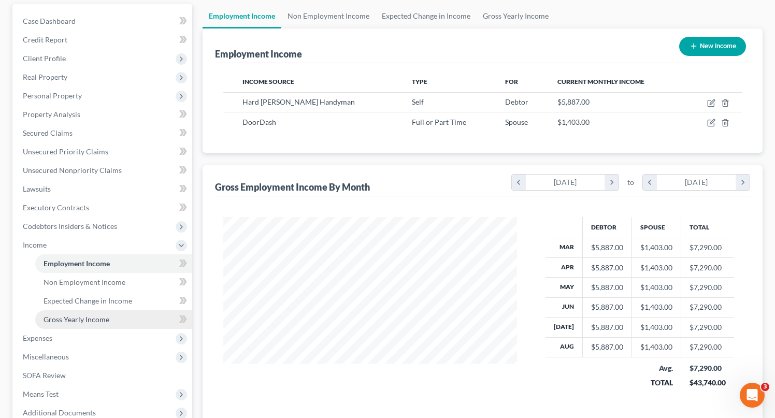
scroll to position [97, 0]
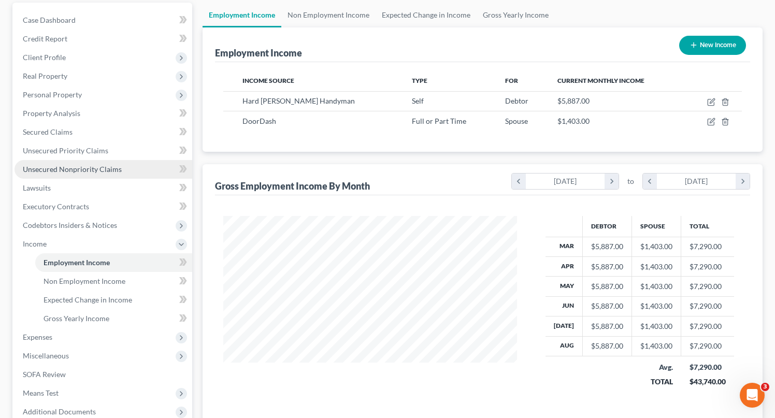
click at [93, 162] on link "Unsecured Nonpriority Claims" at bounding box center [104, 169] width 178 height 19
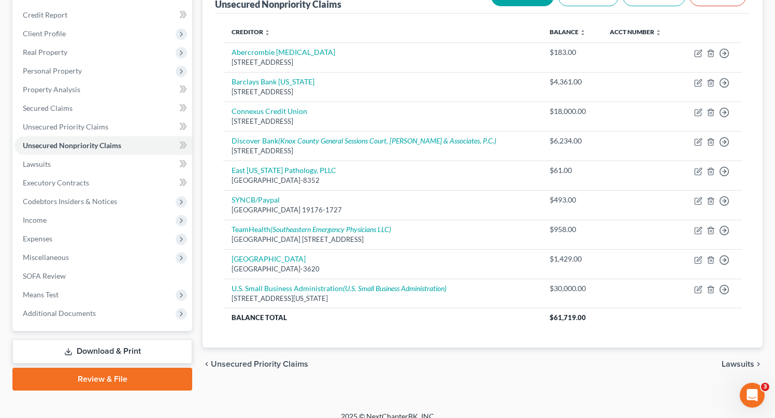
scroll to position [132, 0]
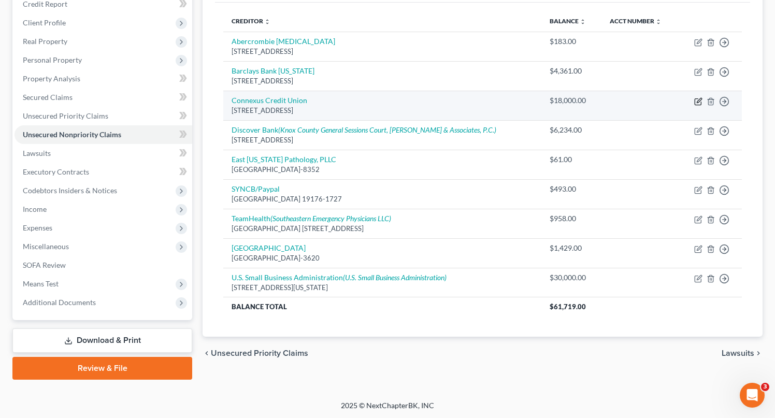
click at [696, 99] on icon "button" at bounding box center [698, 102] width 6 height 6
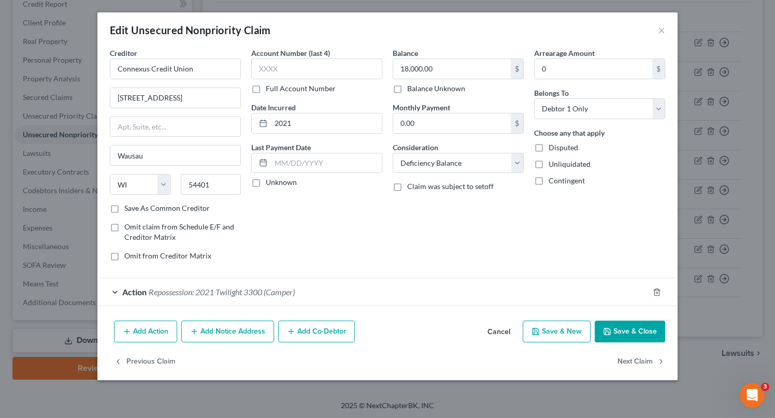
click at [647, 330] on button "Save & Close" at bounding box center [630, 332] width 70 height 22
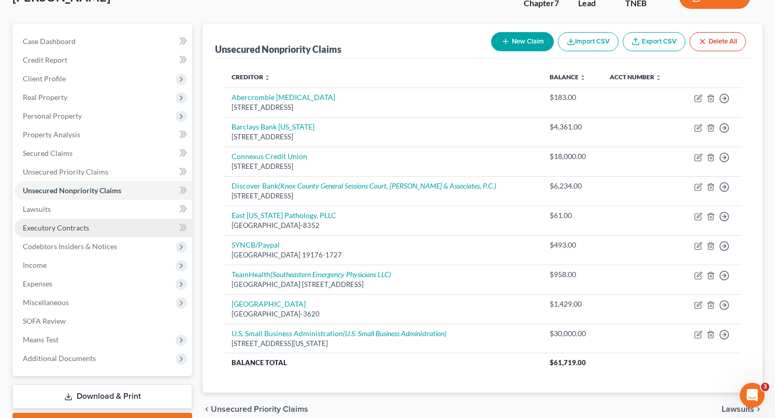
scroll to position [79, 0]
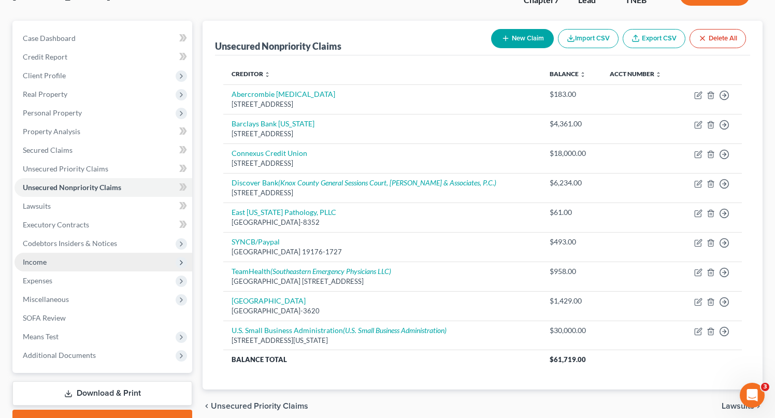
click at [53, 258] on span "Income" at bounding box center [104, 262] width 178 height 19
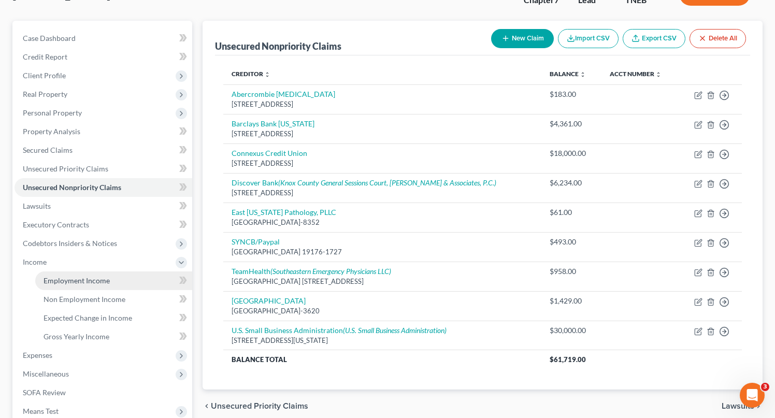
click at [70, 285] on link "Employment Income" at bounding box center [113, 281] width 157 height 19
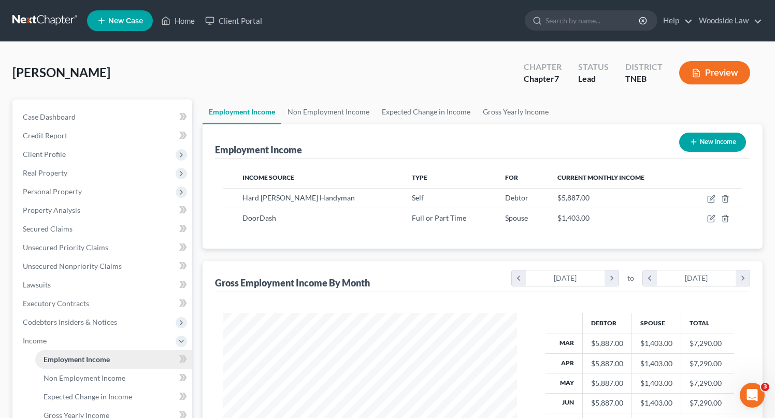
scroll to position [186, 315]
click at [711, 197] on icon "button" at bounding box center [712, 197] width 5 height 5
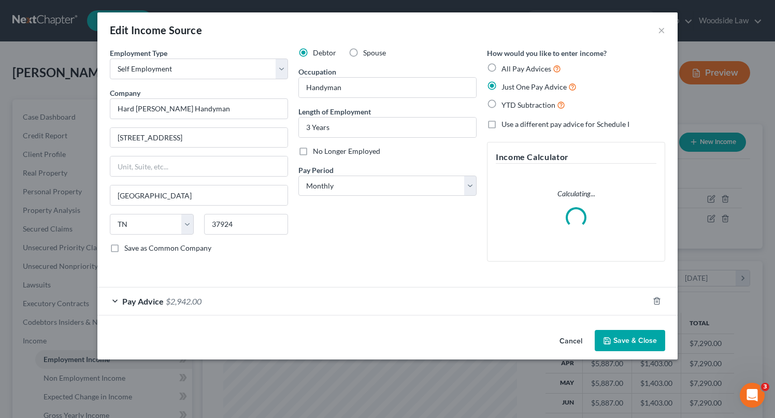
click at [398, 305] on div "Pay Advice $2,942.00" at bounding box center [373, 301] width 552 height 27
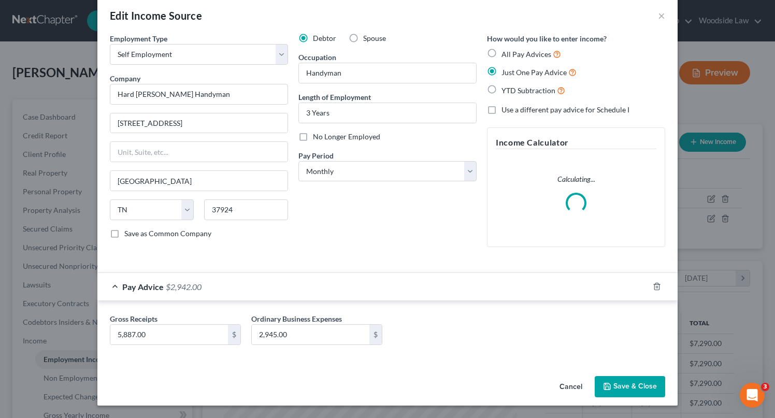
scroll to position [6, 0]
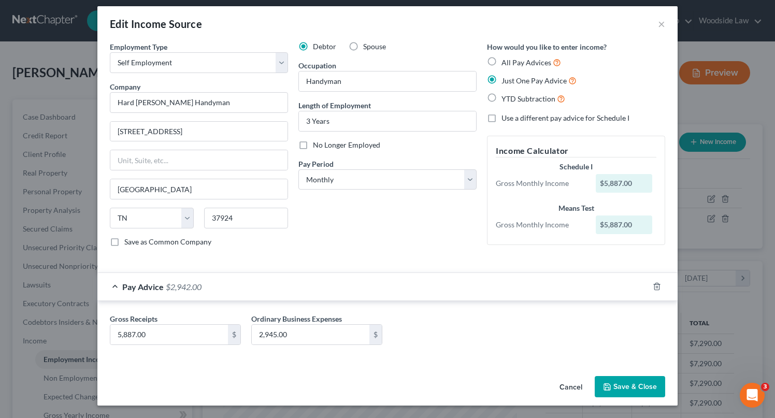
click at [627, 382] on button "Save & Close" at bounding box center [630, 387] width 70 height 22
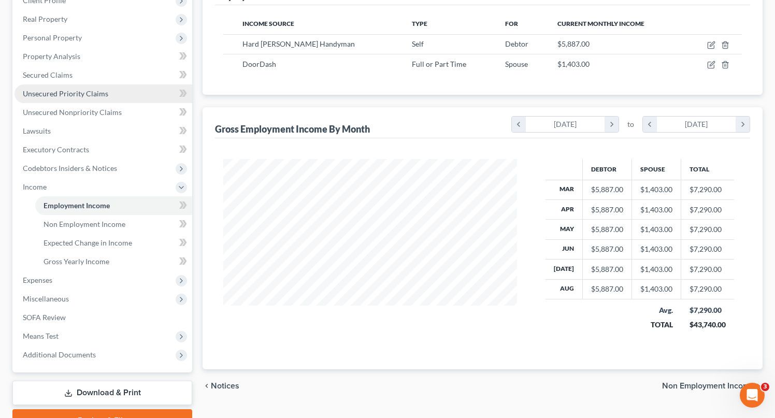
scroll to position [206, 0]
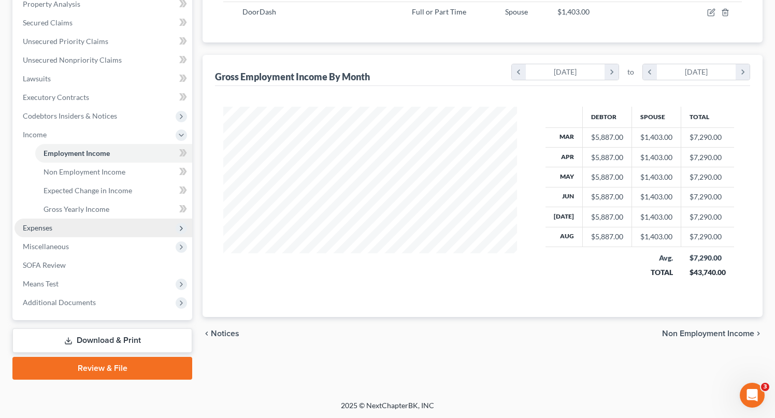
click at [52, 224] on span "Expenses" at bounding box center [38, 227] width 30 height 9
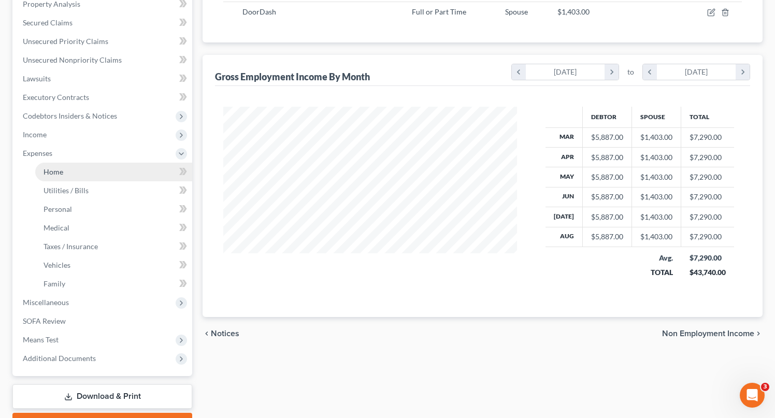
click at [62, 177] on link "Home" at bounding box center [113, 172] width 157 height 19
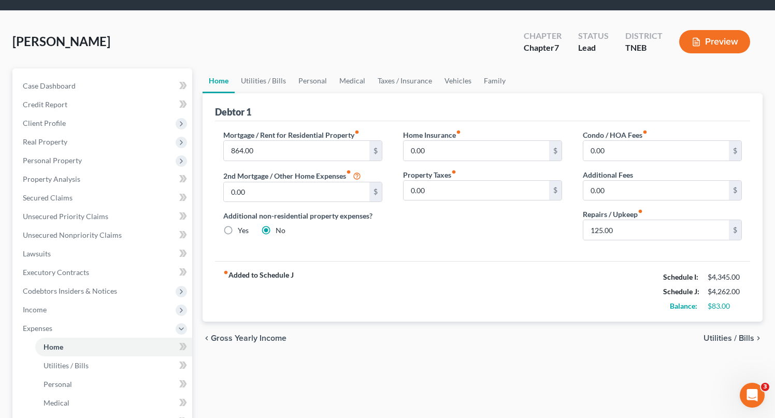
scroll to position [45, 0]
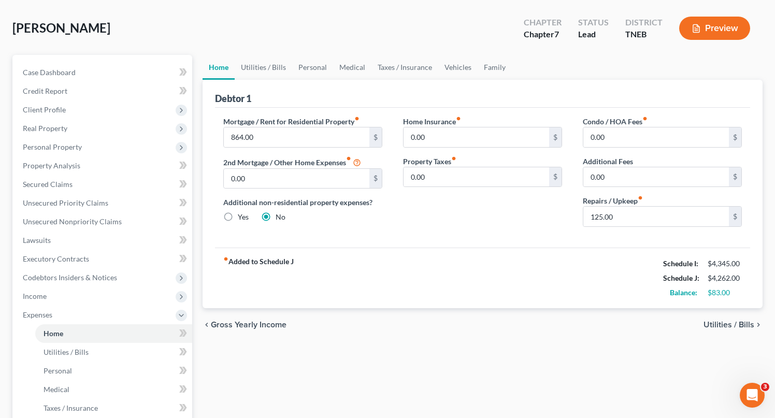
click at [722, 33] on button "Preview" at bounding box center [715, 28] width 71 height 23
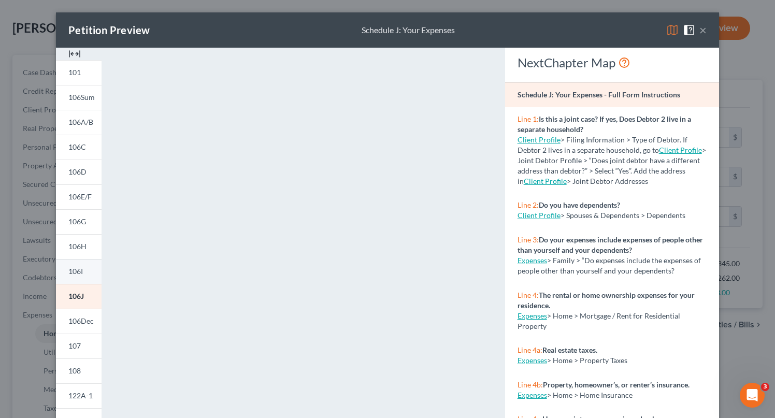
click at [82, 274] on span "106I" at bounding box center [75, 271] width 15 height 9
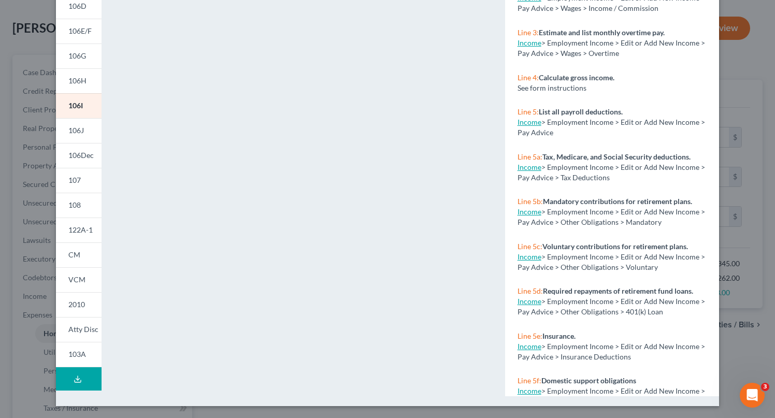
scroll to position [0, 0]
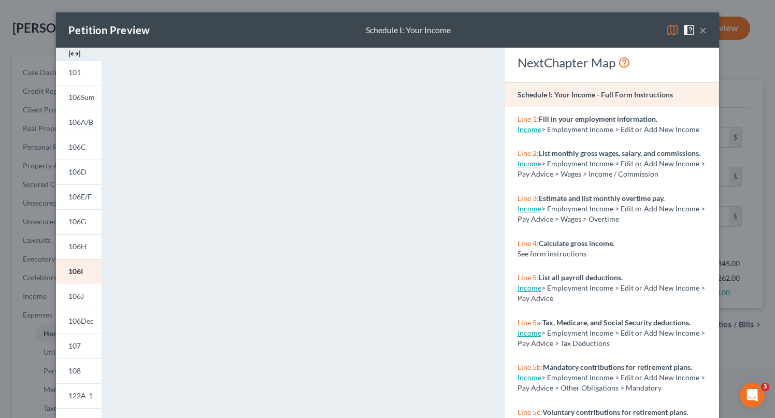
click at [705, 27] on button "×" at bounding box center [703, 30] width 7 height 12
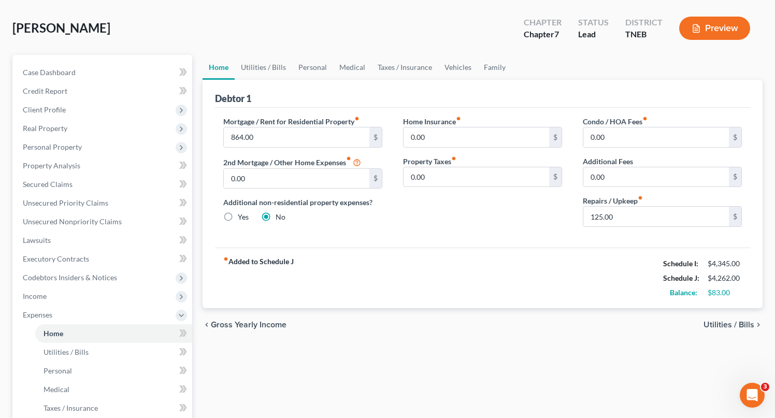
click at [736, 324] on span "Utilities / Bills" at bounding box center [729, 325] width 51 height 8
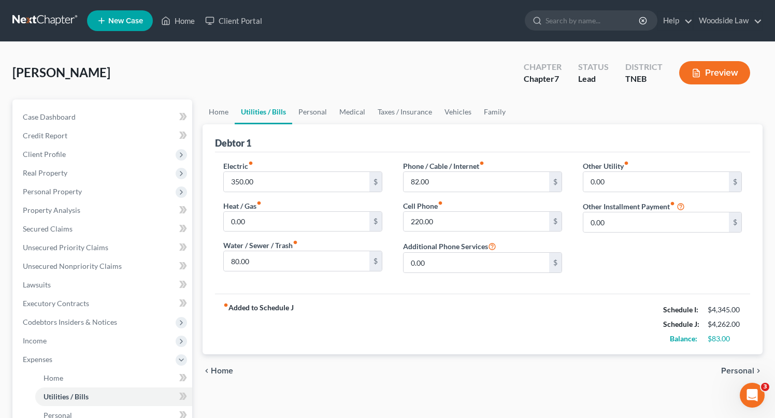
click at [739, 371] on span "Personal" at bounding box center [738, 371] width 33 height 8
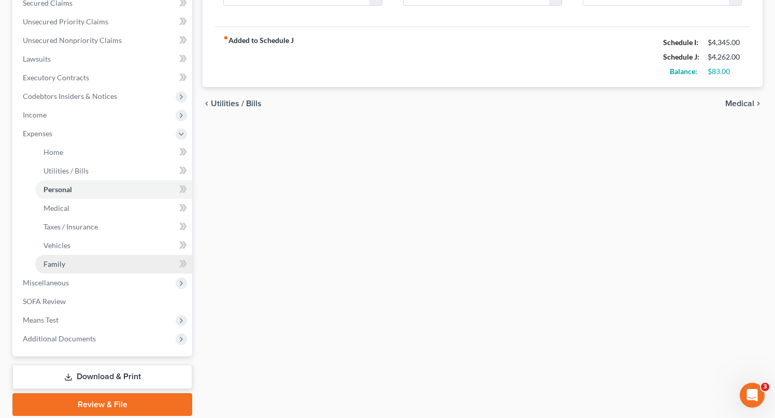
click at [70, 259] on link "Family" at bounding box center [113, 264] width 157 height 19
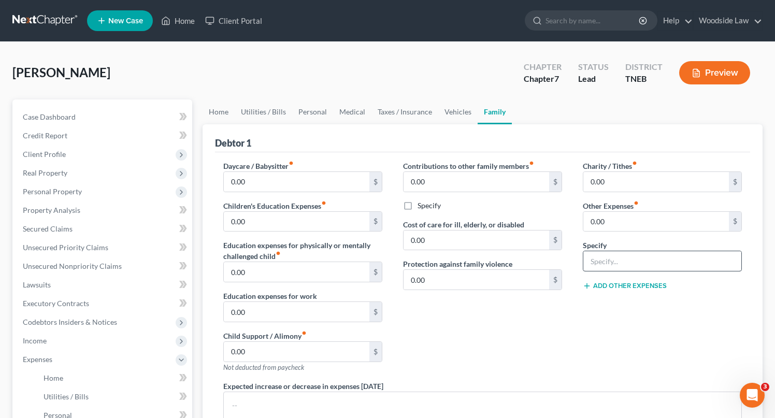
scroll to position [262, 0]
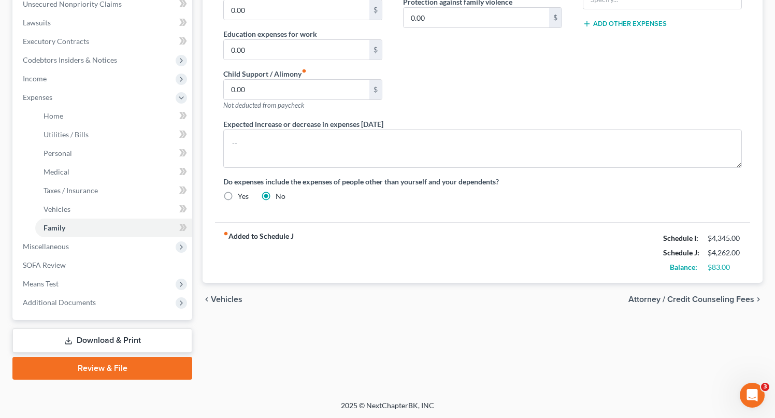
click at [722, 296] on span "Attorney / Credit Counseling Fees" at bounding box center [692, 299] width 126 height 8
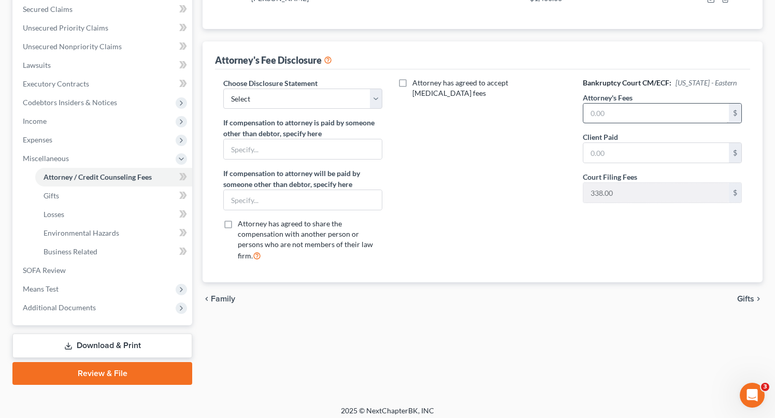
scroll to position [225, 0]
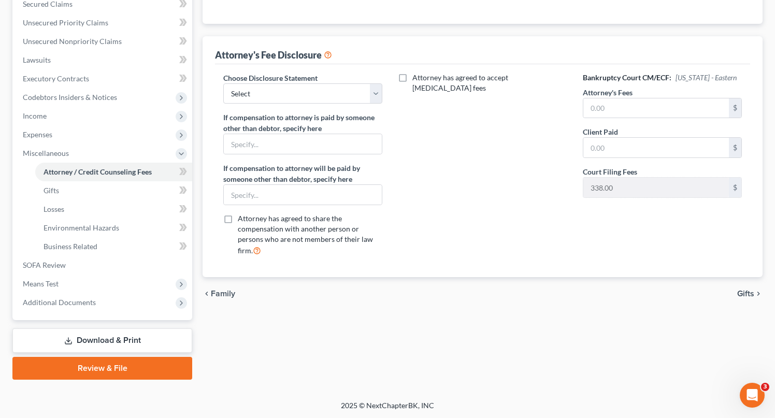
click at [753, 292] on span "Gifts" at bounding box center [746, 294] width 17 height 8
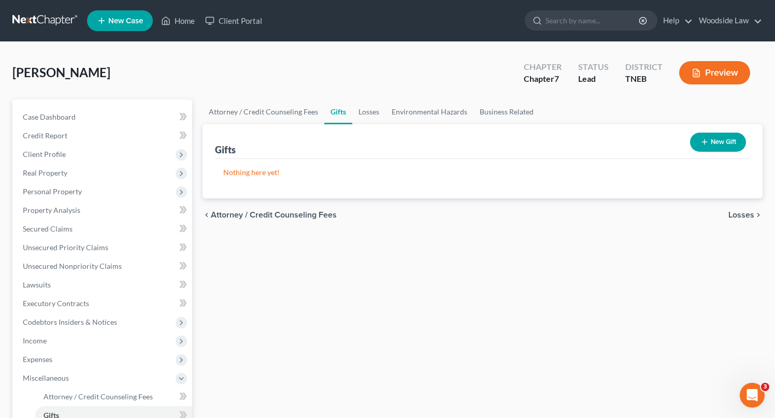
click at [748, 216] on span "Losses" at bounding box center [742, 215] width 26 height 8
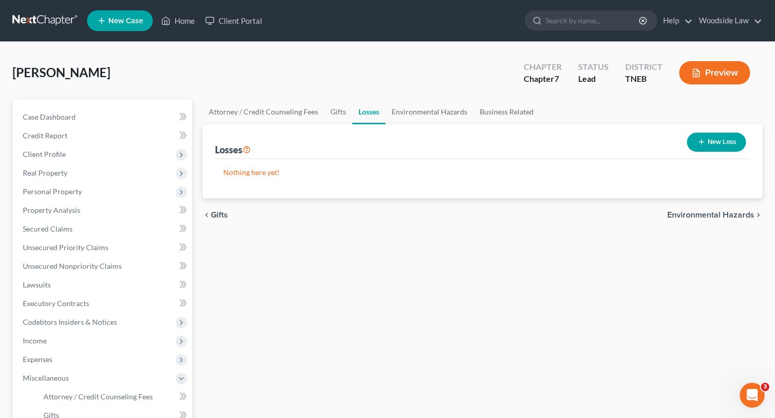
click at [736, 218] on span "Environmental Hazards" at bounding box center [711, 215] width 87 height 8
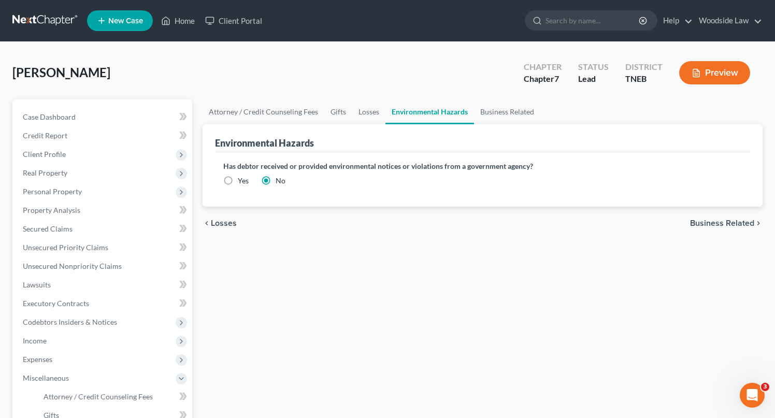
click at [732, 222] on span "Business Related" at bounding box center [722, 223] width 64 height 8
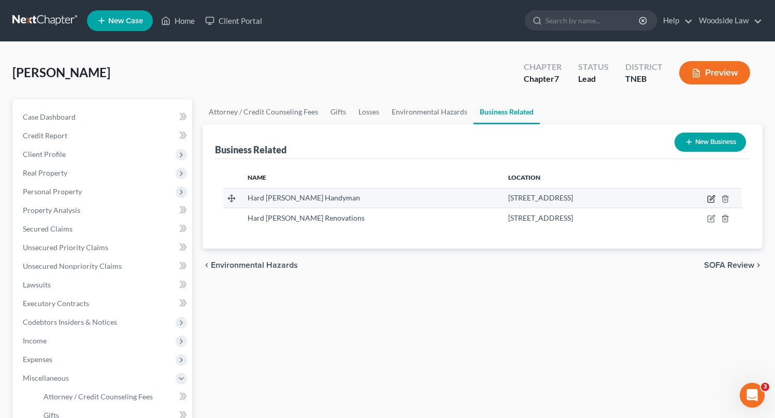
click at [708, 196] on icon "button" at bounding box center [712, 199] width 8 height 8
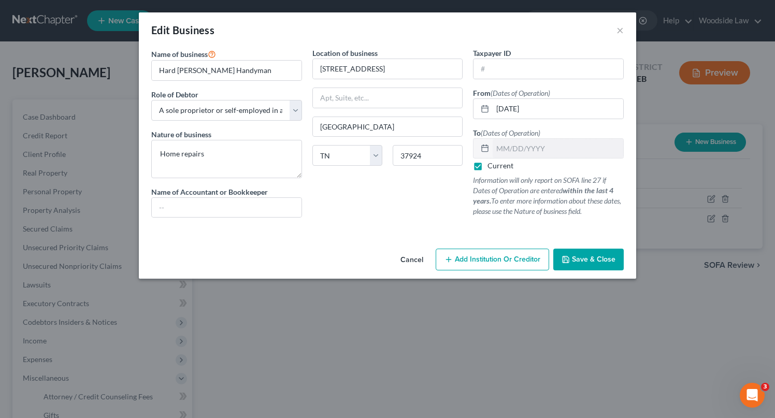
click at [590, 251] on button "Save & Close" at bounding box center [589, 260] width 70 height 22
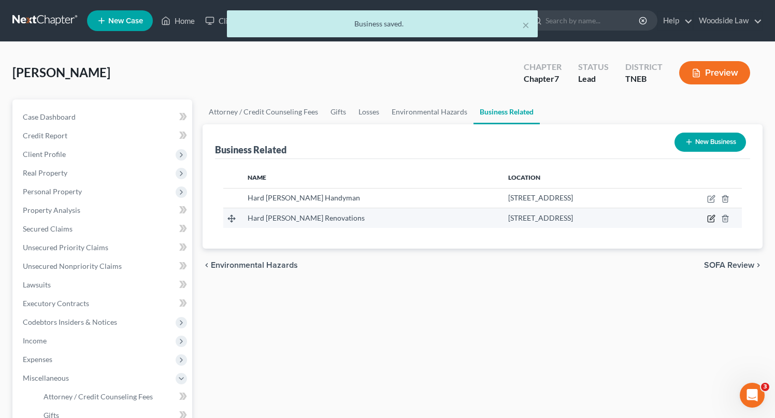
click at [712, 219] on icon "button" at bounding box center [712, 218] width 5 height 5
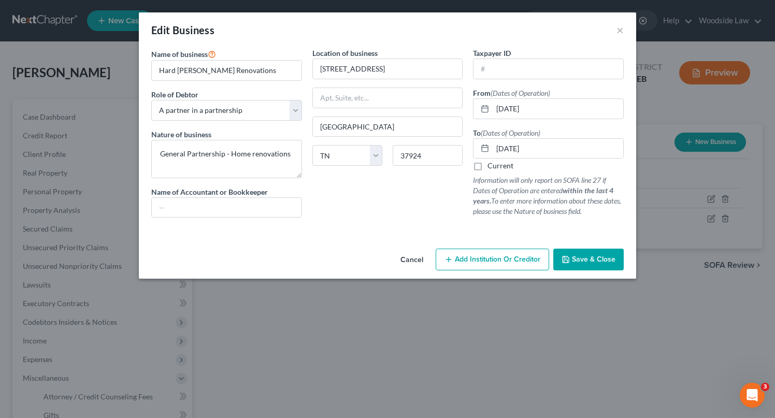
click at [595, 263] on span "Save & Close" at bounding box center [594, 259] width 44 height 9
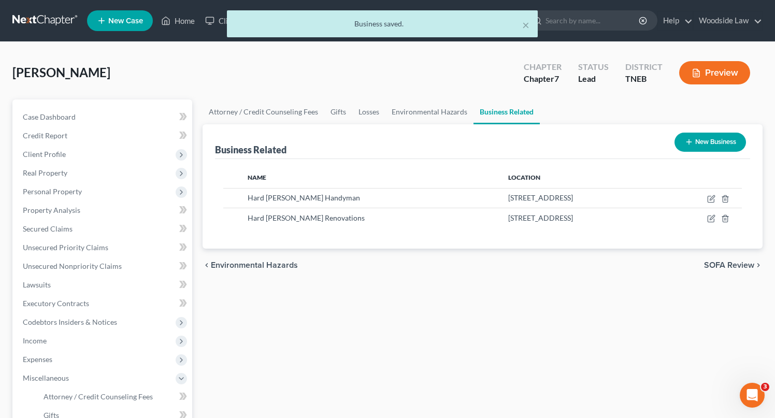
click at [727, 261] on span "SOFA Review" at bounding box center [729, 265] width 50 height 8
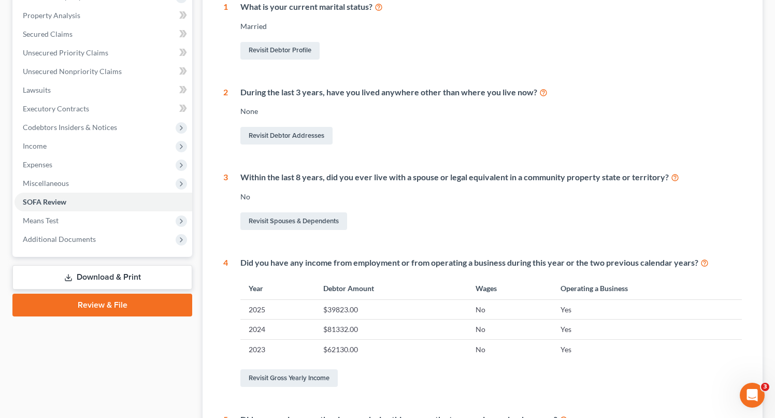
scroll to position [361, 0]
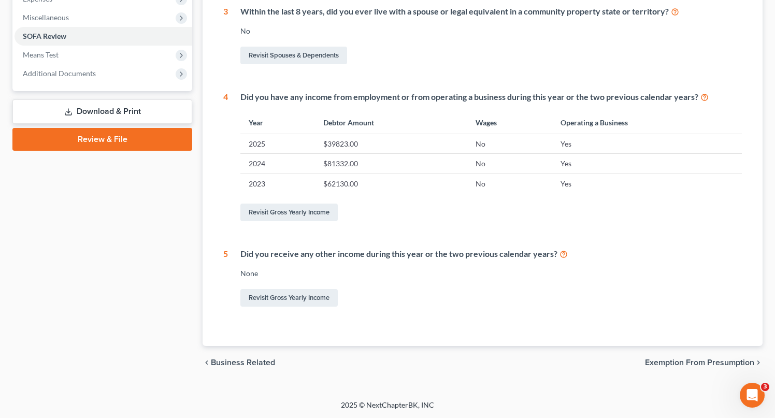
click at [712, 360] on span "Exemption from Presumption" at bounding box center [699, 363] width 109 height 8
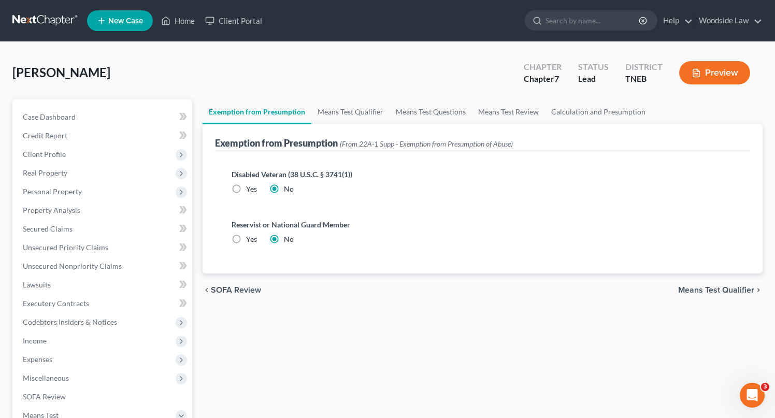
click at [710, 288] on span "Means Test Qualifier" at bounding box center [717, 290] width 76 height 8
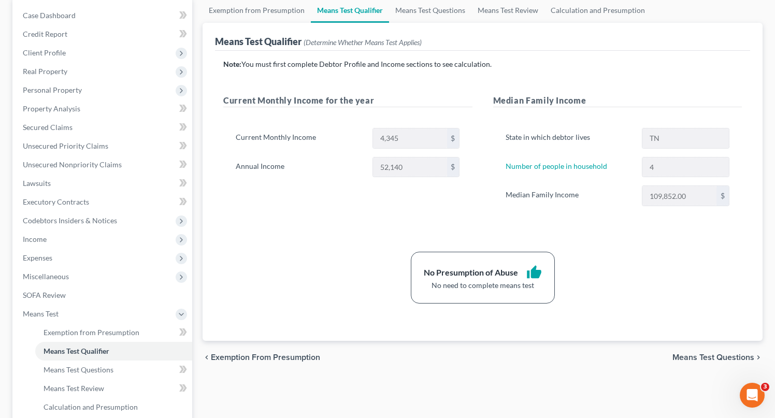
scroll to position [104, 0]
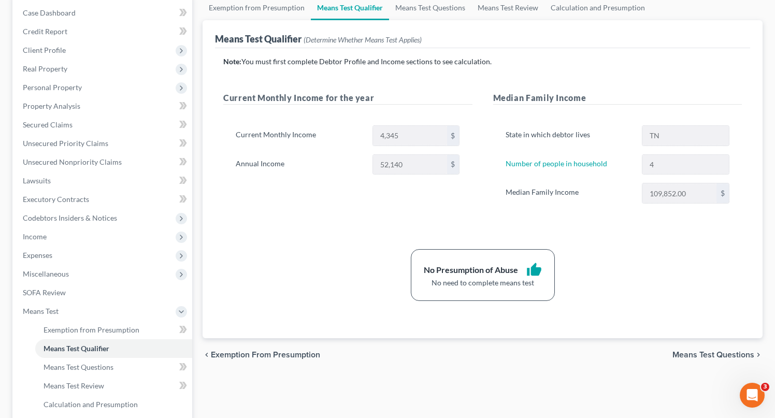
click at [715, 354] on span "Means Test Questions" at bounding box center [714, 355] width 82 height 8
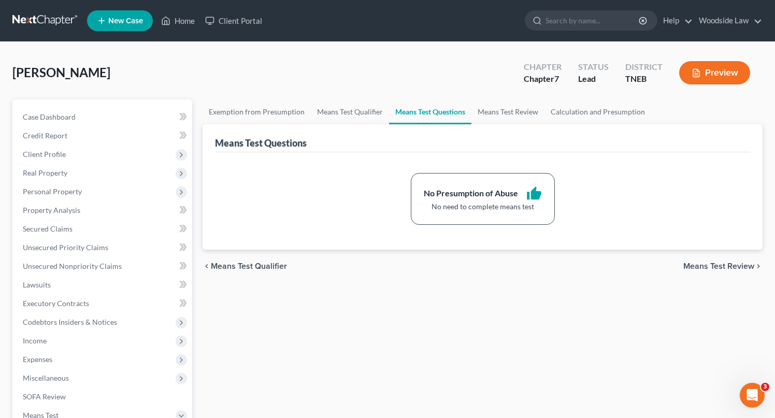
click at [740, 265] on span "Means Test Review" at bounding box center [719, 266] width 71 height 8
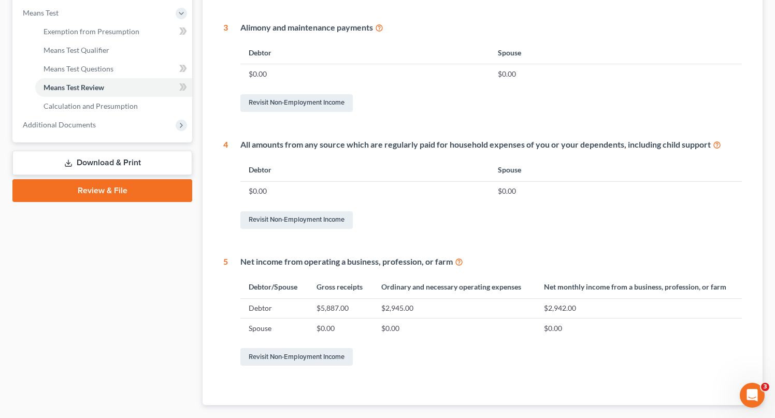
scroll to position [462, 0]
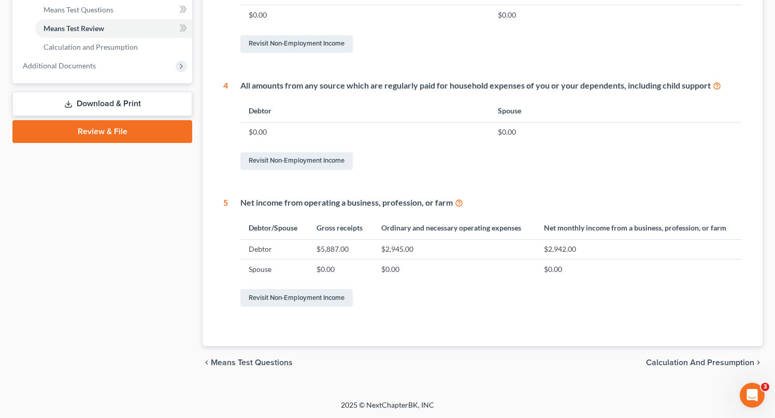
click at [693, 370] on div "chevron_left Means Test Questions Calculation and Presumption chevron_right" at bounding box center [483, 362] width 560 height 33
click at [702, 361] on span "Calculation and Presumption" at bounding box center [700, 363] width 108 height 8
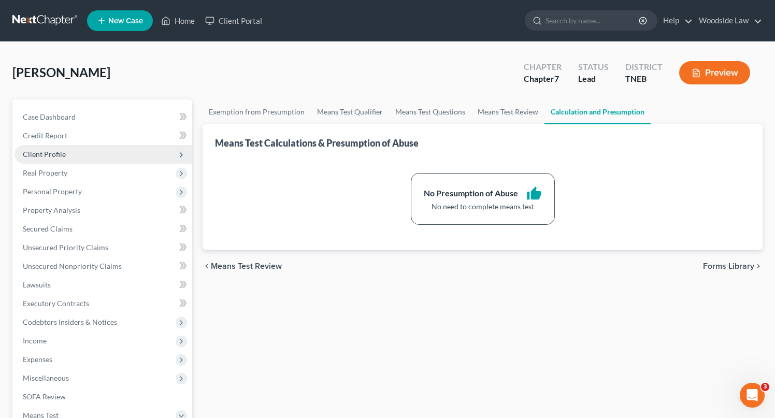
click at [46, 147] on span "Client Profile" at bounding box center [104, 154] width 178 height 19
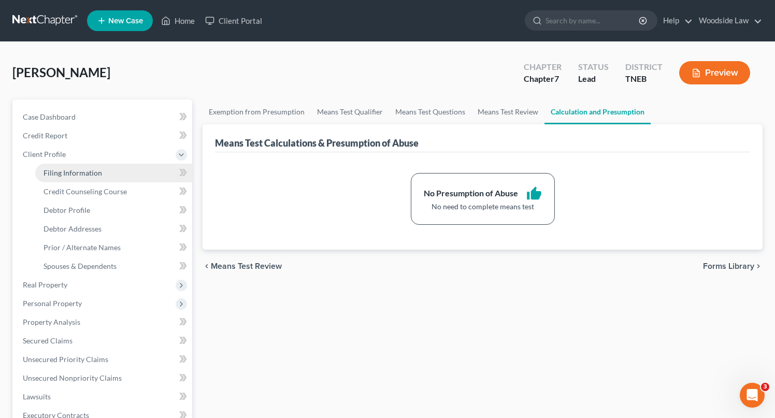
click at [76, 176] on span "Filing Information" at bounding box center [73, 172] width 59 height 9
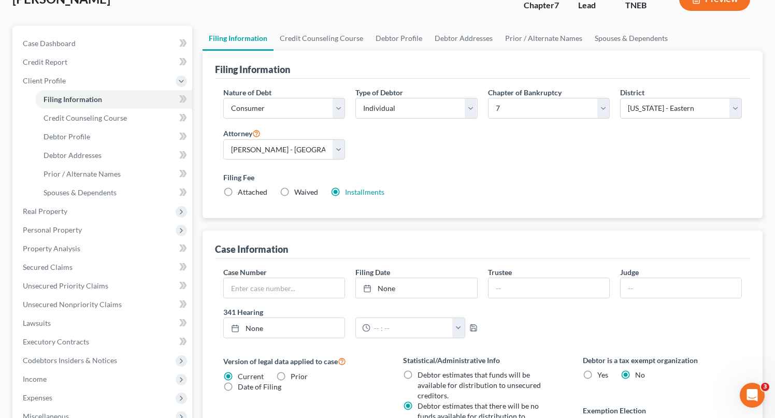
scroll to position [295, 0]
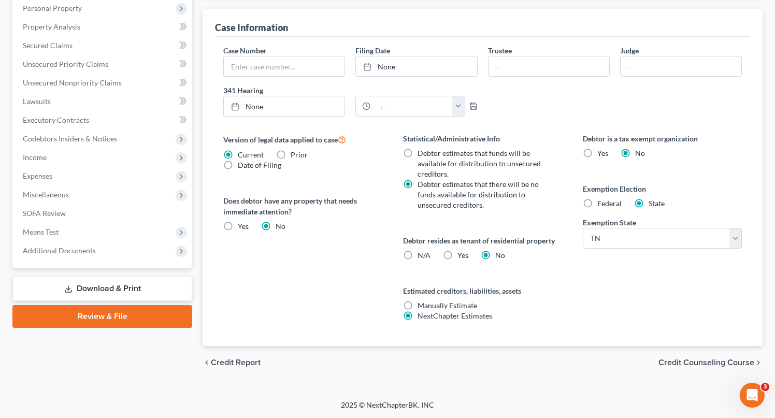
click at [704, 361] on span "Credit Counseling Course" at bounding box center [707, 363] width 96 height 8
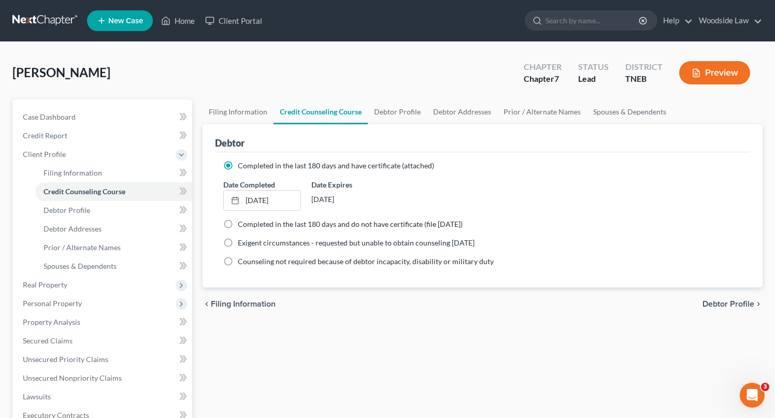
click at [730, 304] on span "Debtor Profile" at bounding box center [729, 304] width 52 height 8
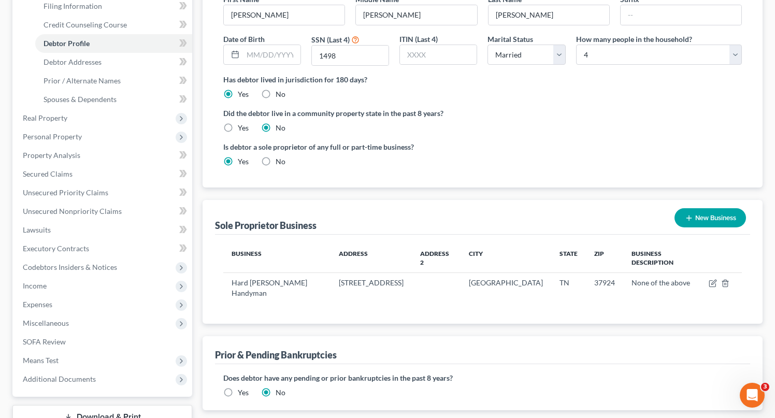
scroll to position [244, 0]
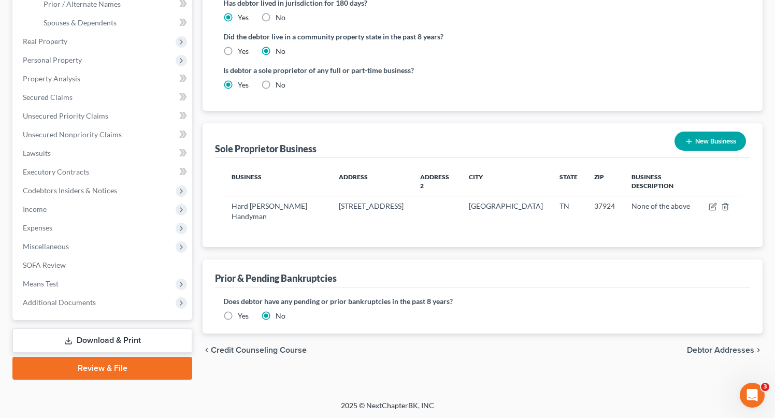
click at [722, 346] on span "Debtor Addresses" at bounding box center [720, 350] width 67 height 8
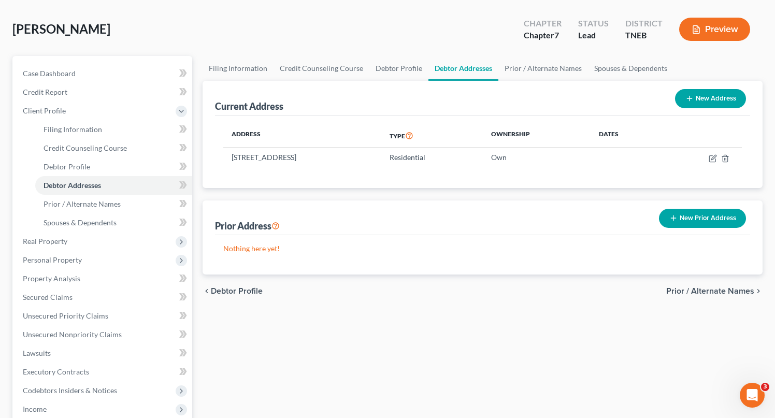
scroll to position [48, 0]
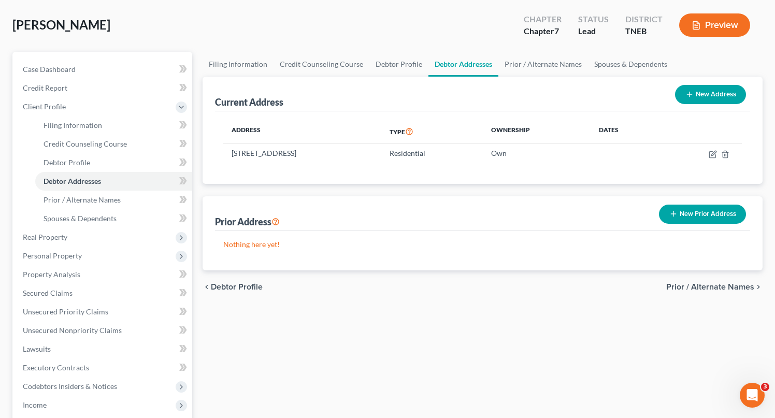
click at [707, 283] on span "Prior / Alternate Names" at bounding box center [711, 287] width 88 height 8
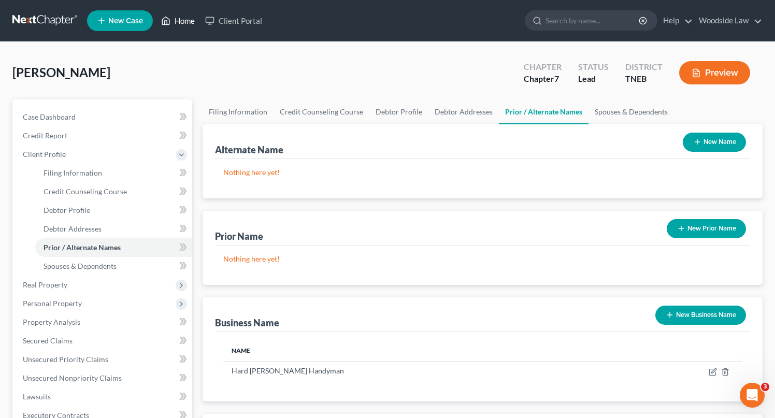
click at [182, 20] on link "Home" at bounding box center [178, 20] width 44 height 19
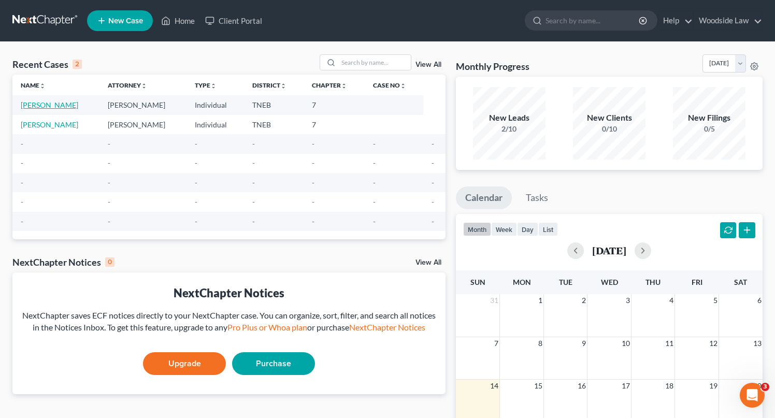
click at [78, 103] on link "[PERSON_NAME]" at bounding box center [50, 105] width 58 height 9
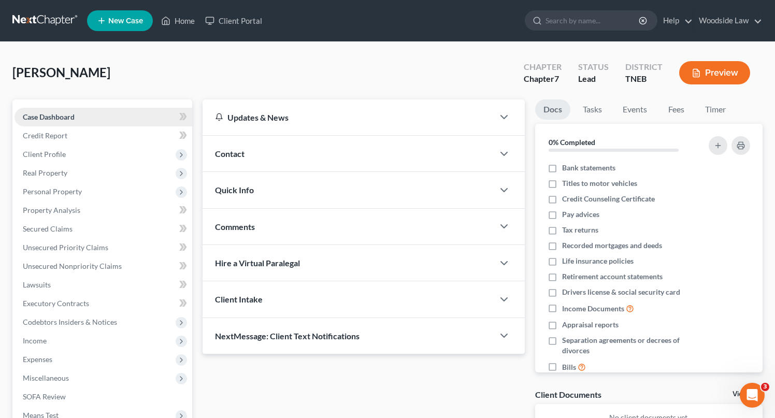
scroll to position [132, 0]
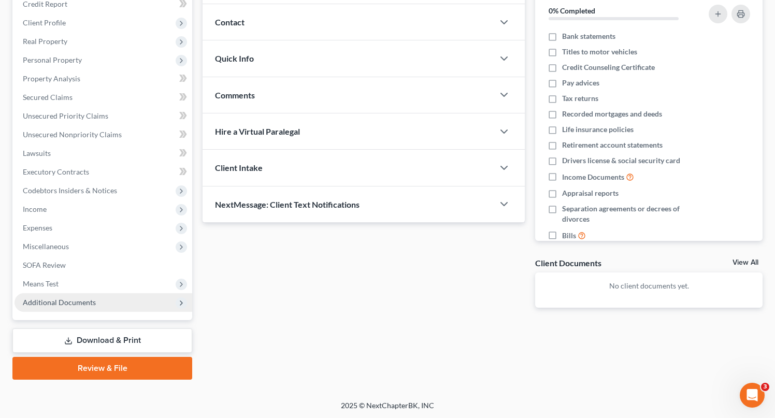
click at [62, 301] on span "Additional Documents" at bounding box center [59, 302] width 73 height 9
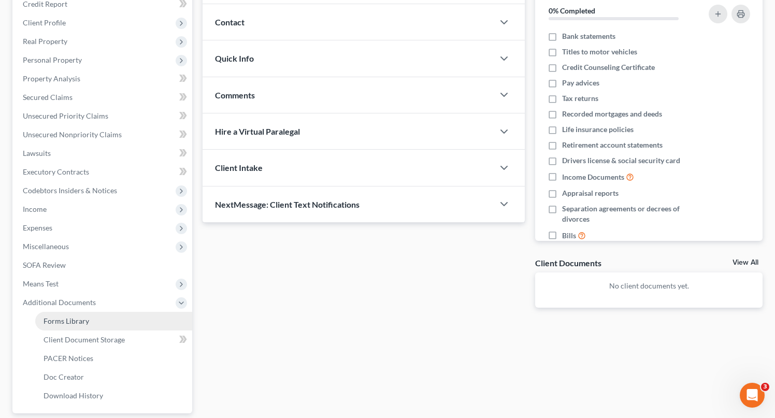
click at [70, 317] on span "Forms Library" at bounding box center [67, 321] width 46 height 9
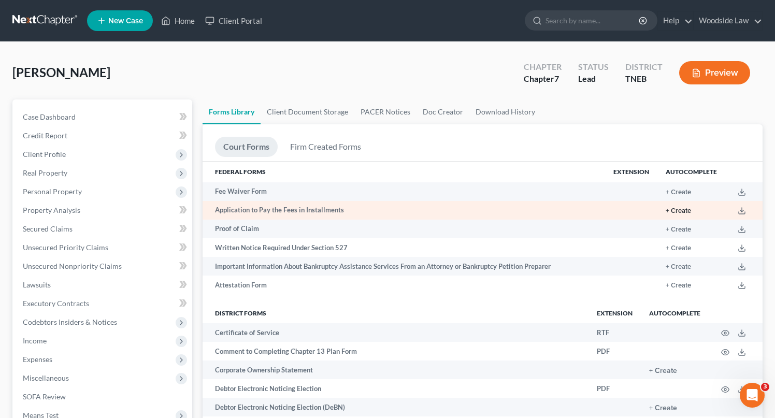
click at [683, 209] on button "+ Create" at bounding box center [678, 211] width 25 height 7
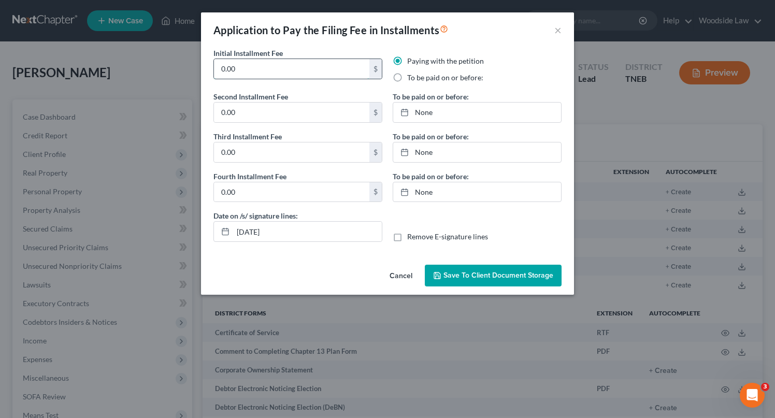
click at [289, 64] on input "0.00" at bounding box center [292, 69] width 156 height 20
click at [278, 118] on input "0.00" at bounding box center [292, 113] width 156 height 20
click at [266, 152] on input "0.00" at bounding box center [292, 153] width 156 height 20
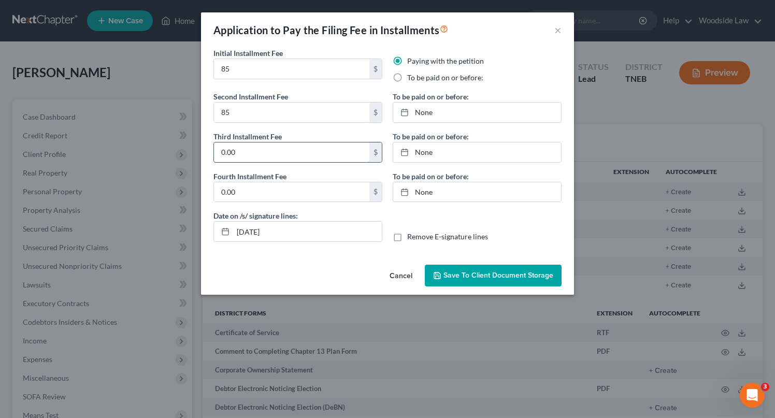
click at [266, 152] on input "0.00" at bounding box center [292, 153] width 156 height 20
click at [258, 196] on input "0.00" at bounding box center [292, 192] width 156 height 20
click at [407, 77] on label "To be paid on or before:" at bounding box center [445, 78] width 76 height 10
click at [412, 77] on input "To be paid on or before:" at bounding box center [415, 76] width 7 height 7
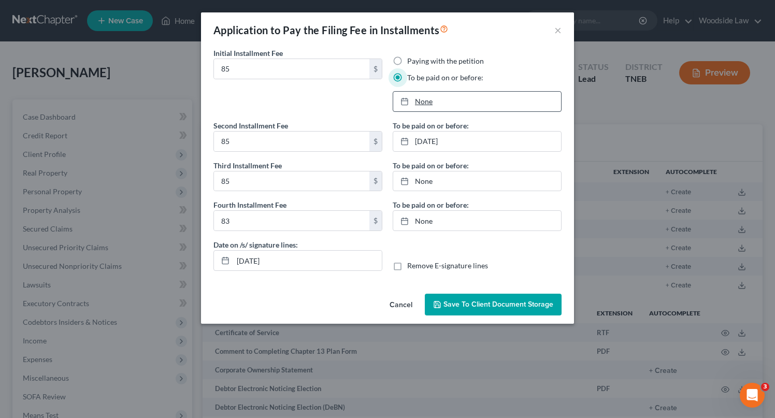
click at [432, 96] on link "None" at bounding box center [477, 102] width 168 height 20
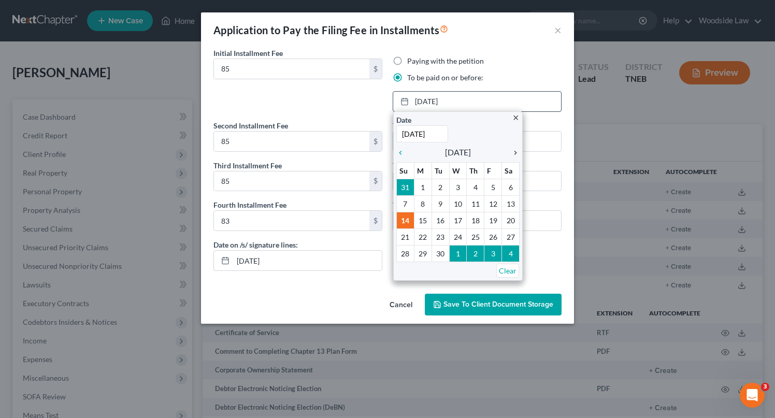
click at [517, 151] on icon "chevron_right" at bounding box center [512, 153] width 13 height 8
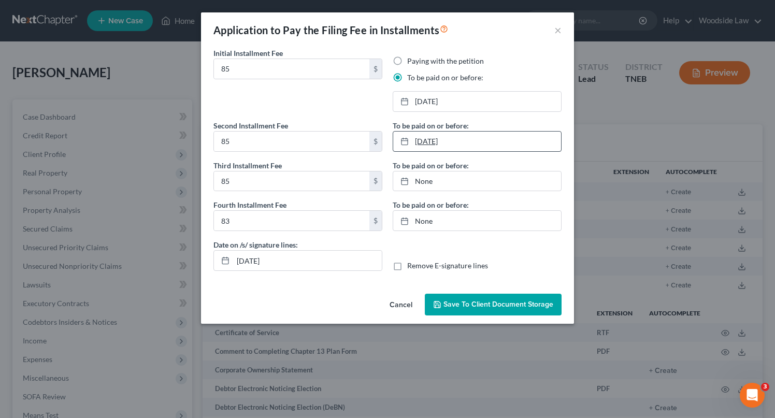
click at [481, 142] on link "[DATE]" at bounding box center [477, 142] width 168 height 20
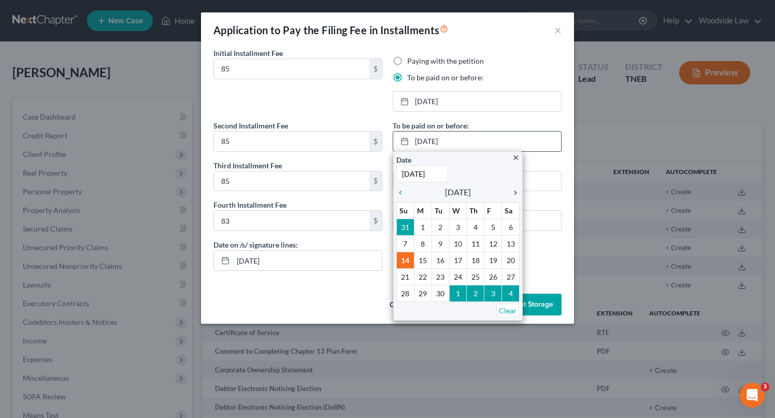
click at [514, 193] on icon "chevron_right" at bounding box center [512, 193] width 13 height 8
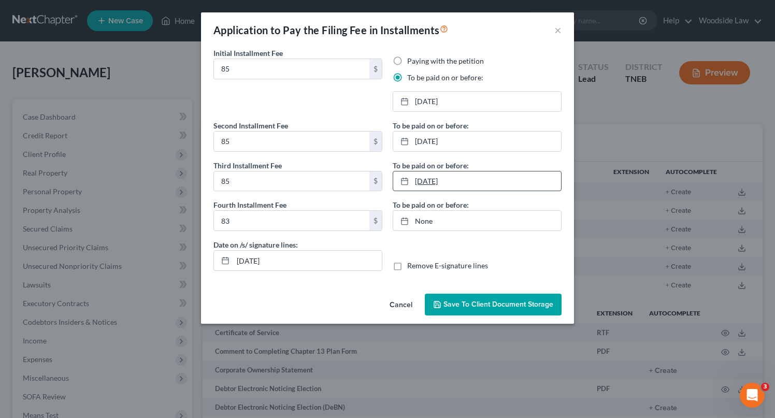
click at [474, 177] on link "[DATE]" at bounding box center [477, 182] width 168 height 20
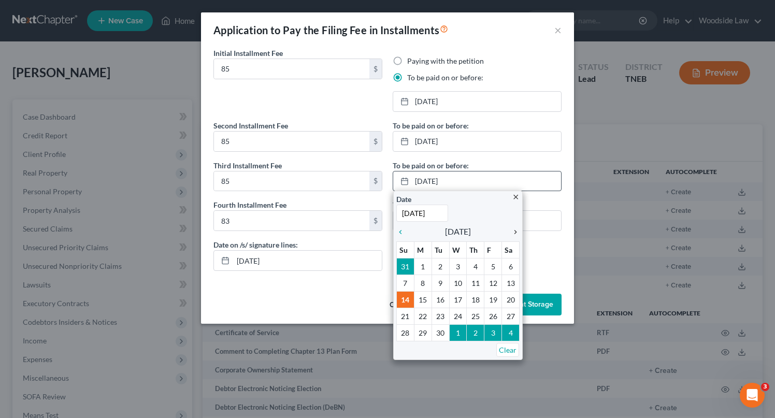
click at [514, 231] on icon "chevron_right" at bounding box center [512, 232] width 13 height 8
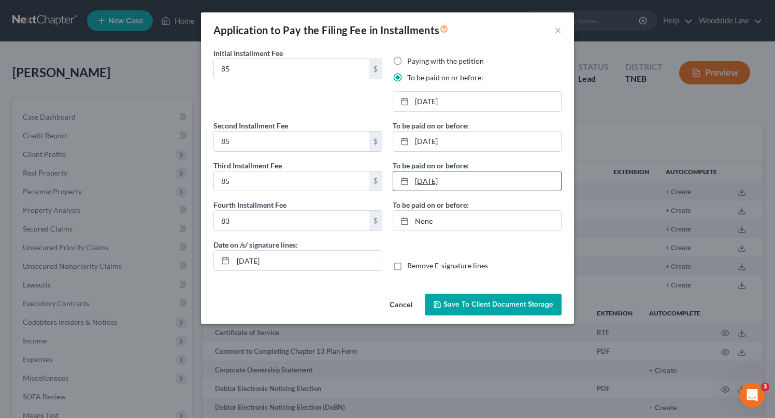
click at [470, 182] on link "[DATE]" at bounding box center [477, 182] width 168 height 20
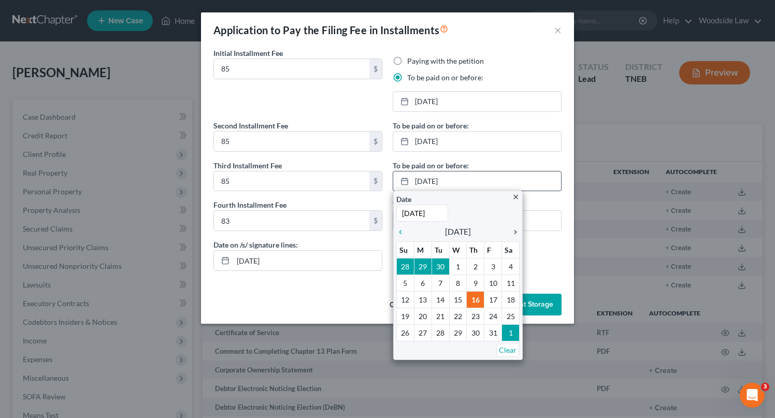
click at [513, 230] on icon "chevron_right" at bounding box center [512, 232] width 13 height 8
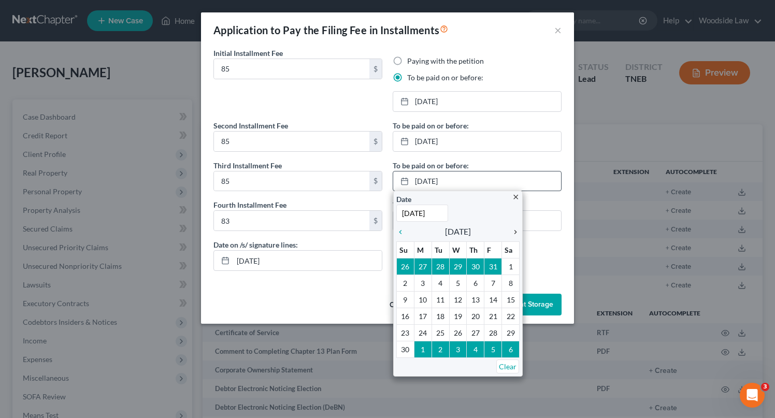
click at [513, 230] on icon "chevron_right" at bounding box center [512, 232] width 13 height 8
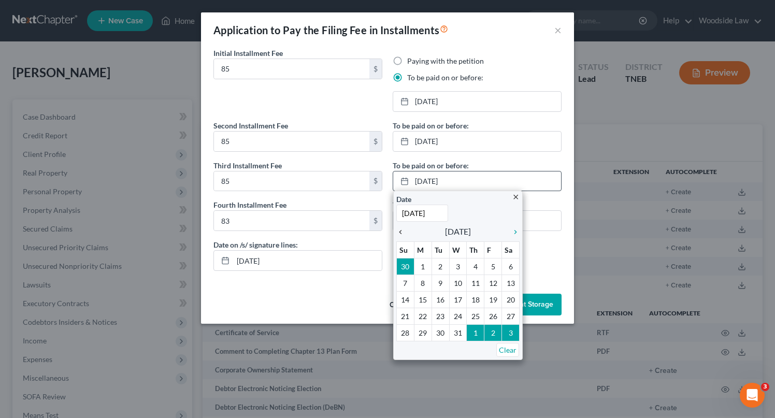
click at [400, 230] on icon "chevron_left" at bounding box center [403, 232] width 13 height 8
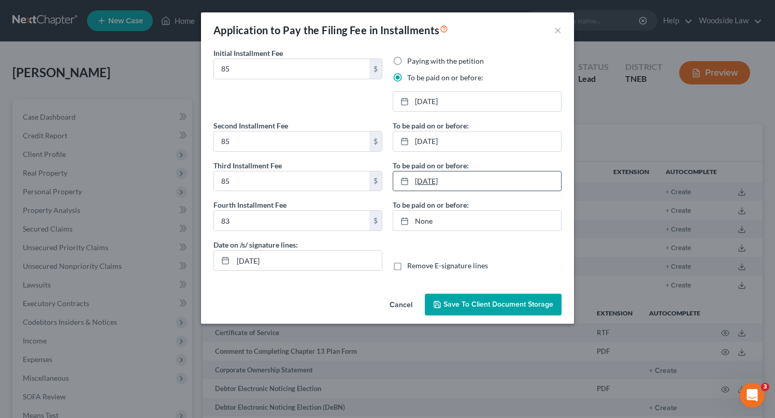
click at [446, 179] on link "[DATE]" at bounding box center [477, 182] width 168 height 20
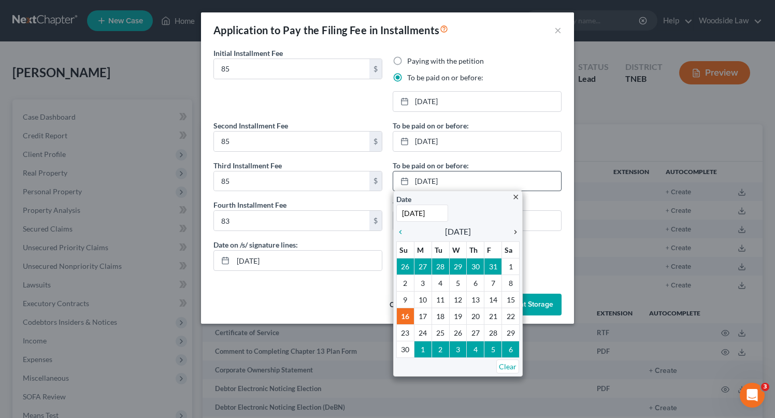
click at [514, 232] on icon "chevron_right" at bounding box center [512, 232] width 13 height 8
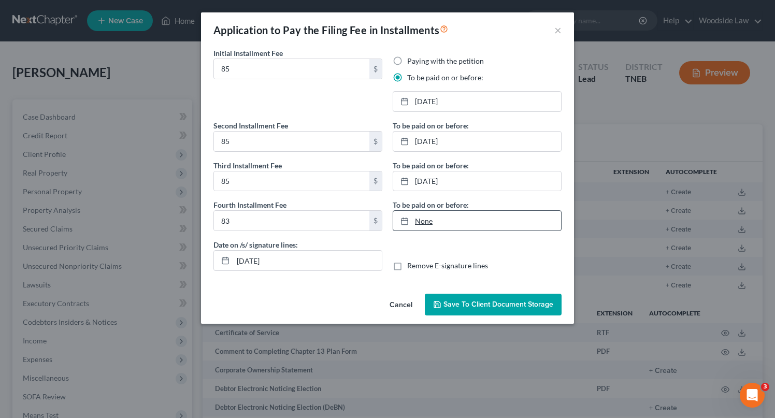
click at [427, 219] on link "None" at bounding box center [477, 221] width 168 height 20
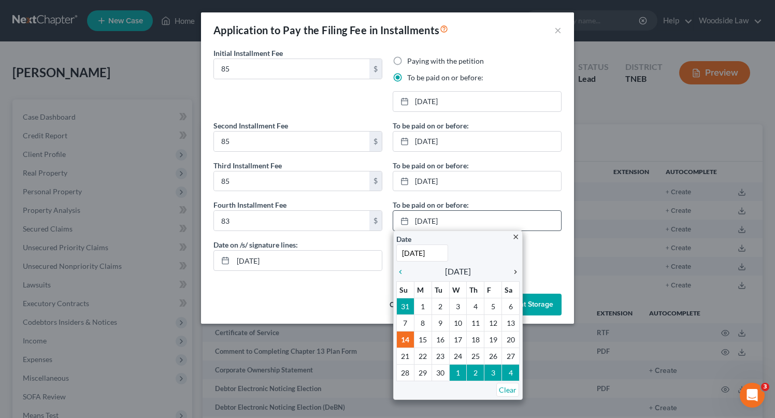
click at [516, 270] on icon "chevron_right" at bounding box center [512, 272] width 13 height 8
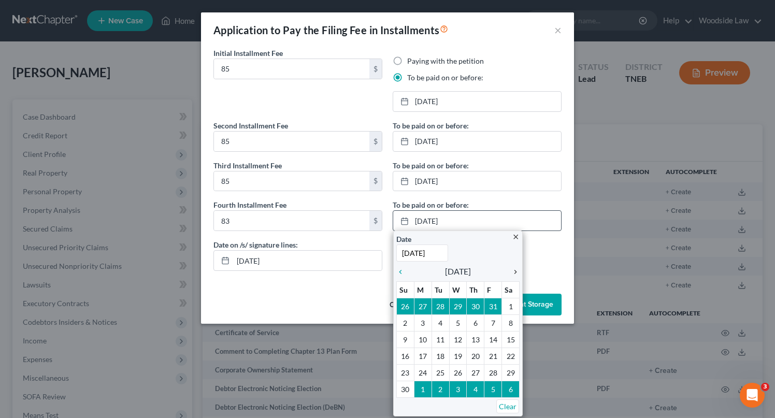
click at [516, 270] on icon "chevron_right" at bounding box center [512, 272] width 13 height 8
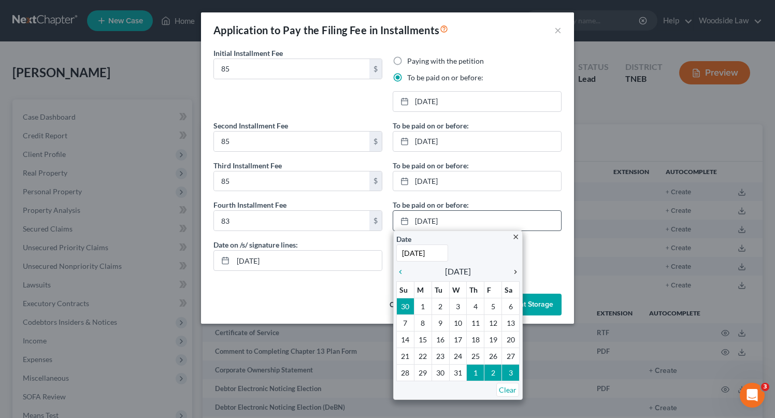
click at [516, 270] on icon "chevron_right" at bounding box center [512, 272] width 13 height 8
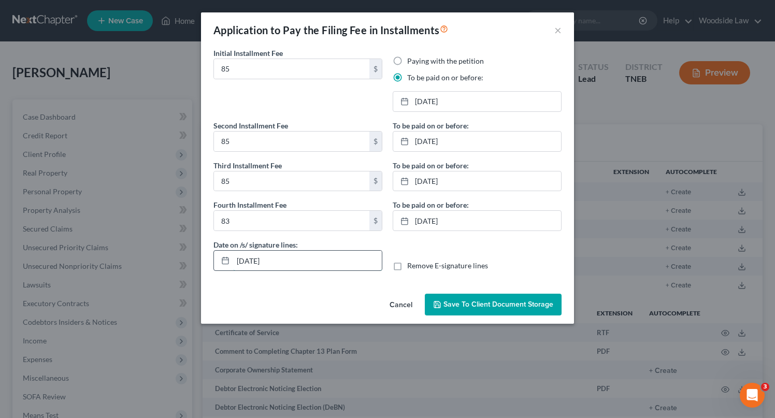
click at [261, 264] on input "[DATE]" at bounding box center [307, 261] width 149 height 20
click at [500, 305] on span "Save to Client Document Storage" at bounding box center [499, 304] width 110 height 9
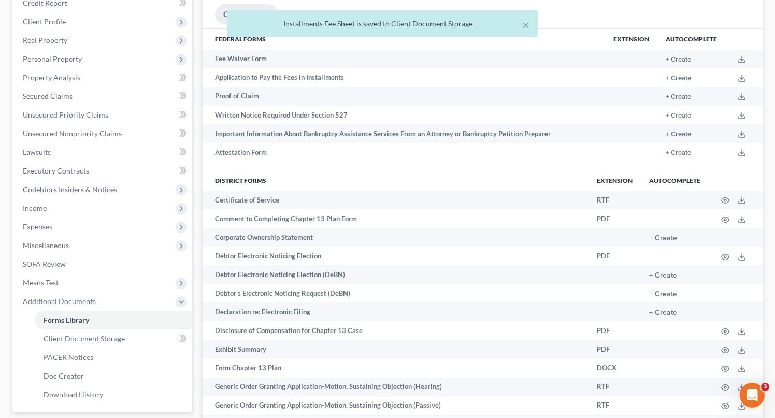
scroll to position [146, 0]
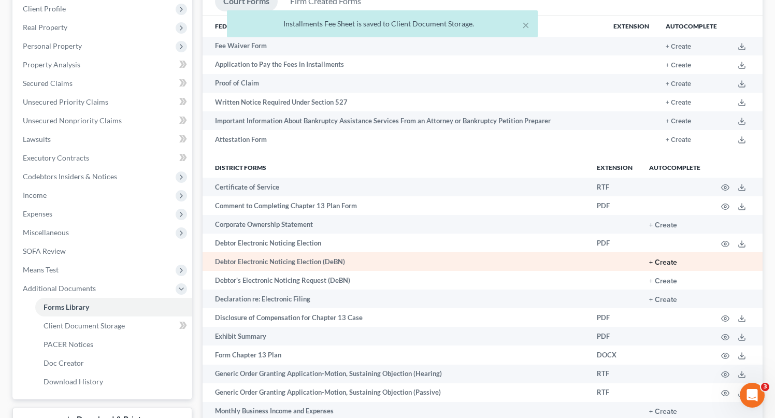
click at [661, 262] on button "+ Create" at bounding box center [663, 262] width 28 height 7
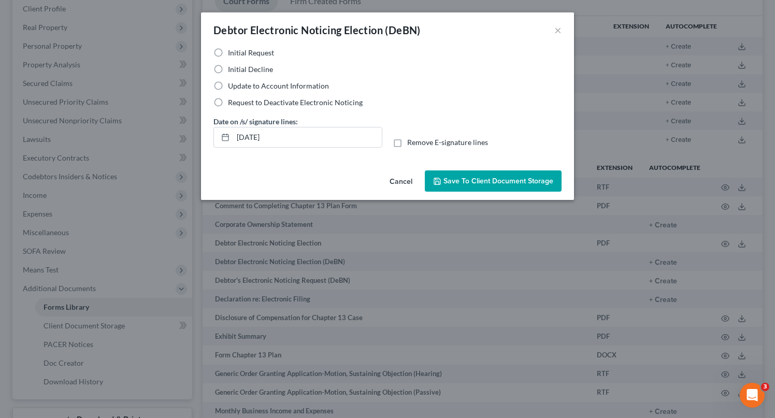
click at [228, 69] on label "Initial Decline" at bounding box center [250, 69] width 45 height 10
click at [232, 69] on input "Initial Decline" at bounding box center [235, 67] width 7 height 7
click at [257, 138] on input "[DATE]" at bounding box center [307, 138] width 149 height 20
click at [310, 139] on input "[DATE]" at bounding box center [307, 138] width 149 height 20
click at [481, 179] on span "Save to Client Document Storage" at bounding box center [499, 181] width 110 height 9
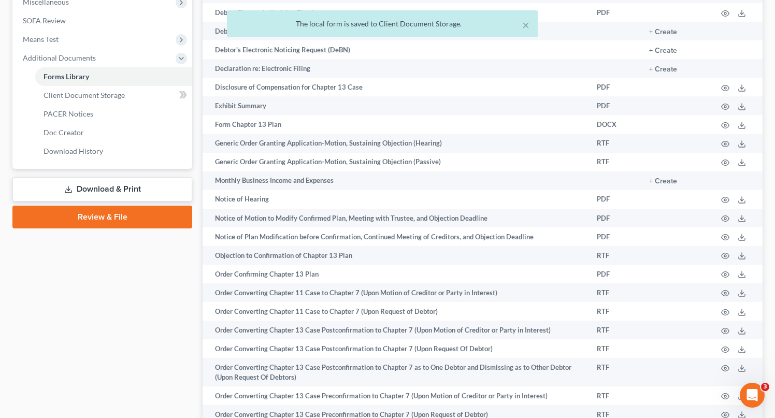
scroll to position [373, 0]
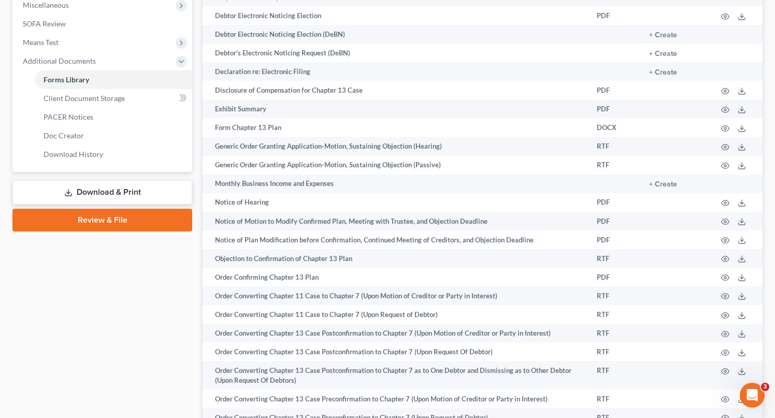
click at [116, 187] on link "Download & Print" at bounding box center [102, 192] width 180 height 24
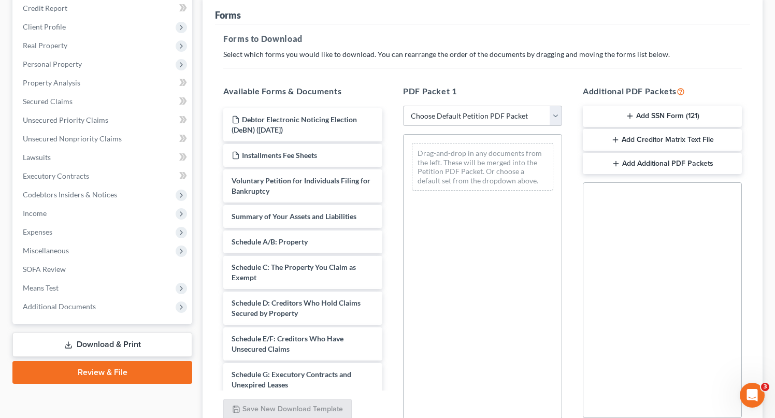
scroll to position [131, 0]
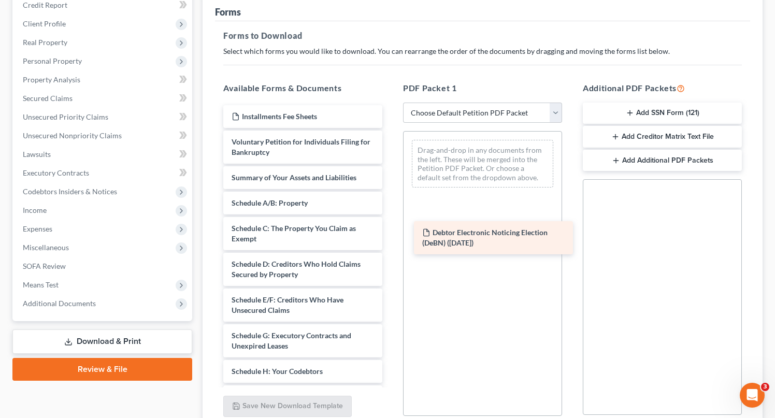
drag, startPoint x: 277, startPoint y: 128, endPoint x: 467, endPoint y: 241, distance: 221.1
click at [391, 241] on div "Debtor Electronic Noticing Election (DeBN) ([DATE]) Debtor Electronic Noticing …" at bounding box center [303, 397] width 176 height 584
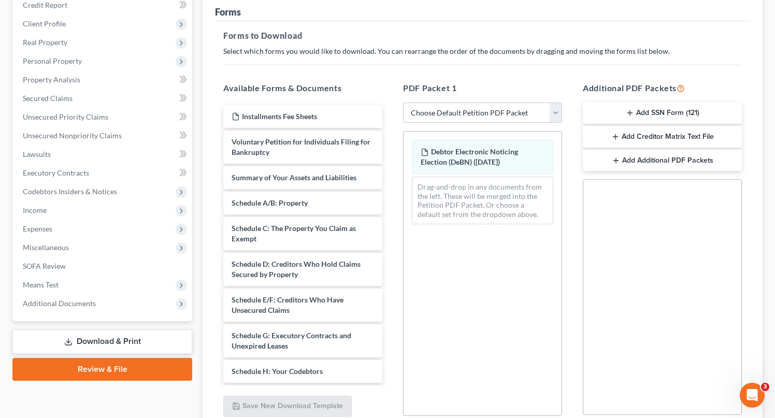
click at [663, 163] on button "Add Additional PDF Packets" at bounding box center [662, 161] width 159 height 22
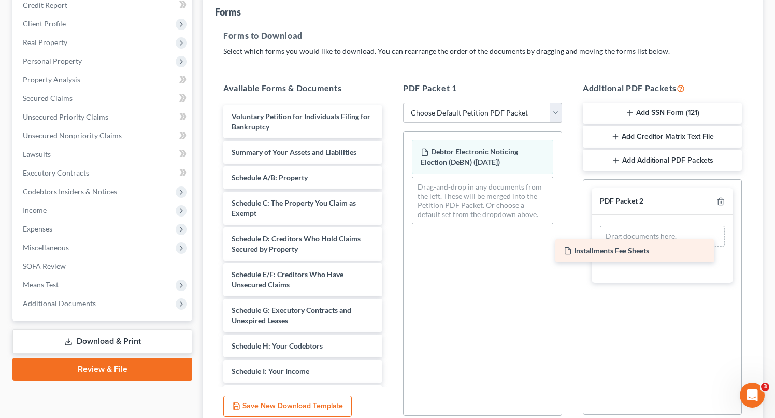
drag, startPoint x: 286, startPoint y: 116, endPoint x: 624, endPoint y: 235, distance: 358.7
click at [391, 235] on div "Installments Fee Sheets Installments Fee Sheets Voluntary Petition for Individu…" at bounding box center [303, 384] width 176 height 558
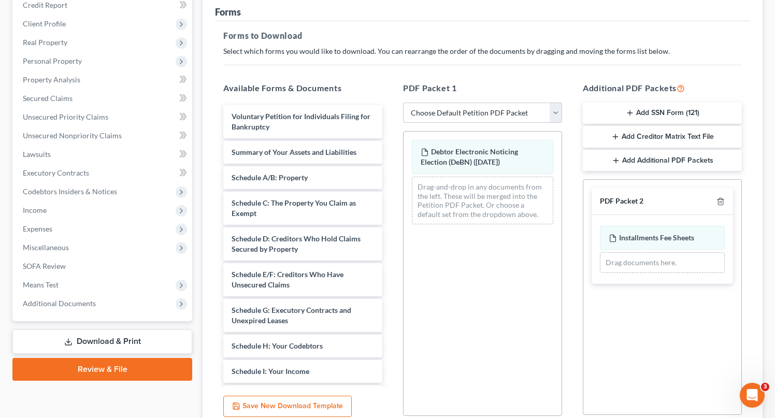
scroll to position [0, 0]
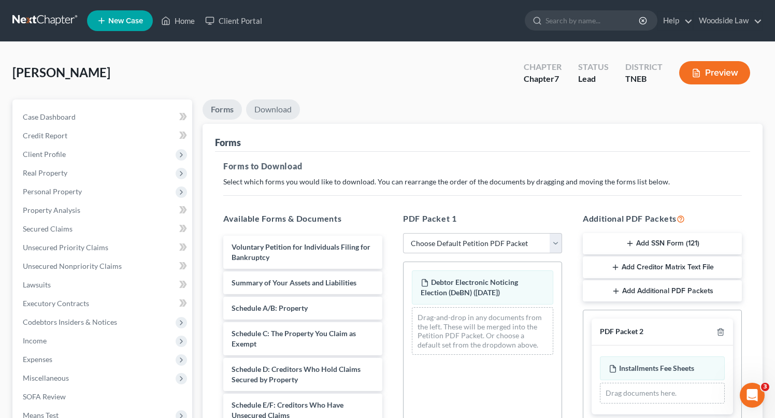
click at [276, 101] on link "Download" at bounding box center [273, 110] width 54 height 20
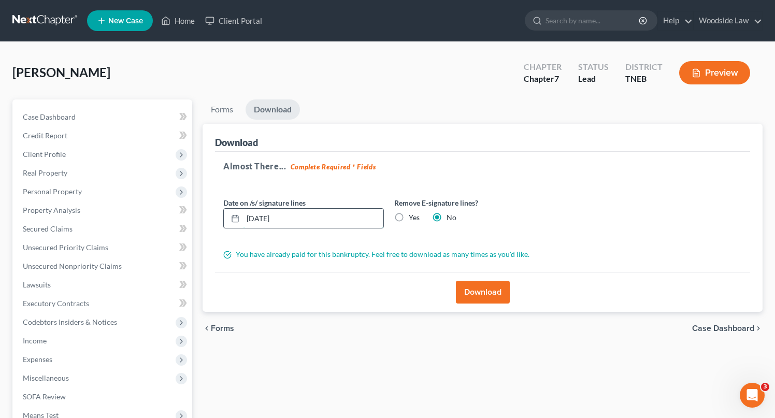
click at [266, 215] on input "[DATE]" at bounding box center [313, 219] width 140 height 20
click at [492, 291] on button "Download" at bounding box center [483, 292] width 54 height 23
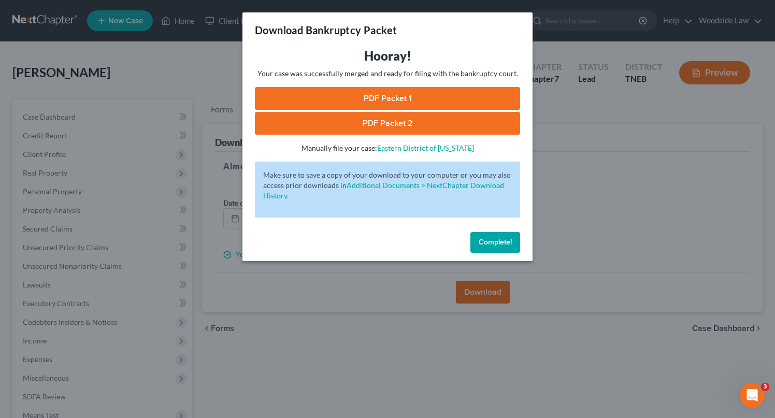
click at [373, 97] on link "PDF Packet 1" at bounding box center [387, 98] width 265 height 23
click at [384, 121] on link "PDF Packet 2" at bounding box center [387, 123] width 265 height 23
click at [491, 244] on span "Complete!" at bounding box center [495, 242] width 33 height 9
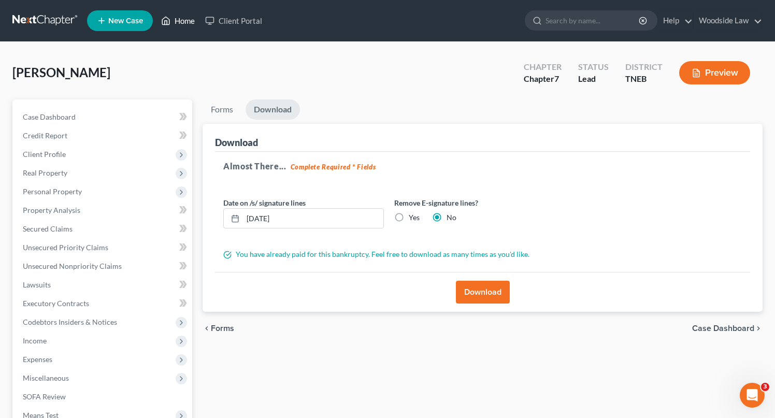
click at [199, 23] on link "Home" at bounding box center [178, 20] width 44 height 19
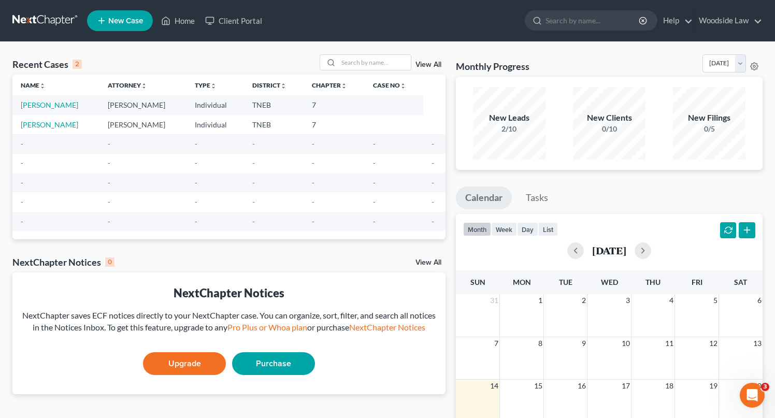
click at [429, 66] on link "View All" at bounding box center [429, 64] width 26 height 7
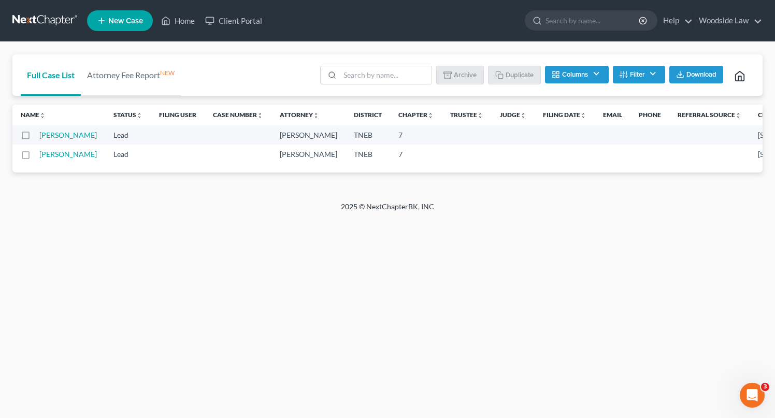
click at [654, 75] on button "Filter" at bounding box center [639, 75] width 52 height 18
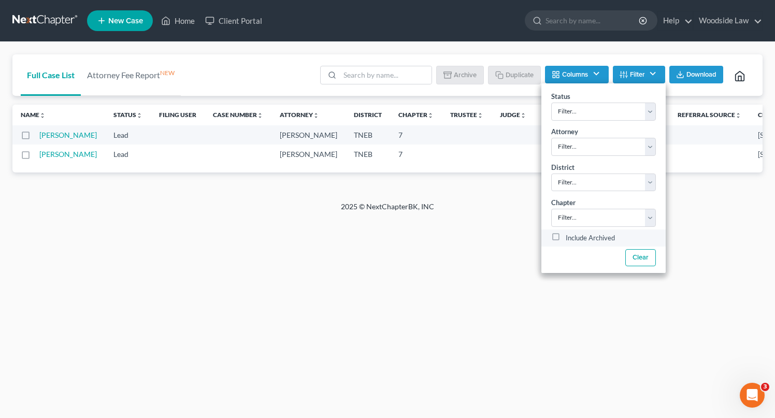
click at [566, 236] on label "Include Archived" at bounding box center [590, 238] width 49 height 12
click at [570, 236] on input "Include Archived" at bounding box center [573, 235] width 7 height 7
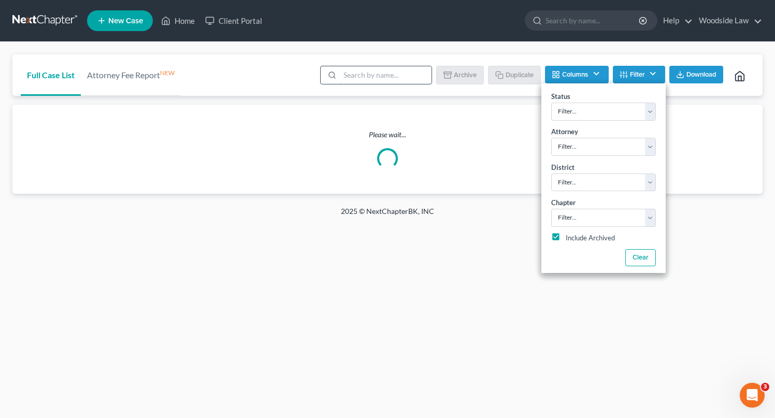
click at [402, 79] on input "search" at bounding box center [386, 75] width 92 height 18
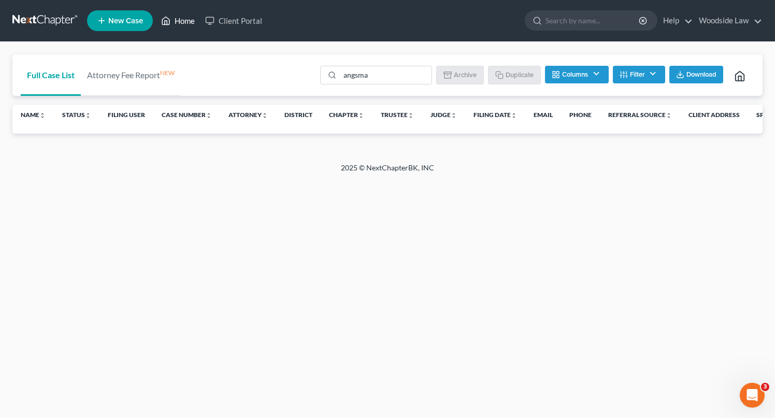
click at [182, 22] on link "Home" at bounding box center [178, 20] width 44 height 19
